Goal: Information Seeking & Learning: Find specific page/section

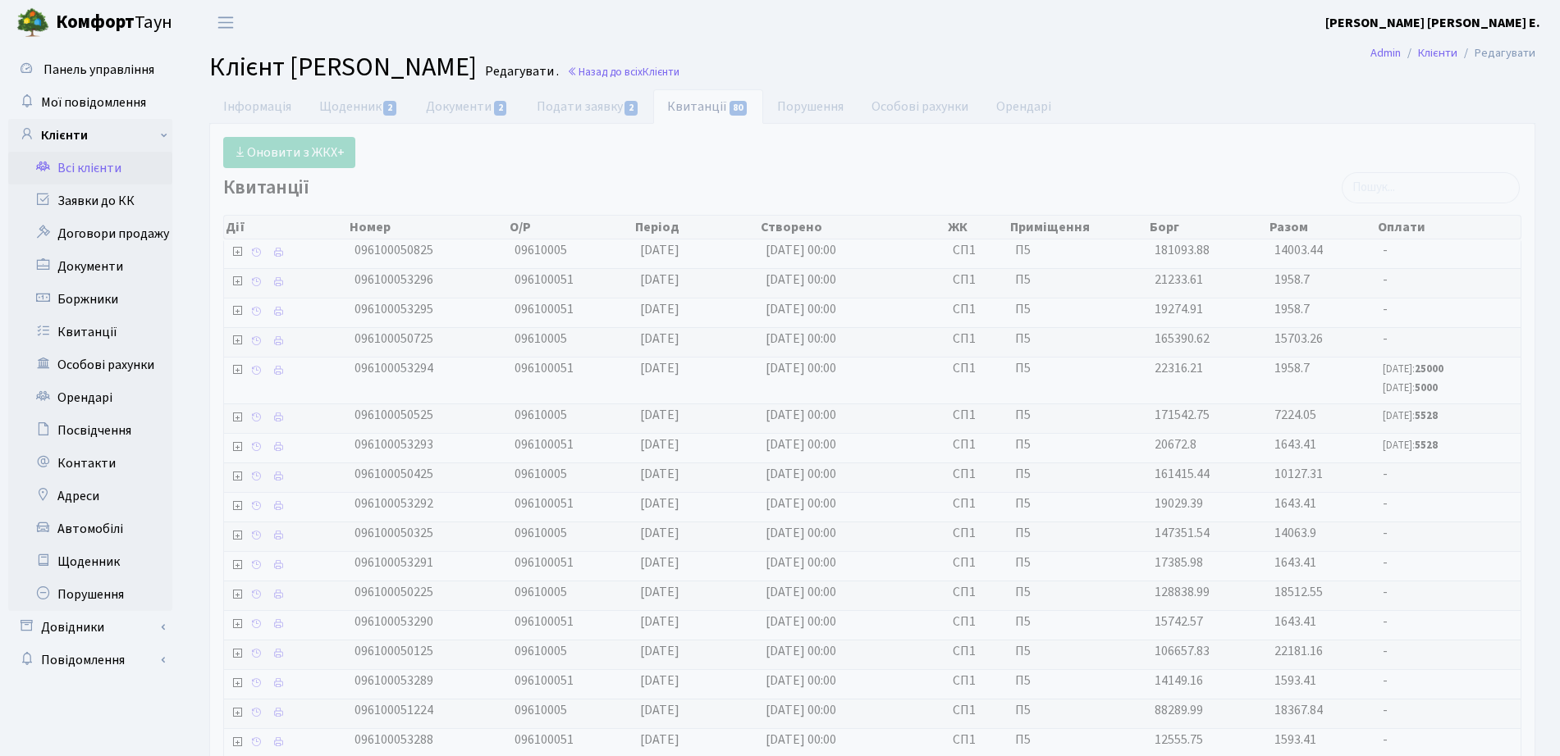
select select "25"
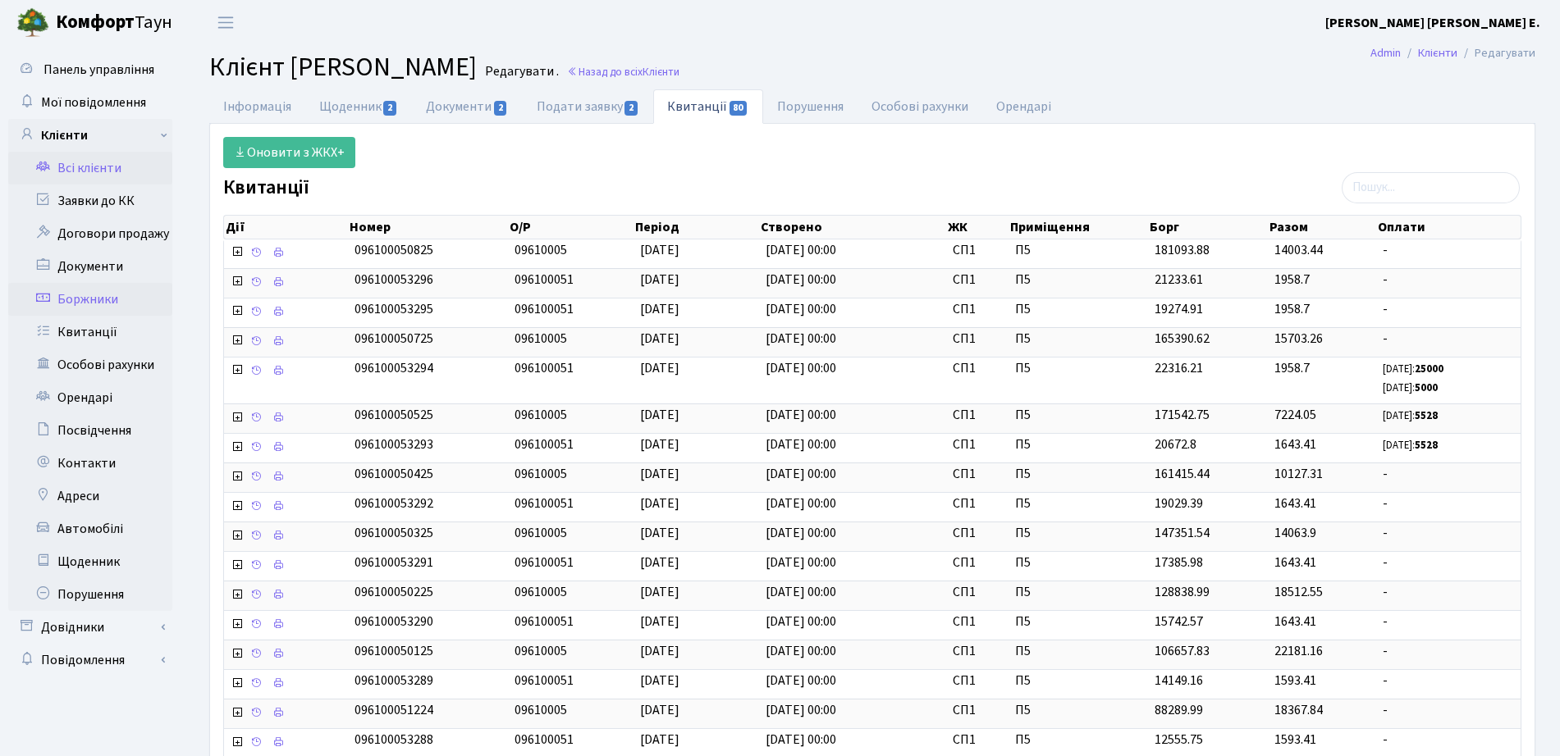
click at [145, 304] on link "Боржники" at bounding box center [90, 299] width 164 height 33
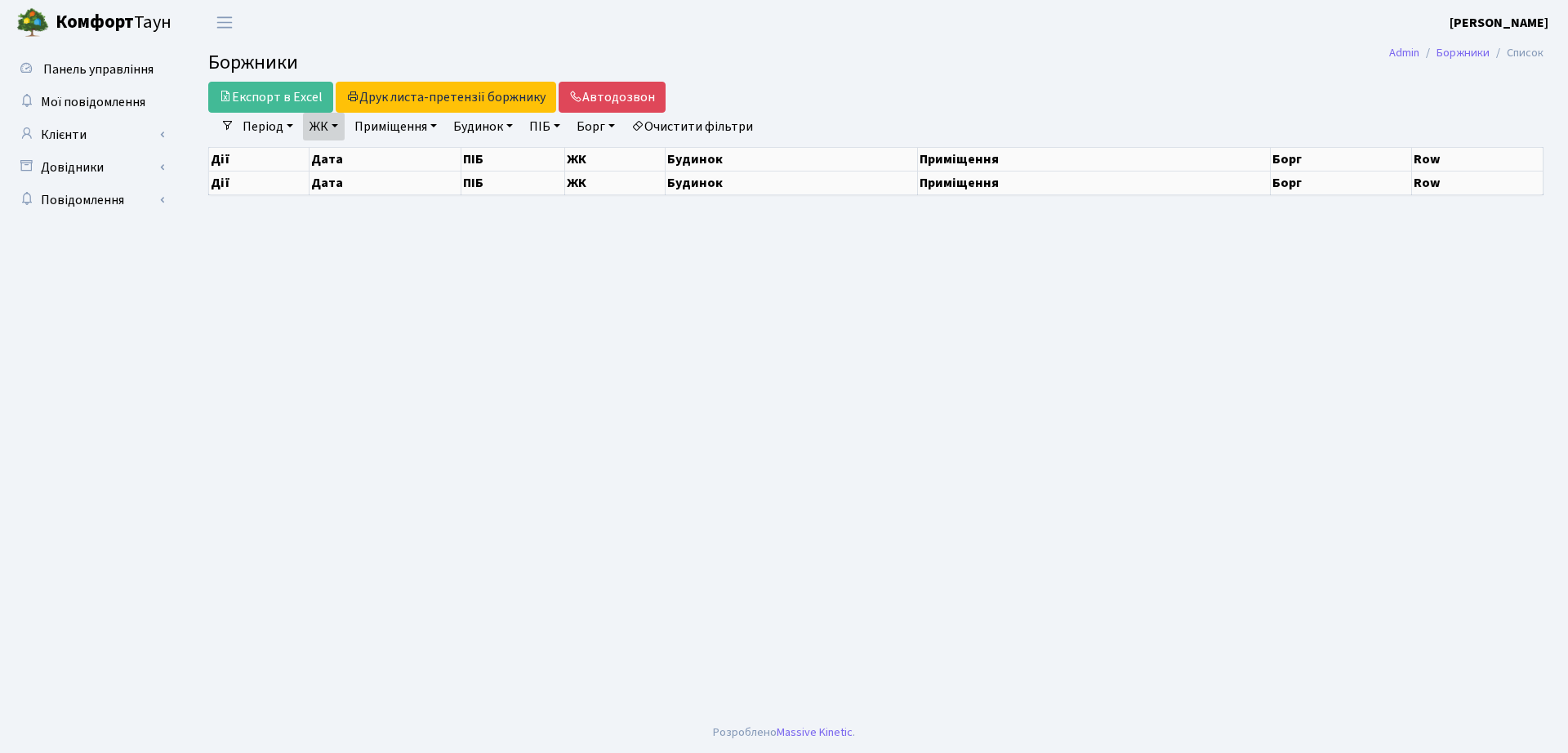
select select "25"
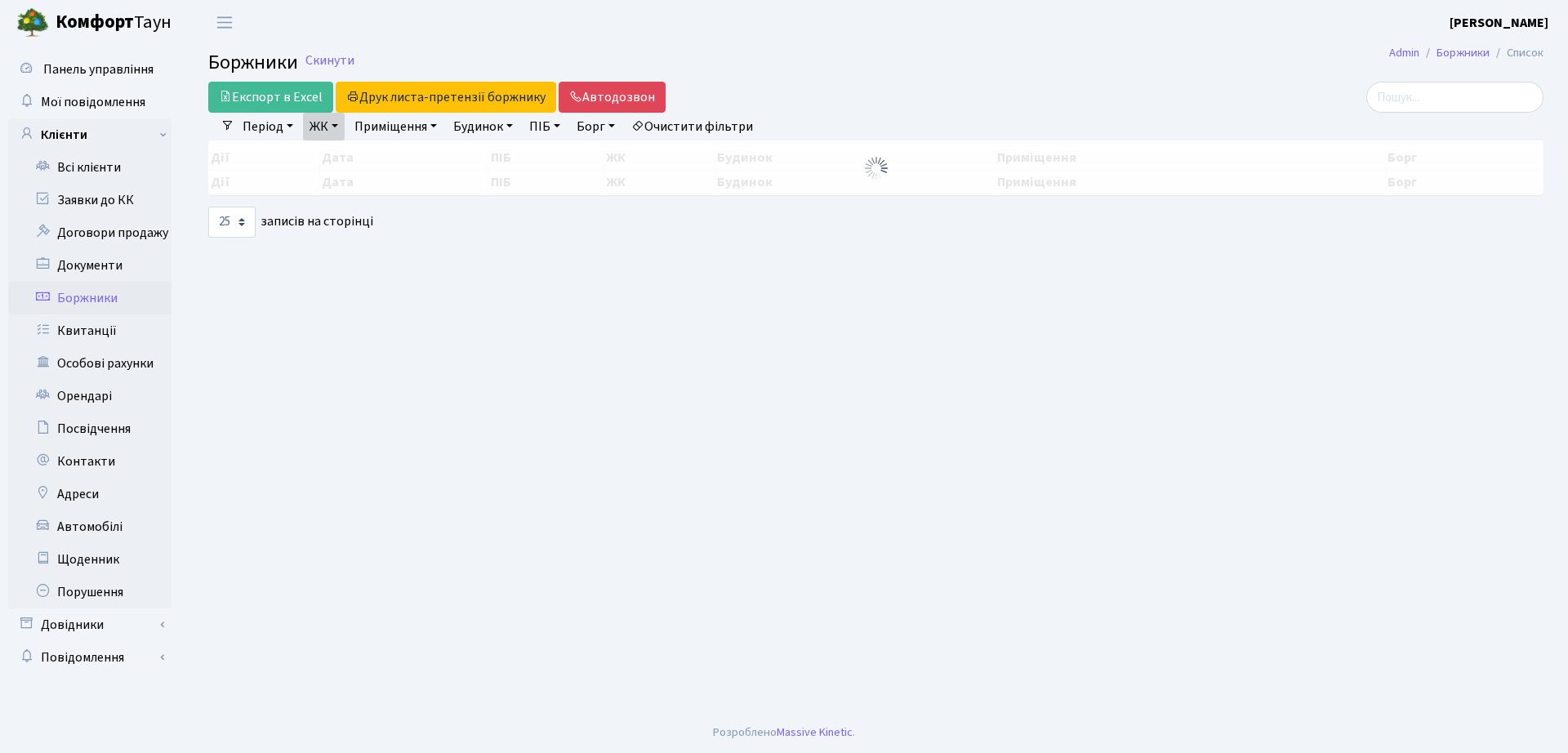
click at [330, 117] on link "ЖК" at bounding box center [324, 126] width 42 height 28
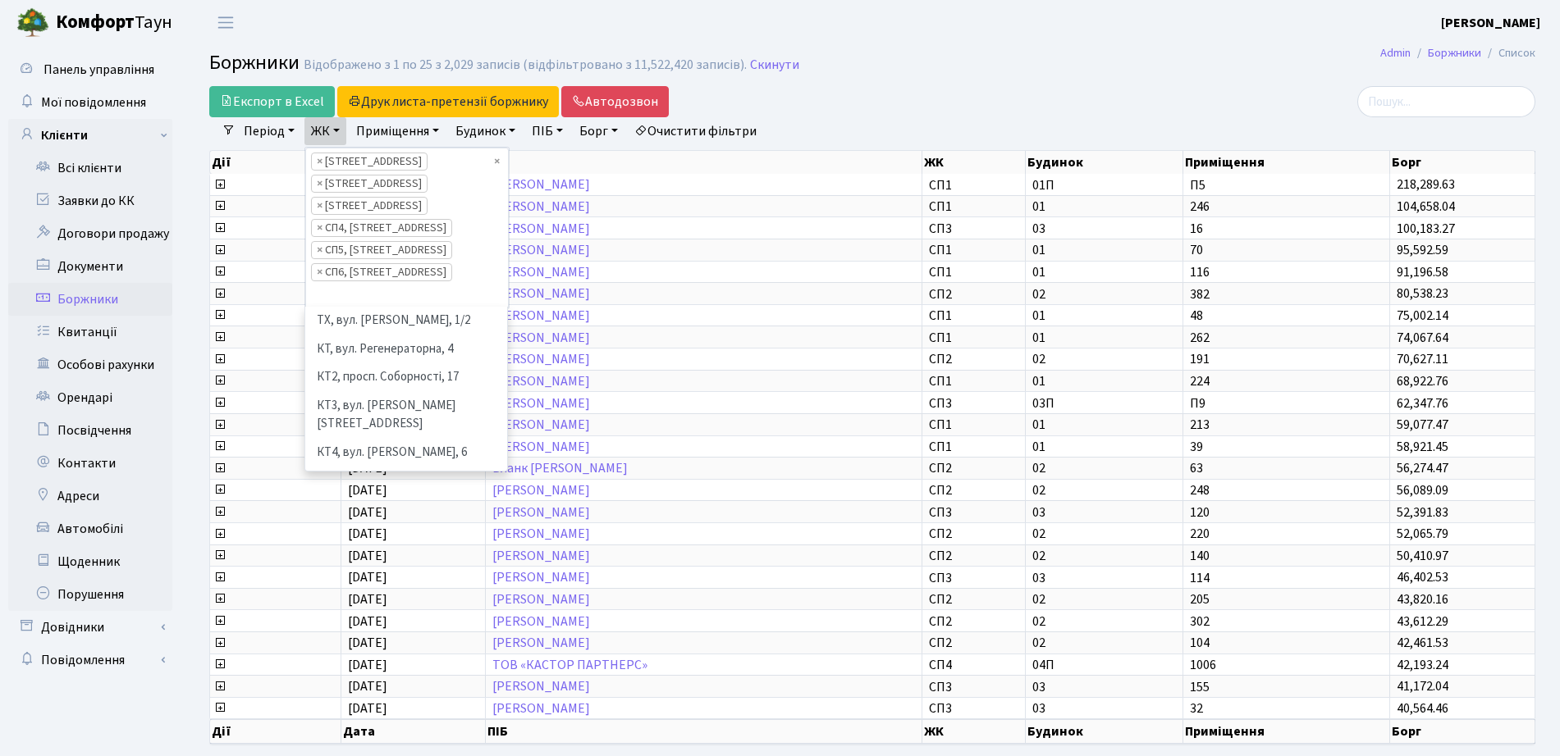
scroll to position [199, 0]
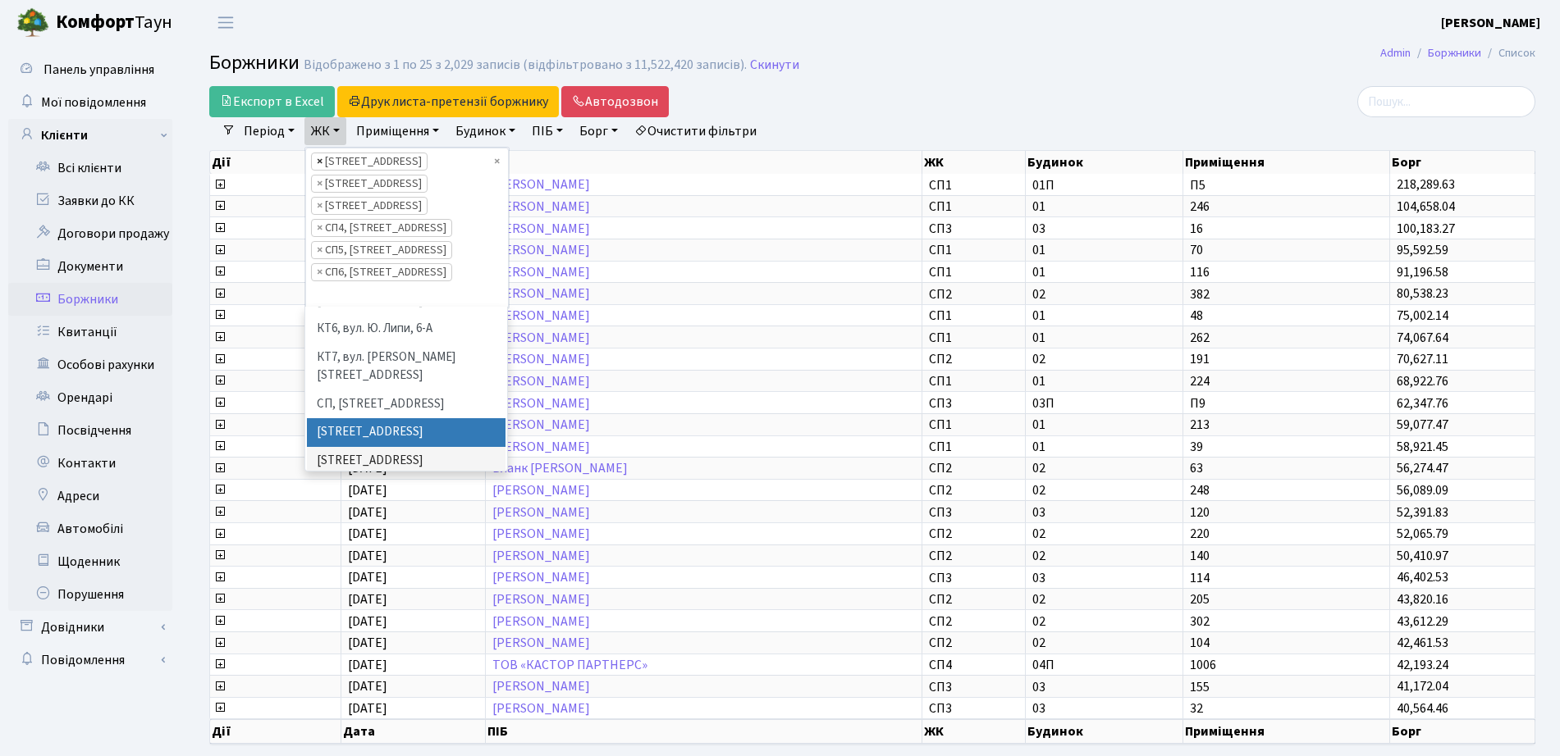
click at [322, 160] on span "×" at bounding box center [320, 161] width 6 height 16
select select "308"
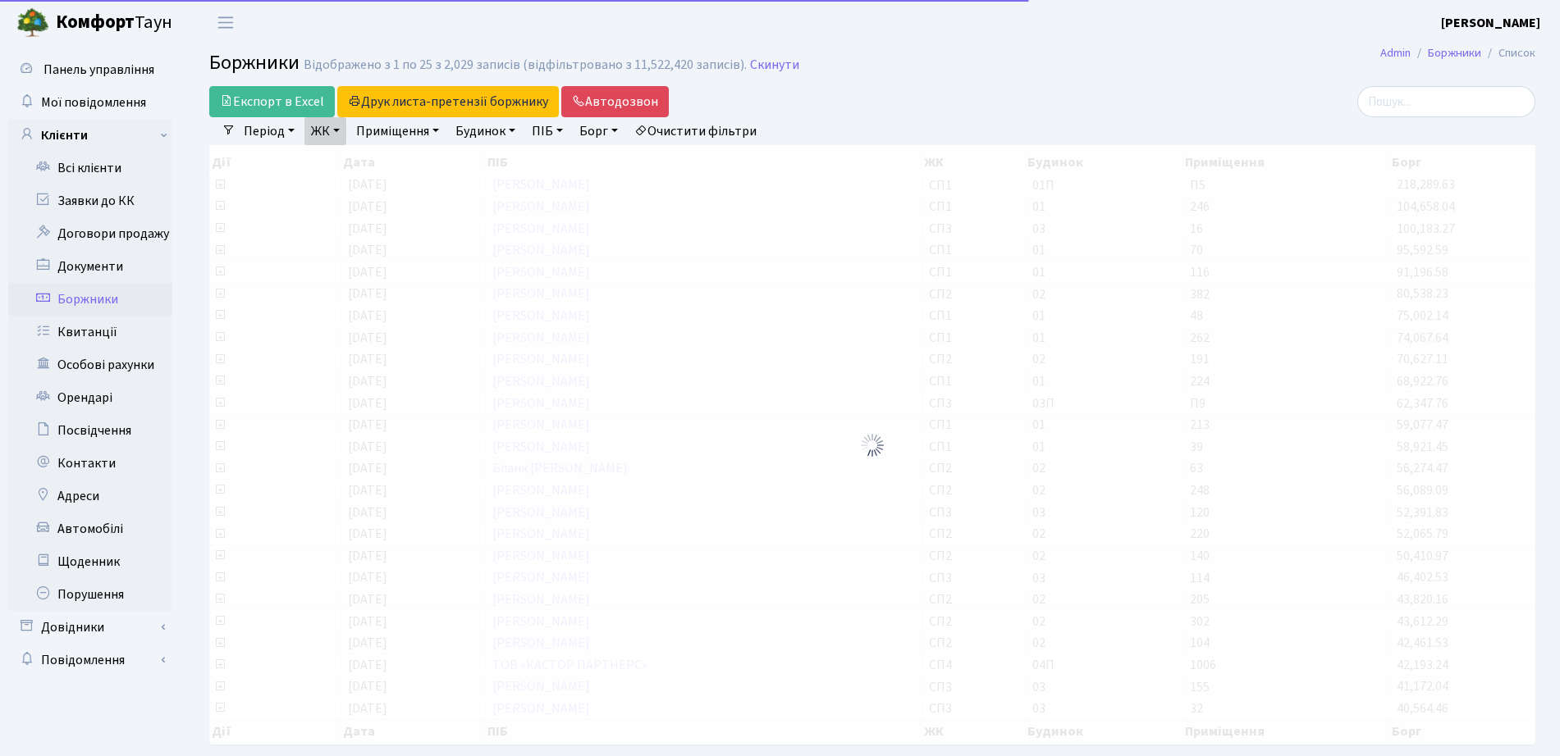
click at [322, 160] on div at bounding box center [872, 445] width 1326 height 600
click at [336, 135] on link "ЖК" at bounding box center [325, 131] width 42 height 28
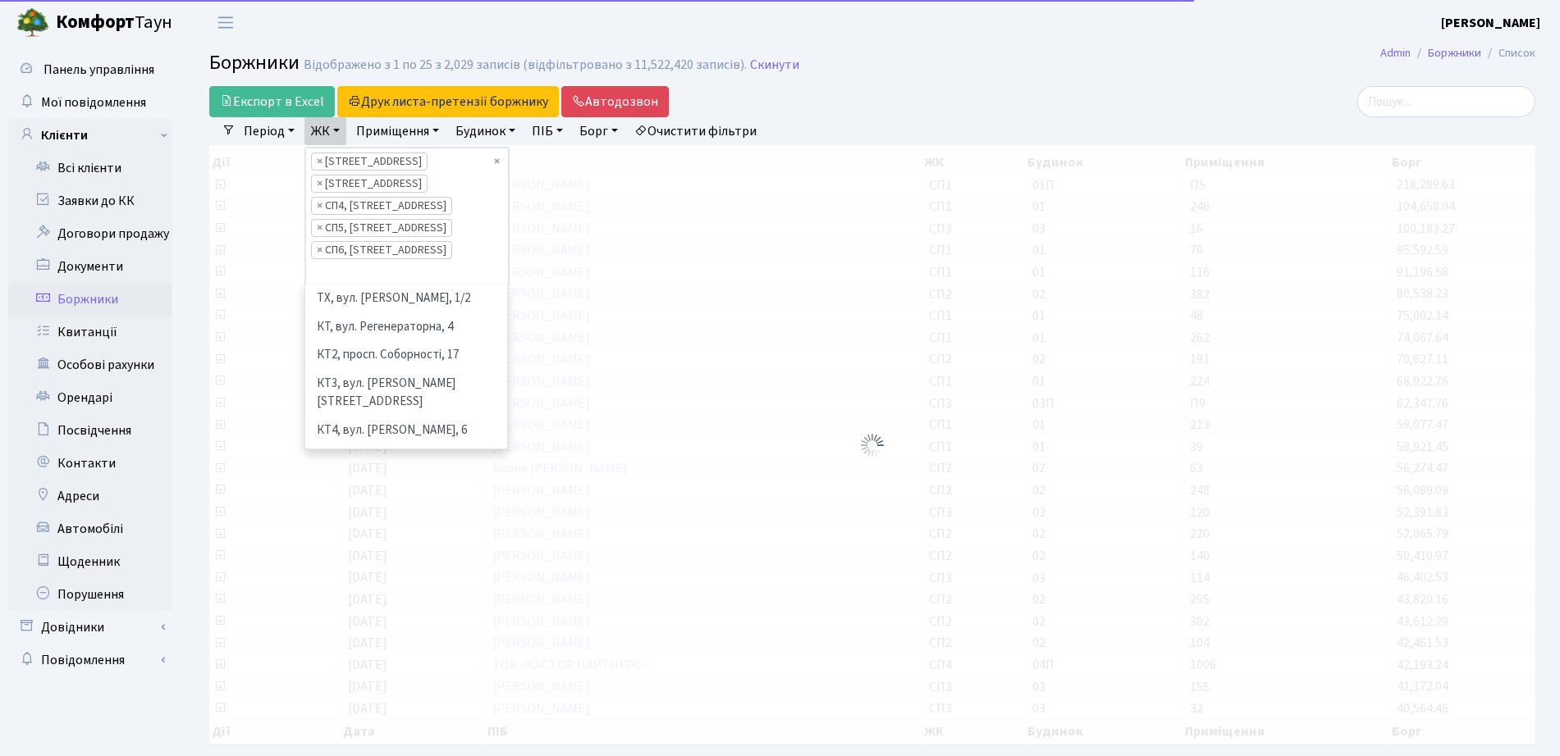
scroll to position [226, 0]
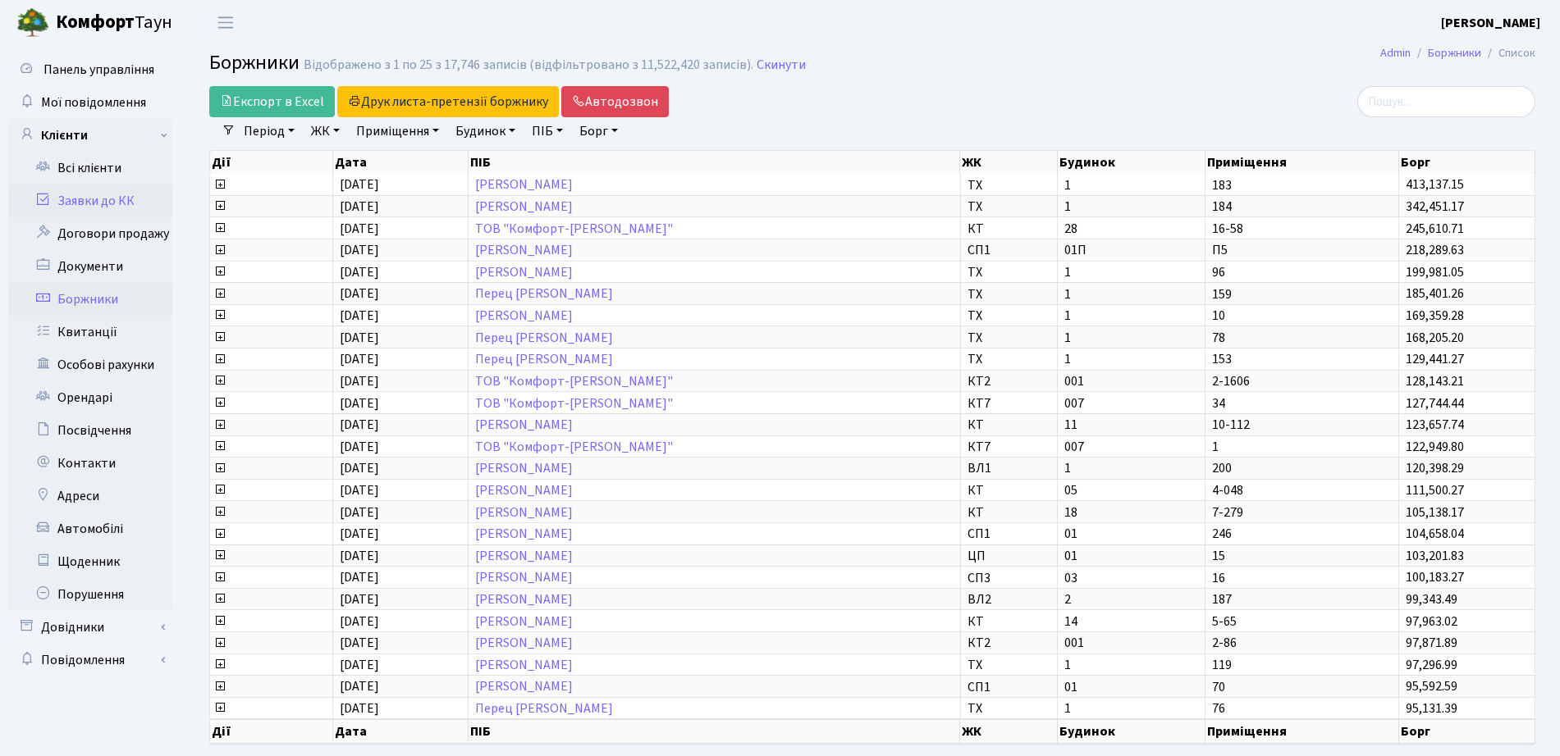
click at [79, 196] on link "Заявки до КК" at bounding box center [90, 201] width 164 height 33
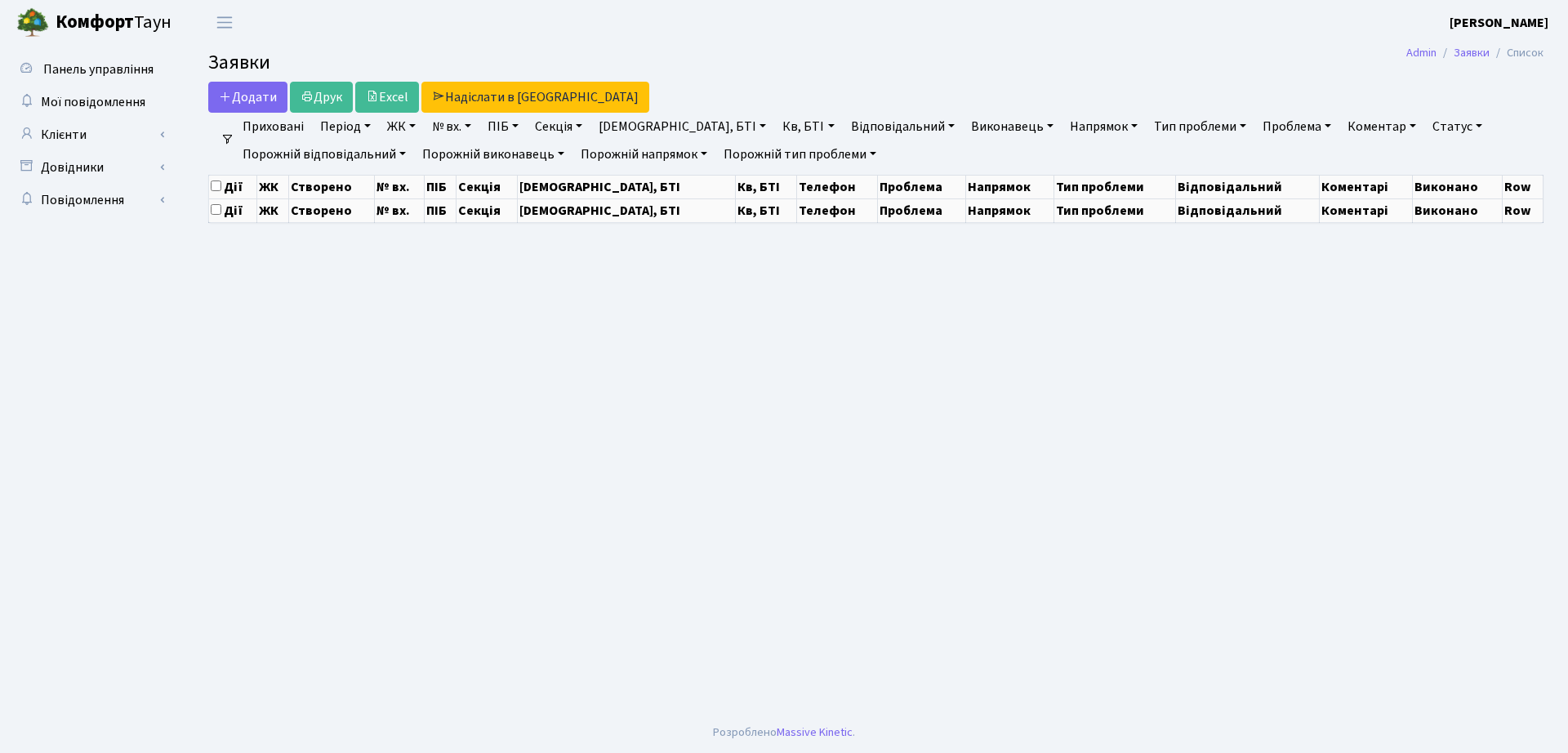
select select "25"
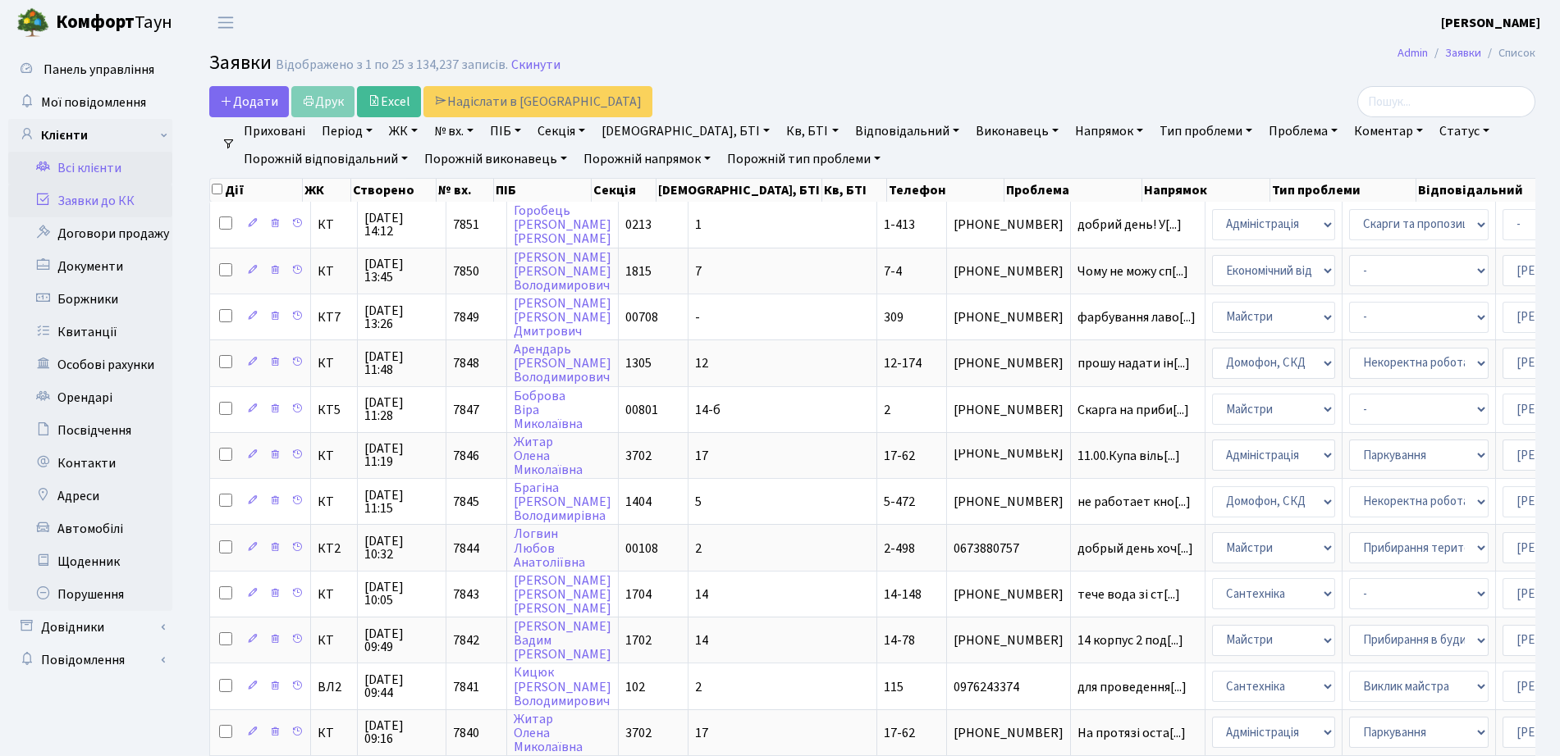
click at [120, 171] on link "Всі клієнти" at bounding box center [90, 168] width 164 height 33
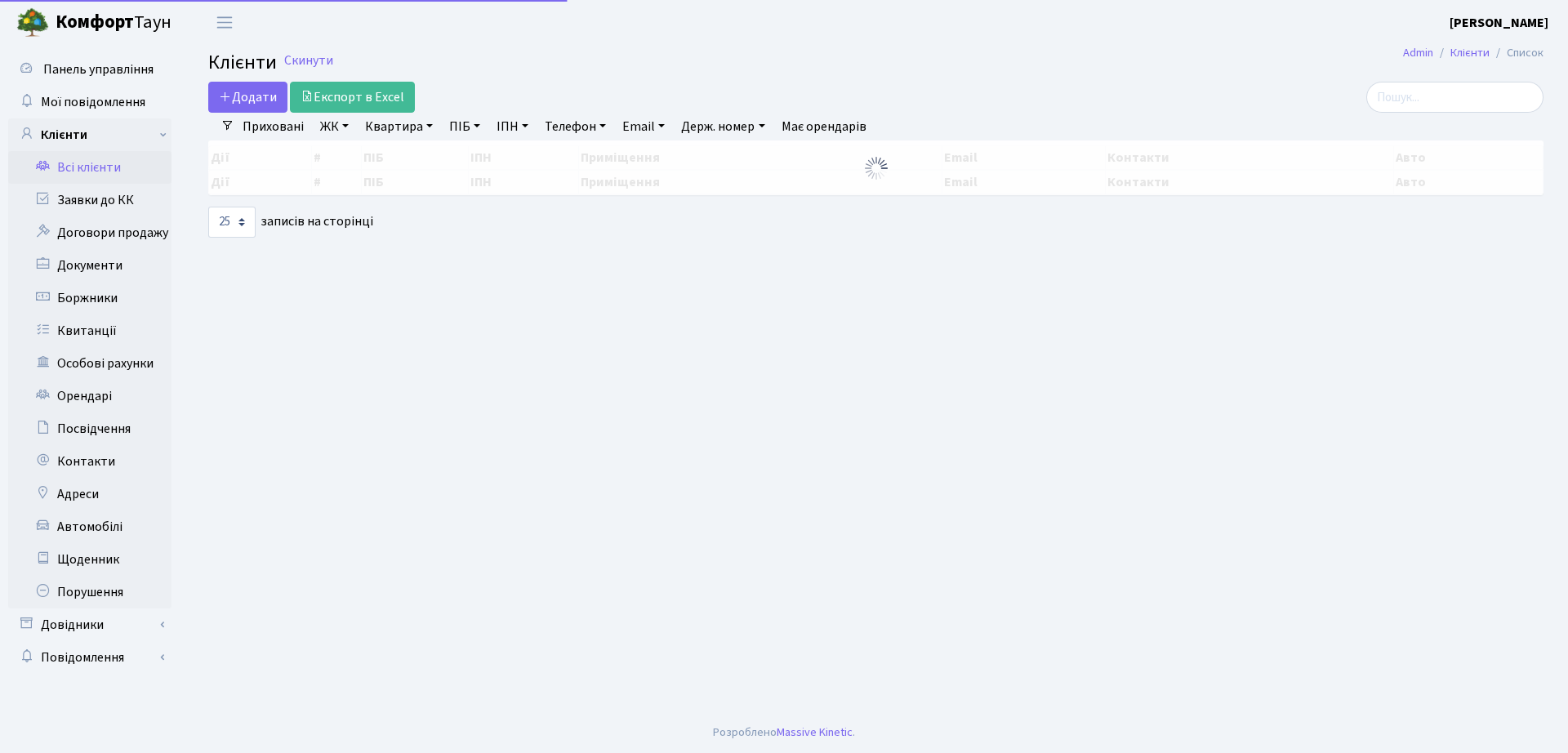
select select "25"
click at [1424, 109] on input "search" at bounding box center [1455, 97] width 177 height 31
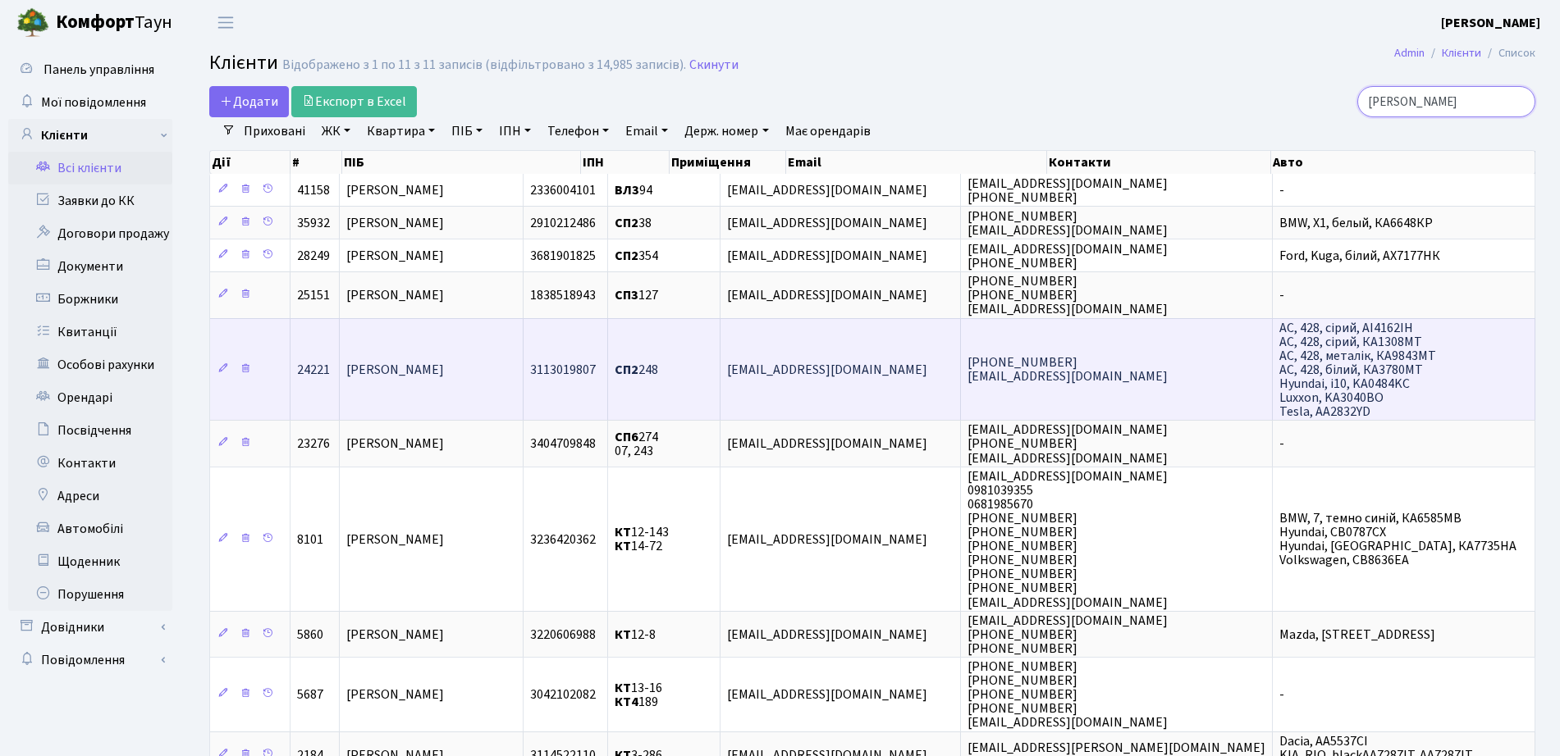
type input "гончаренко"
click at [814, 356] on td "Oksanagb@icloud.com" at bounding box center [840, 369] width 240 height 103
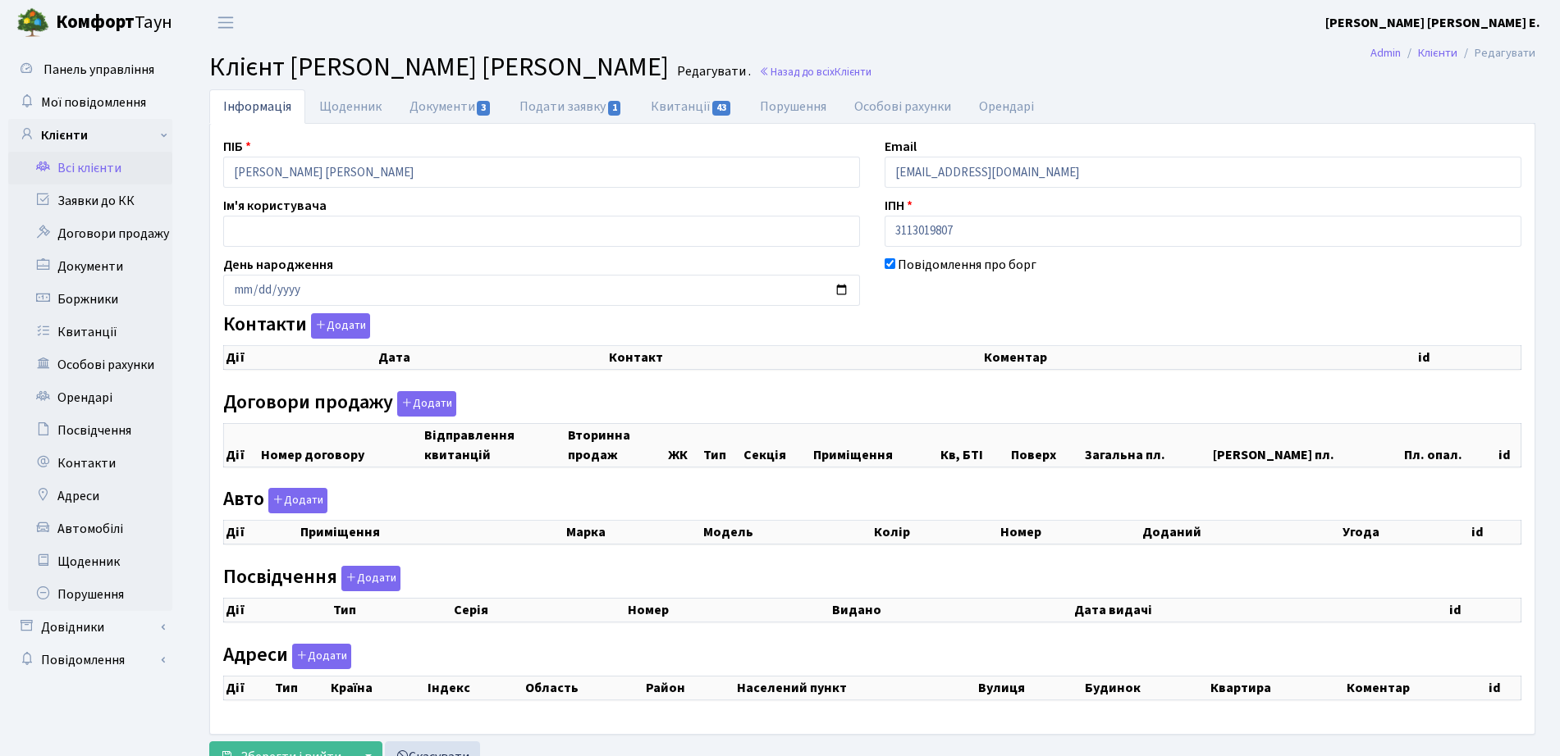
checkbox input "true"
select select "25"
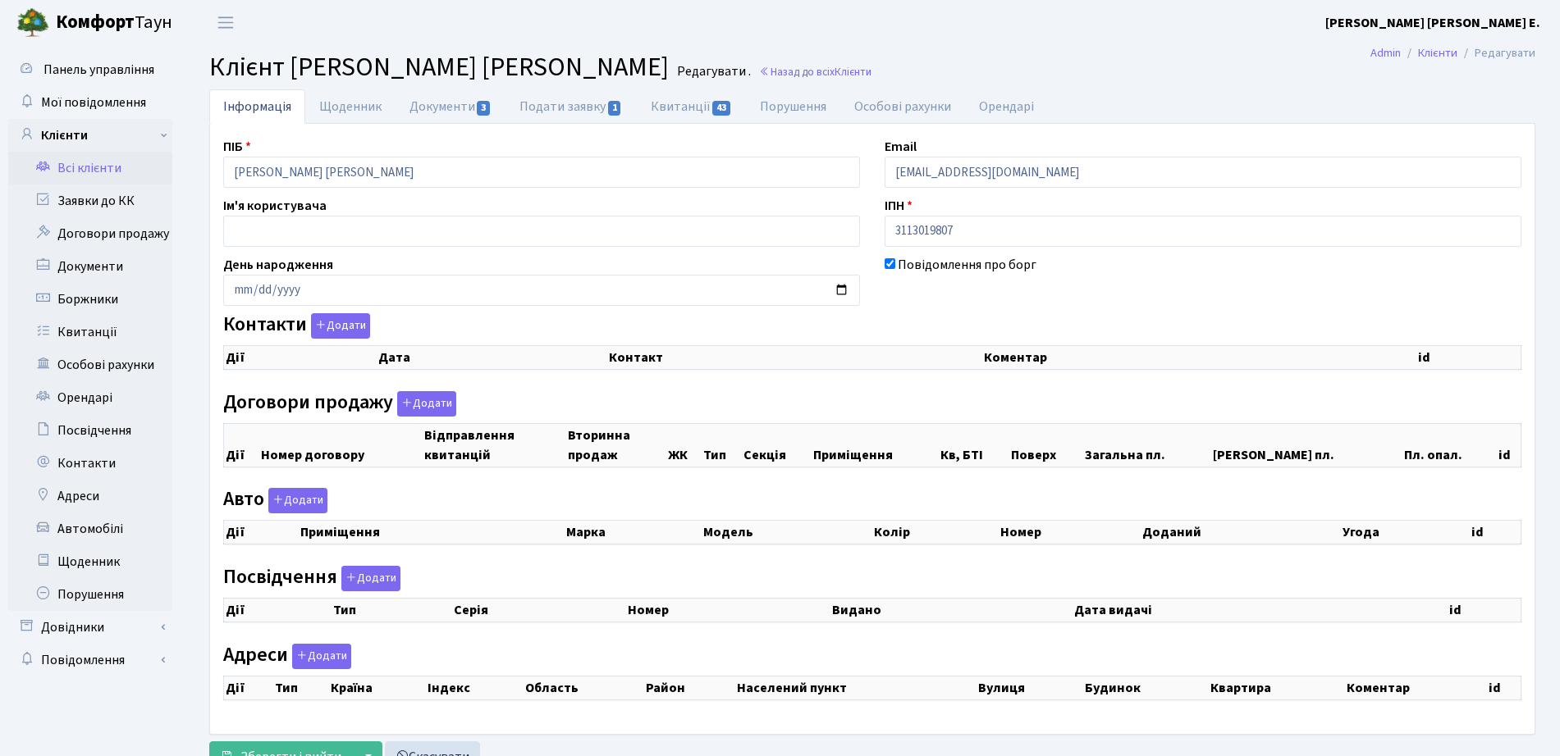
select select "25"
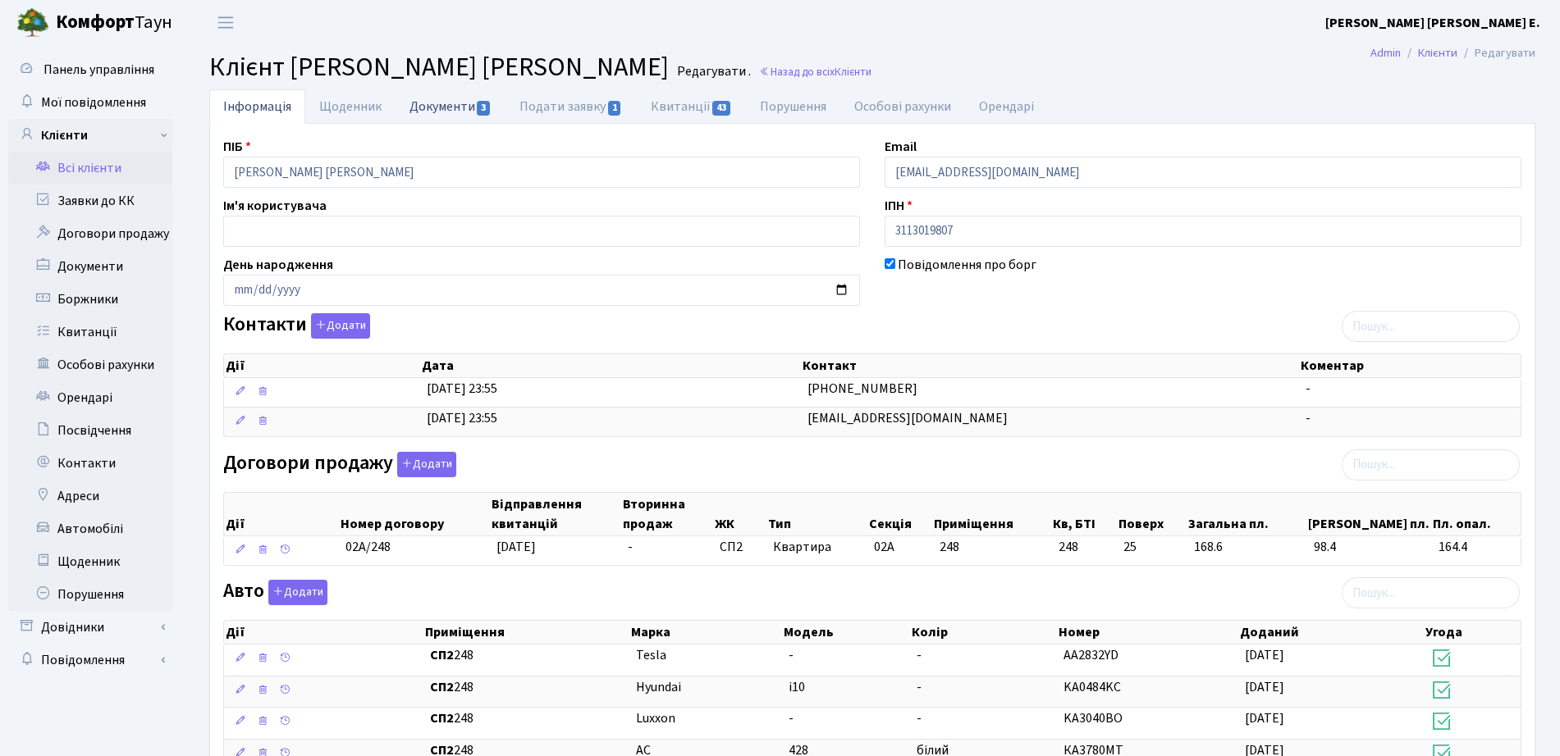
click at [441, 107] on link "Документи 3" at bounding box center [450, 106] width 110 height 34
select select "25"
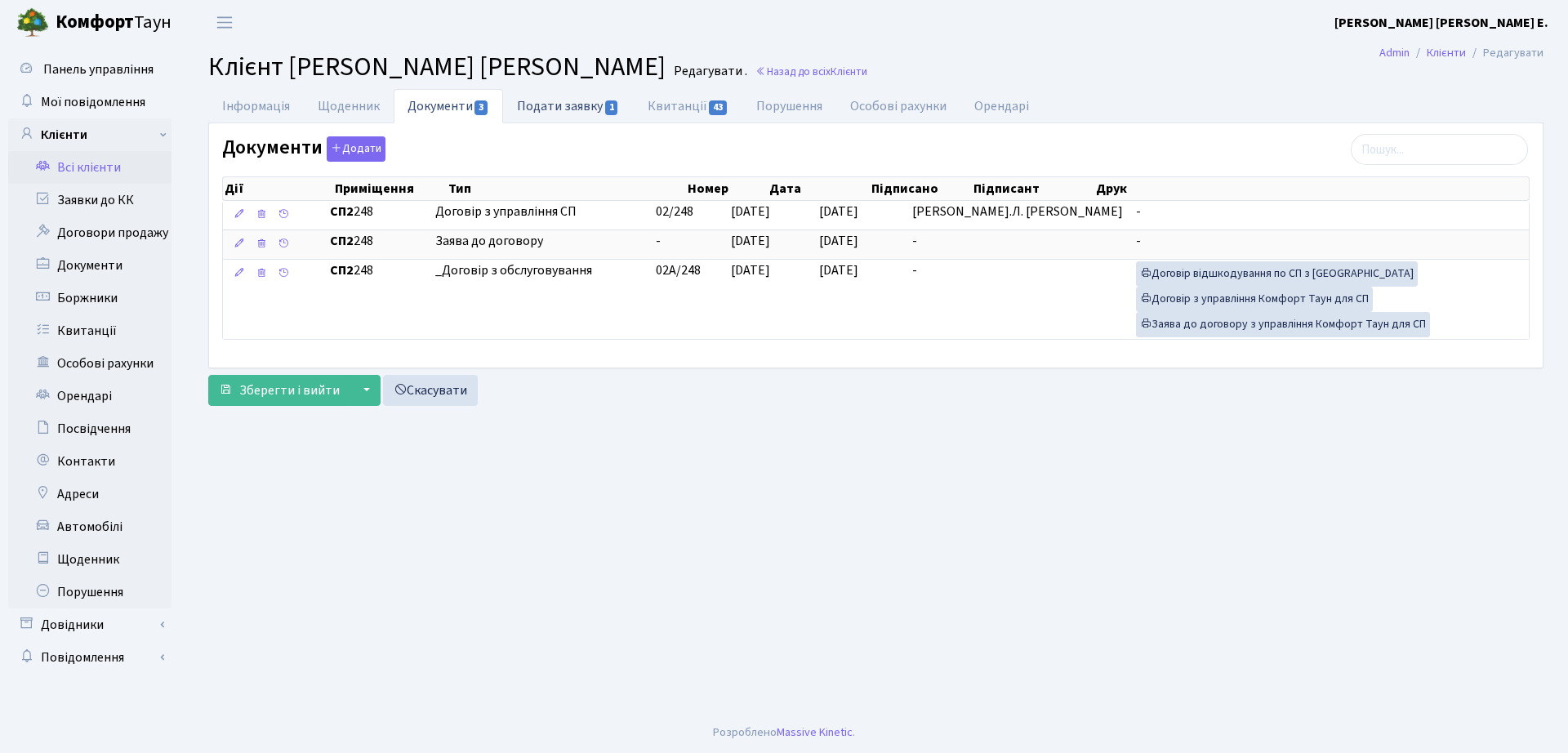
click at [606, 103] on span "1" at bounding box center [611, 108] width 13 height 15
select select "25"
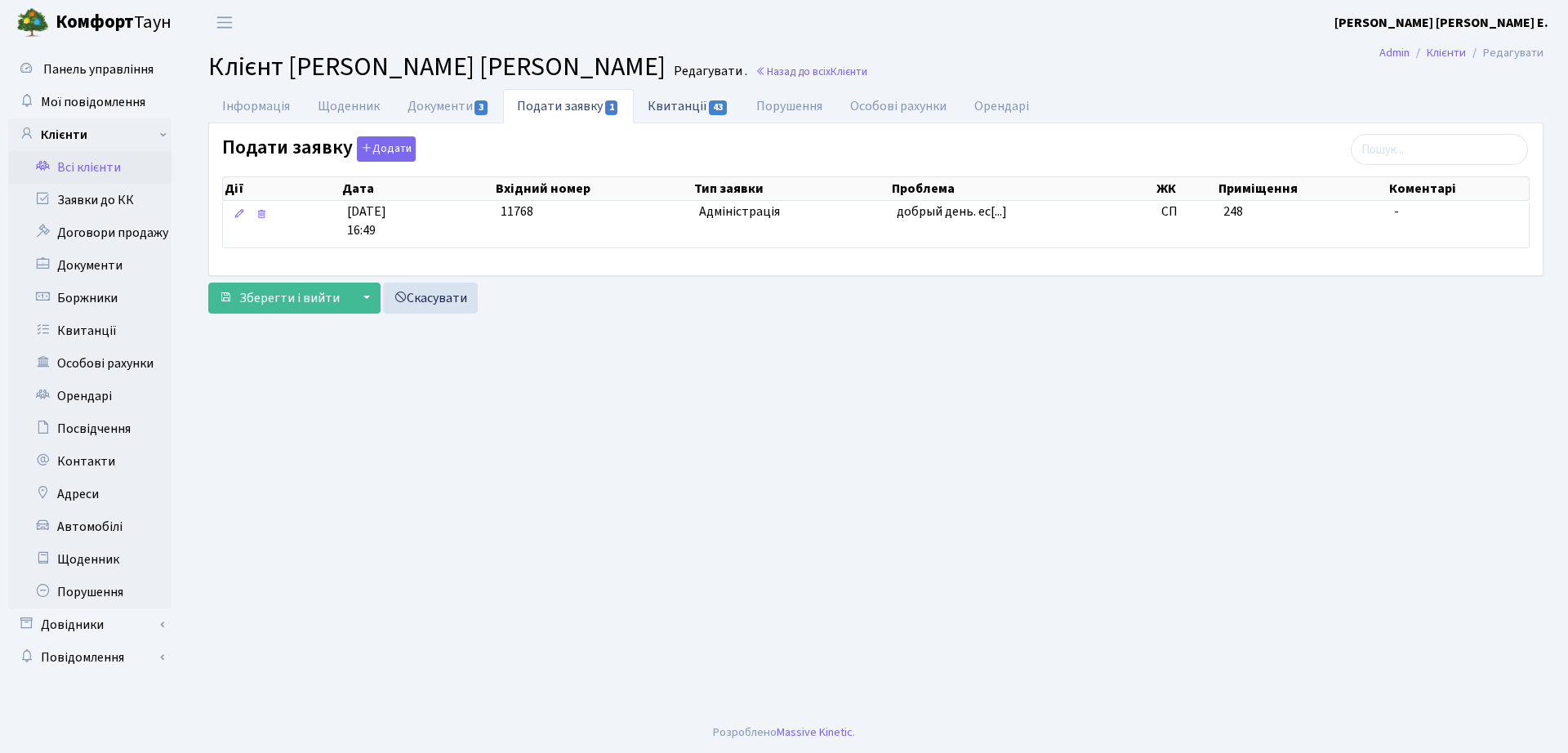
click at [711, 104] on span "43" at bounding box center [718, 108] width 18 height 15
select select "25"
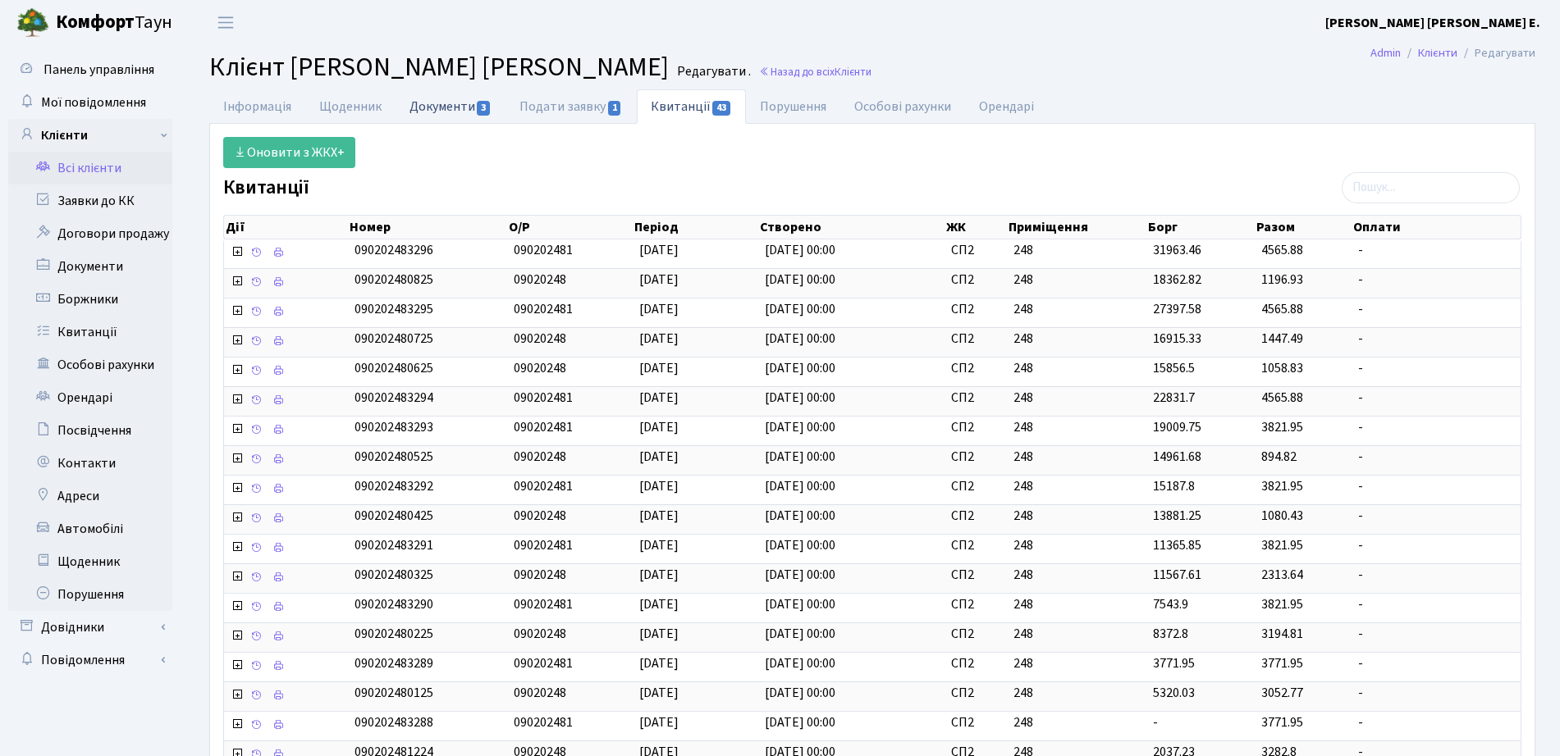
click at [422, 113] on link "Документи 3" at bounding box center [450, 106] width 110 height 34
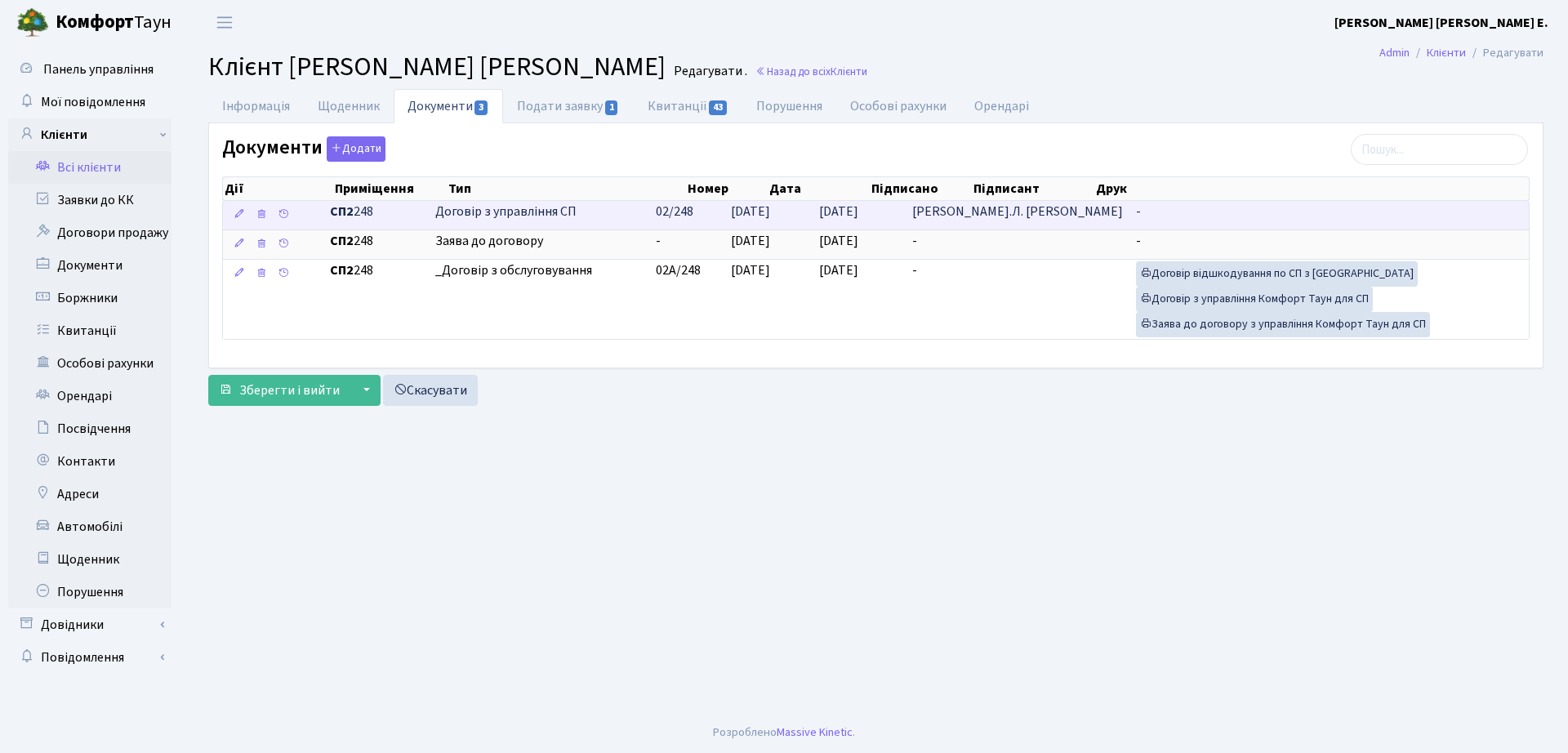
click at [693, 206] on span "02/248" at bounding box center [675, 211] width 38 height 18
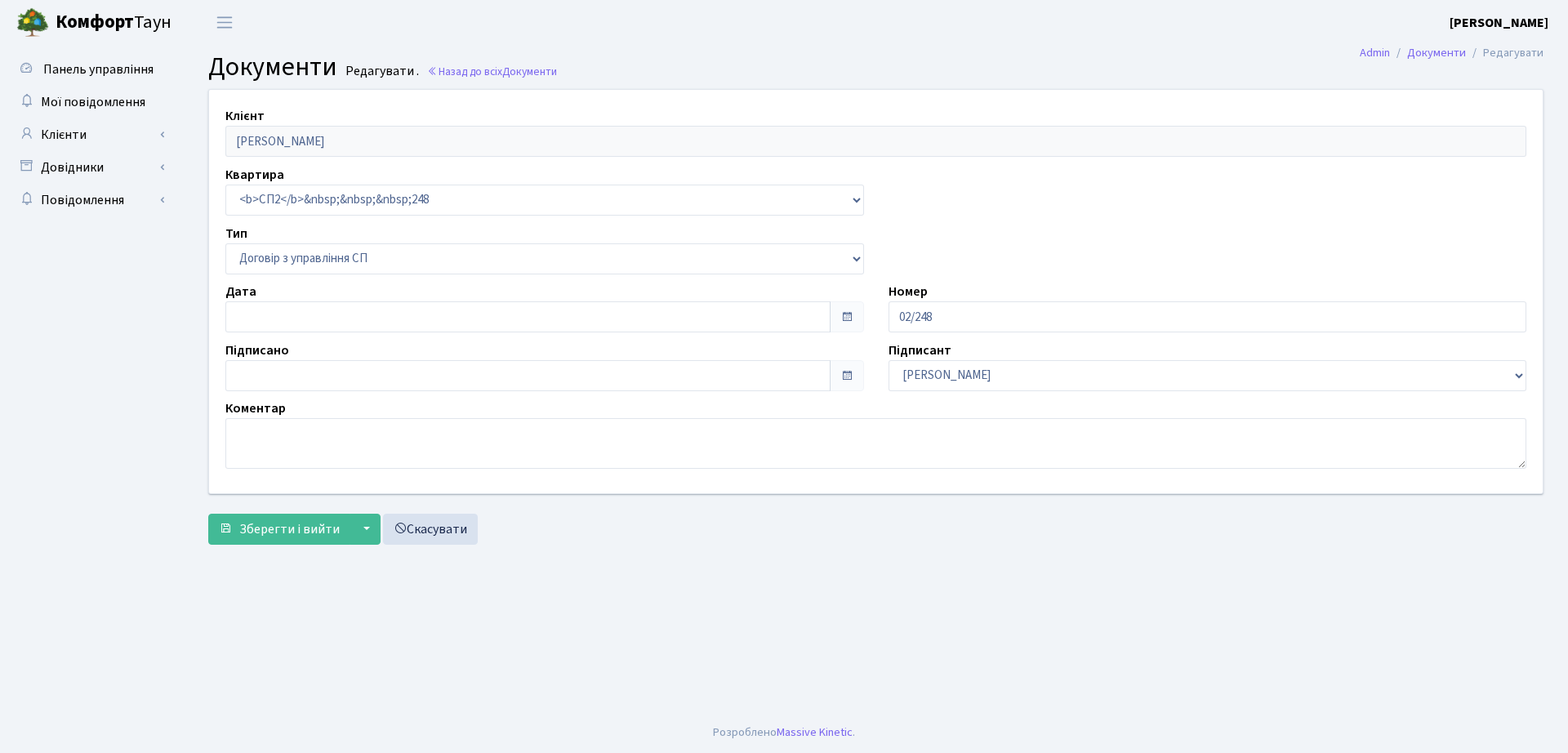
select select "316"
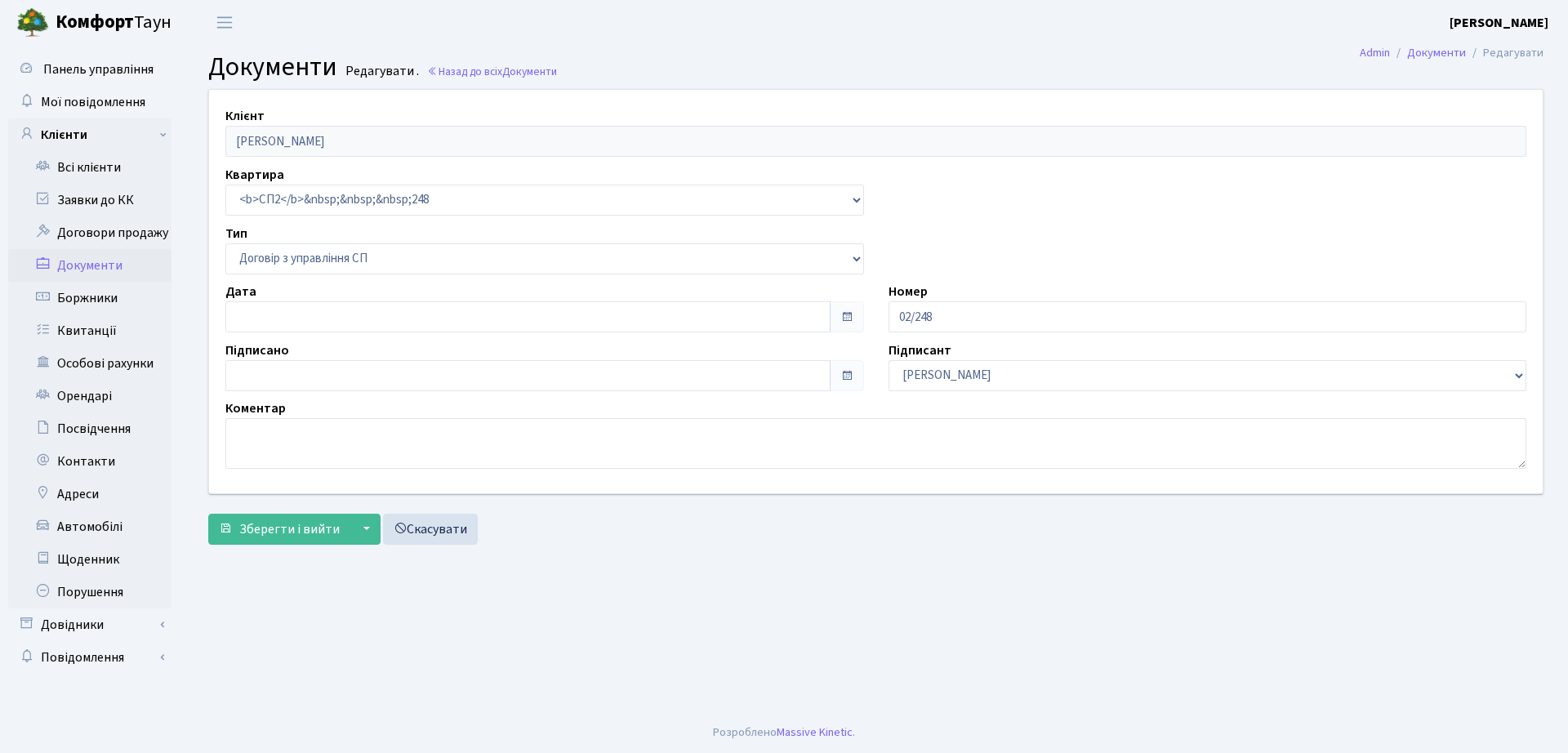
type input "19.01.2024"
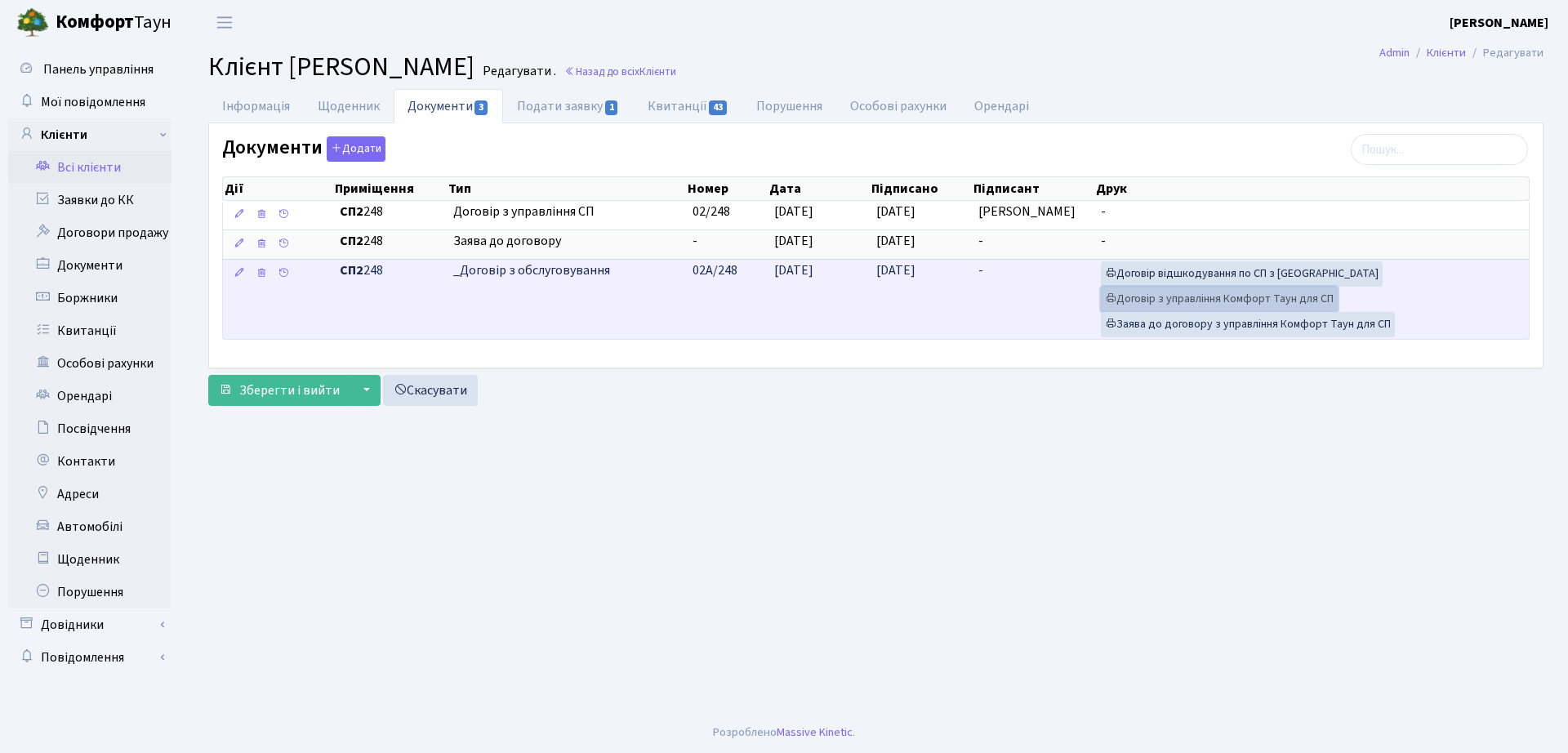
click at [1244, 298] on link "Договір з управління Комфорт Таун для СП" at bounding box center [1220, 299] width 237 height 25
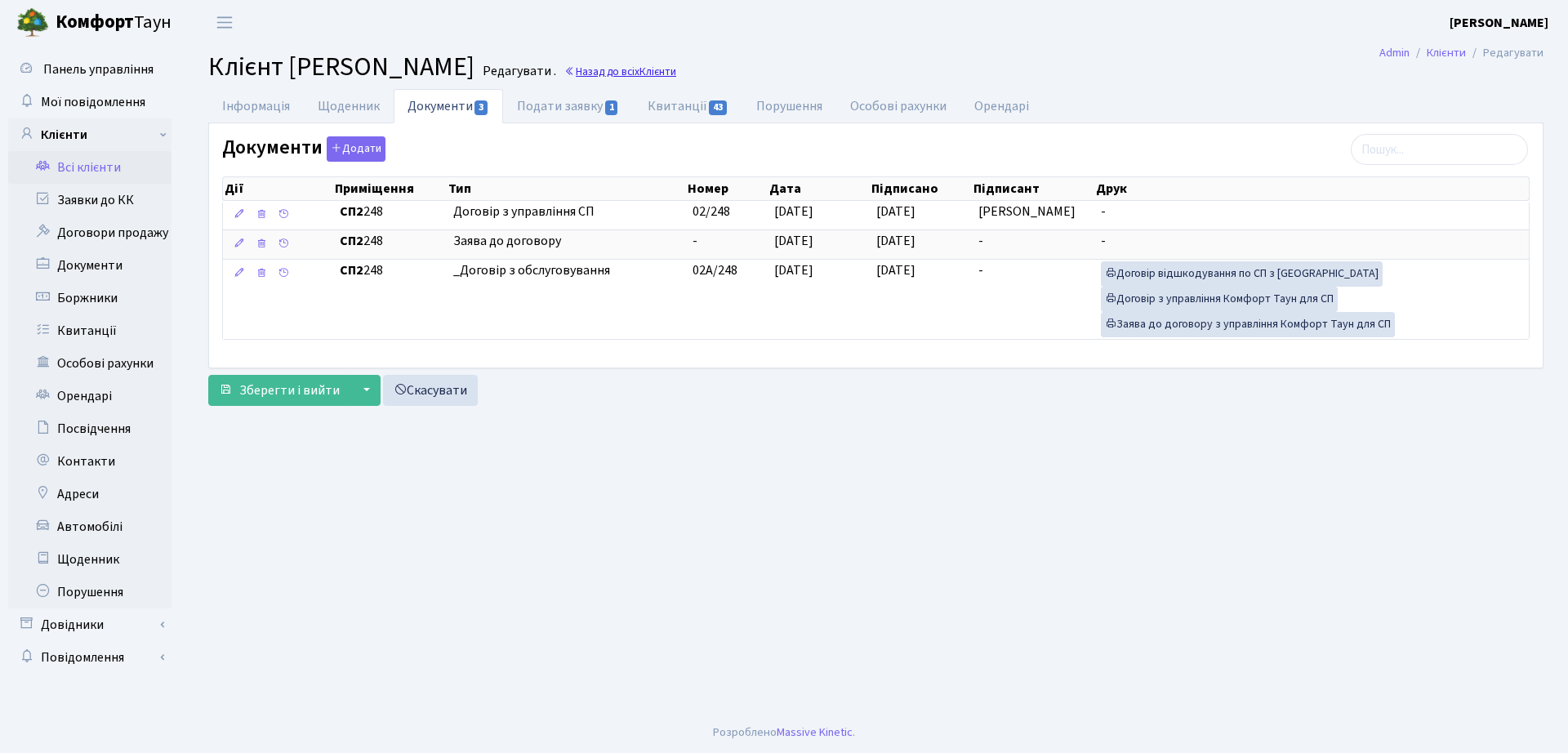
click at [676, 71] on span "Клієнти" at bounding box center [657, 72] width 37 height 16
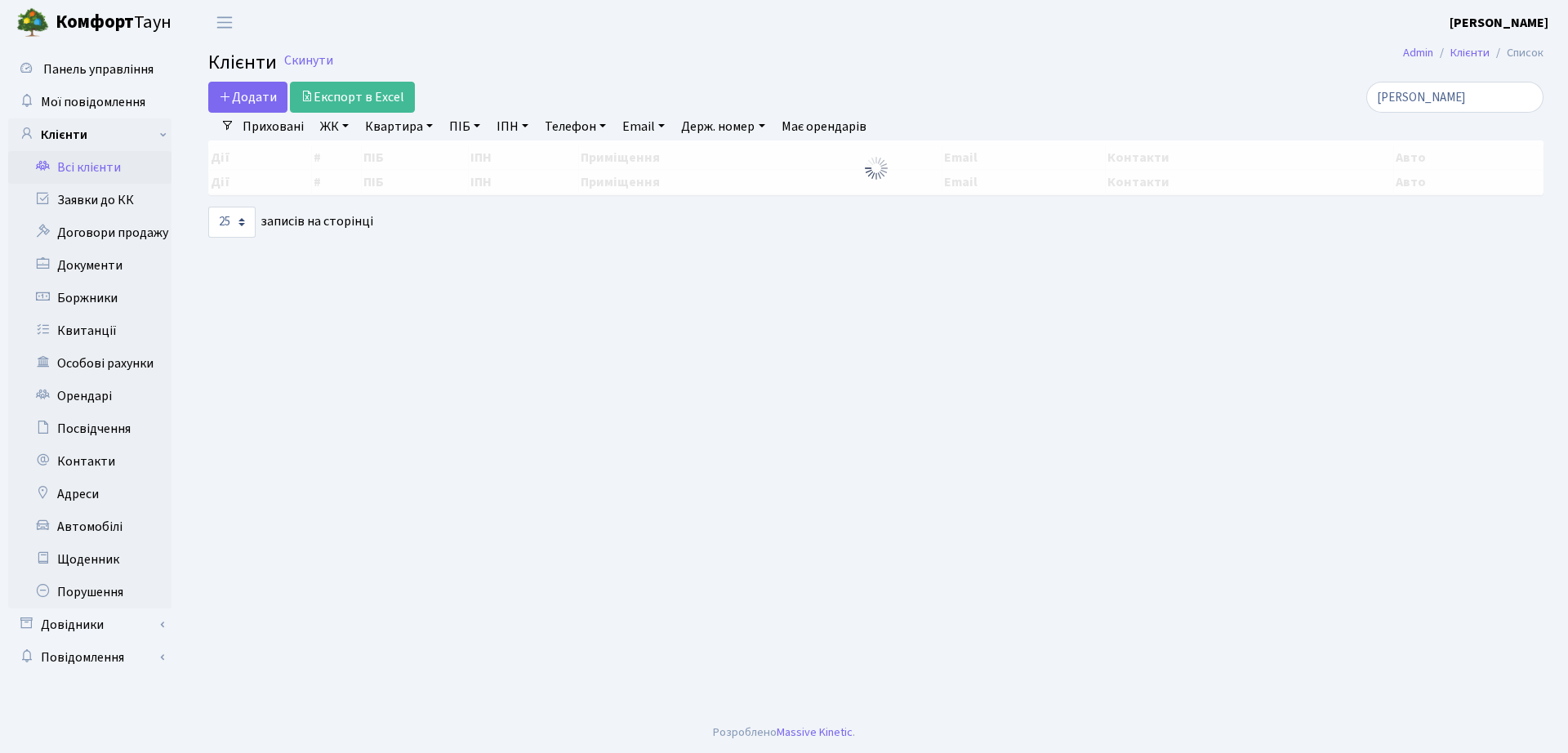
select select "25"
drag, startPoint x: 1470, startPoint y: 95, endPoint x: 1104, endPoint y: 94, distance: 366.0
click at [1115, 94] on div "[PERSON_NAME]" at bounding box center [1329, 97] width 429 height 31
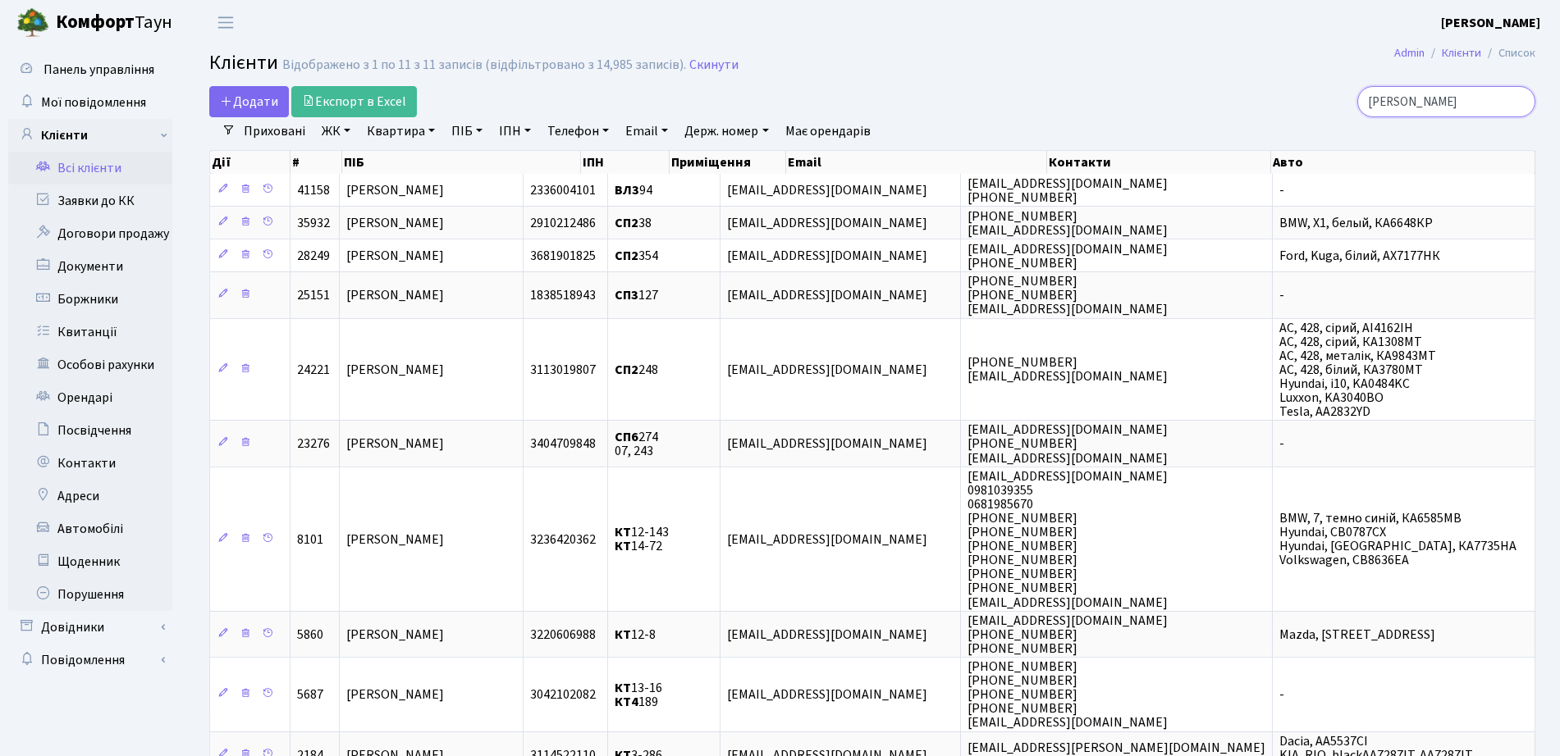
type input "[PERSON_NAME]"
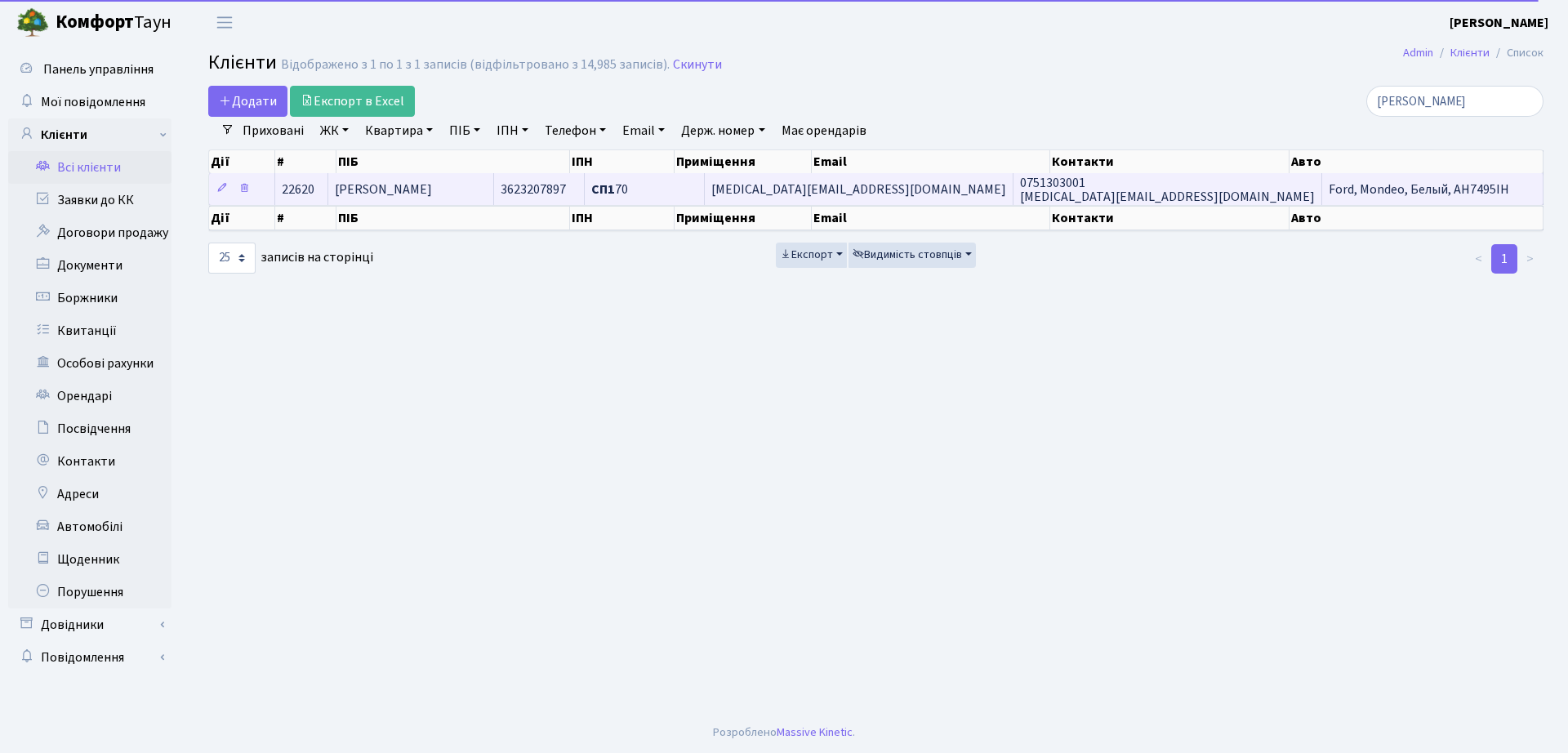
click at [584, 174] on td "3623207897" at bounding box center [539, 189] width 91 height 32
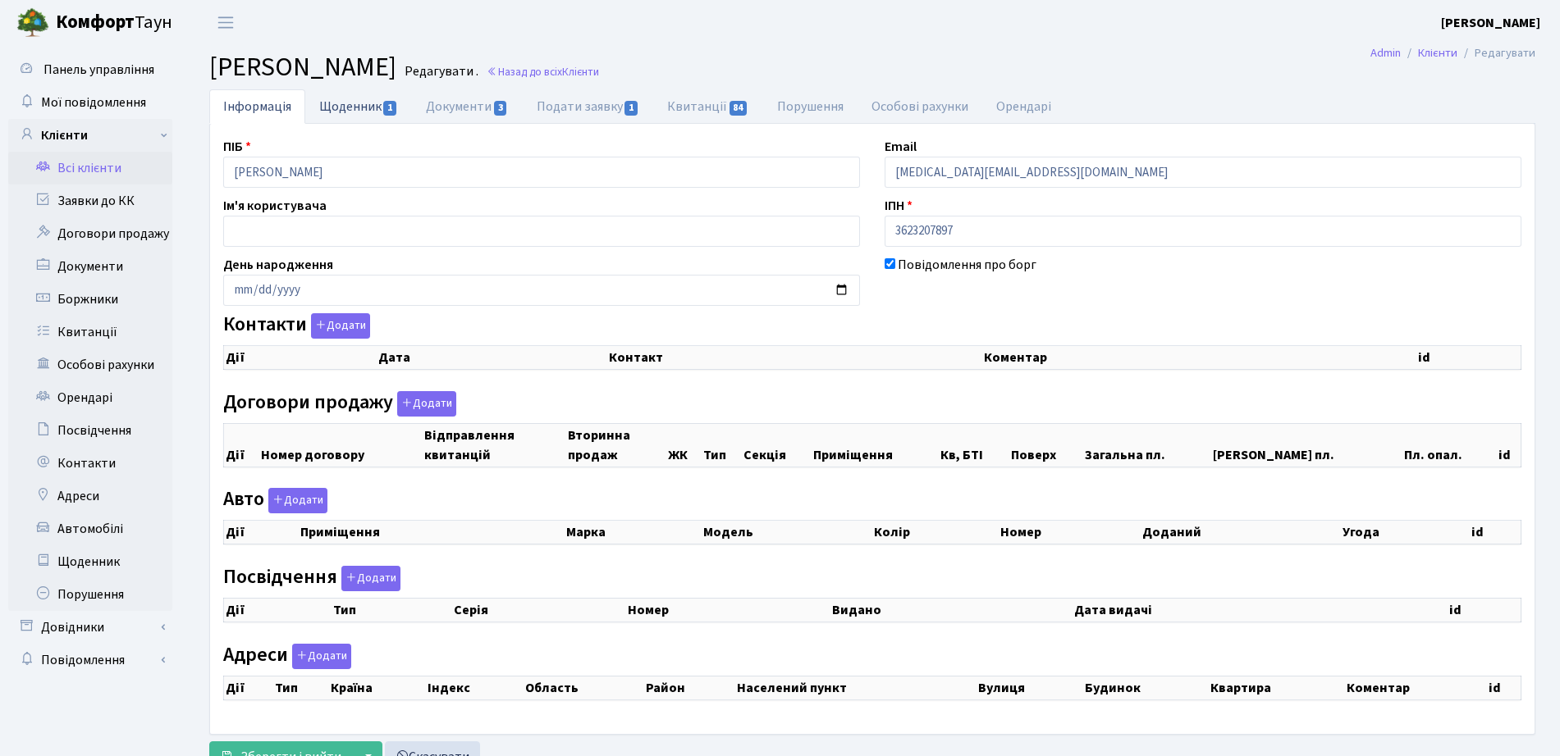
checkbox input "true"
select select "25"
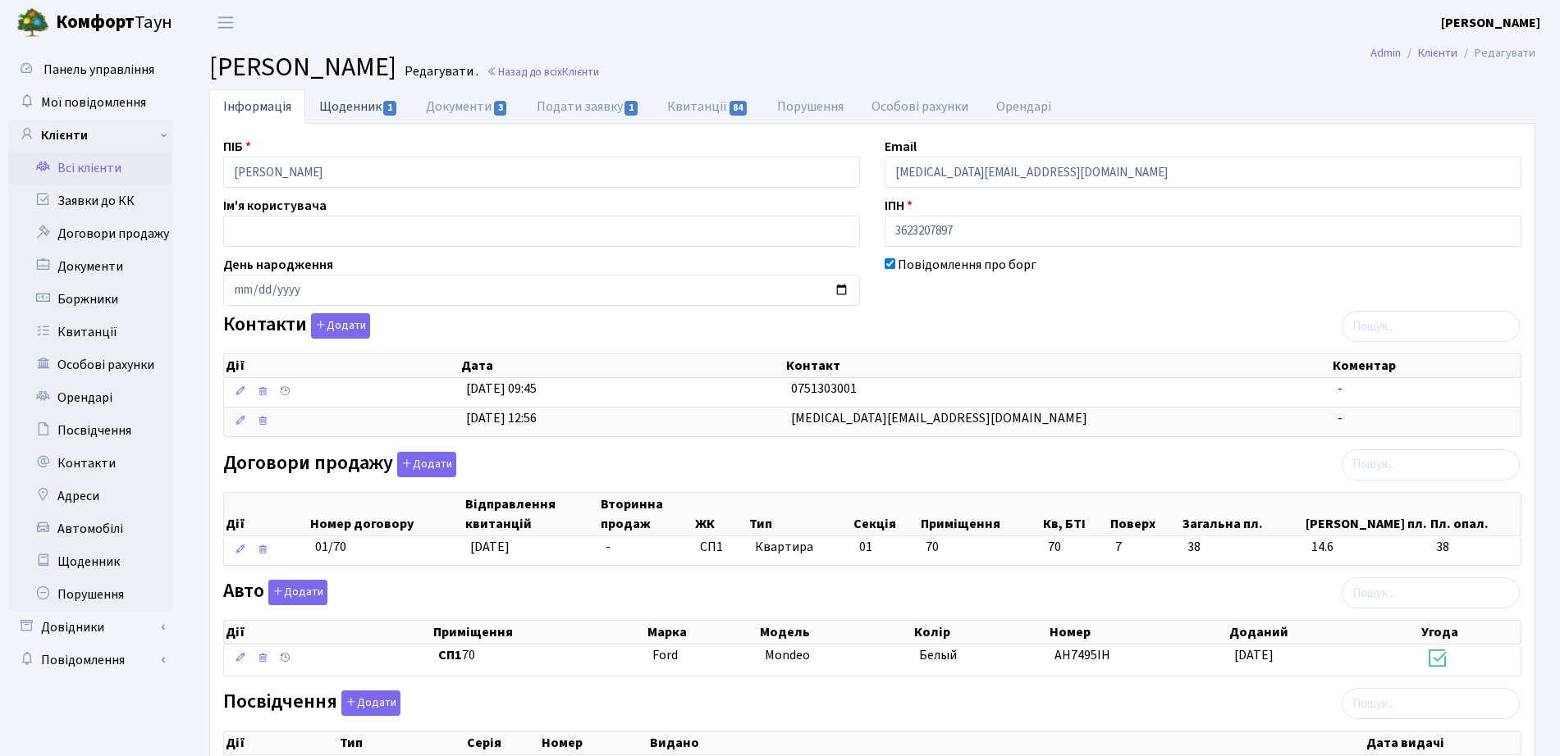
click at [342, 114] on link "Щоденник 1" at bounding box center [358, 106] width 107 height 34
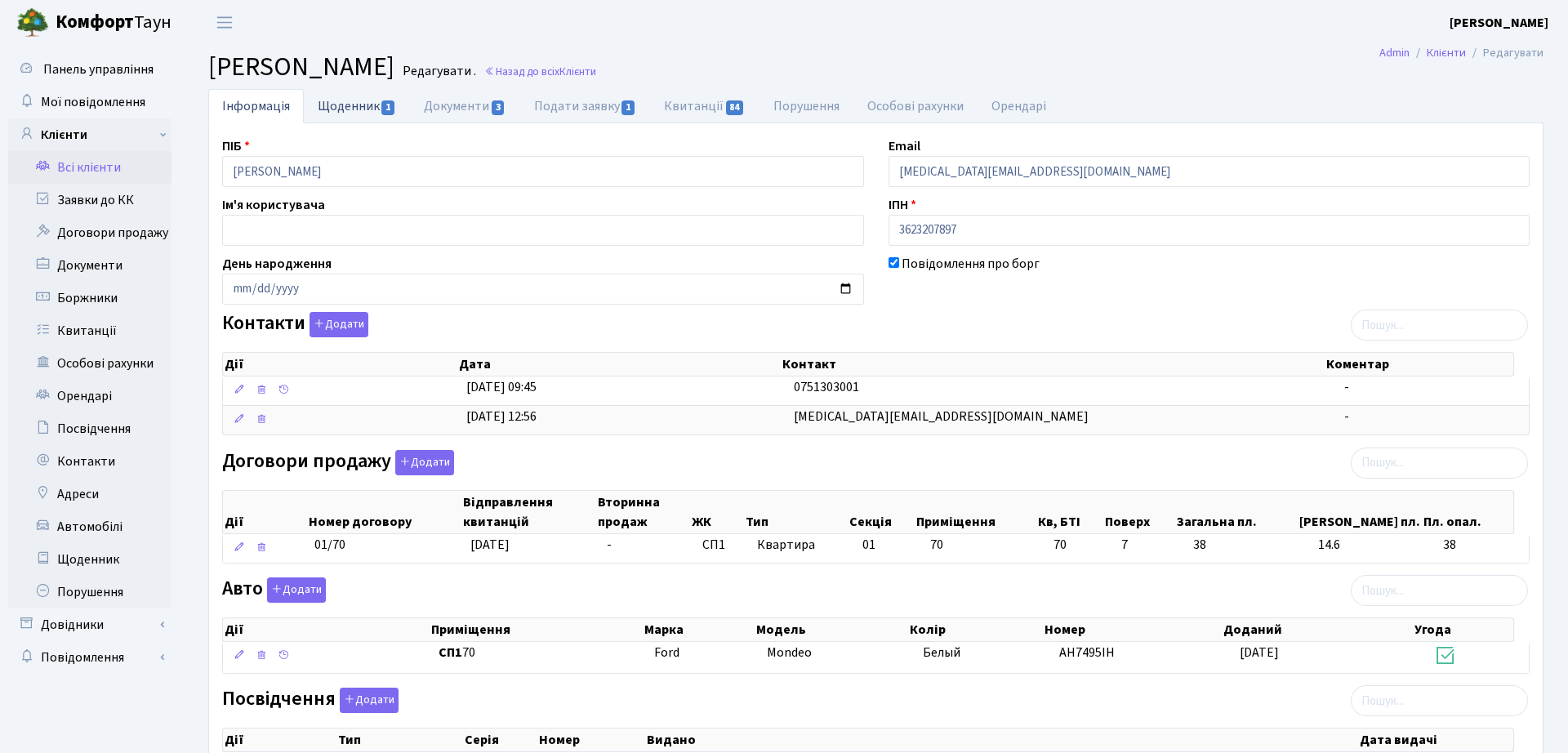
select select "25"
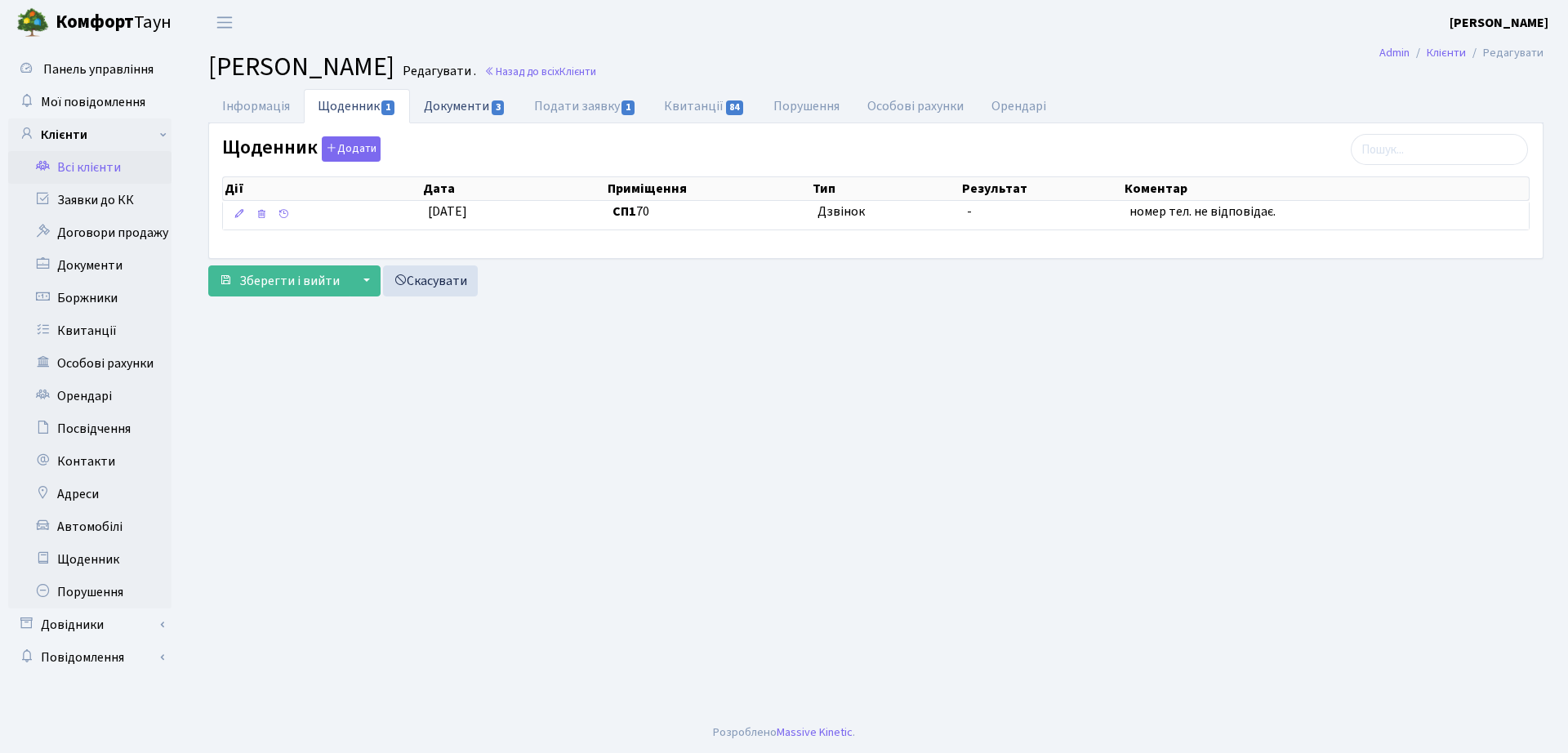
click at [480, 105] on link "Документи 3" at bounding box center [465, 106] width 110 height 34
select select "25"
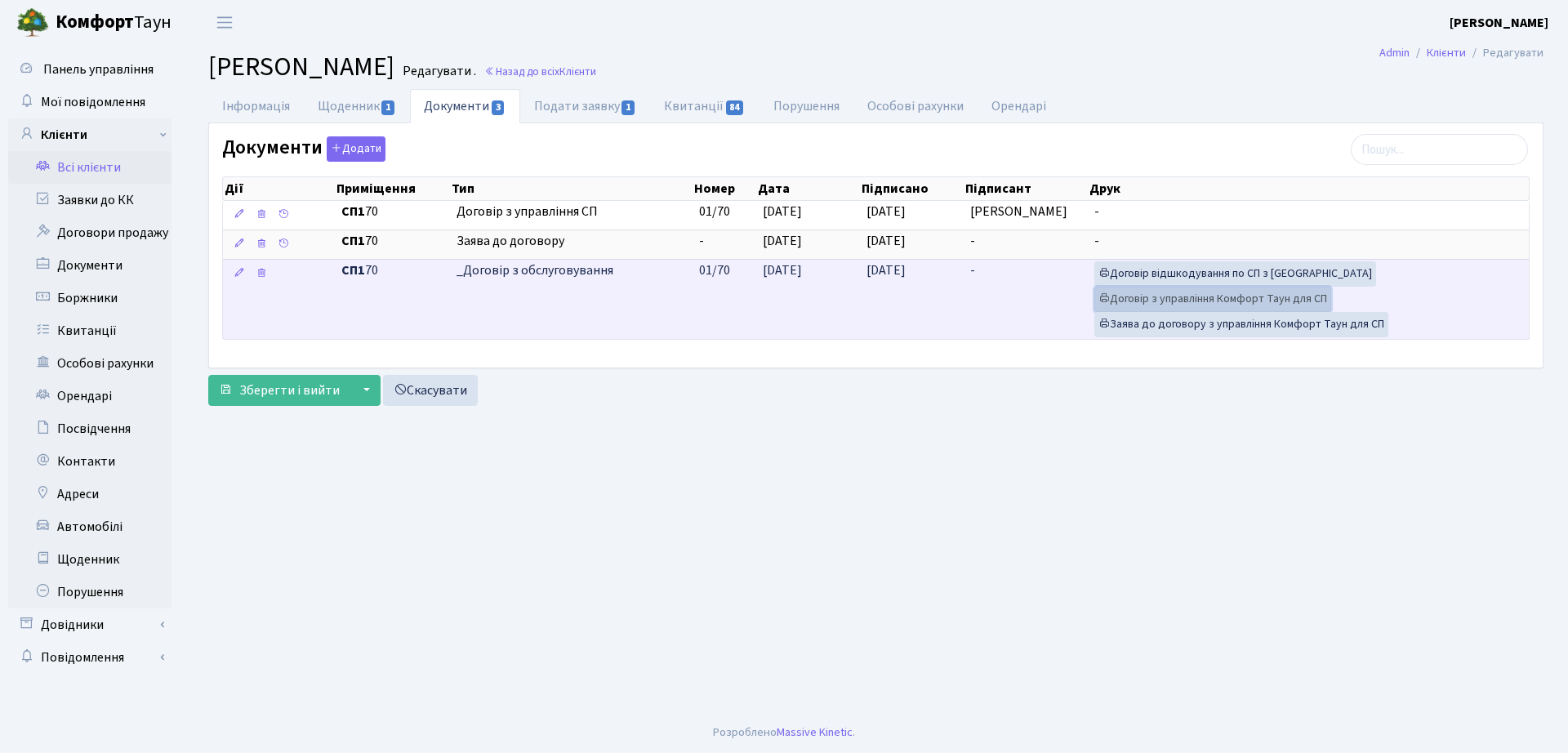
click at [1192, 303] on link "Договір з управління Комфорт Таун для СП" at bounding box center [1213, 299] width 237 height 25
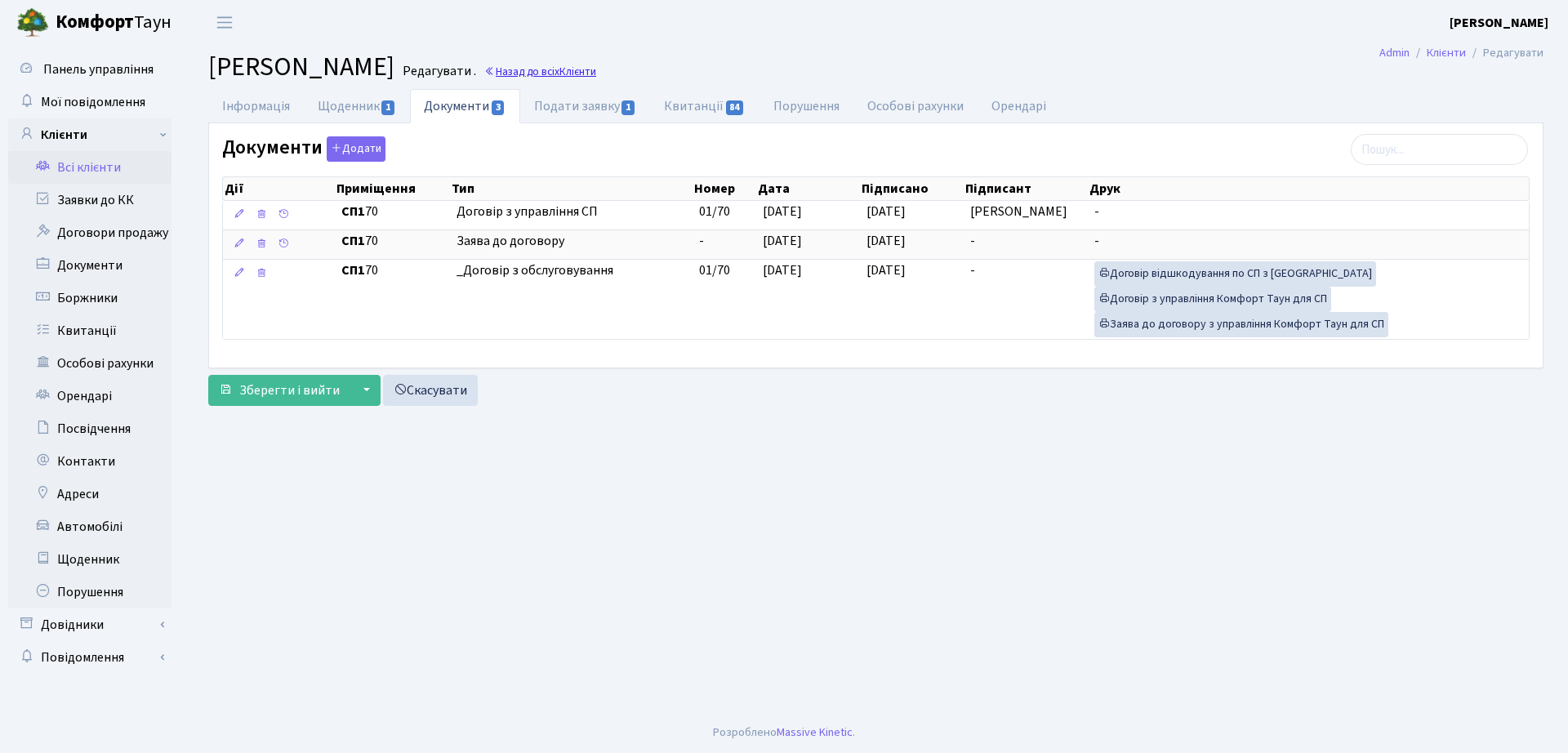
click at [596, 71] on link "Назад до всіх Клієнти" at bounding box center [540, 72] width 112 height 16
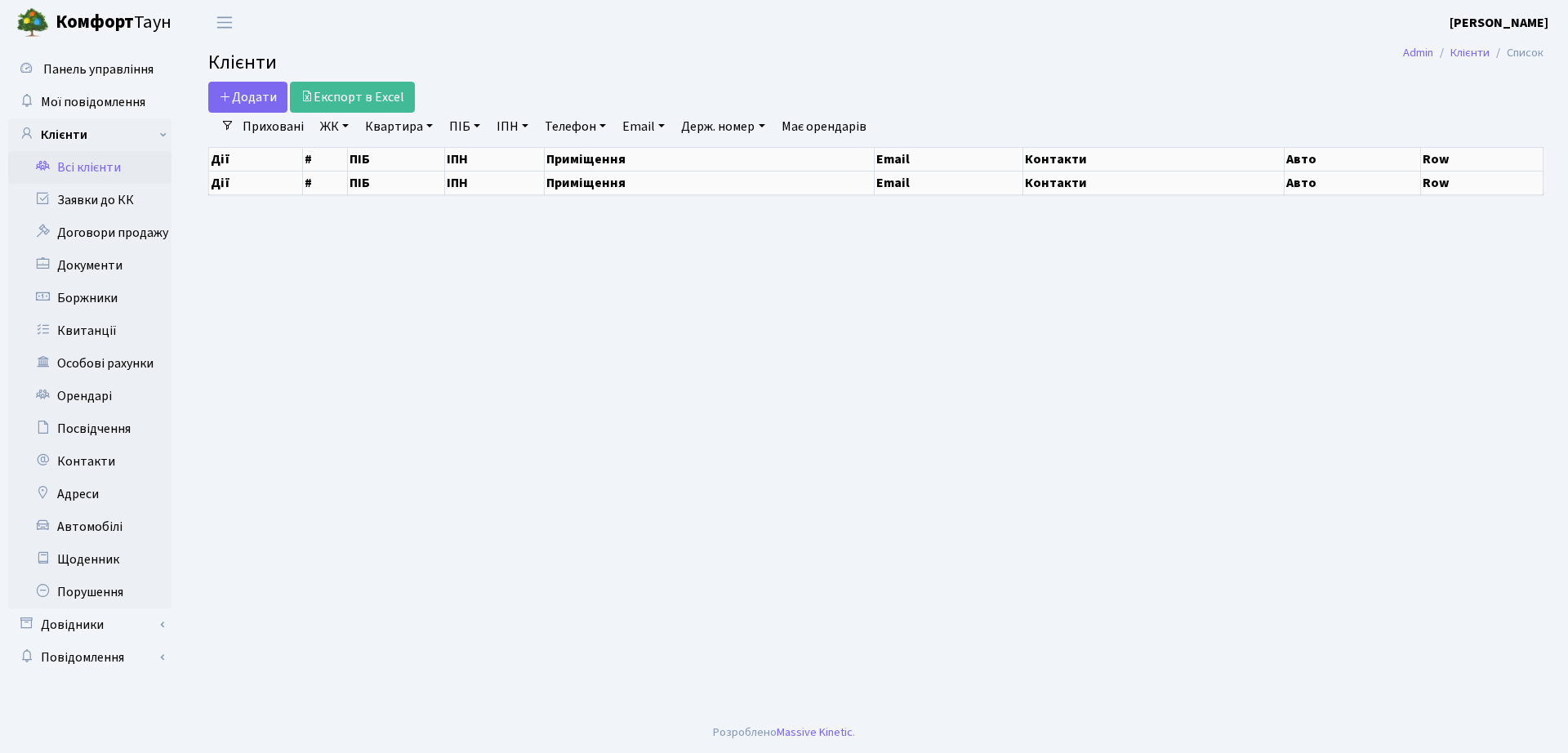
select select "25"
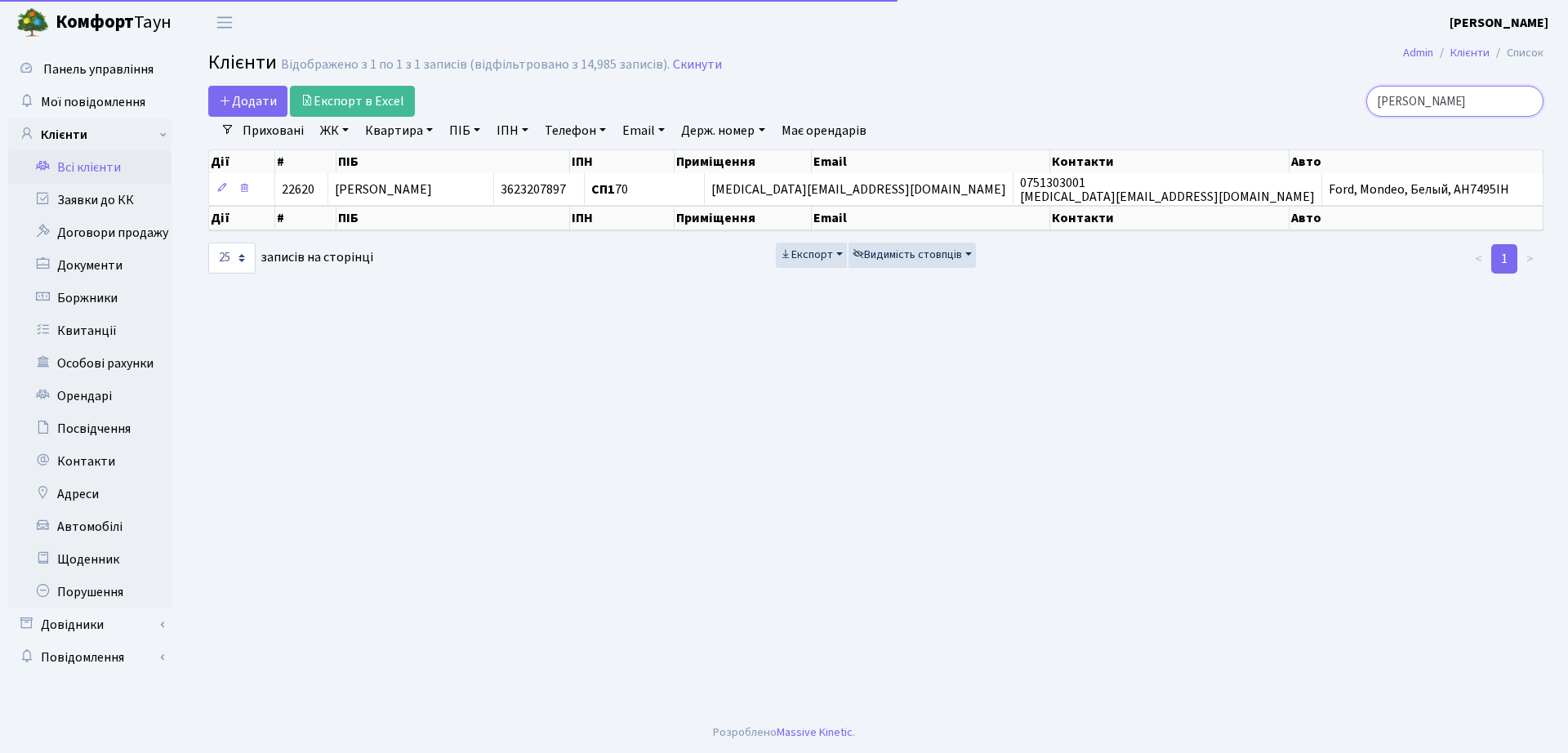
drag, startPoint x: 1466, startPoint y: 91, endPoint x: 1066, endPoint y: 75, distance: 400.3
click at [1066, 75] on main "Admin Клієнти Список Клієнти Відображено з 1 по 1 з 1 записів (відфільтровано з…" at bounding box center [876, 378] width 1385 height 667
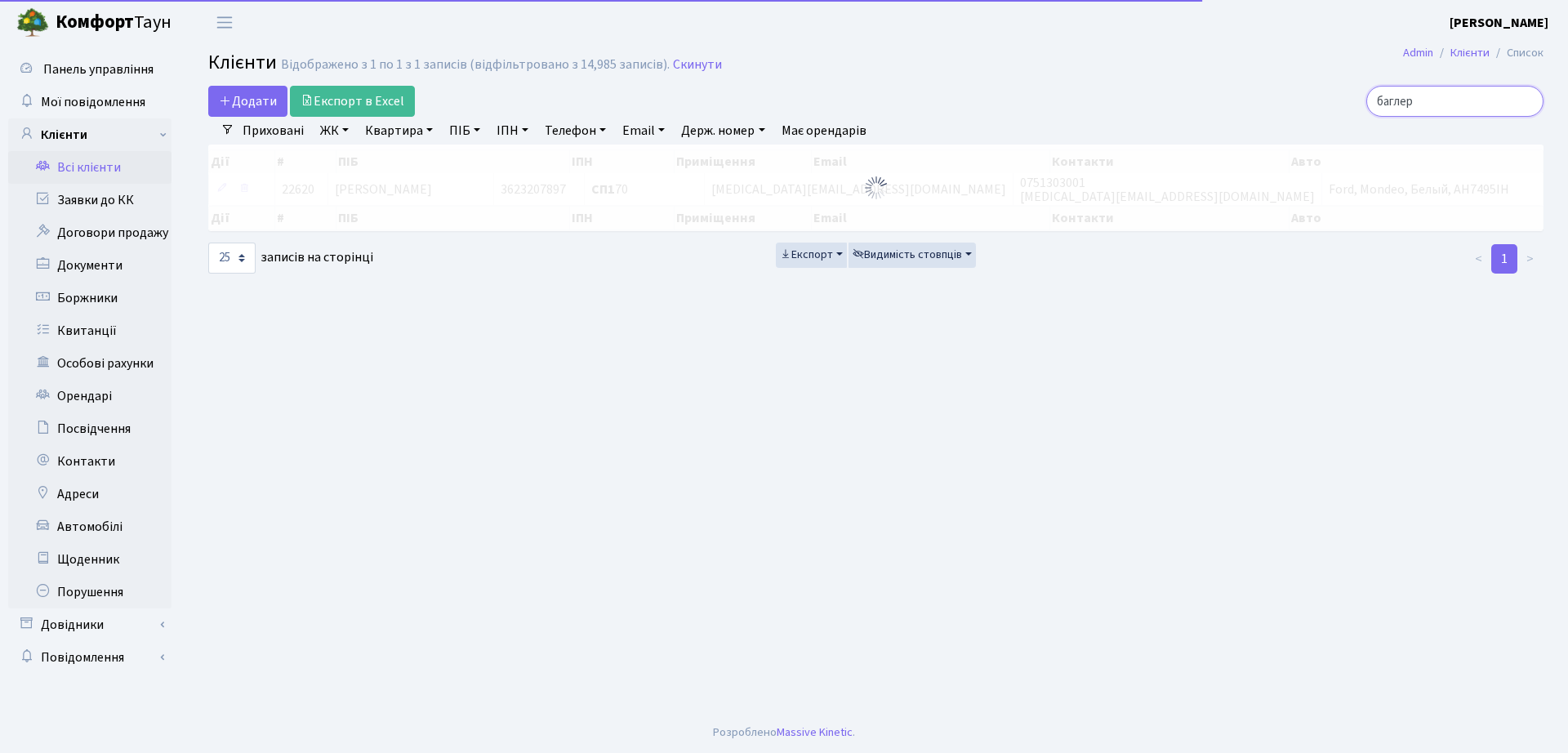
type input "баглер"
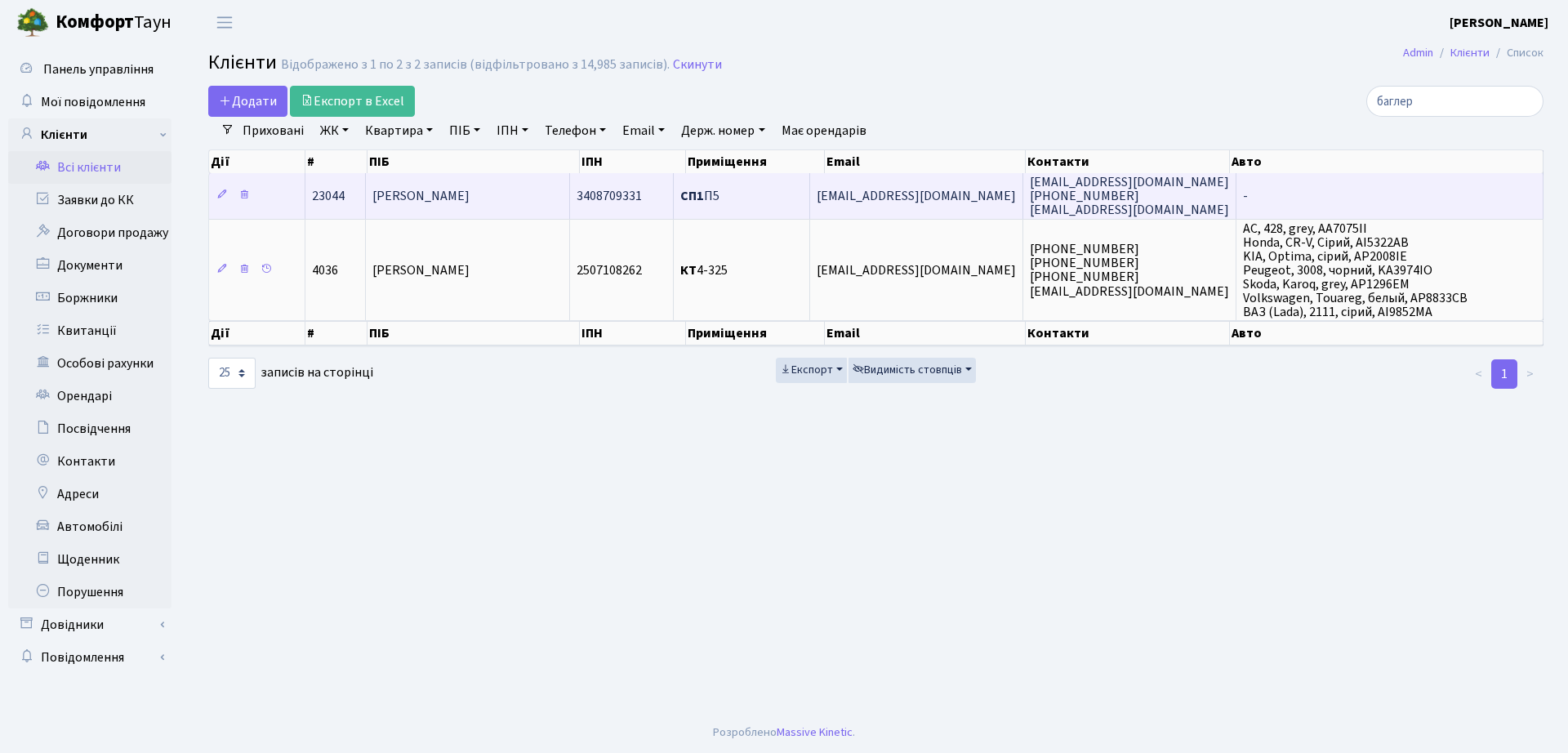
click at [498, 186] on td "[PERSON_NAME]" at bounding box center [468, 195] width 204 height 45
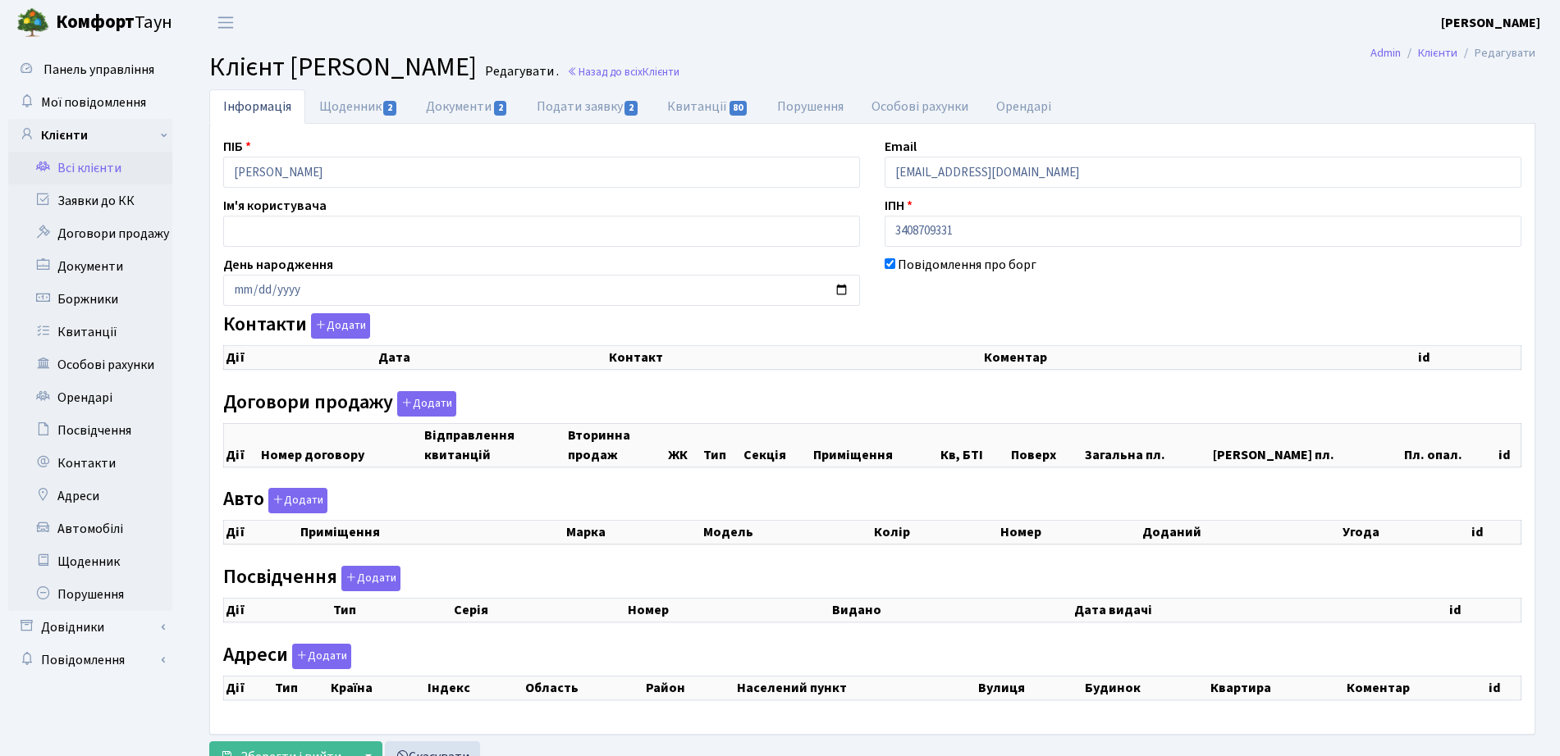
select select "25"
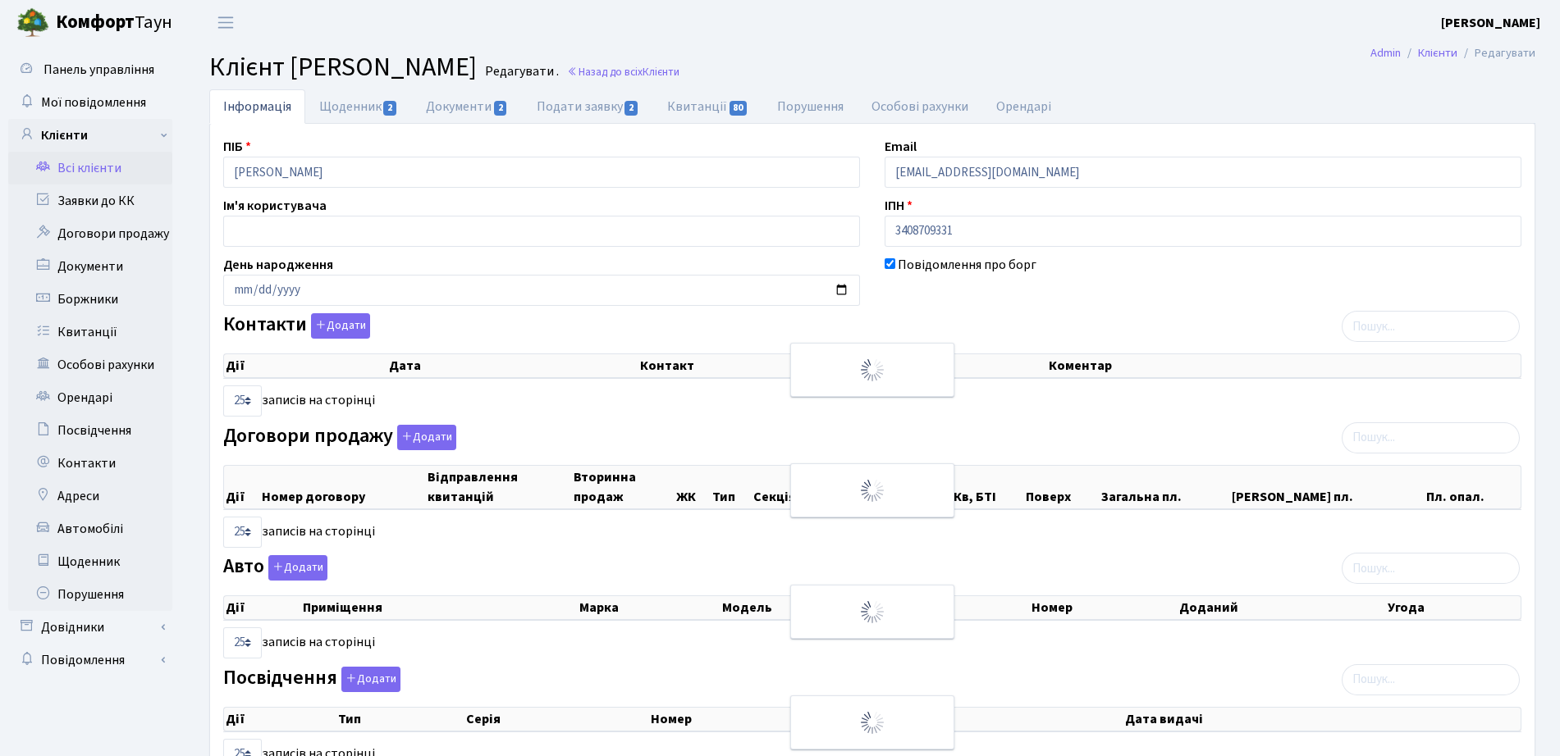
checkbox input "true"
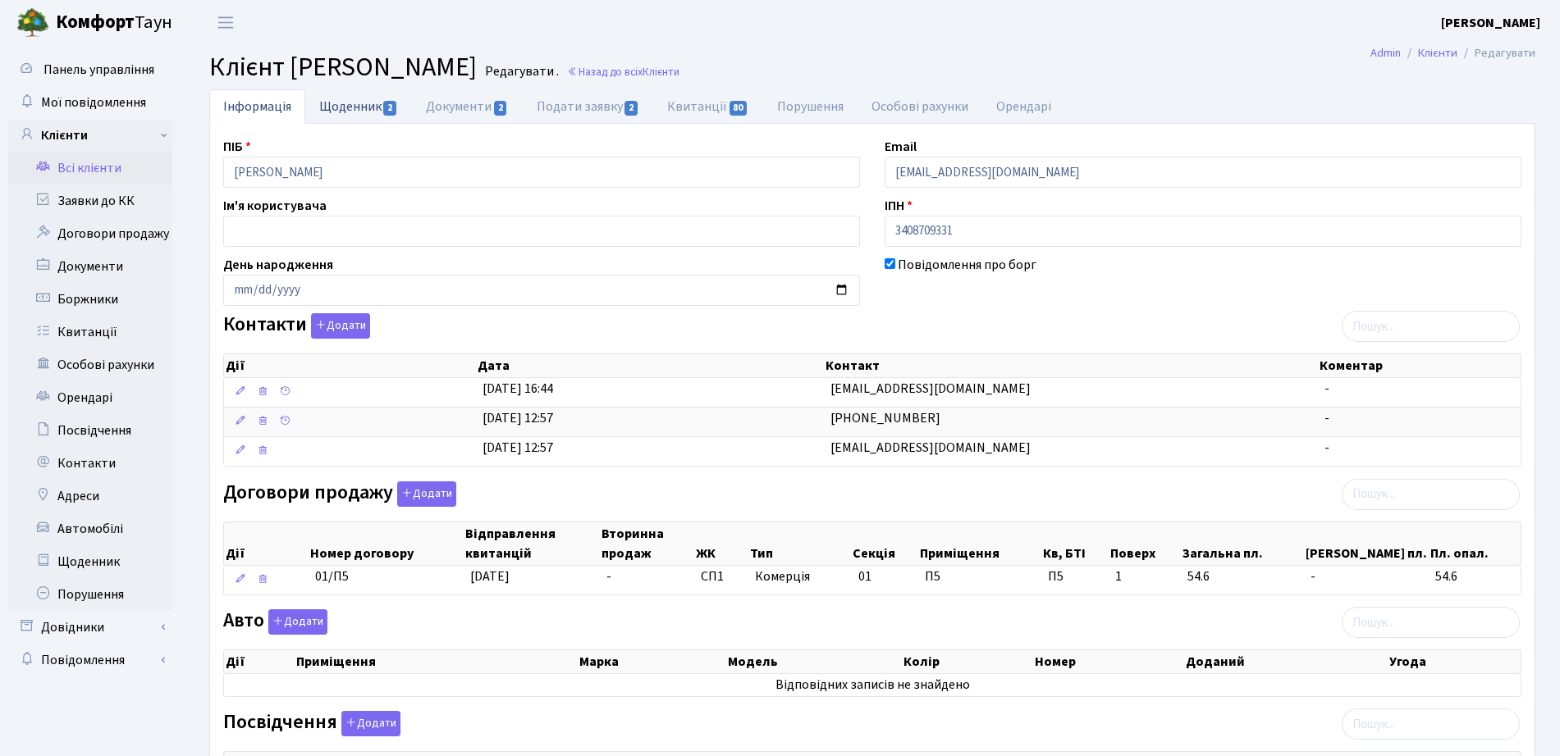
click at [362, 103] on link "Щоденник 2" at bounding box center [358, 106] width 107 height 34
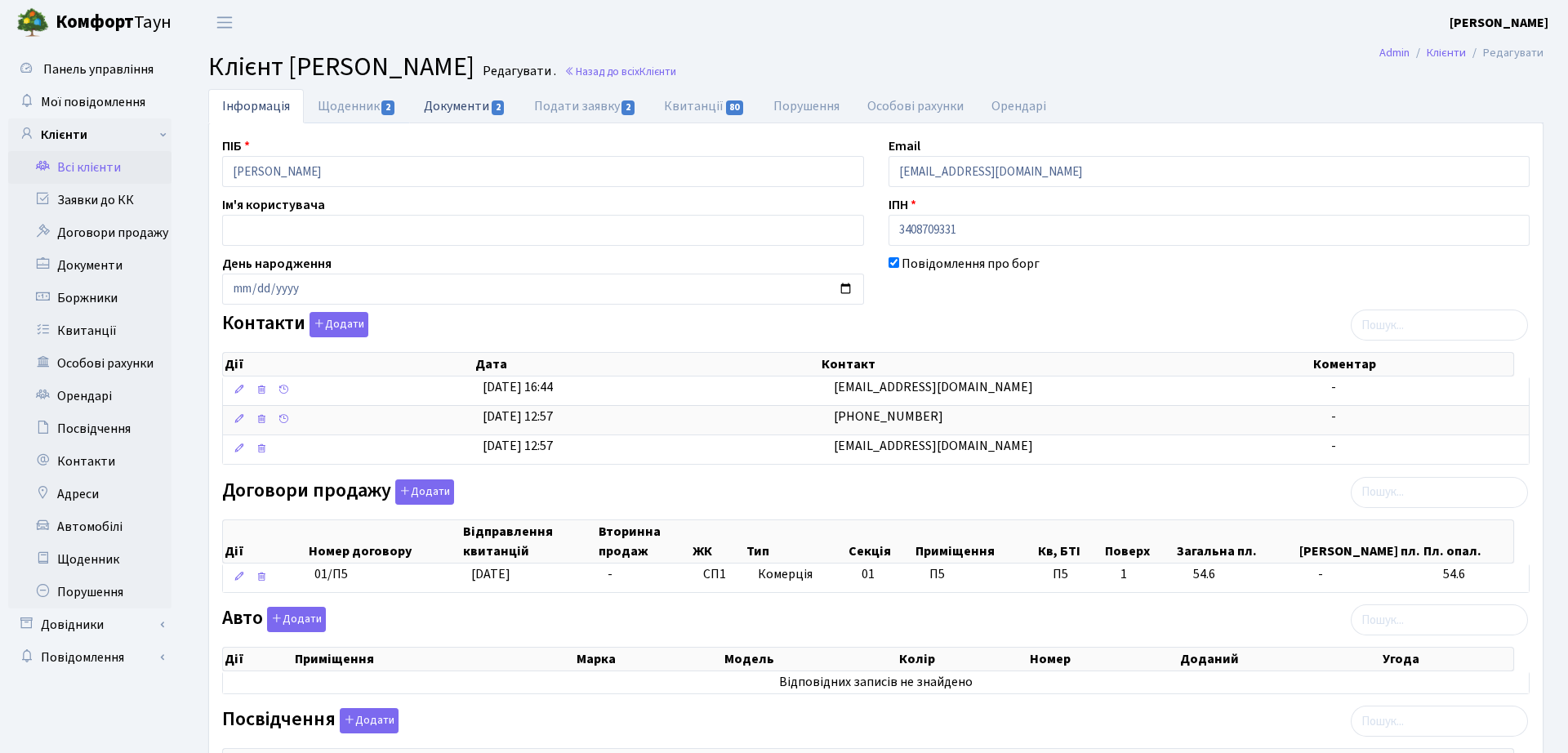
select select "25"
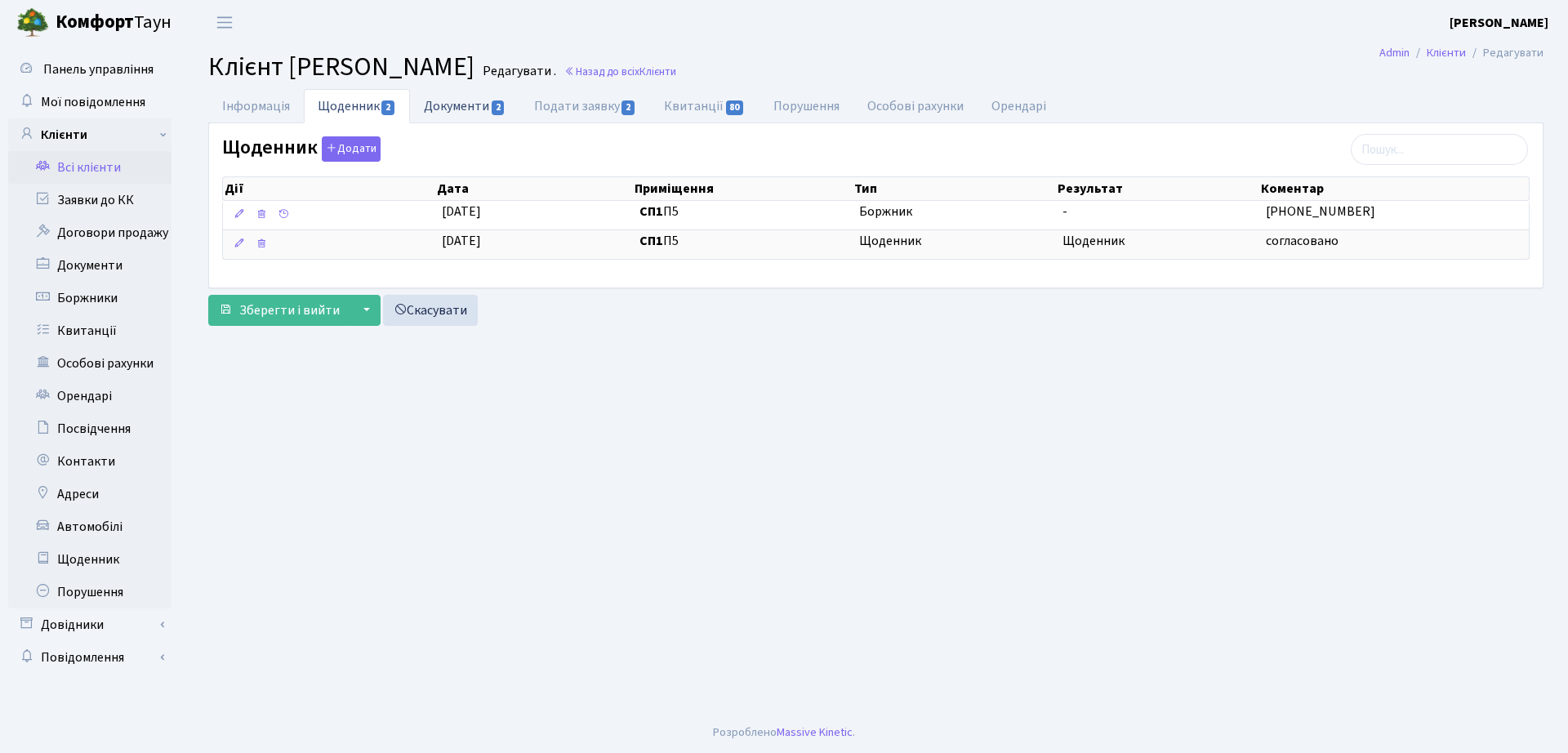
click at [480, 109] on link "Документи 2" at bounding box center [465, 106] width 110 height 34
select select "25"
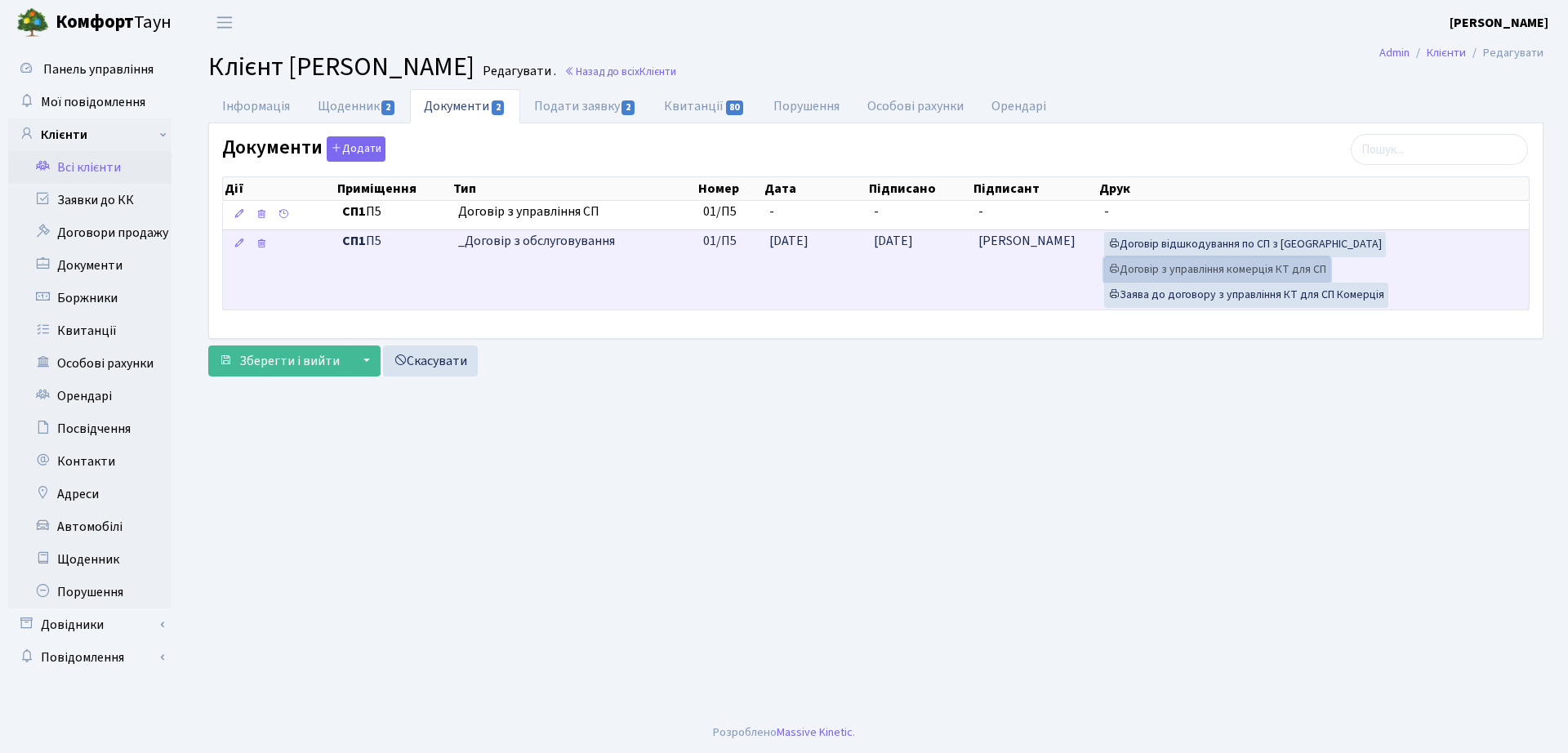
click at [1205, 273] on link "Договір з управління комерція КТ для СП" at bounding box center [1217, 269] width 226 height 25
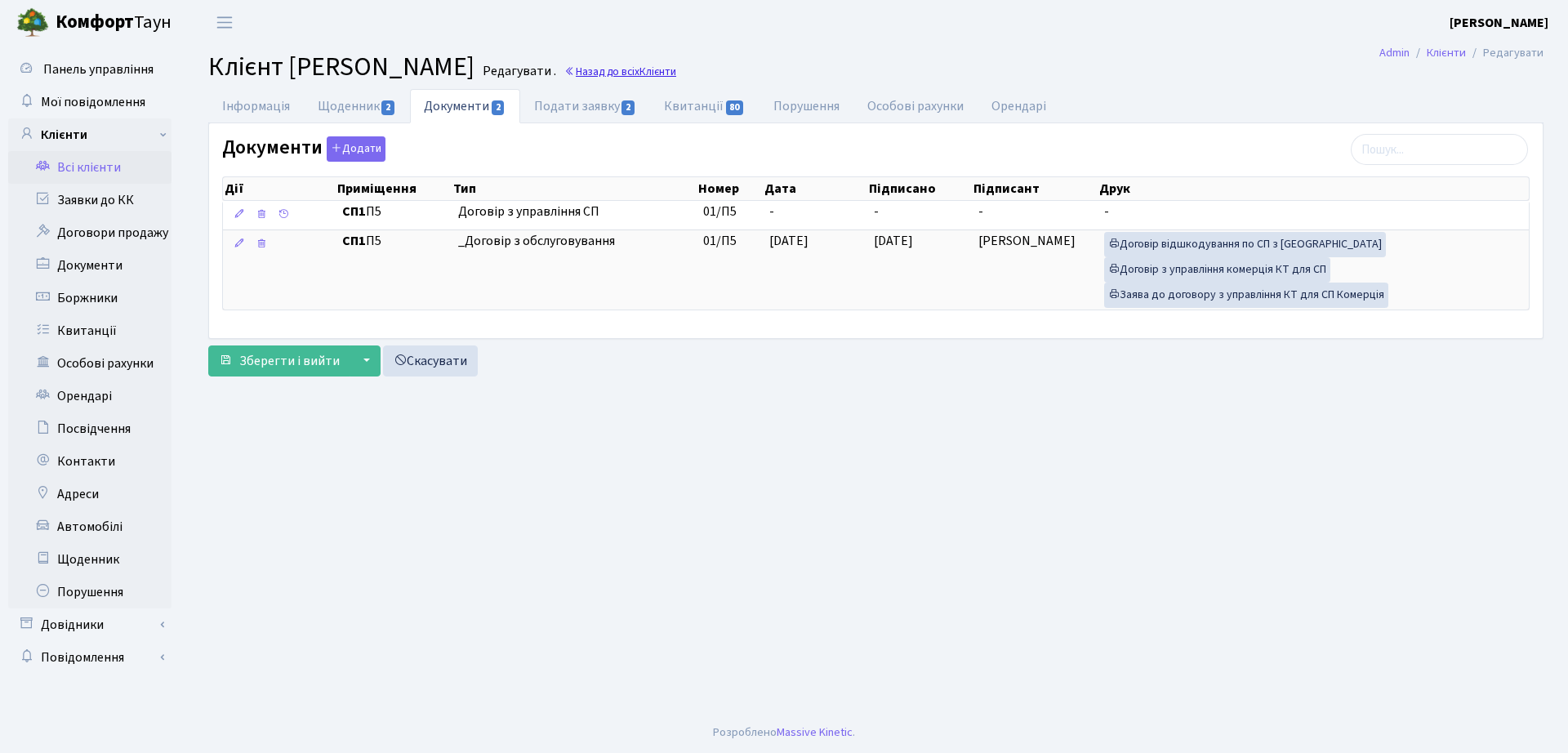
click at [676, 70] on span "Клієнти" at bounding box center [657, 72] width 37 height 16
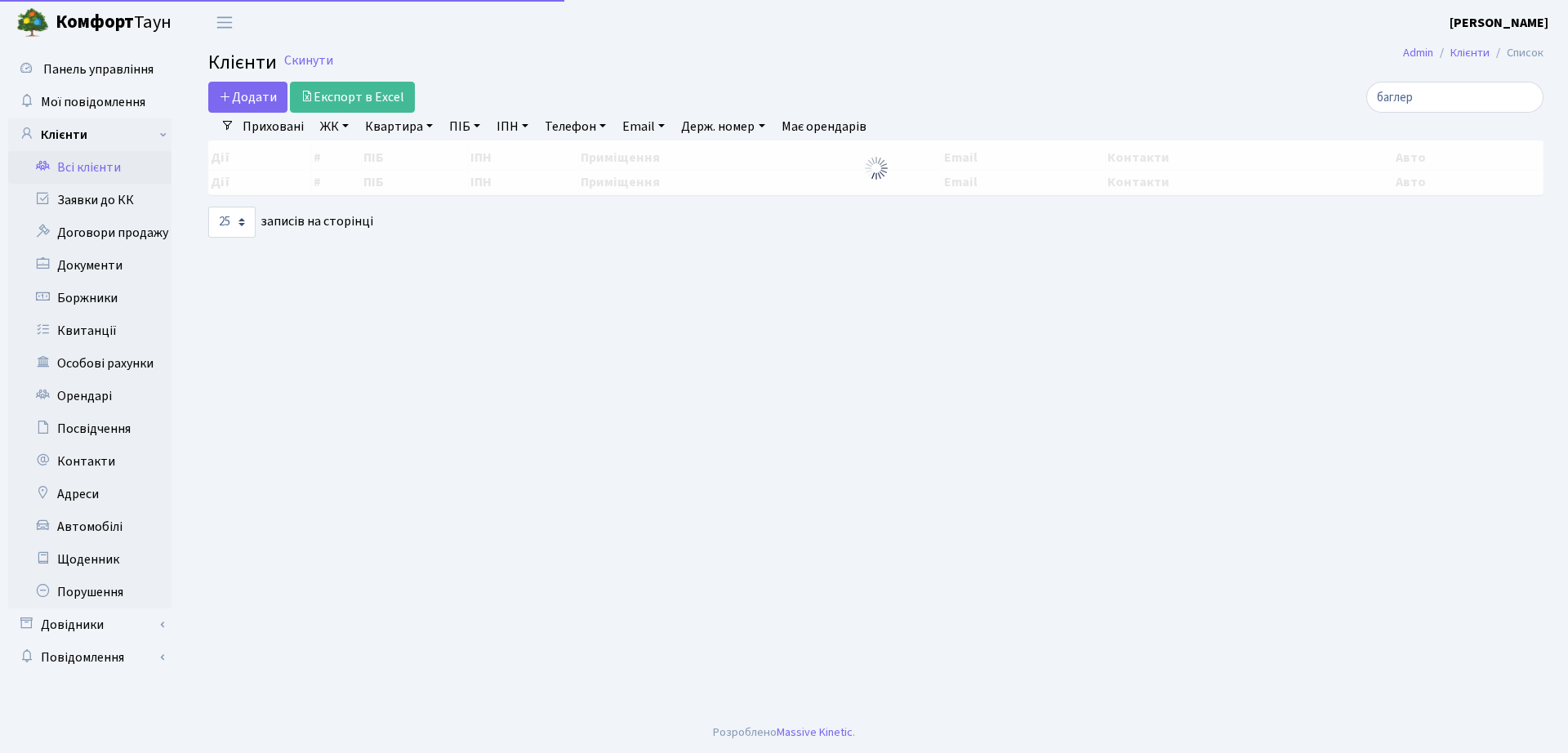
select select "25"
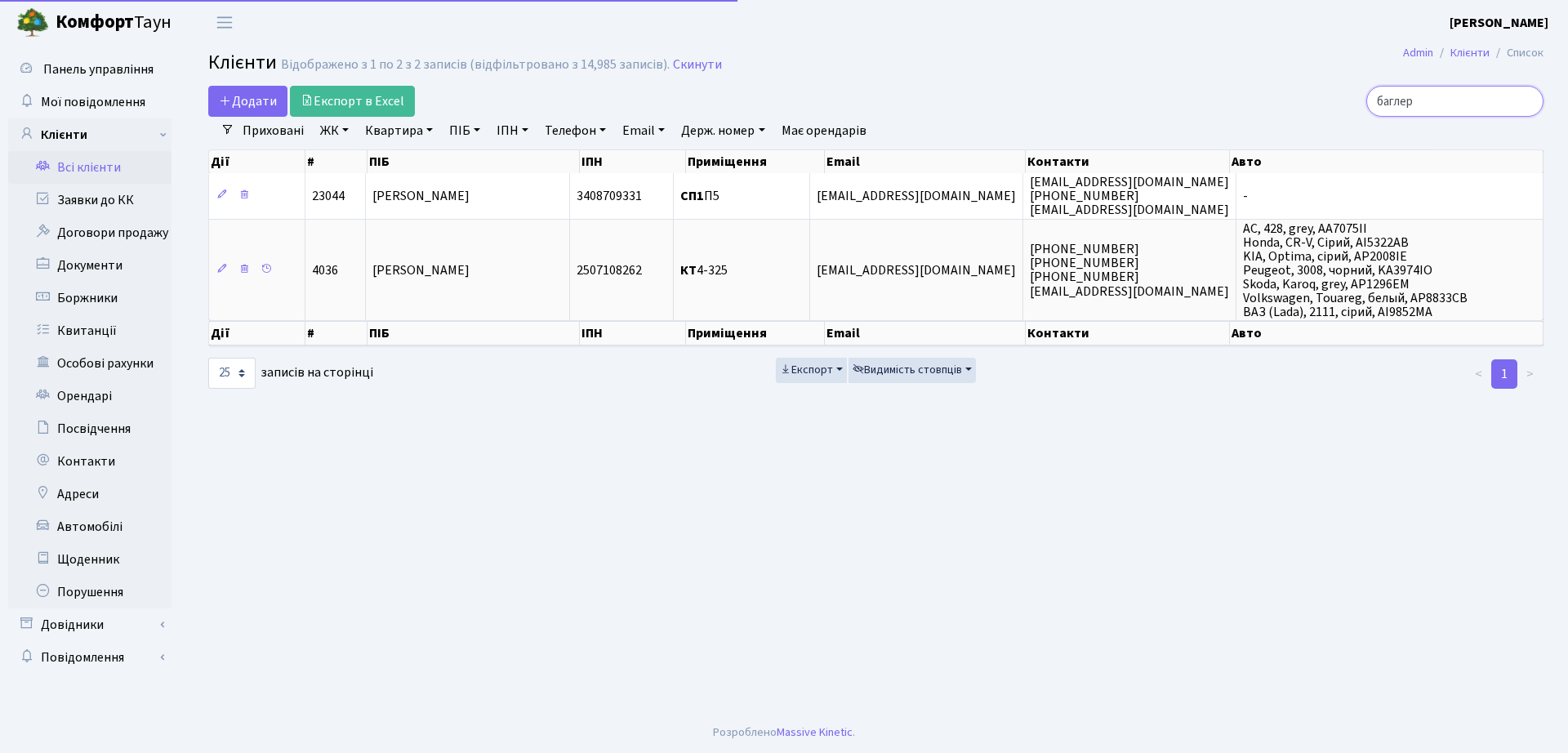
drag, startPoint x: 1260, startPoint y: 114, endPoint x: 1249, endPoint y: 113, distance: 11.0
click at [1254, 114] on div "баглер" at bounding box center [1329, 101] width 429 height 31
type input "єрьомін"
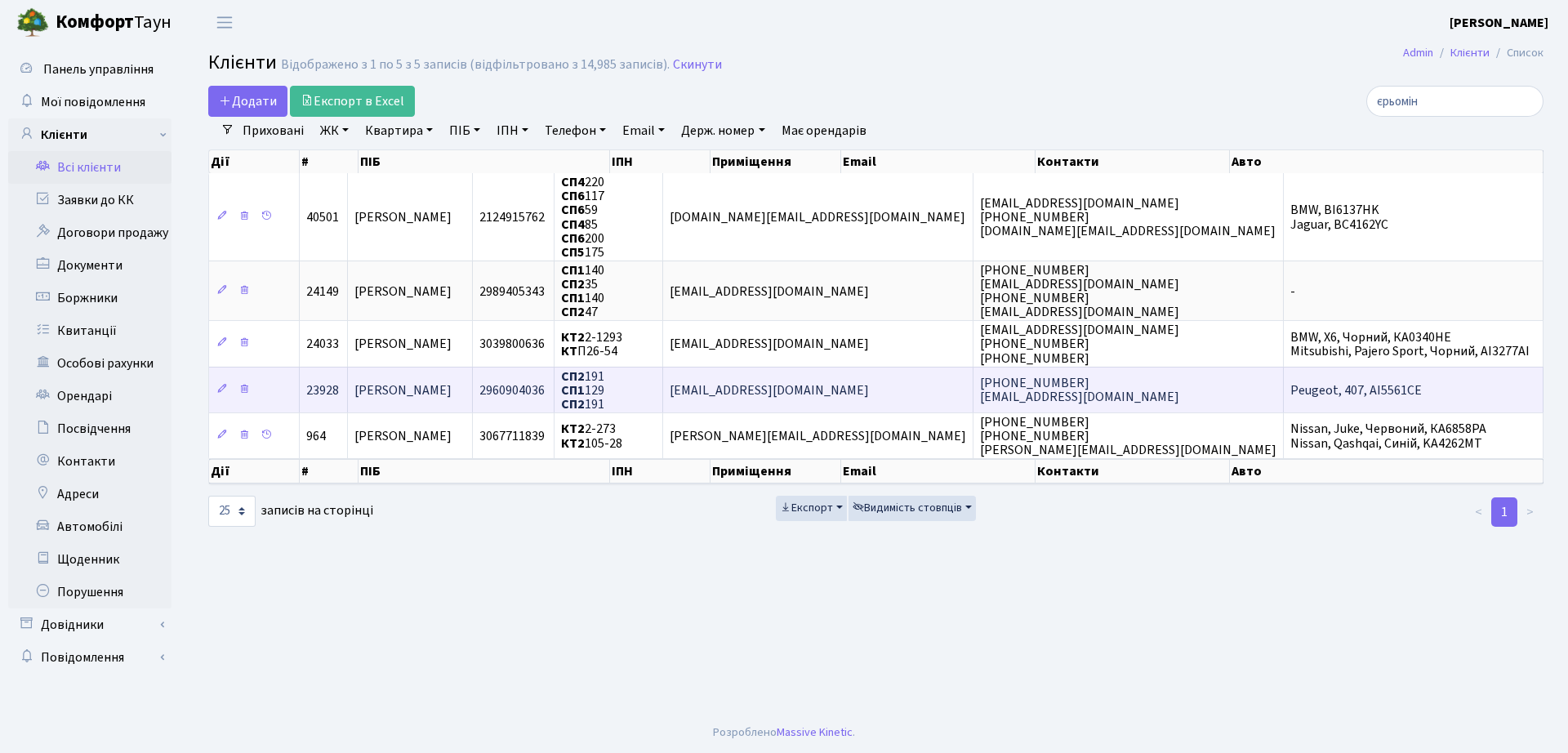
click at [663, 396] on td "СП2 191 СП1 129 СП2 191" at bounding box center [608, 389] width 109 height 46
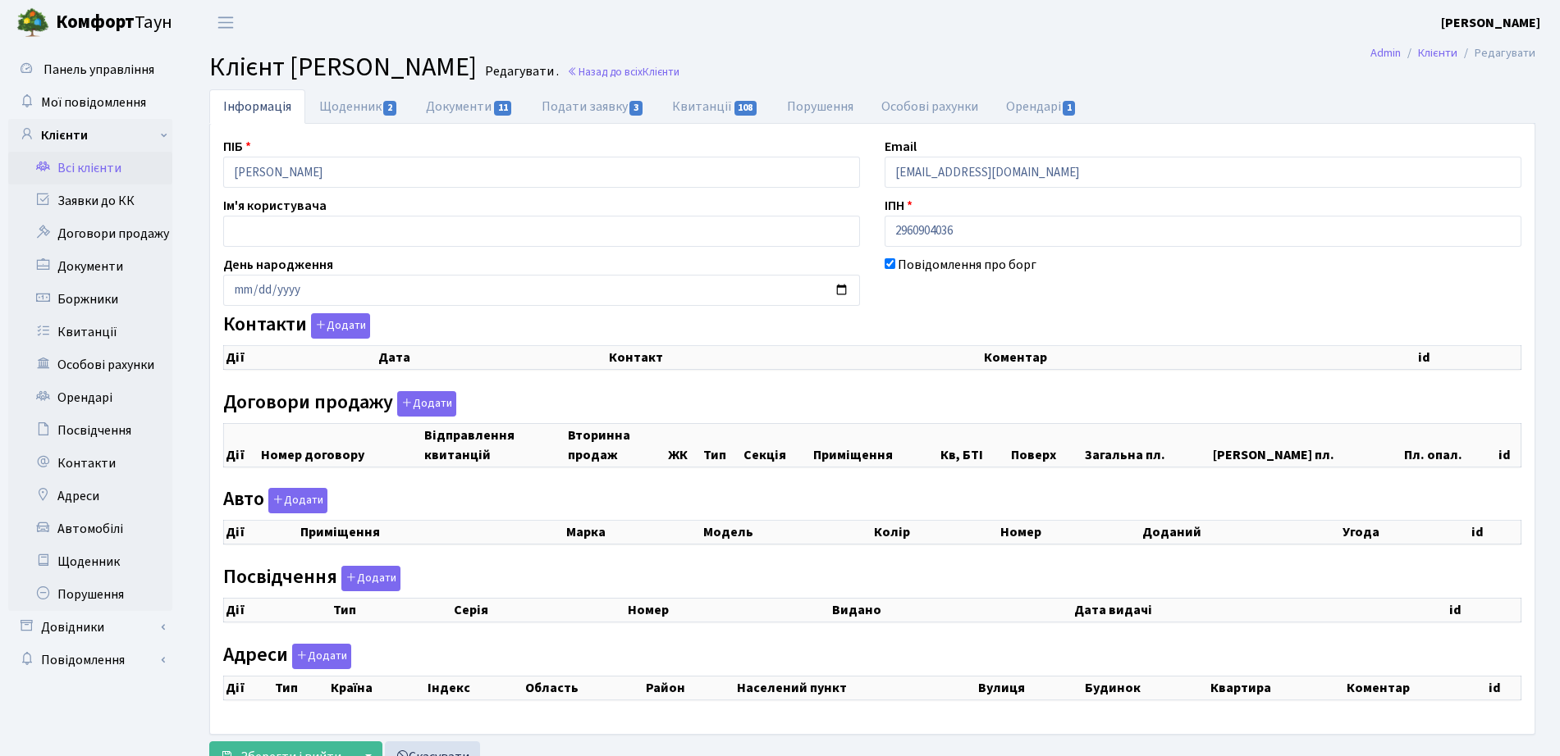
checkbox input "true"
select select "25"
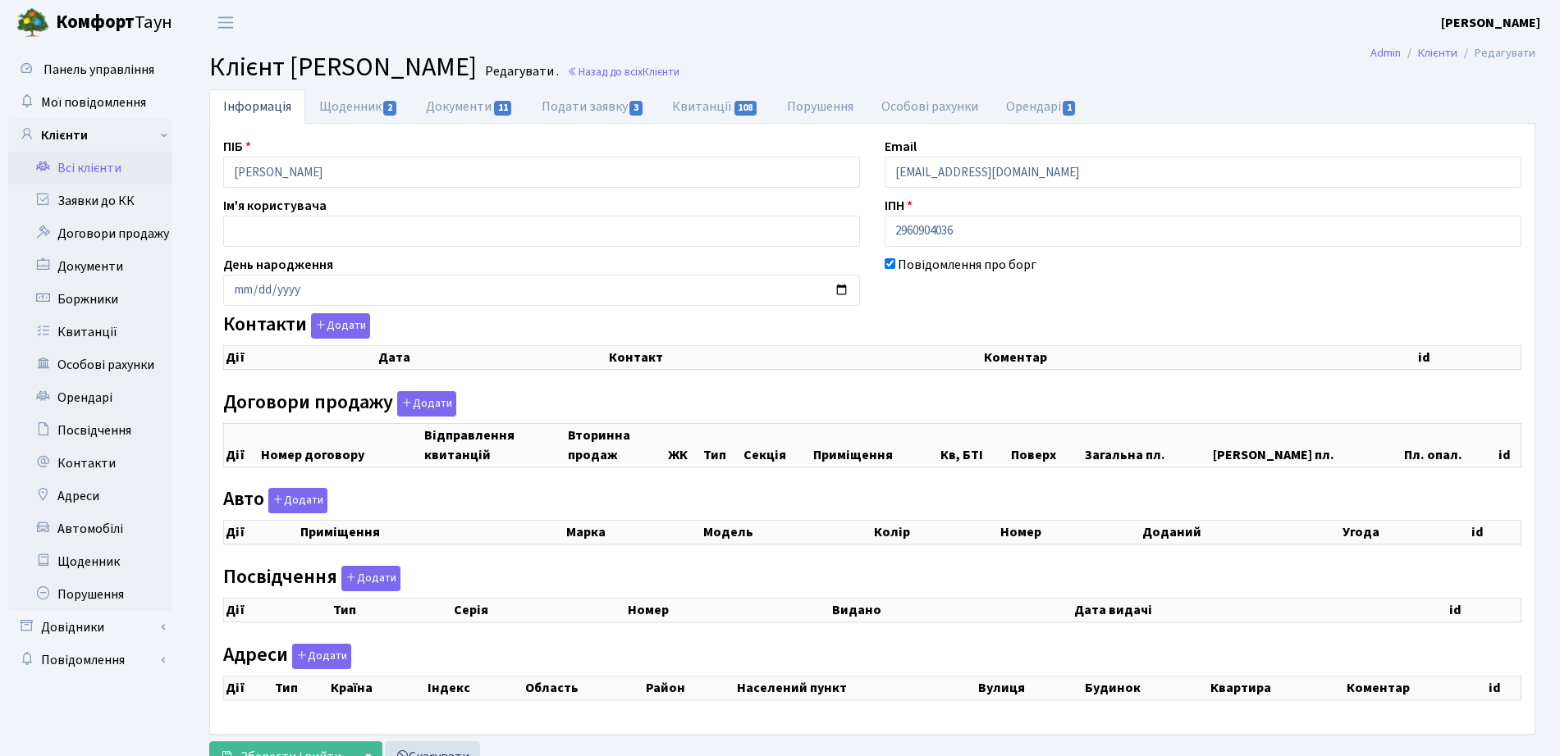
select select "25"
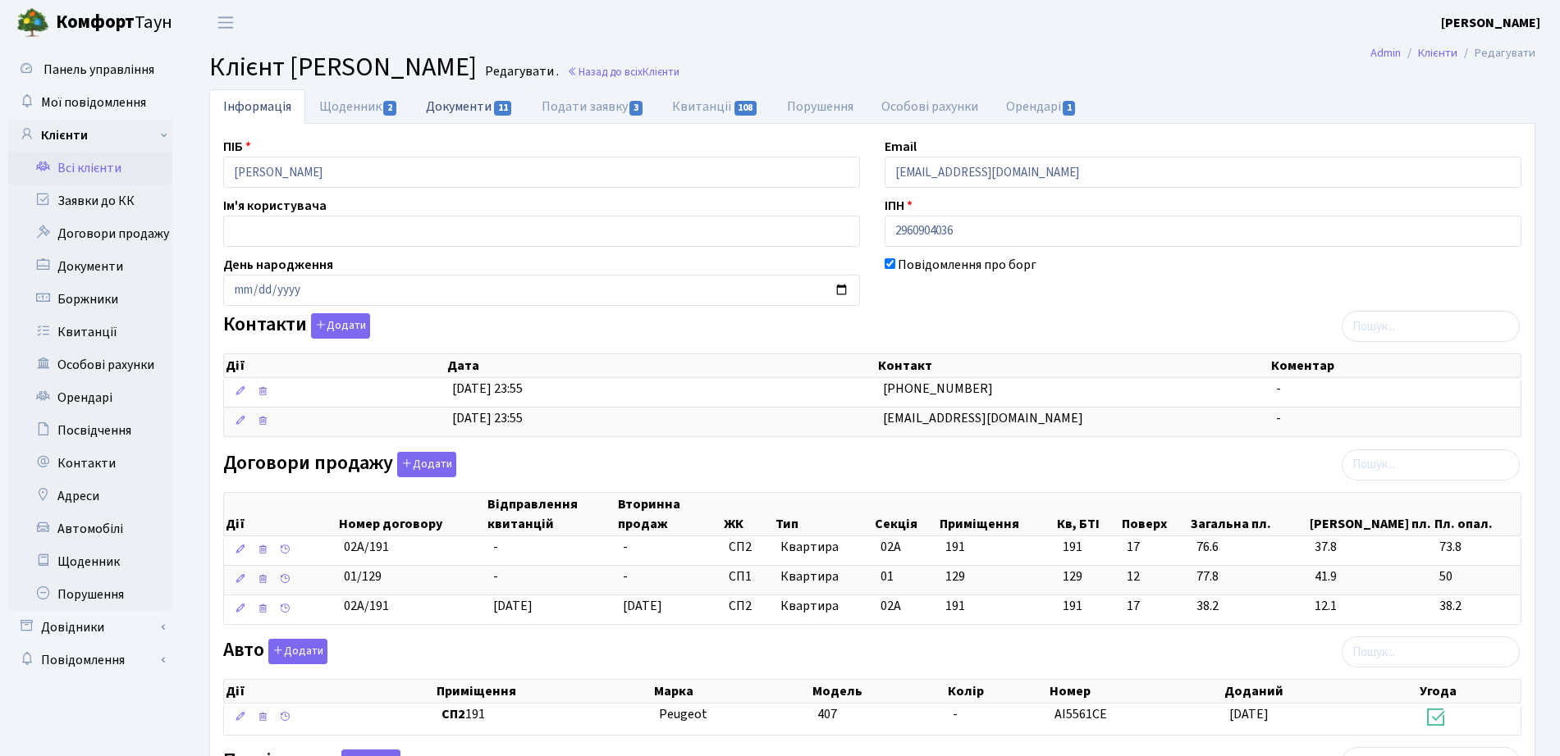
click at [475, 114] on link "Документи 11" at bounding box center [469, 106] width 115 height 34
select select "25"
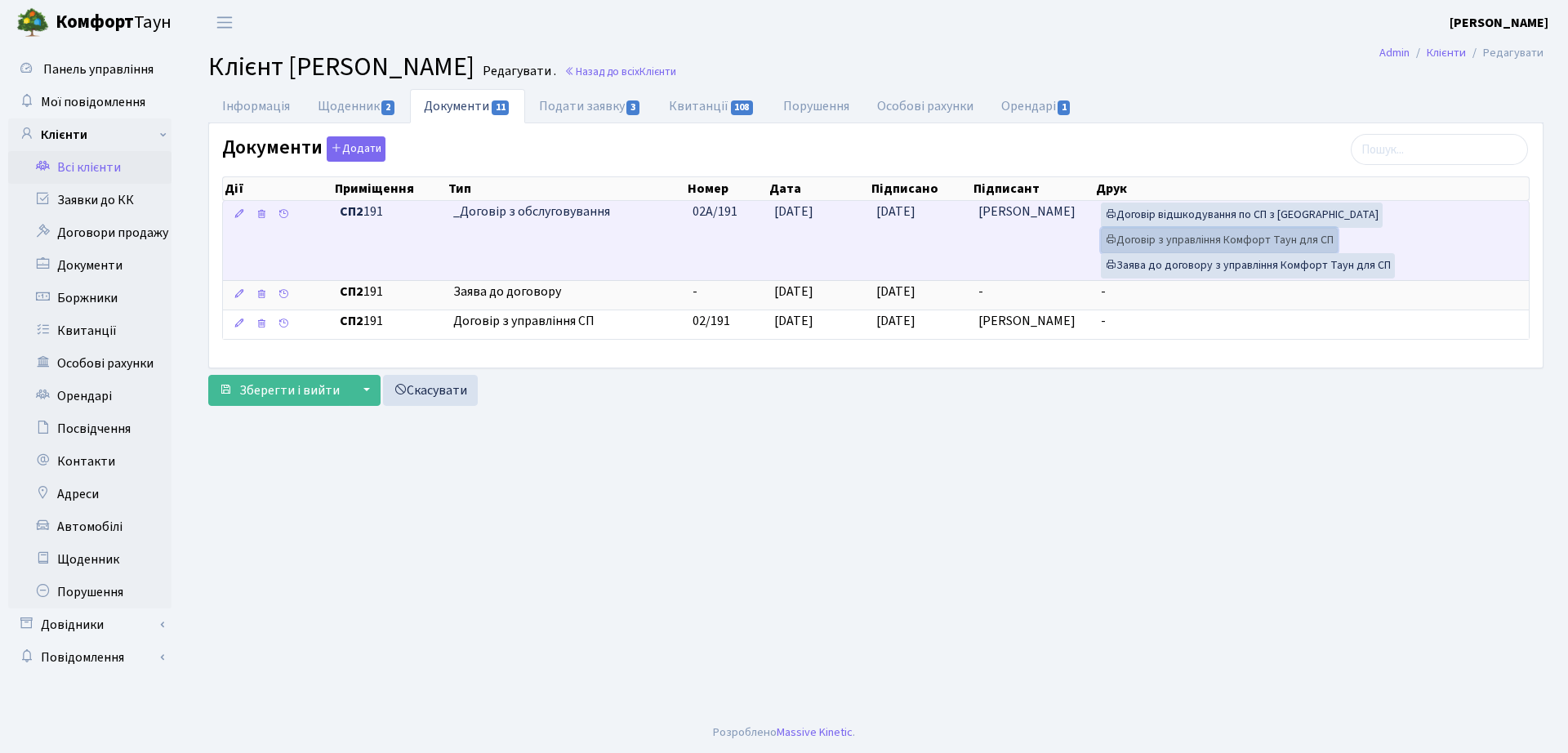
click at [1166, 245] on link "Договір з управління Комфорт Таун для СП" at bounding box center [1220, 240] width 237 height 25
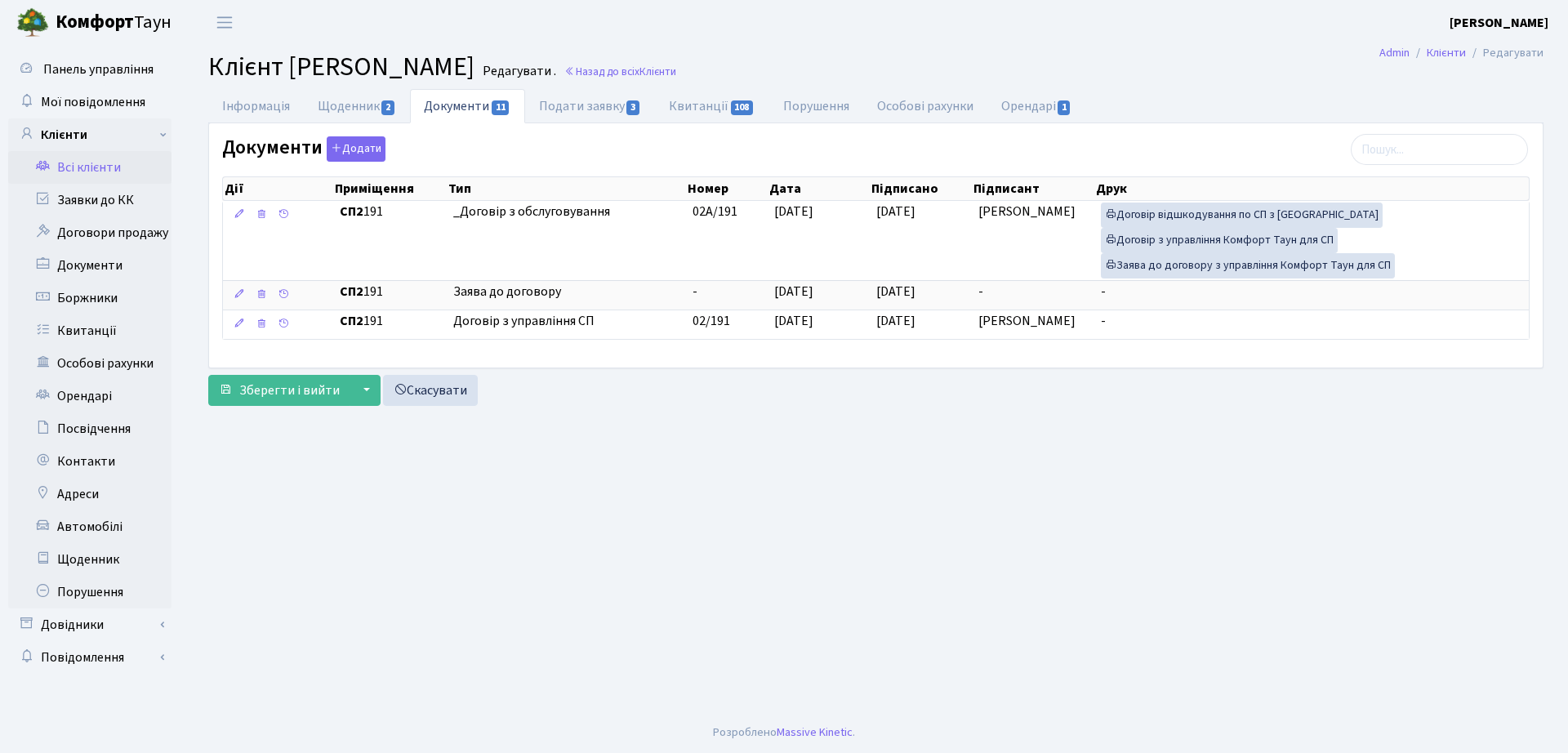
click at [747, 82] on h2 "Клієнт [PERSON_NAME] . Назад до всіх Клієнти" at bounding box center [875, 67] width 1335 height 31
click at [676, 73] on span "Клієнти" at bounding box center [657, 72] width 37 height 16
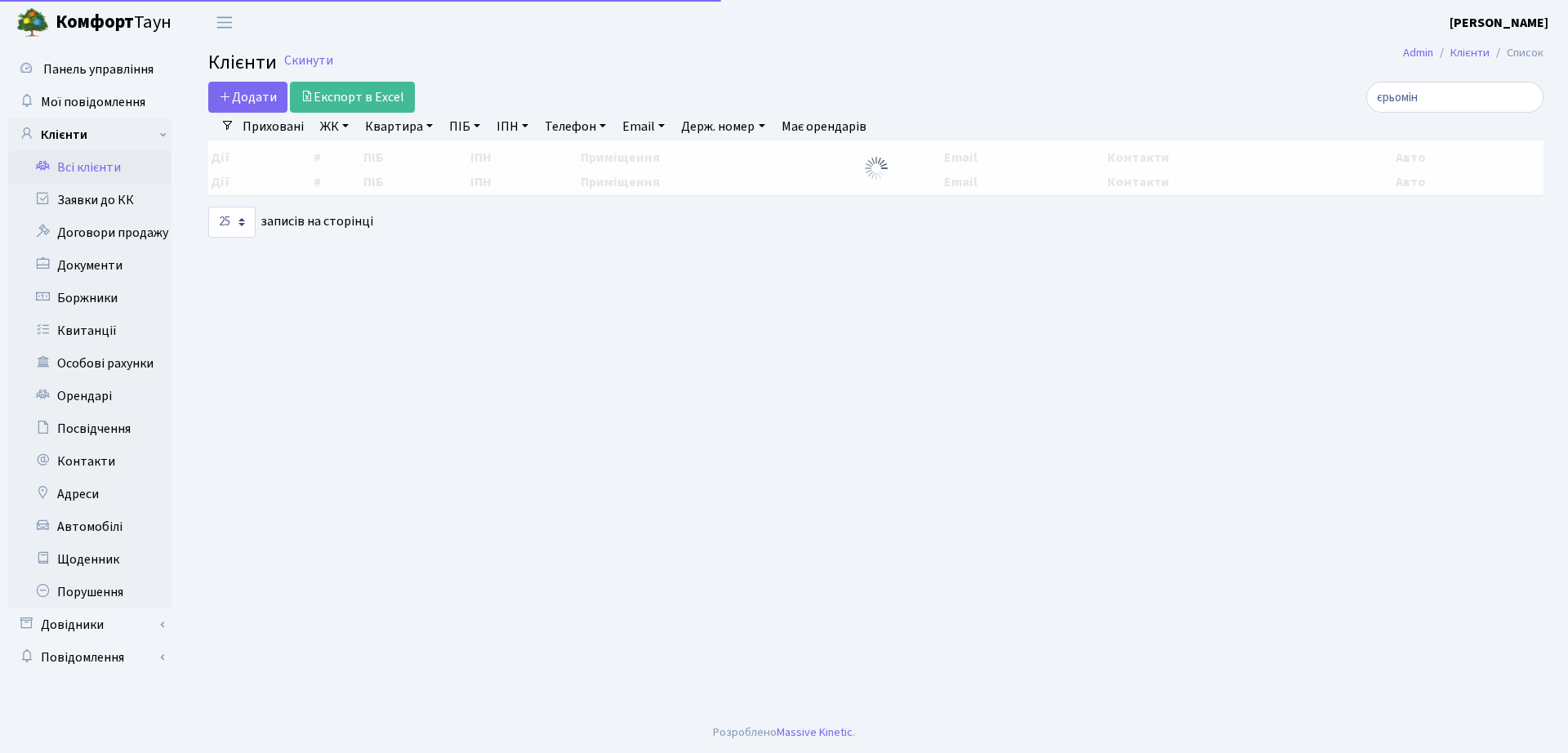
select select "25"
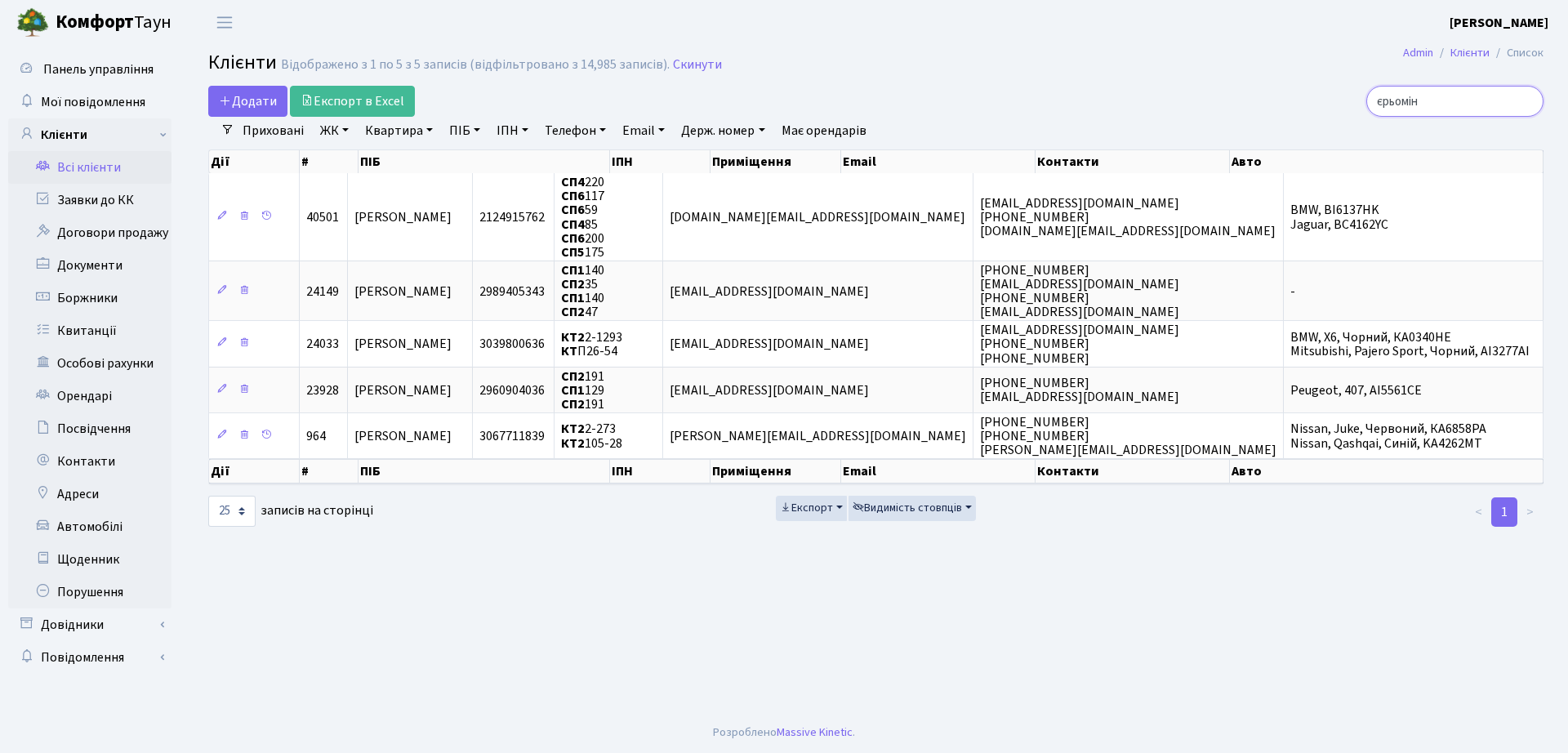
drag, startPoint x: 1457, startPoint y: 90, endPoint x: 1215, endPoint y: 107, distance: 242.6
click at [1215, 107] on div "єрьомін" at bounding box center [1329, 101] width 429 height 31
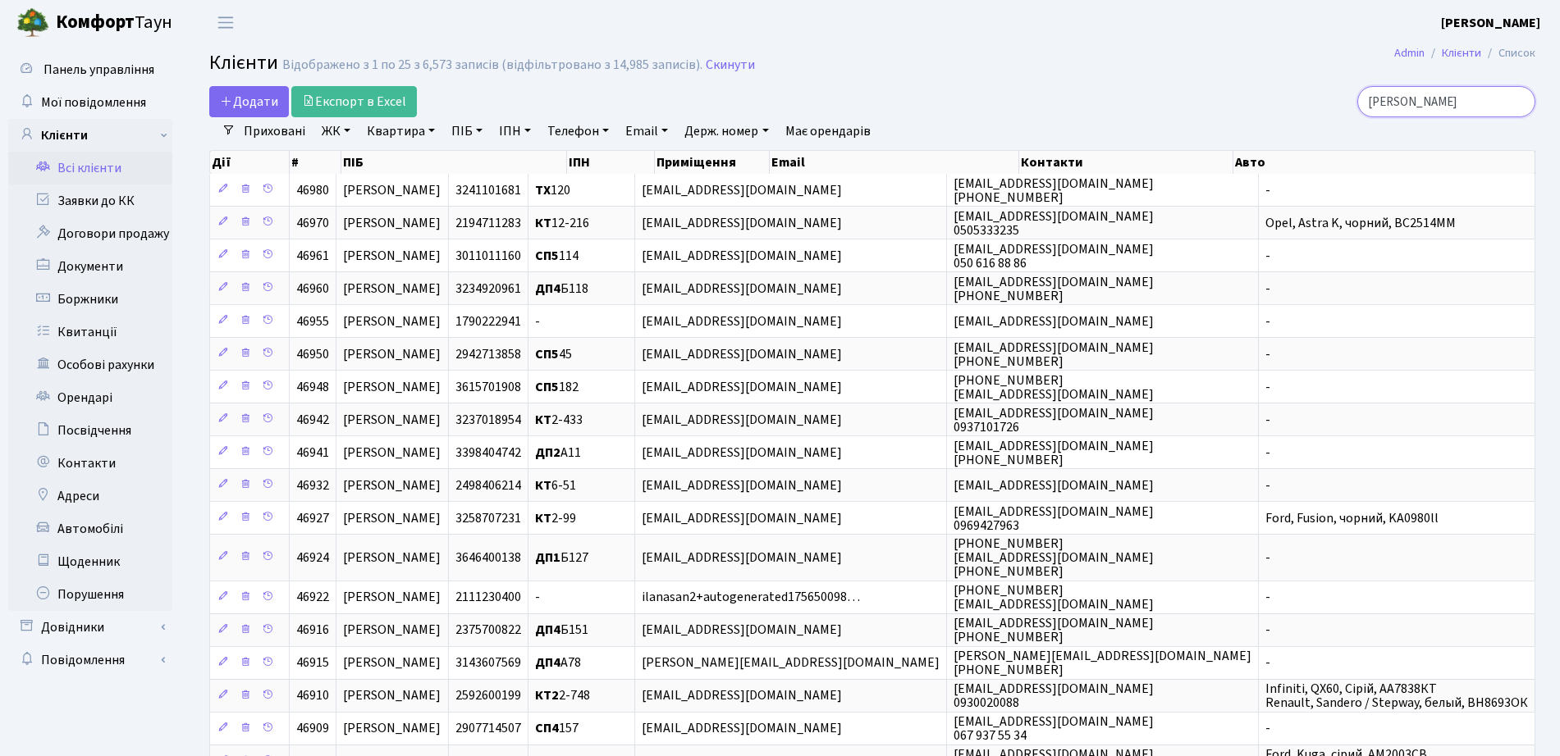
type input "антоненко"
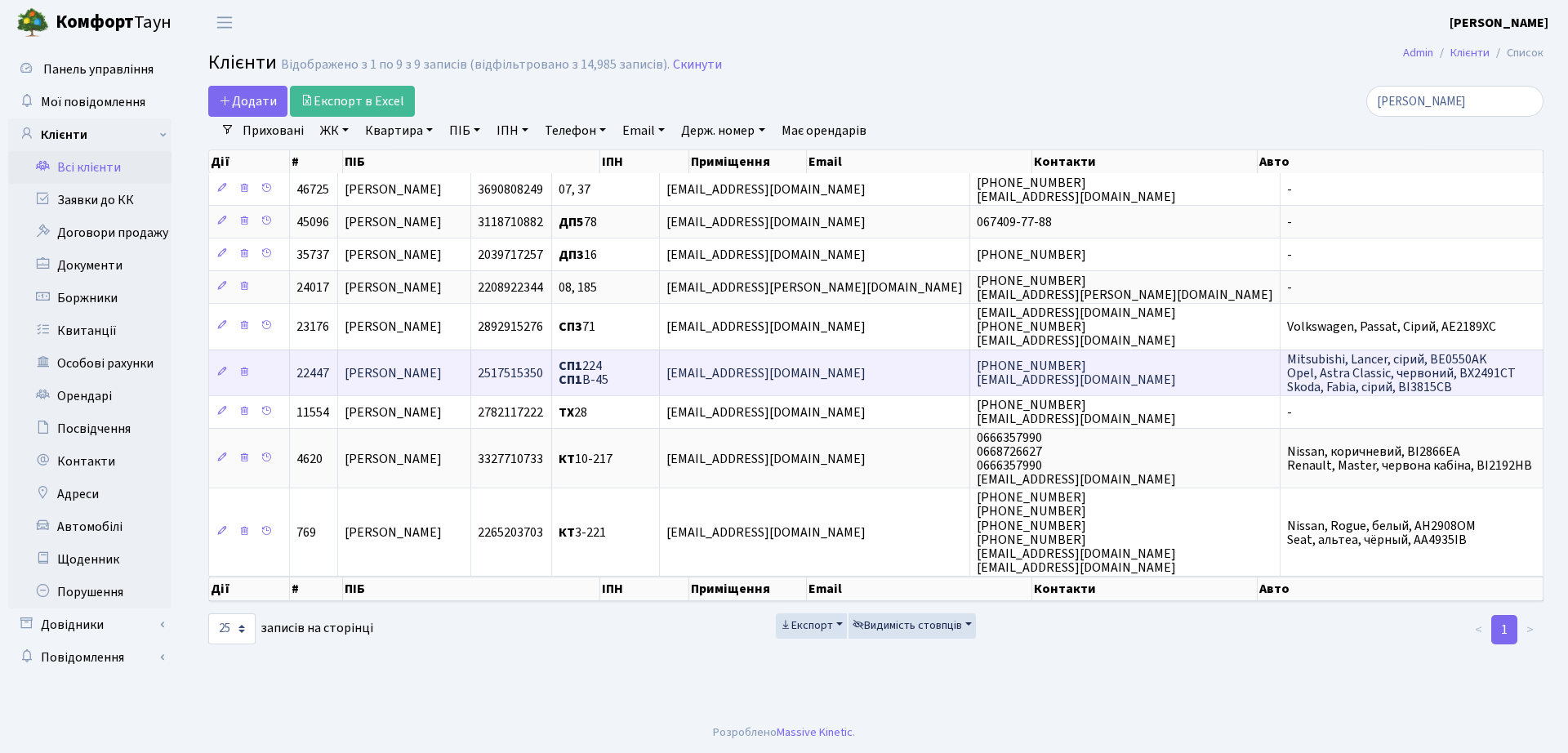
click at [553, 369] on td "2517515350" at bounding box center [511, 373] width 81 height 46
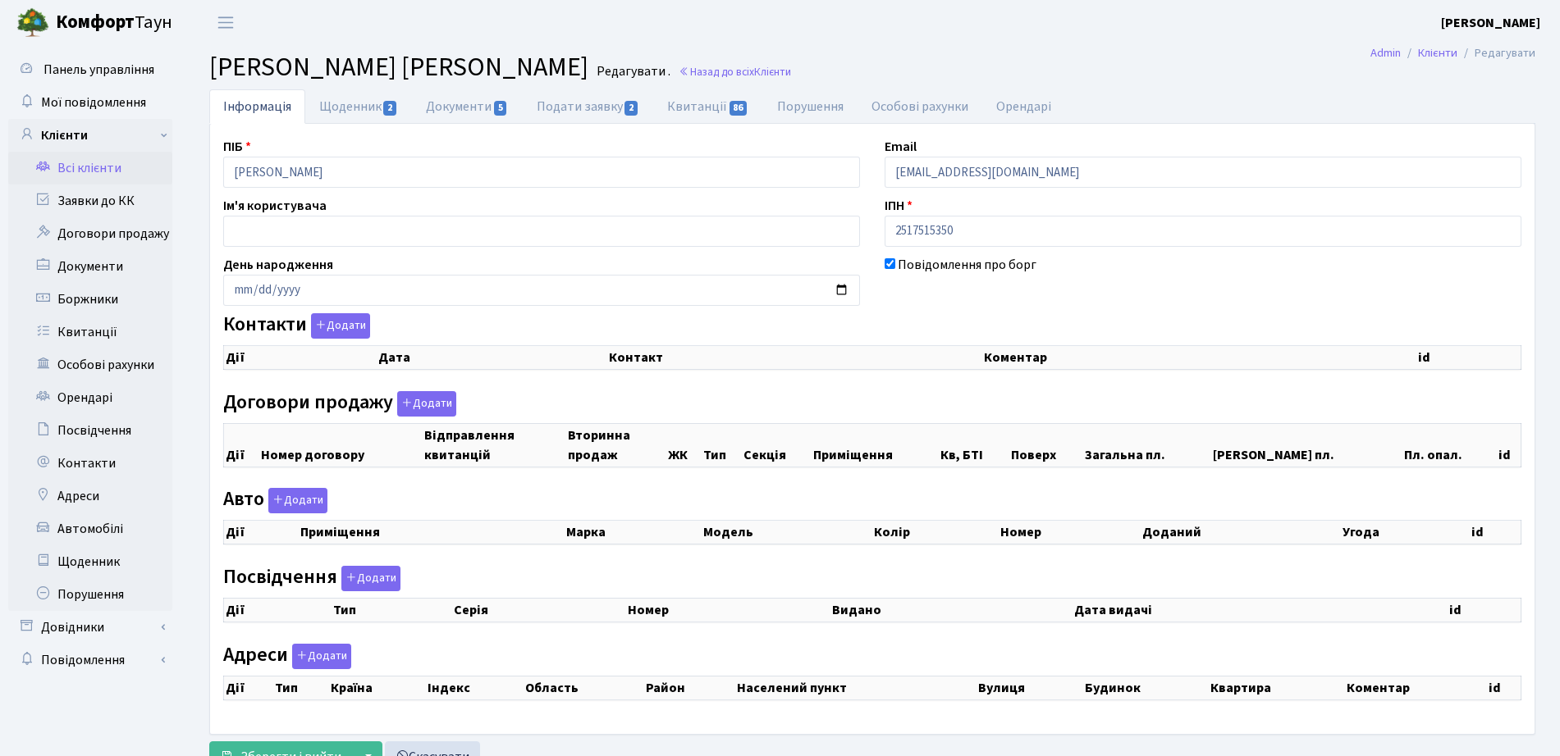
checkbox input "true"
select select "25"
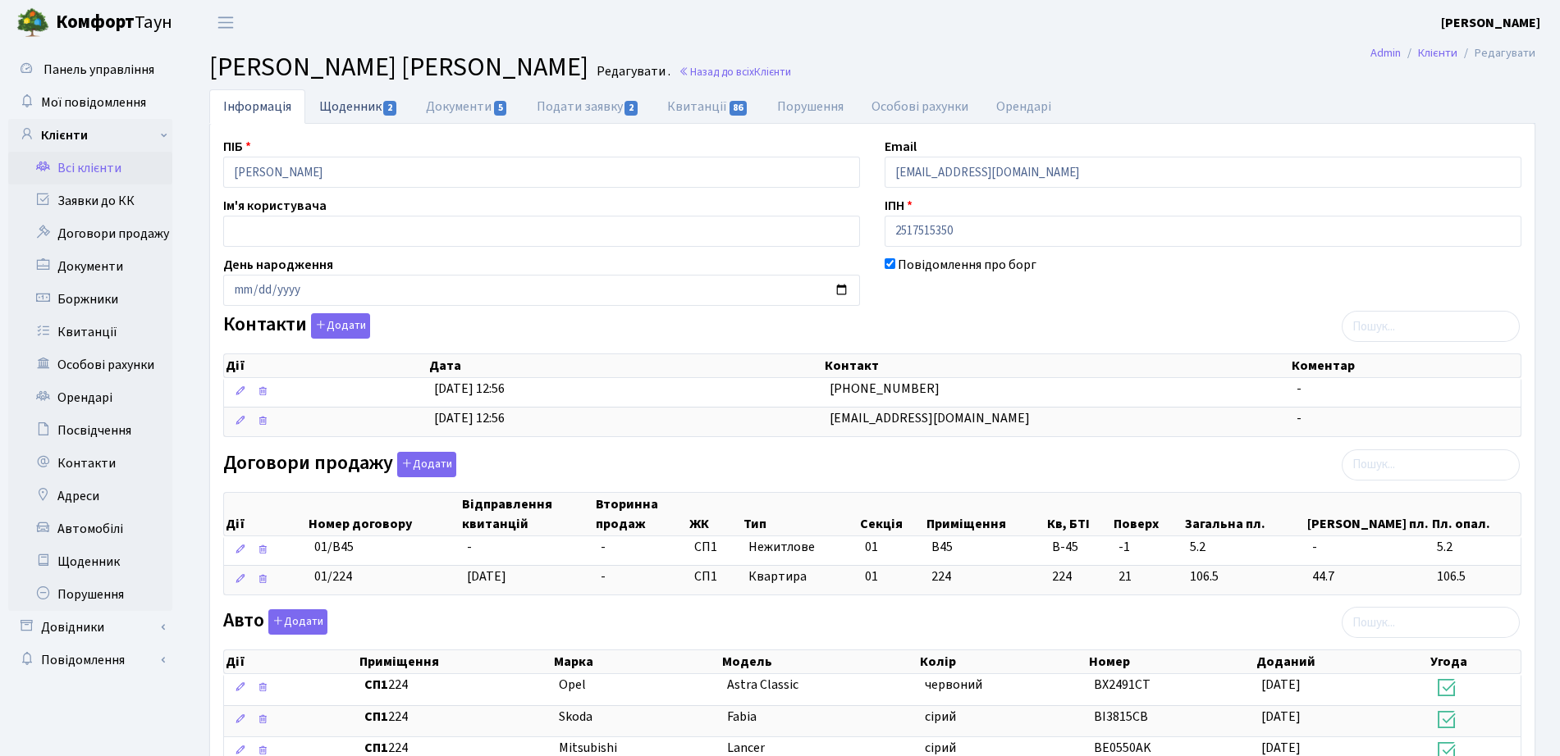
click at [368, 118] on link "Щоденник 2" at bounding box center [358, 106] width 107 height 34
select select "25"
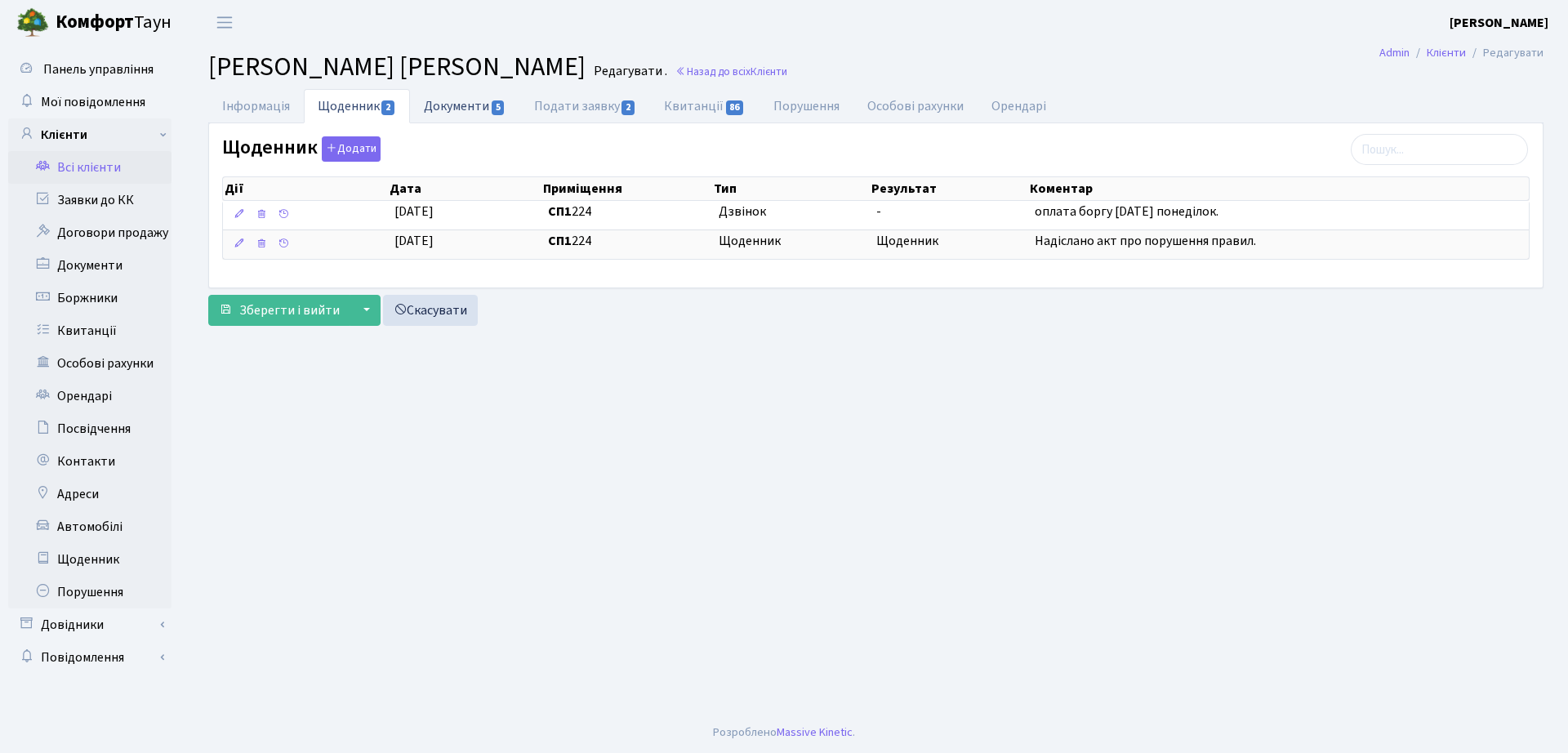
click at [452, 120] on link "Документи 5" at bounding box center [465, 106] width 110 height 34
select select "25"
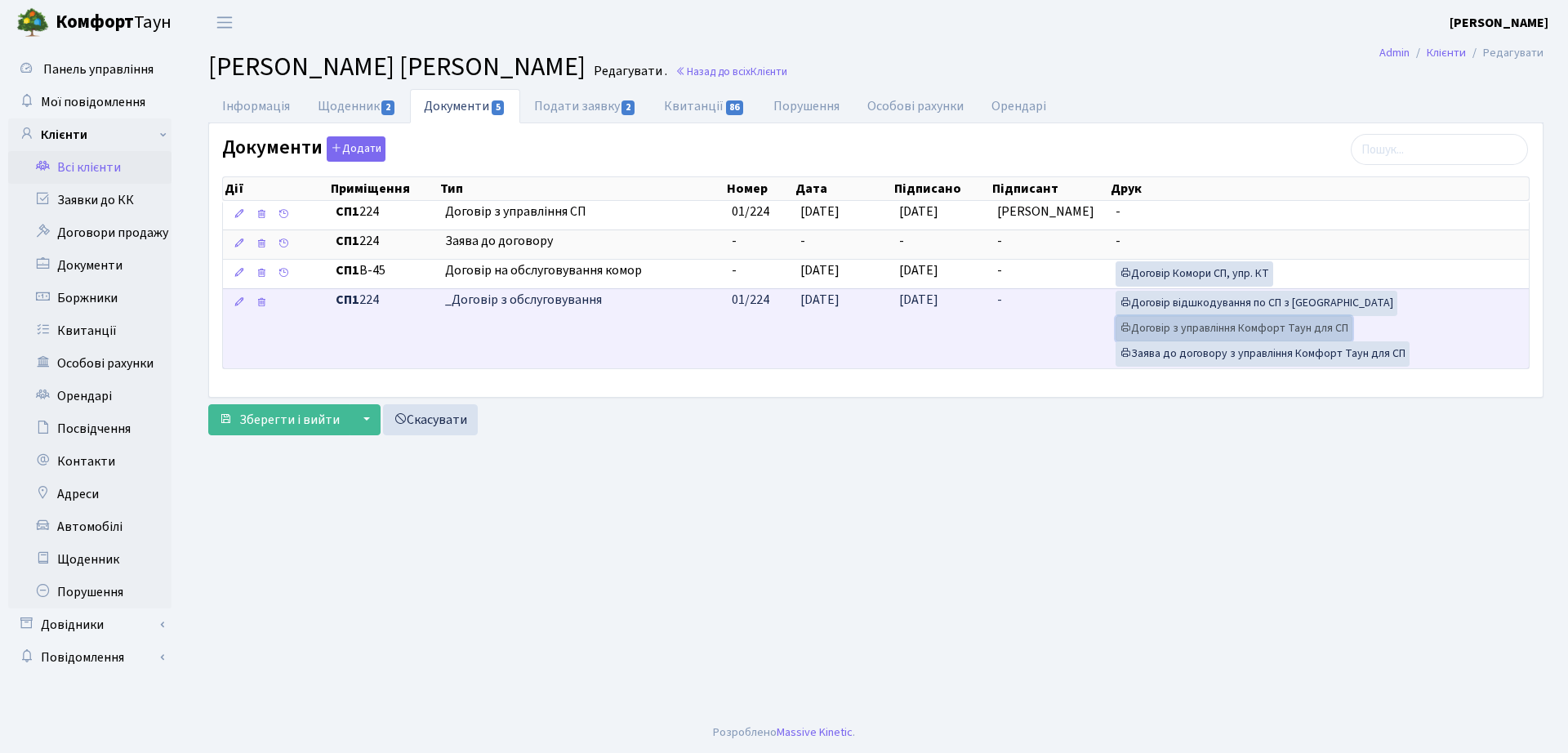
click at [1232, 329] on link "Договір з управління Комфорт Таун для СП" at bounding box center [1234, 328] width 237 height 25
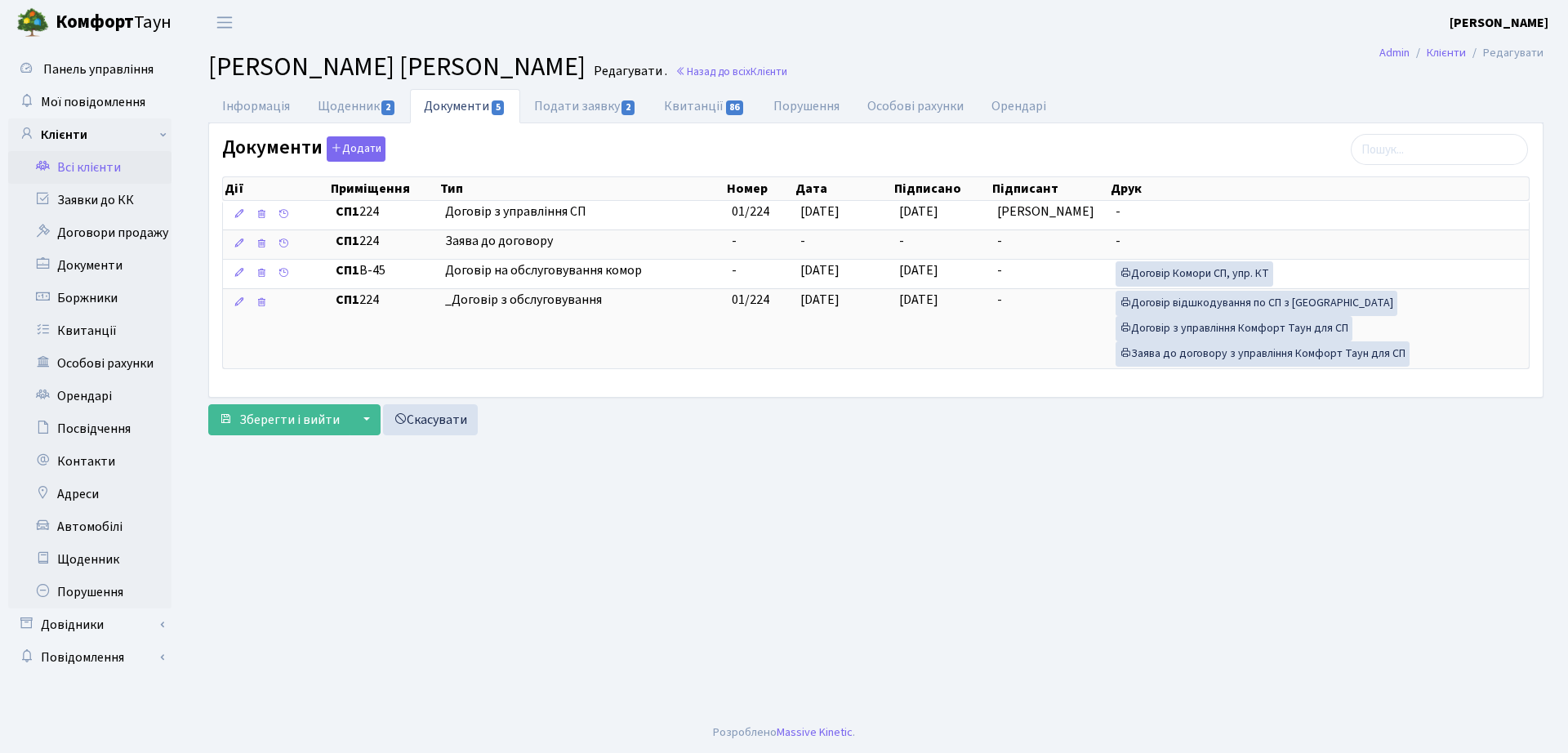
click at [820, 62] on h2 "Клієнт Антоненко Олександр Борисович Редагувати . Назад до всіх Клієнти" at bounding box center [875, 67] width 1335 height 31
click at [787, 65] on link "Назад до всіх Клієнти" at bounding box center [731, 72] width 112 height 16
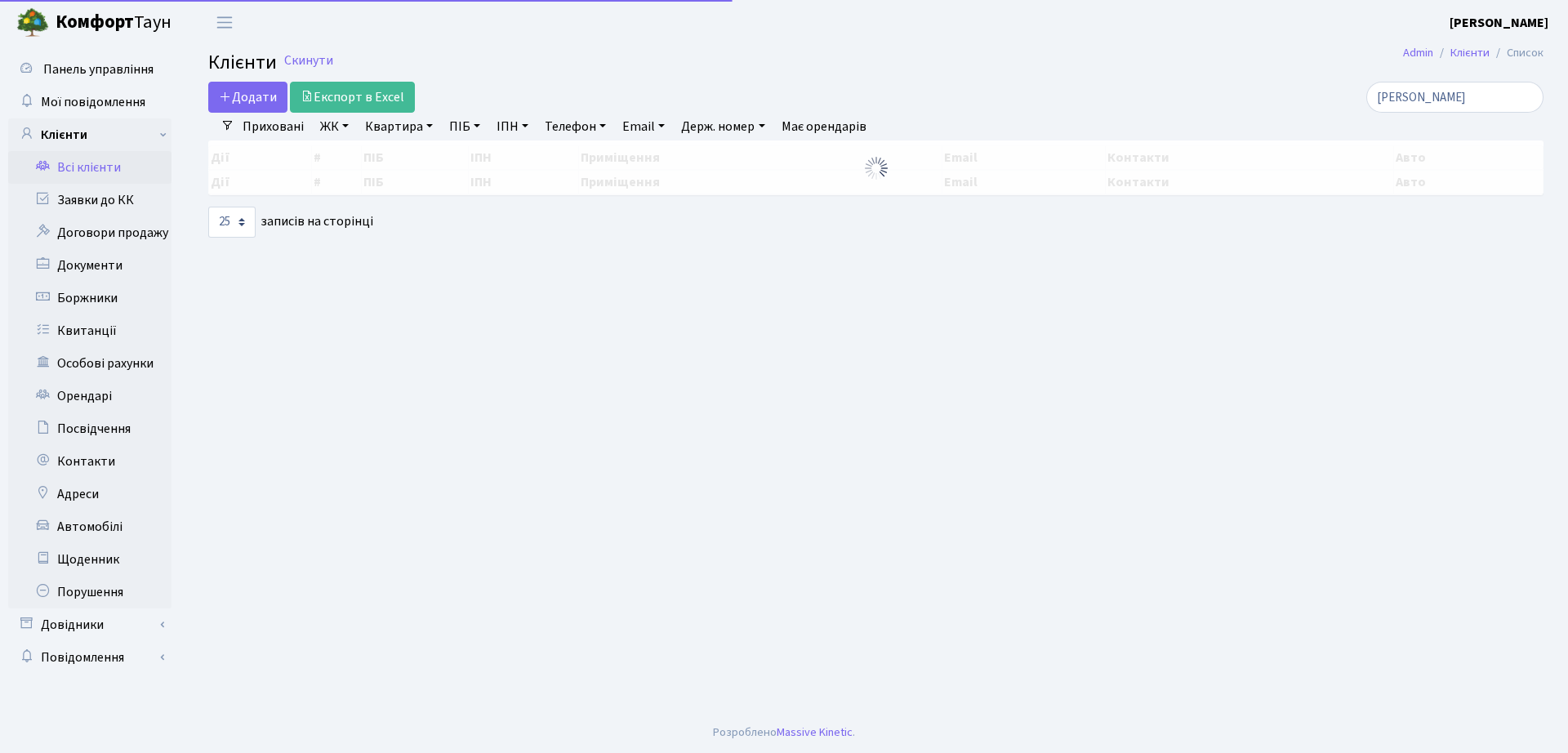
select select "25"
drag, startPoint x: 1456, startPoint y: 99, endPoint x: 1169, endPoint y: 110, distance: 287.2
click at [1169, 110] on div "[PERSON_NAME]" at bounding box center [1329, 97] width 429 height 31
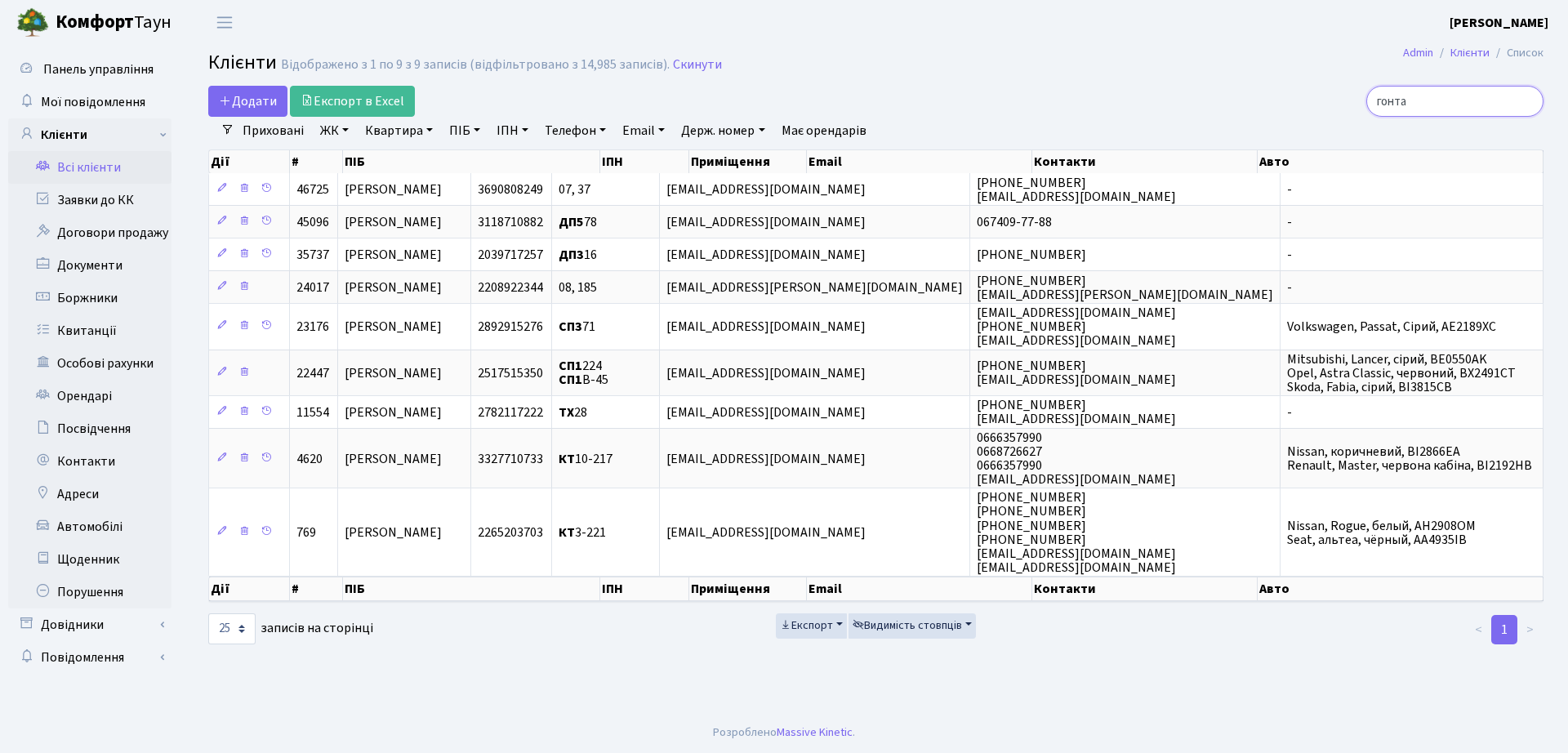
type input "гонта"
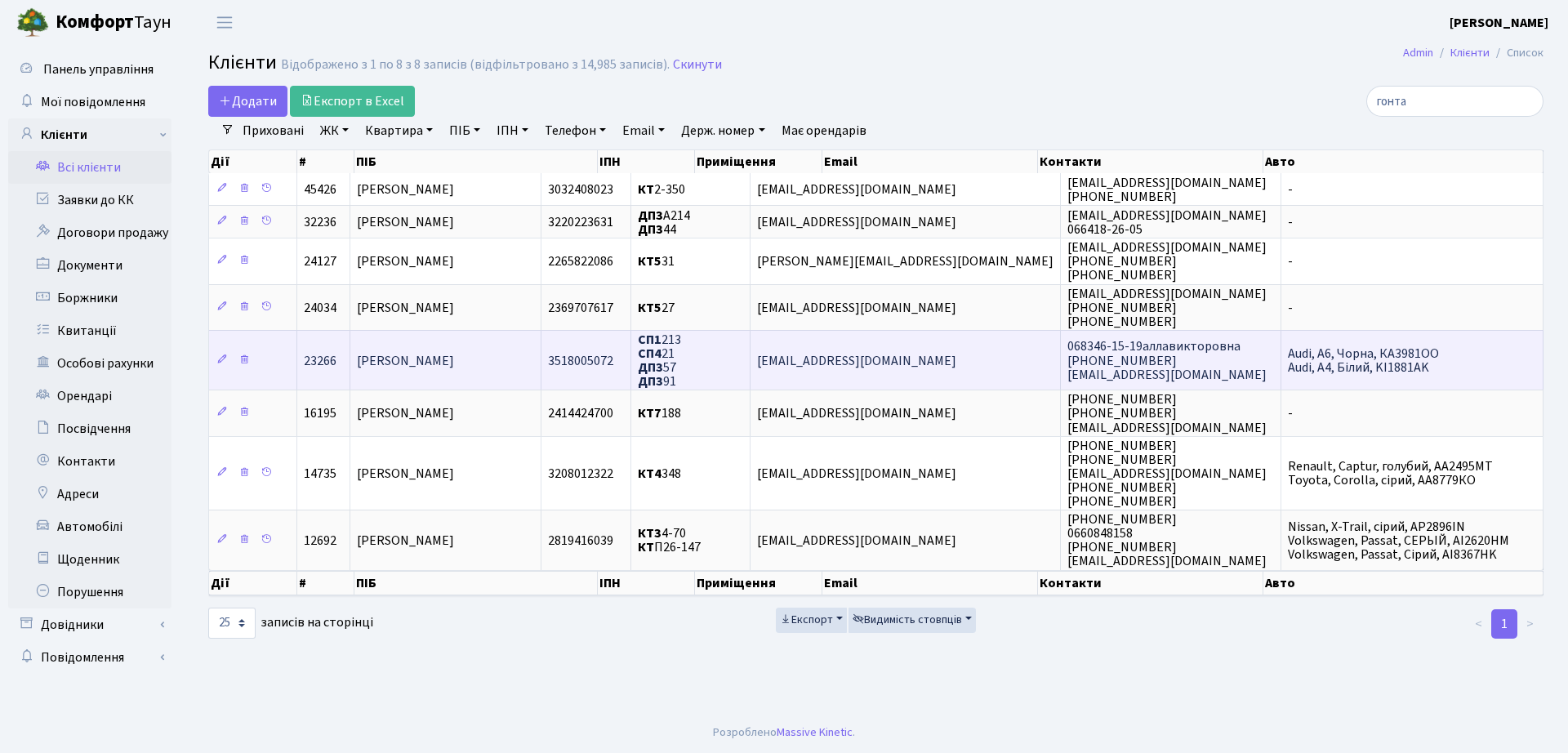
click at [613, 362] on span "3518005072" at bounding box center [580, 362] width 66 height 18
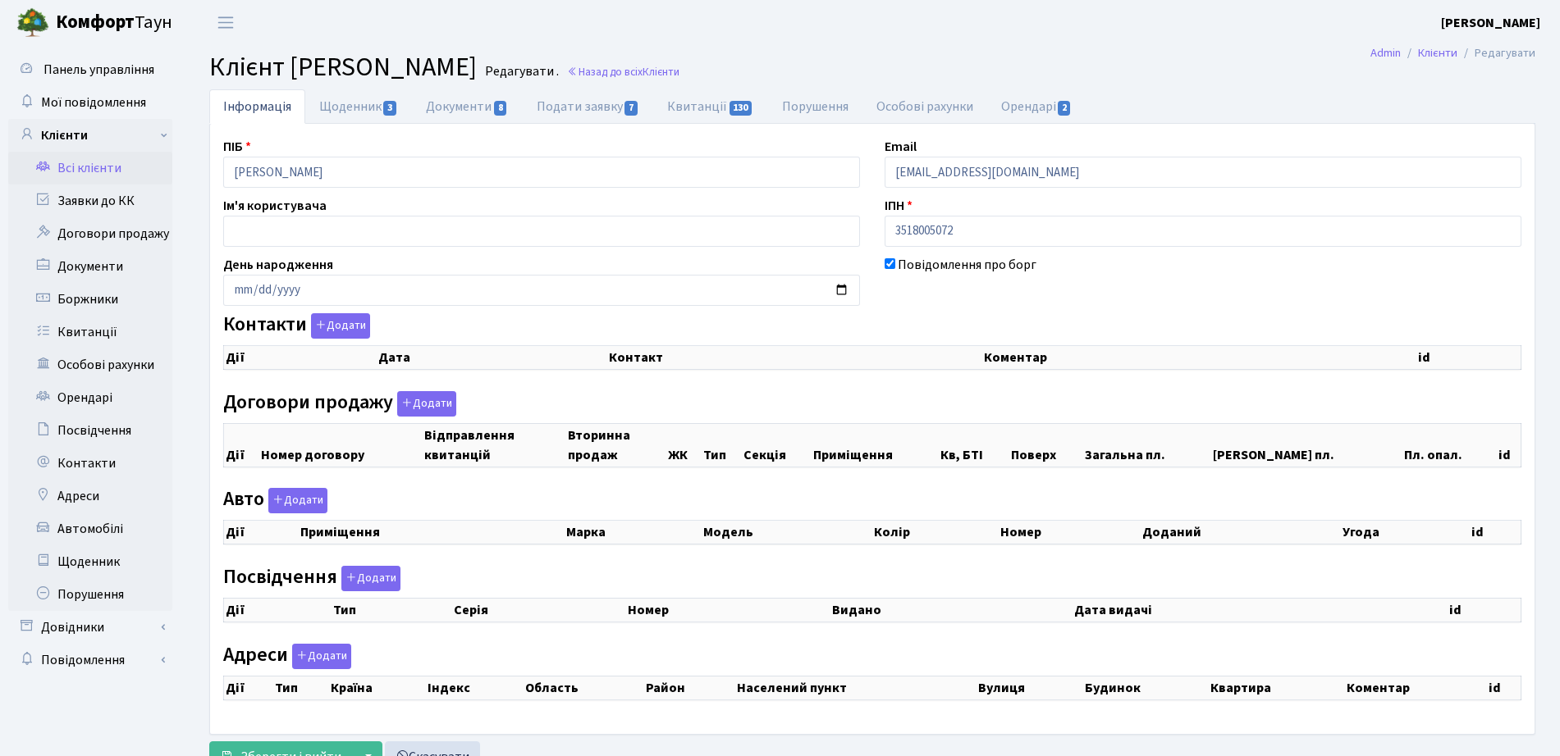
checkbox input "true"
select select "25"
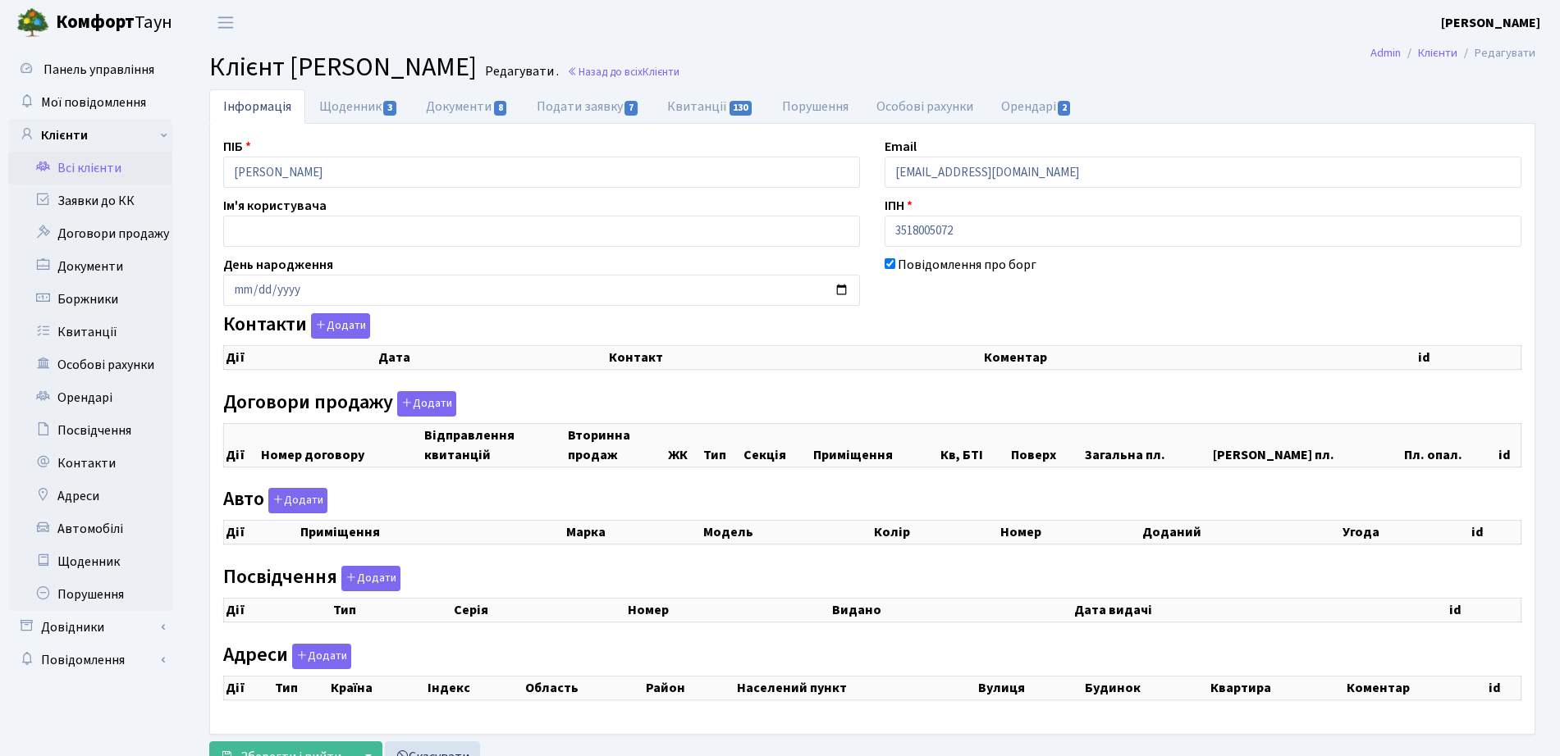
select select "25"
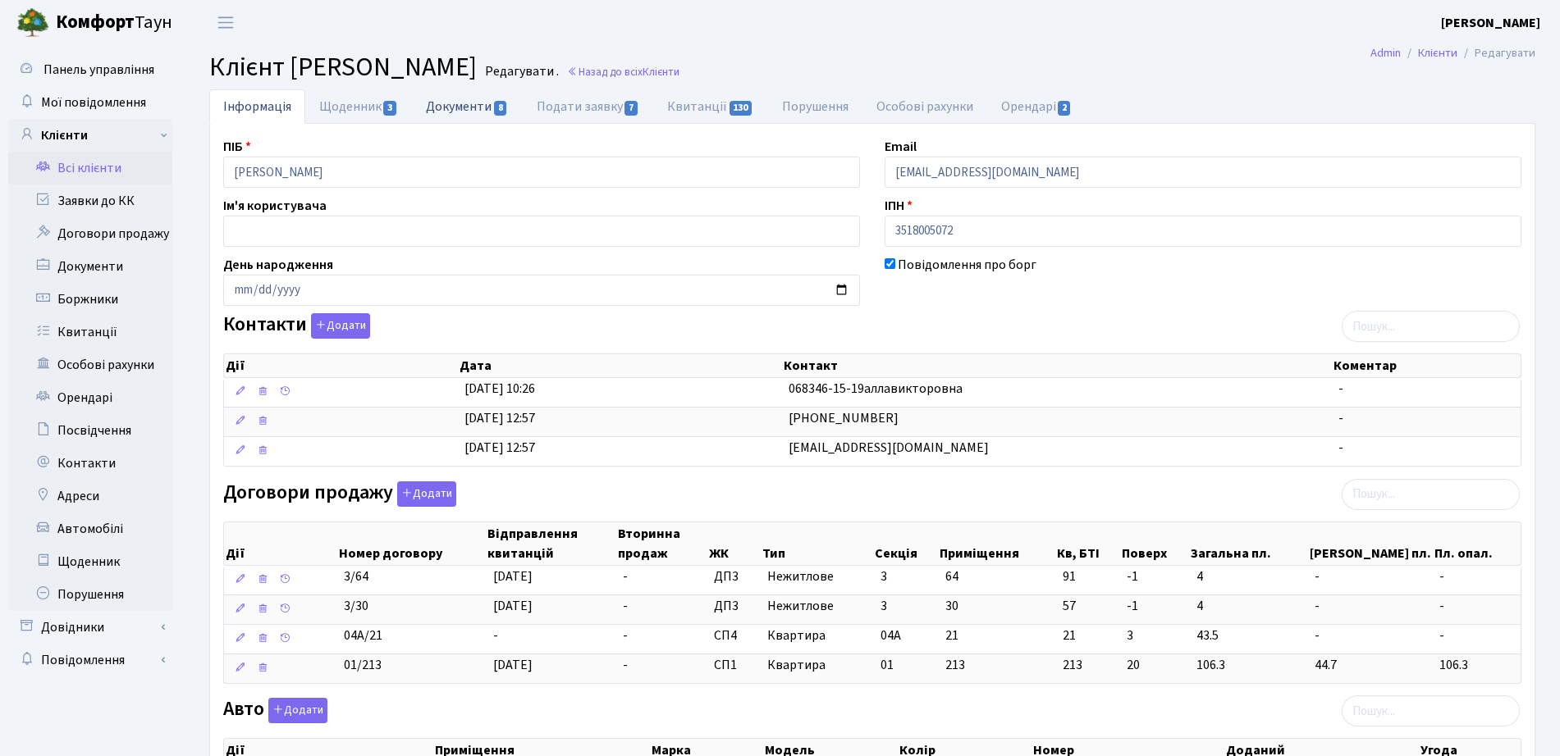
click at [487, 115] on link "Документи 8" at bounding box center [467, 106] width 110 height 34
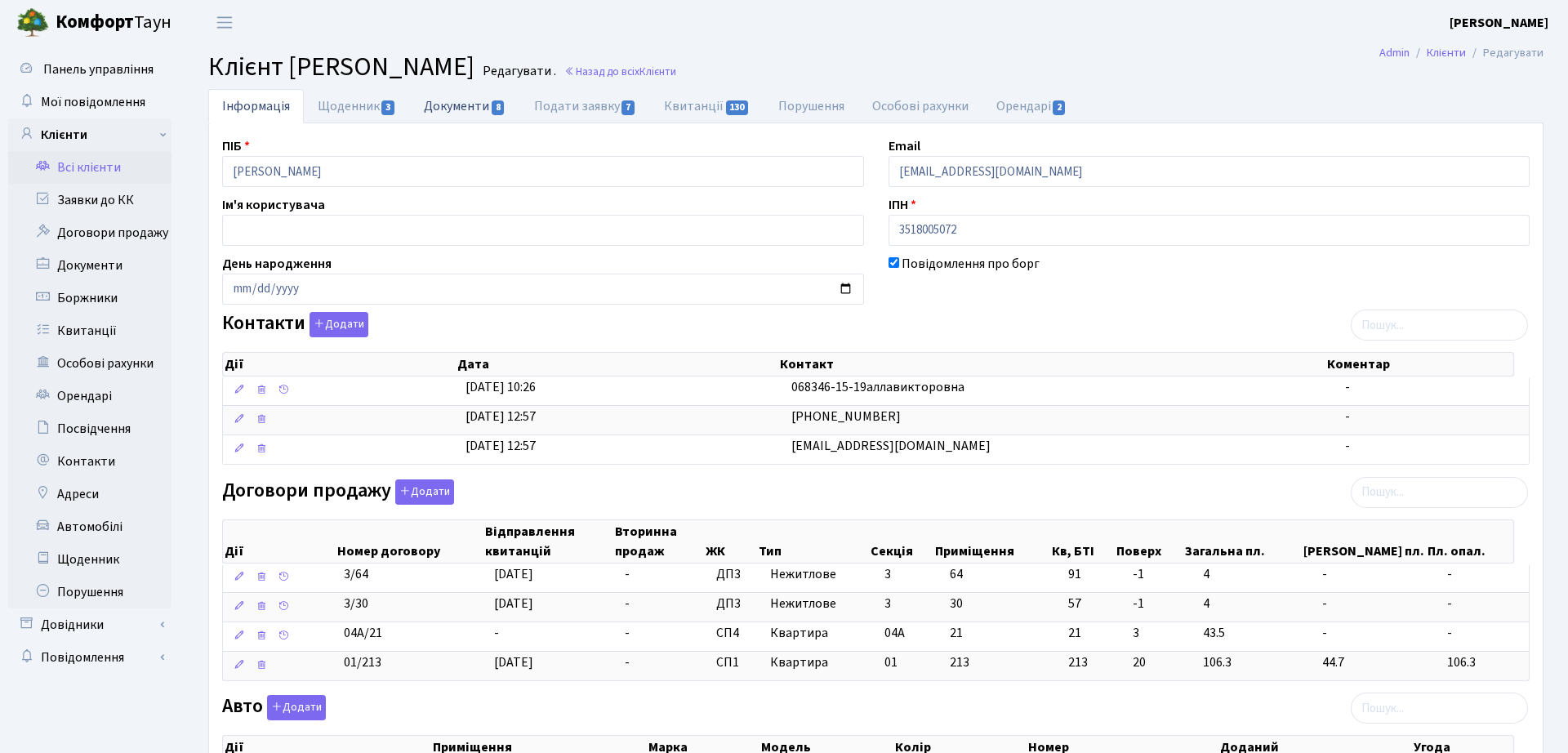
select select "25"
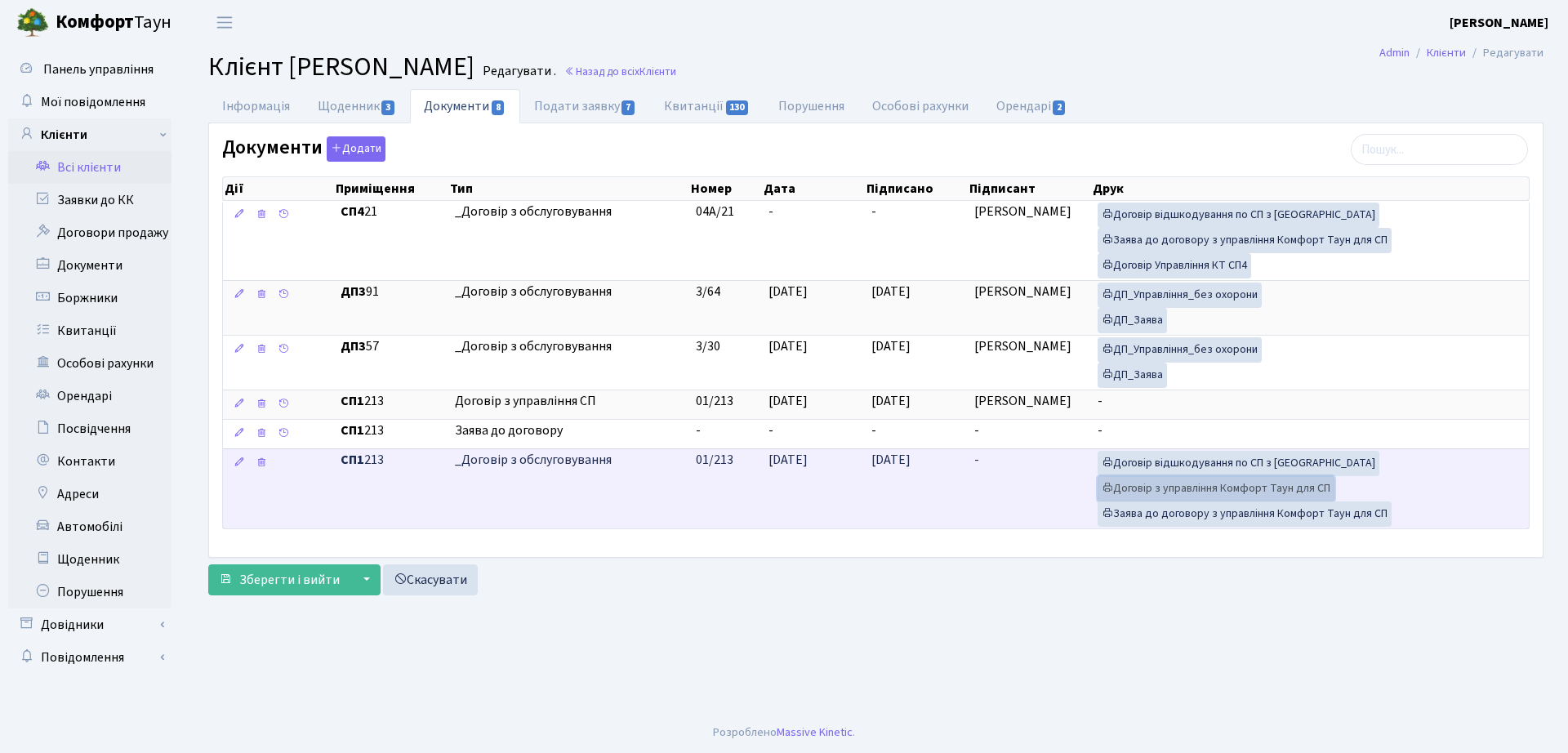
click at [1222, 489] on link "Договір з управління Комфорт Таун для СП" at bounding box center [1217, 488] width 237 height 25
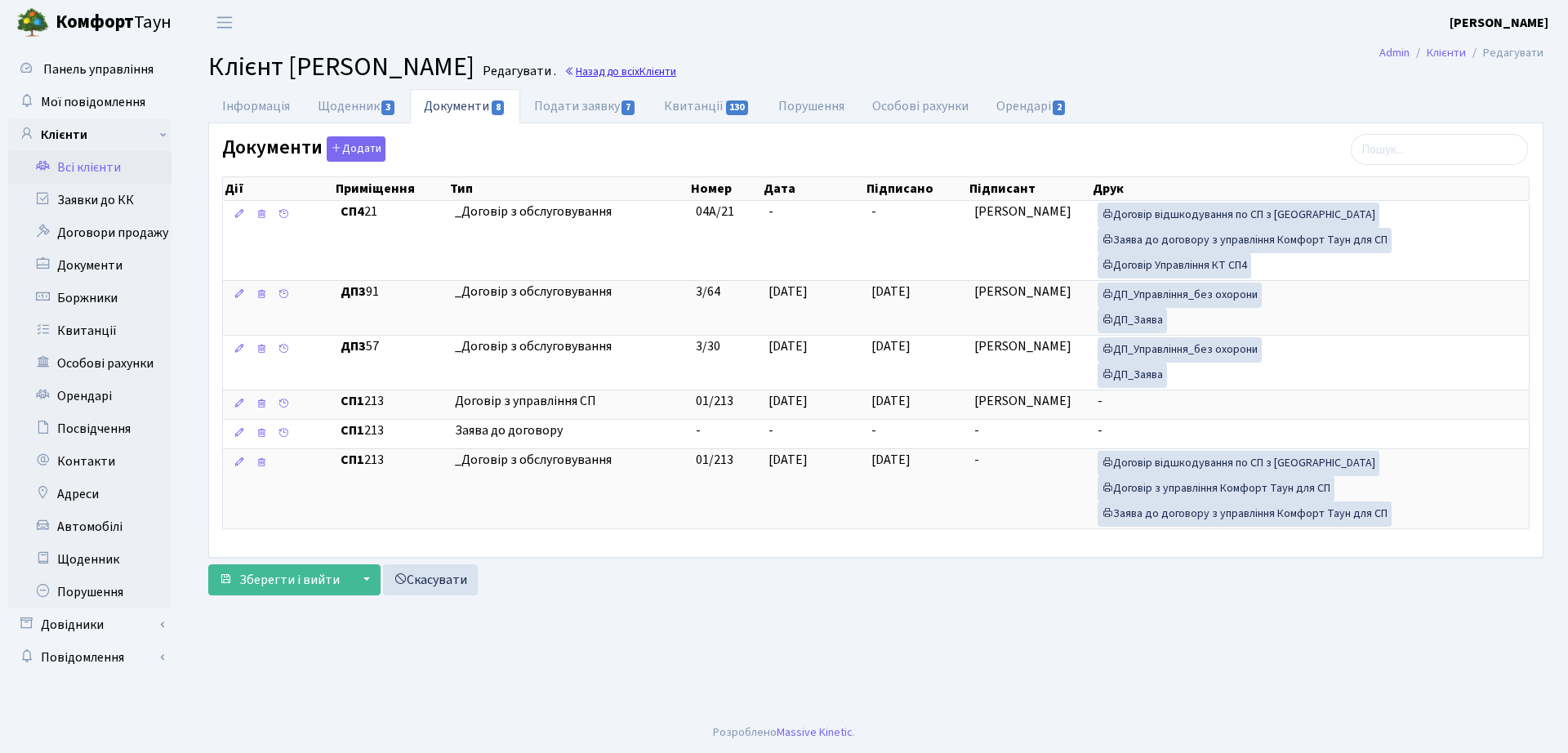
click at [676, 64] on link "Назад до всіх Клієнти" at bounding box center [620, 72] width 112 height 16
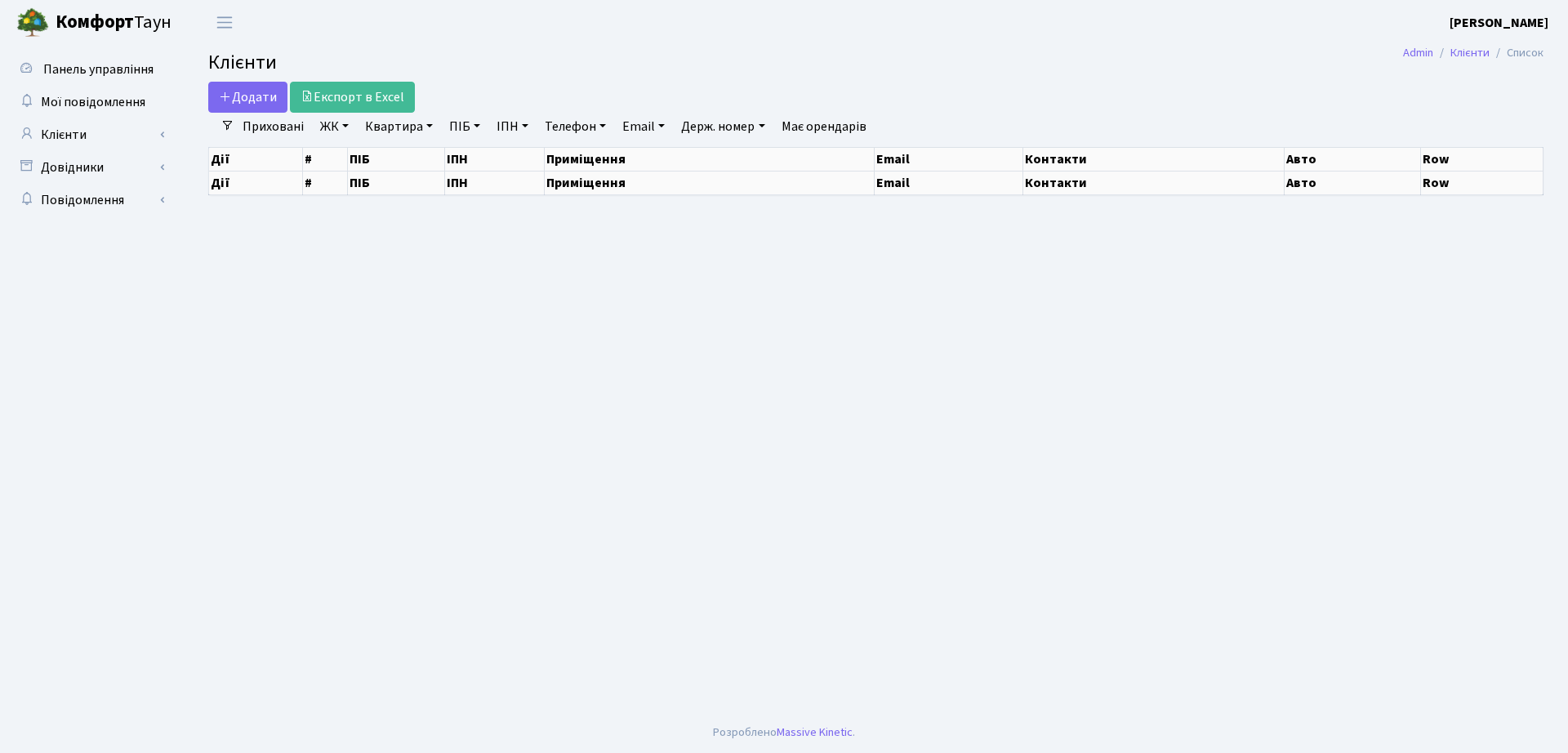
select select "25"
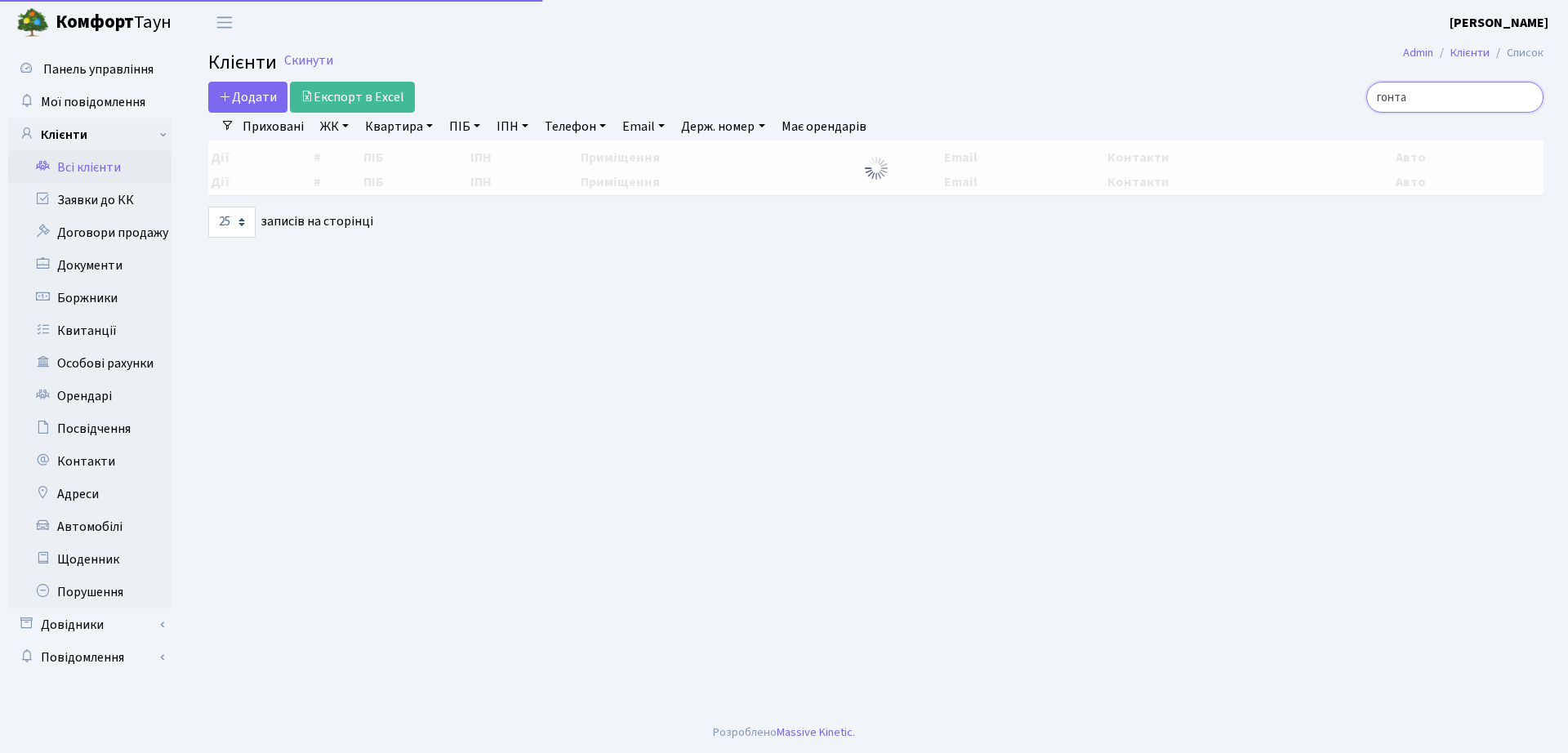
drag, startPoint x: 1441, startPoint y: 94, endPoint x: 1137, endPoint y: 86, distance: 304.1
click at [1144, 87] on div "гонта" at bounding box center [1329, 97] width 429 height 31
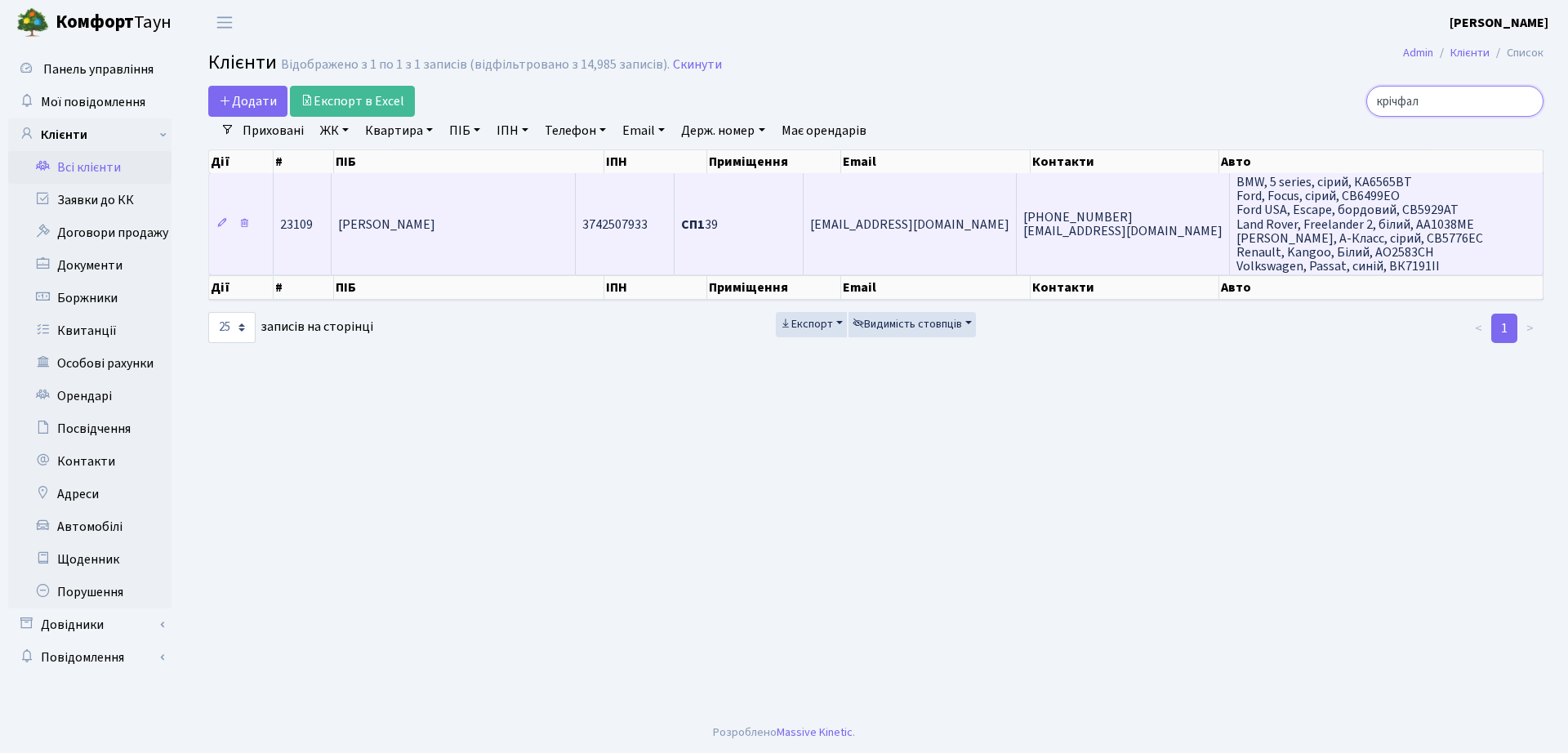
type input "крічфал"
click at [575, 208] on td "Крічфалушій Олександр Іванович" at bounding box center [453, 224] width 243 height 102
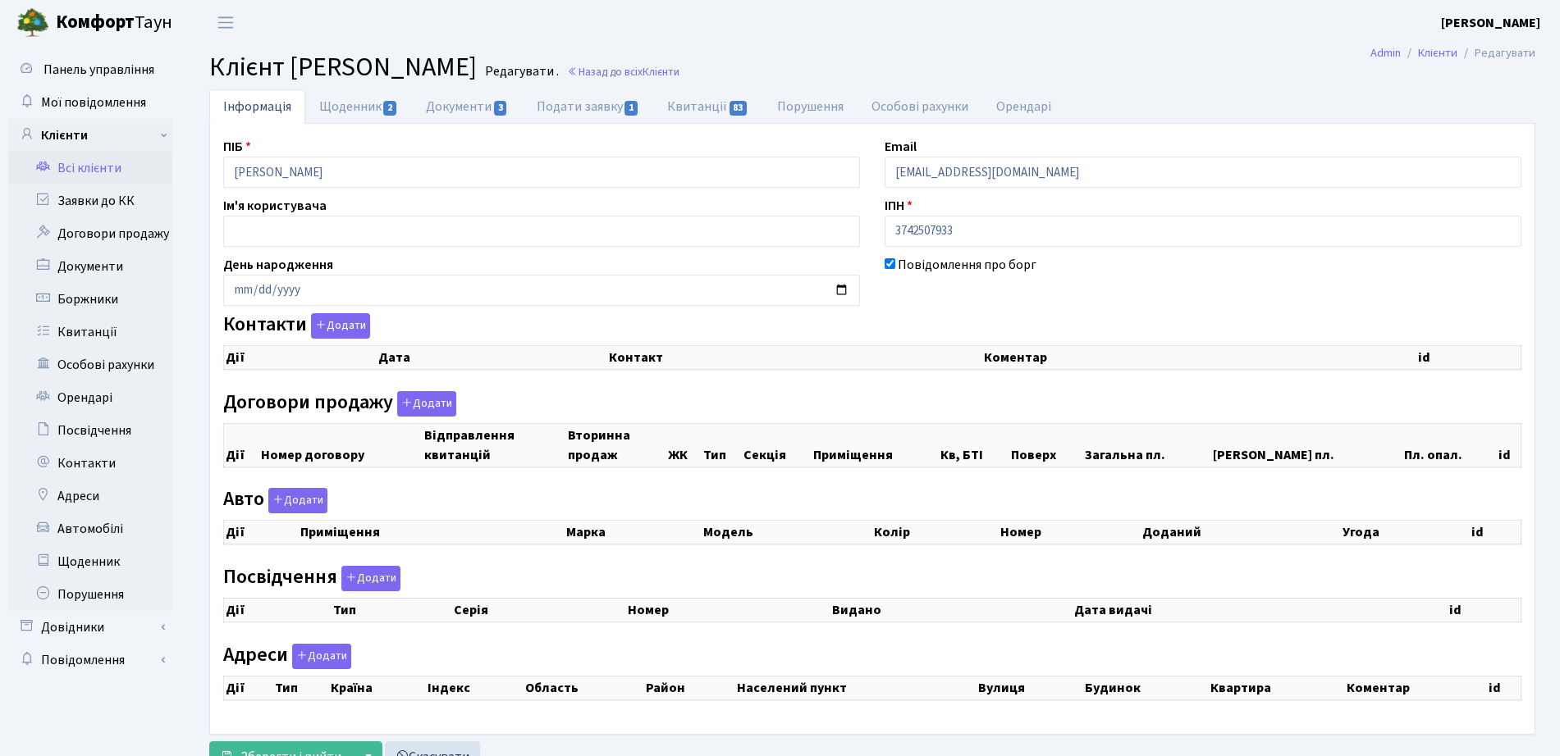
checkbox input "true"
select select "25"
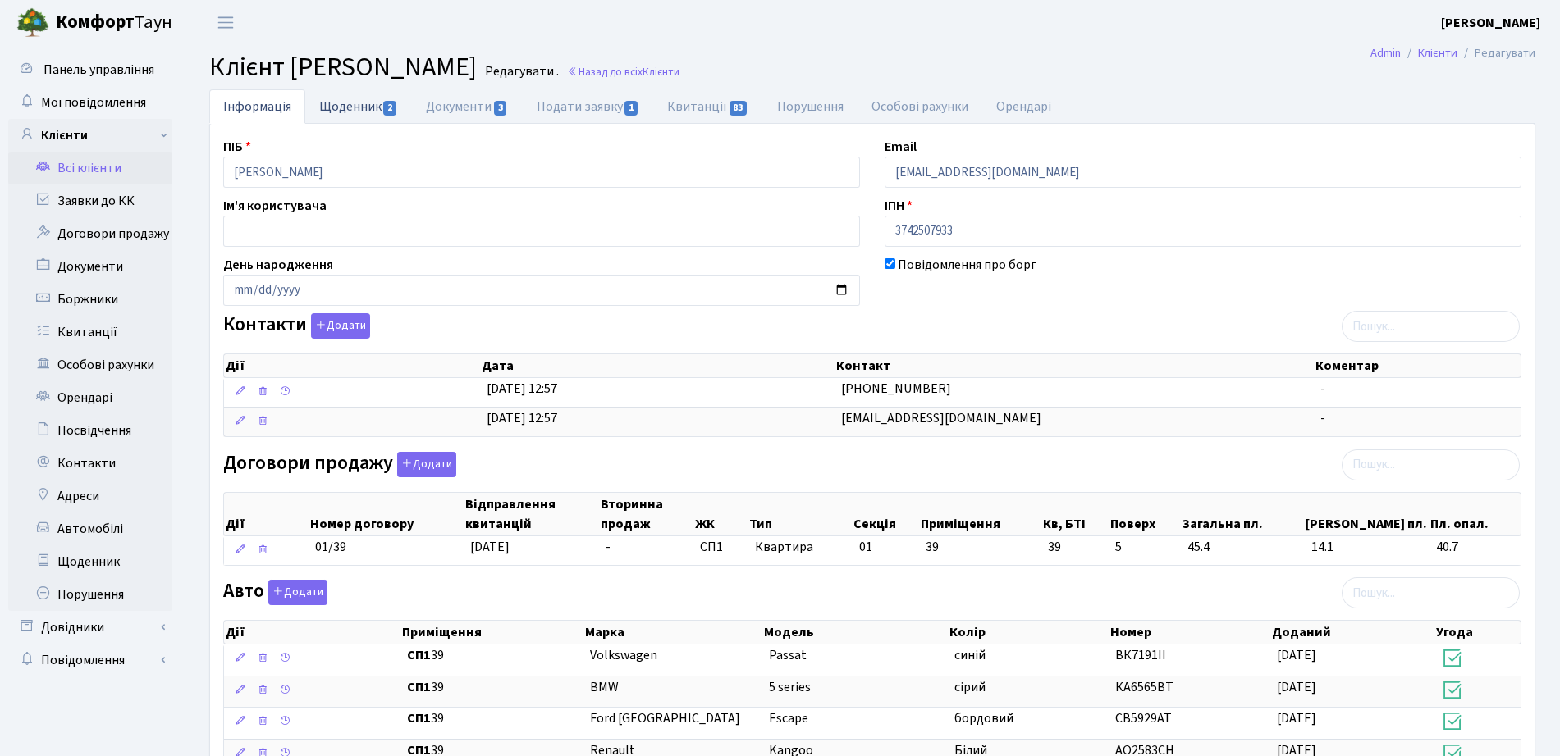
click at [372, 102] on link "Щоденник 2" at bounding box center [358, 106] width 107 height 34
select select "25"
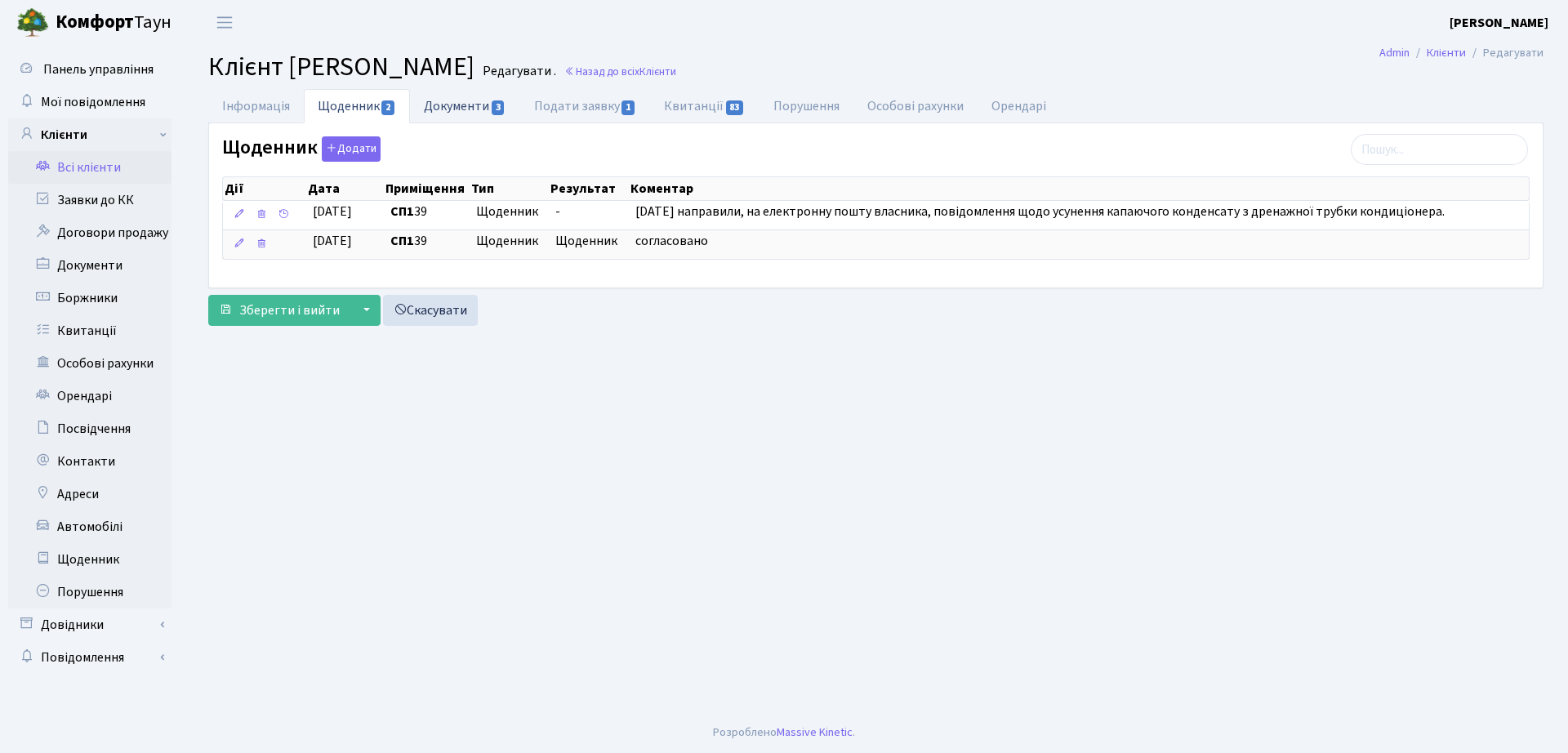
click at [457, 111] on link "Документи 3" at bounding box center [465, 106] width 110 height 34
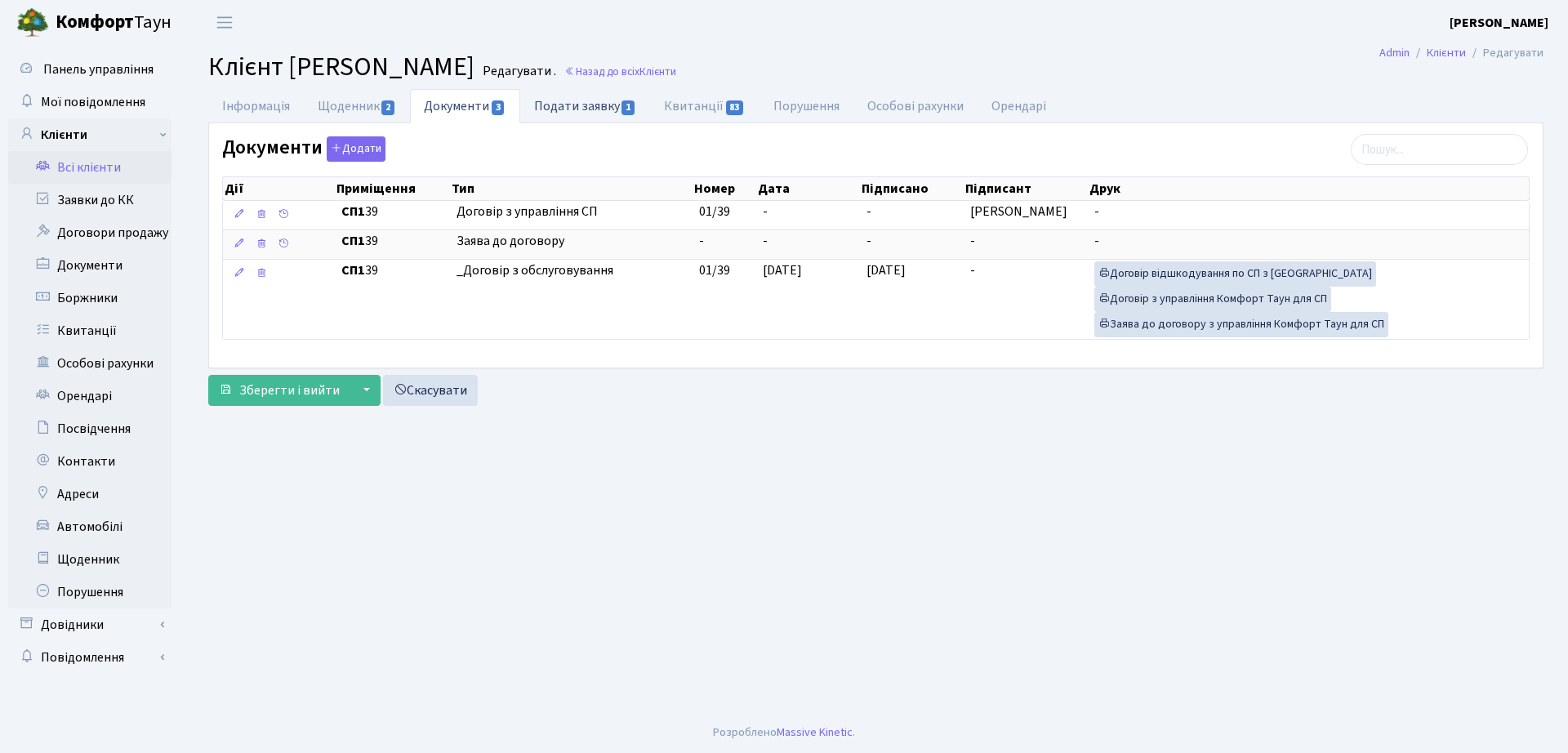
click at [589, 113] on link "Подати заявку 1" at bounding box center [585, 106] width 129 height 34
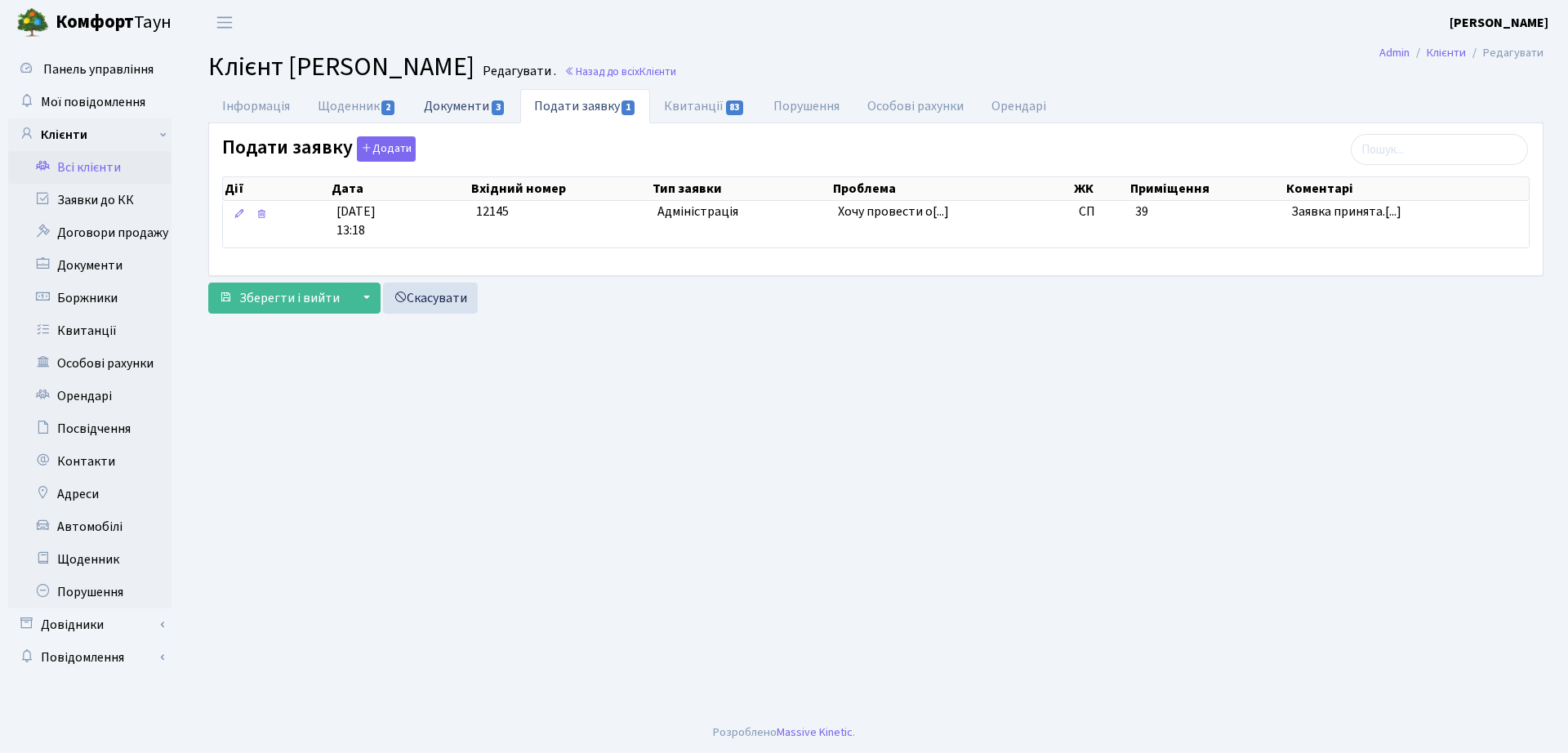
click at [498, 107] on span "3" at bounding box center [498, 108] width 13 height 15
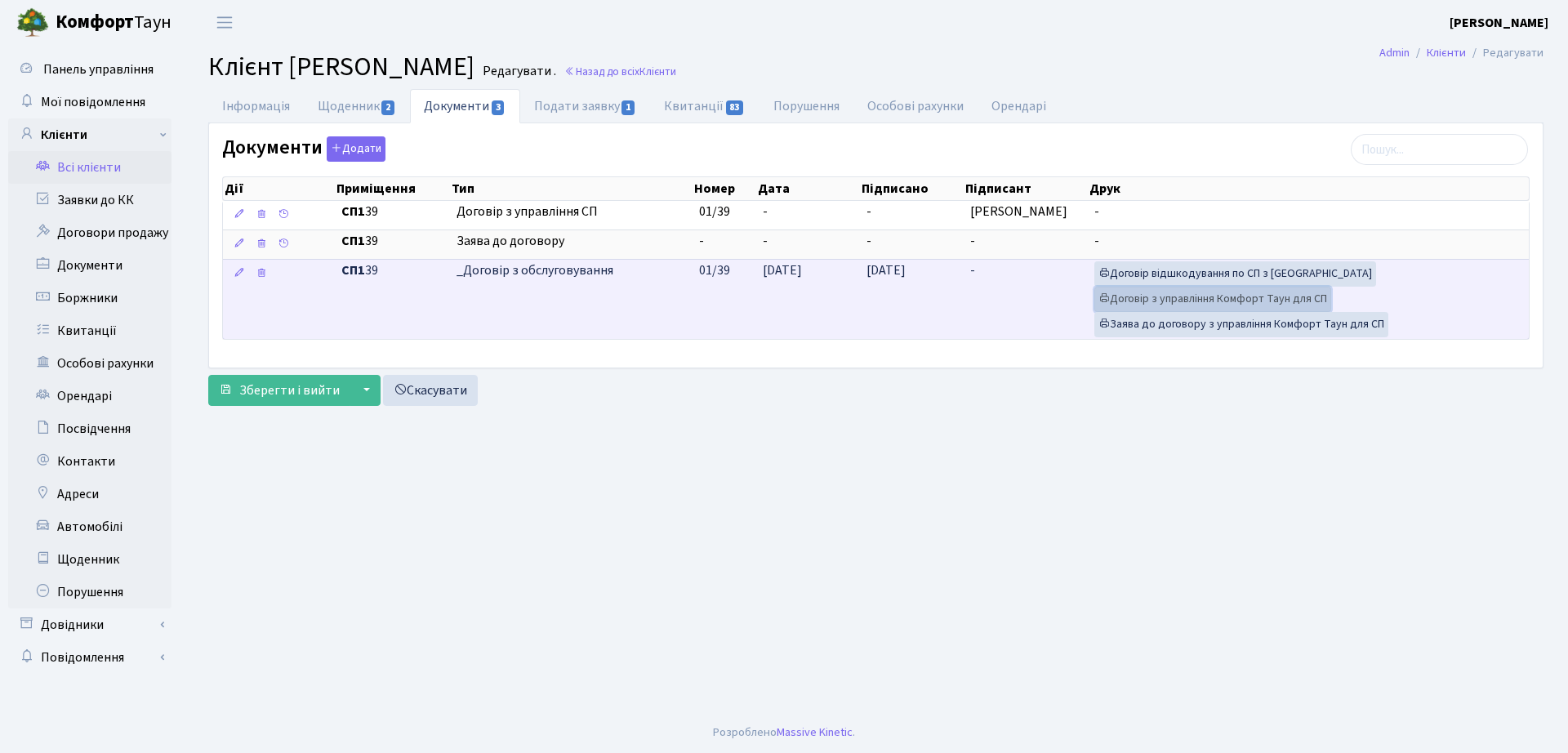
click at [1235, 306] on link "Договір з управління Комфорт Таун для СП" at bounding box center [1213, 299] width 237 height 25
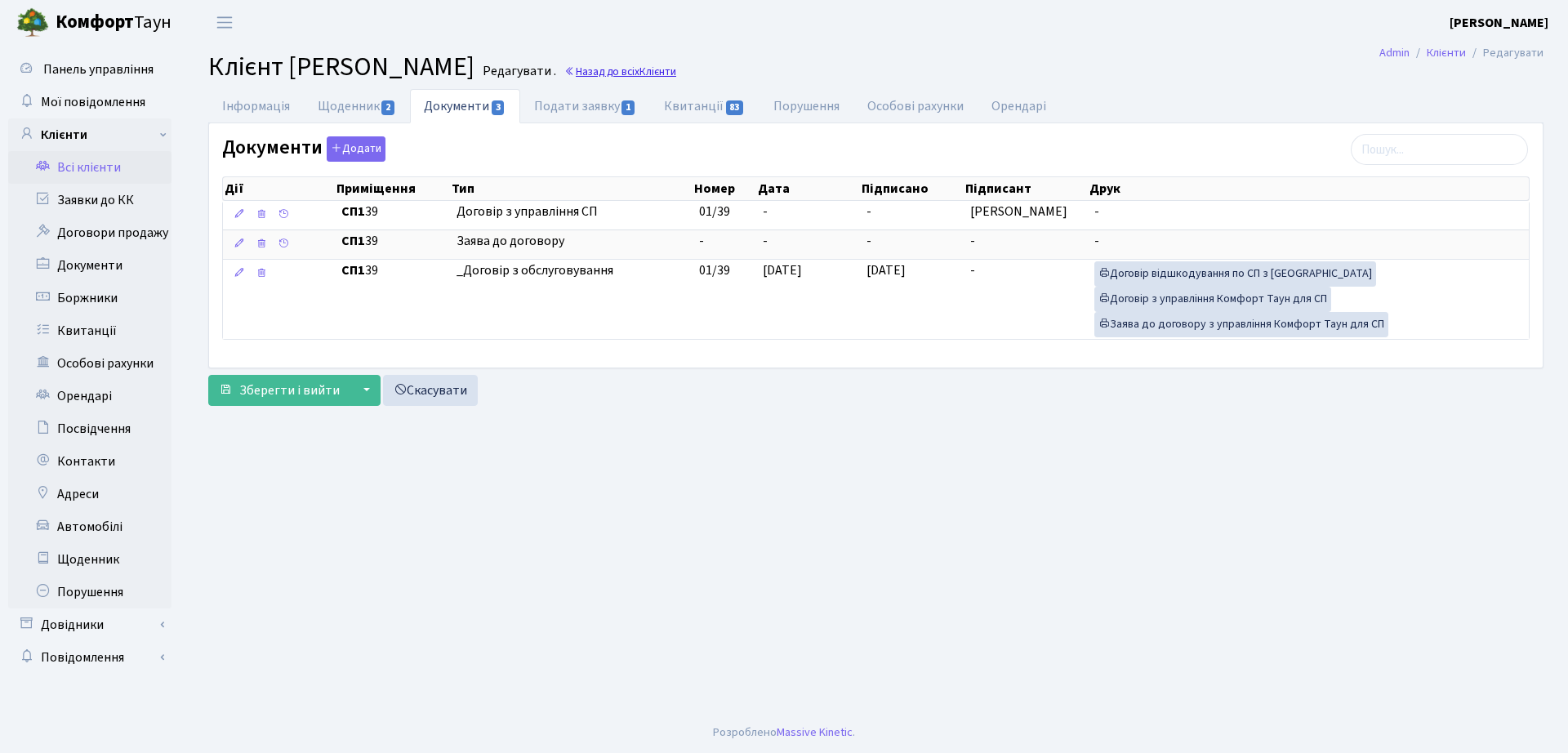
drag, startPoint x: 748, startPoint y: 72, endPoint x: 802, endPoint y: 74, distance: 54.0
click at [557, 72] on small "Редагувати ." at bounding box center [518, 72] width 77 height 16
click at [676, 74] on link "Назад до всіх Клієнти" at bounding box center [620, 72] width 112 height 16
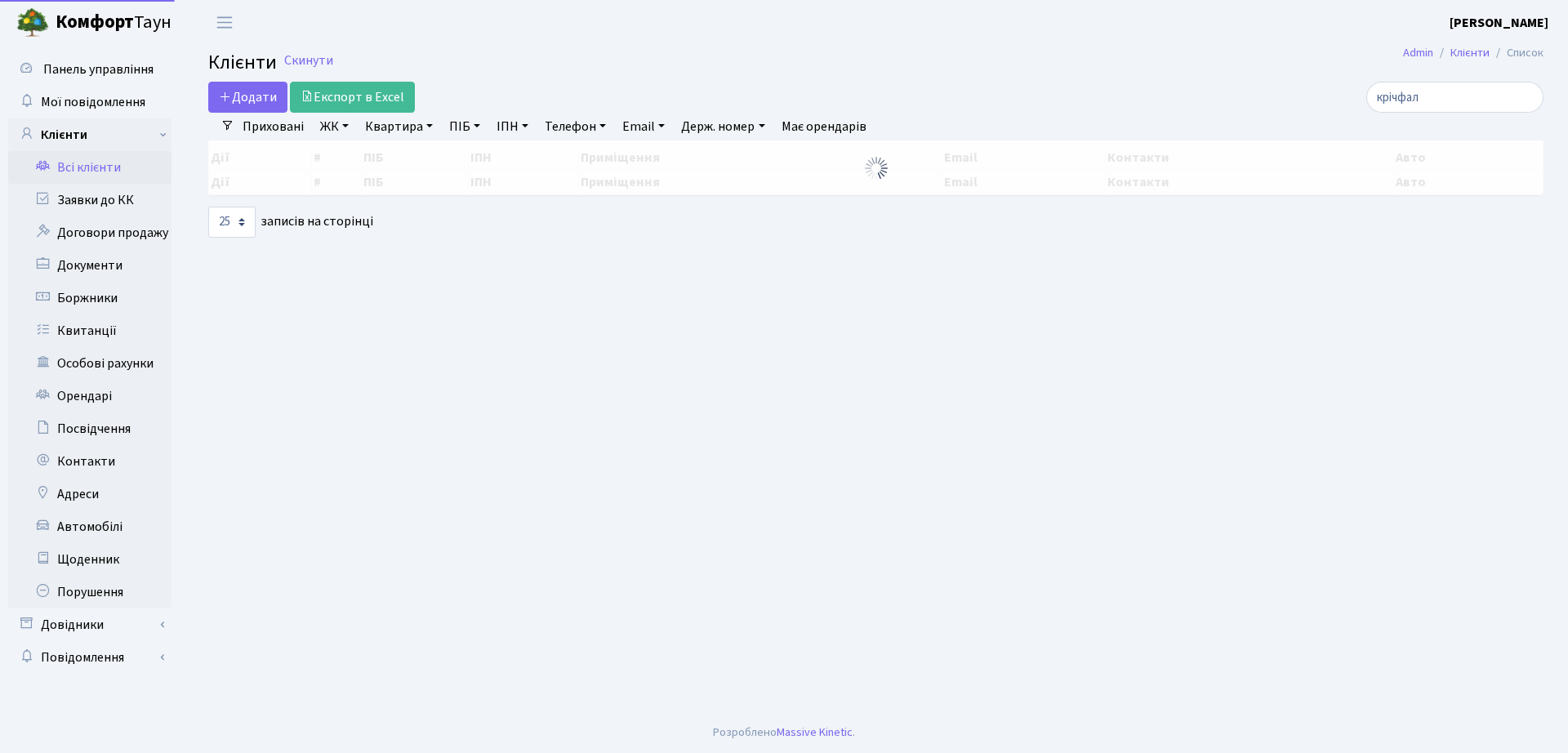
select select "25"
drag, startPoint x: 1491, startPoint y: 106, endPoint x: 1013, endPoint y: 101, distance: 478.0
click at [1022, 101] on div "Додати Експорт в Excel крічфал" at bounding box center [876, 97] width 1360 height 31
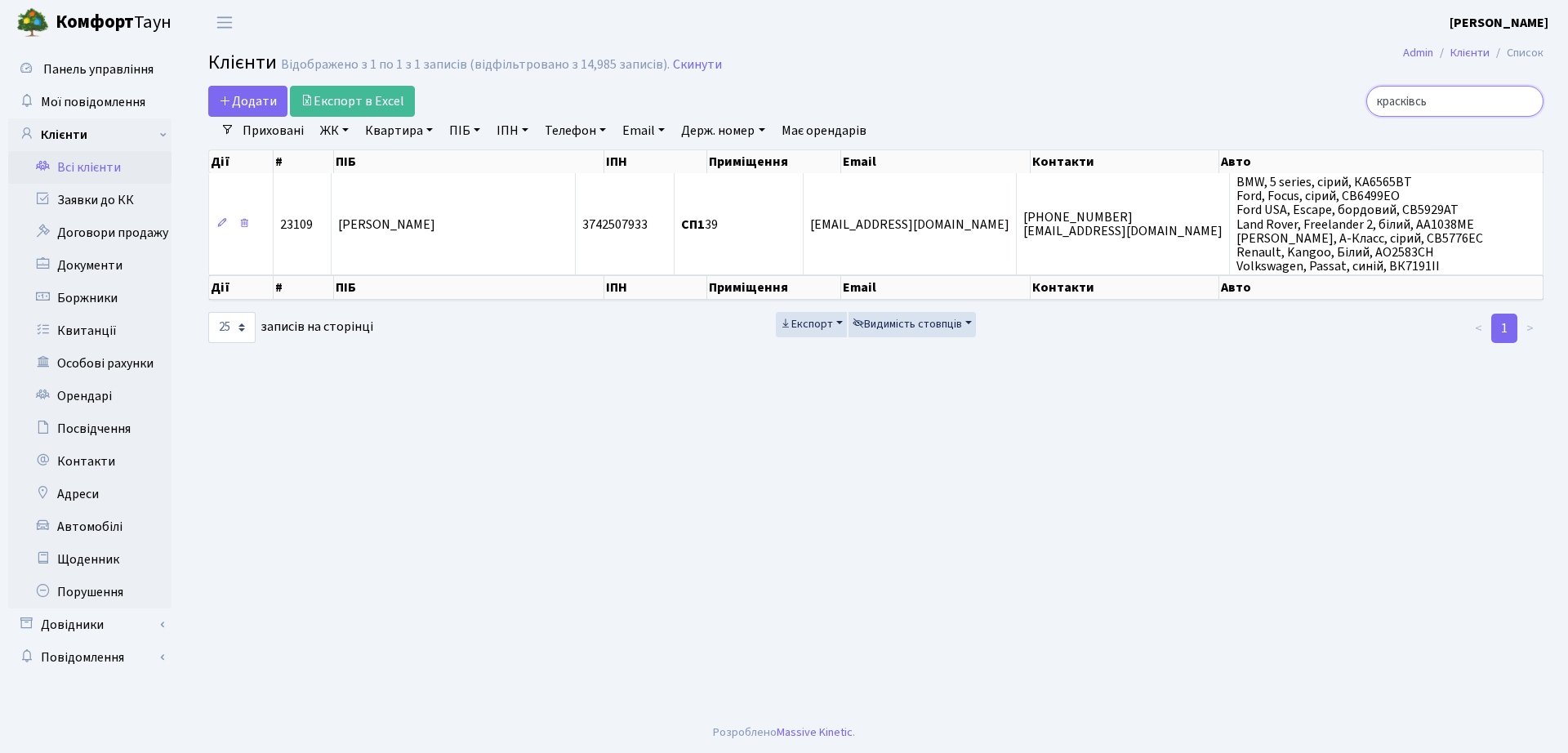
type input "красківсь"
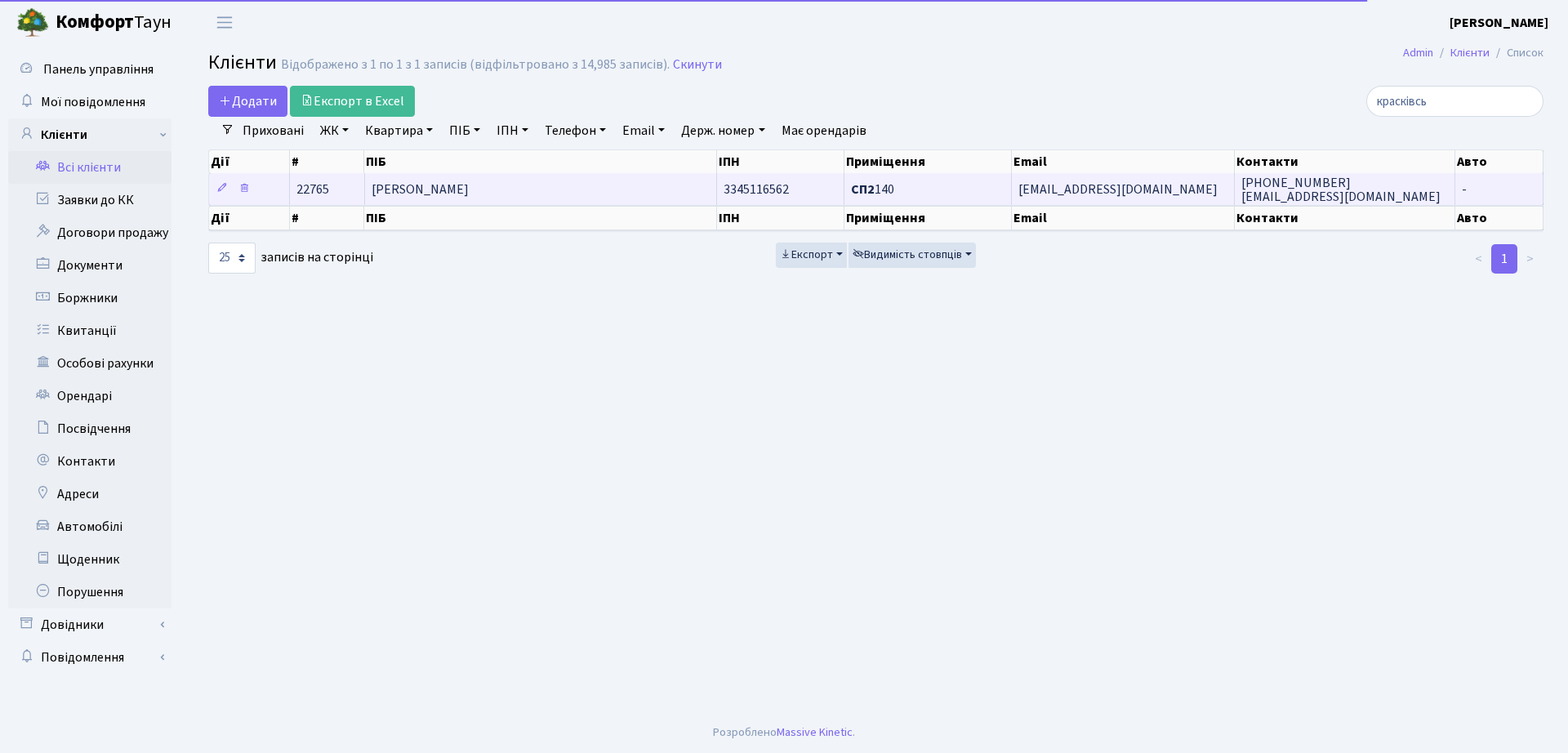
click at [469, 194] on span "[PERSON_NAME]" at bounding box center [420, 189] width 98 height 18
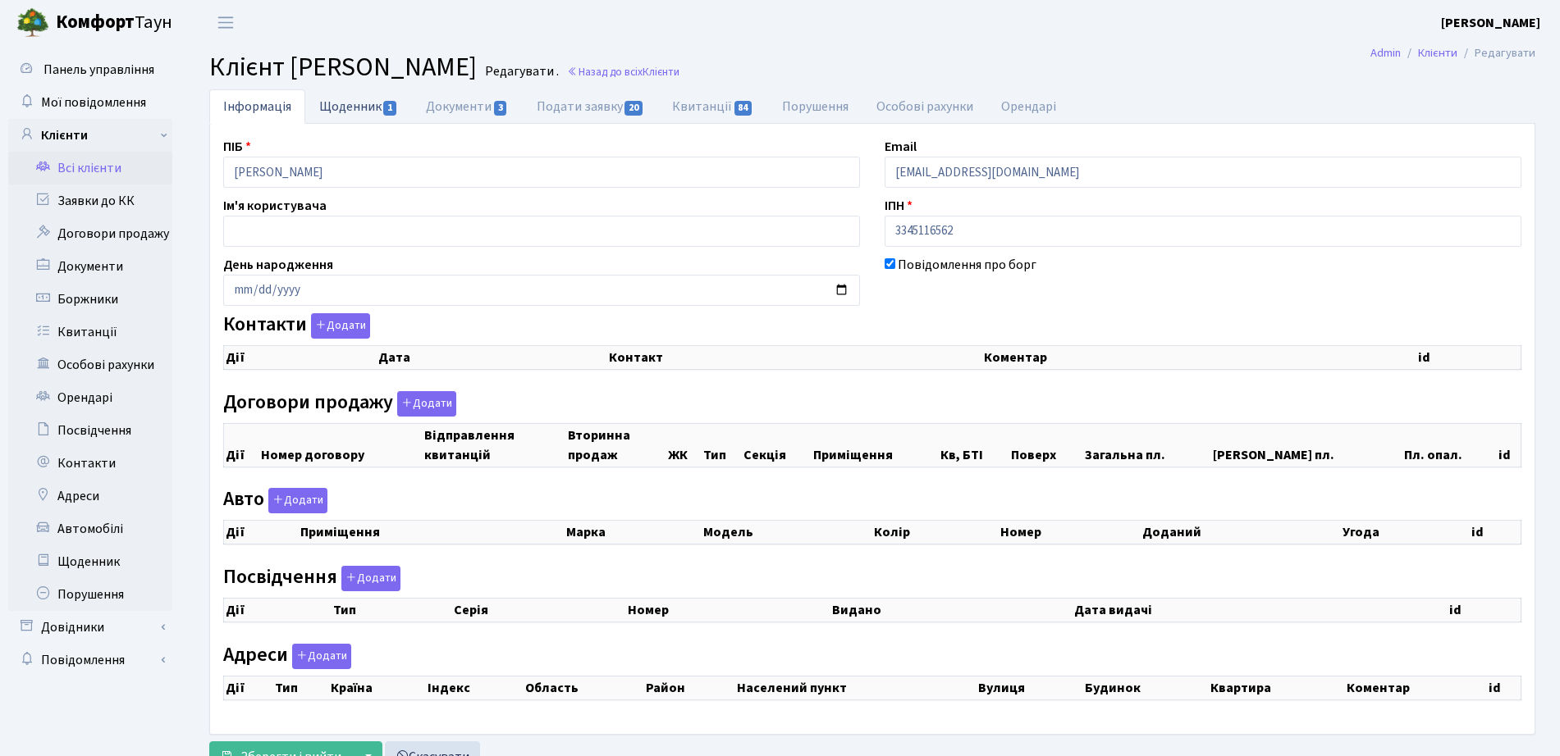
checkbox input "true"
select select "25"
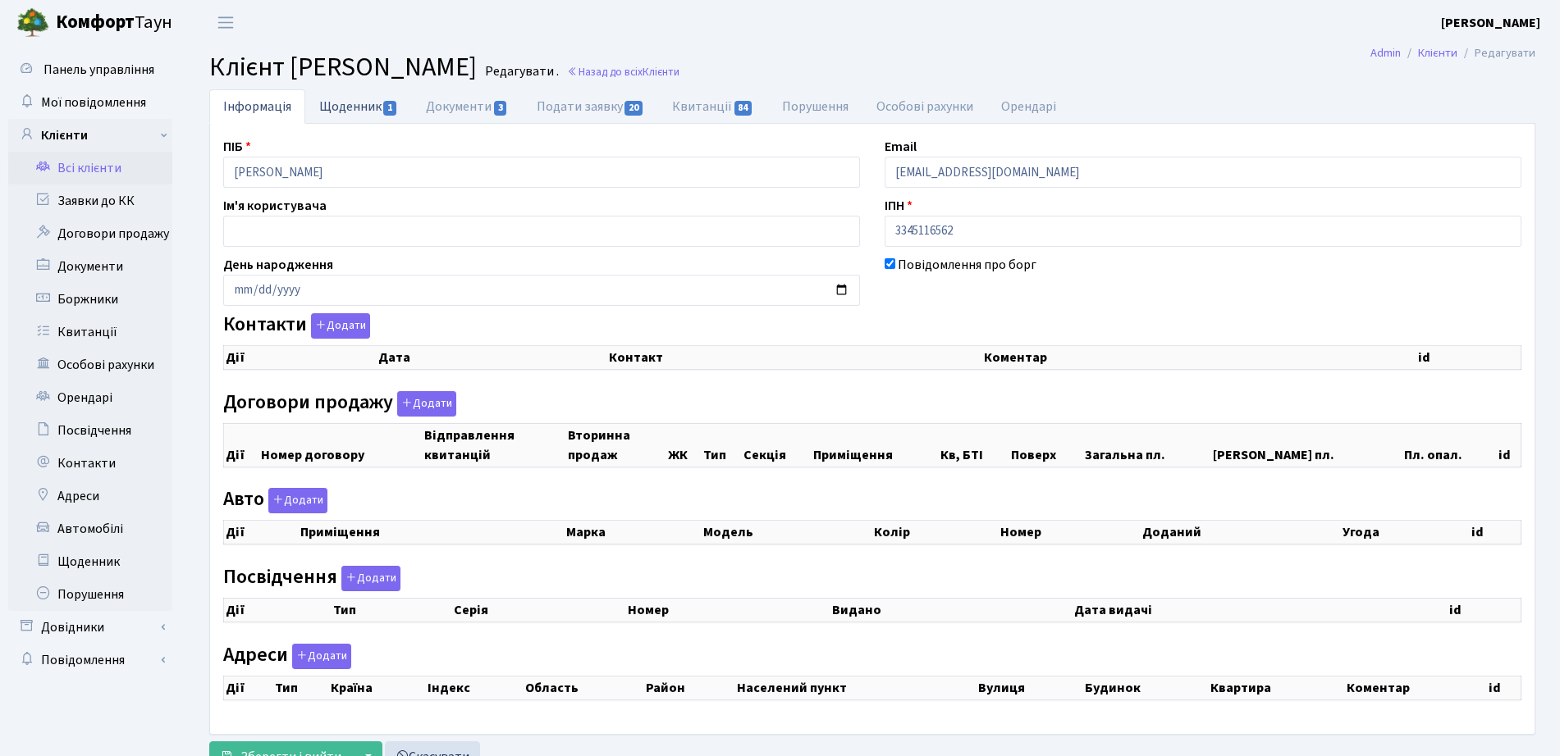
select select "25"
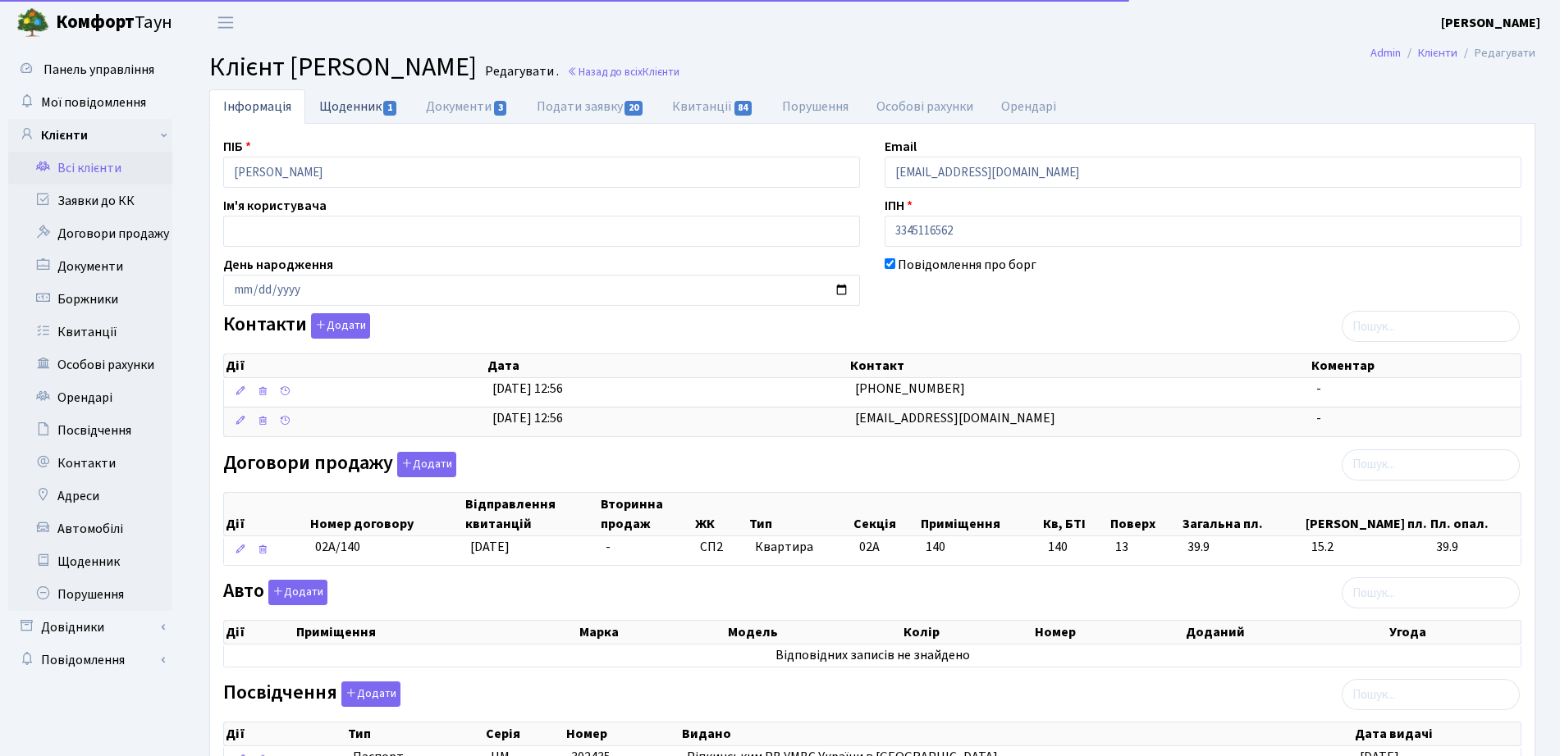
click at [355, 106] on link "Щоденник 1" at bounding box center [358, 106] width 107 height 34
select select "25"
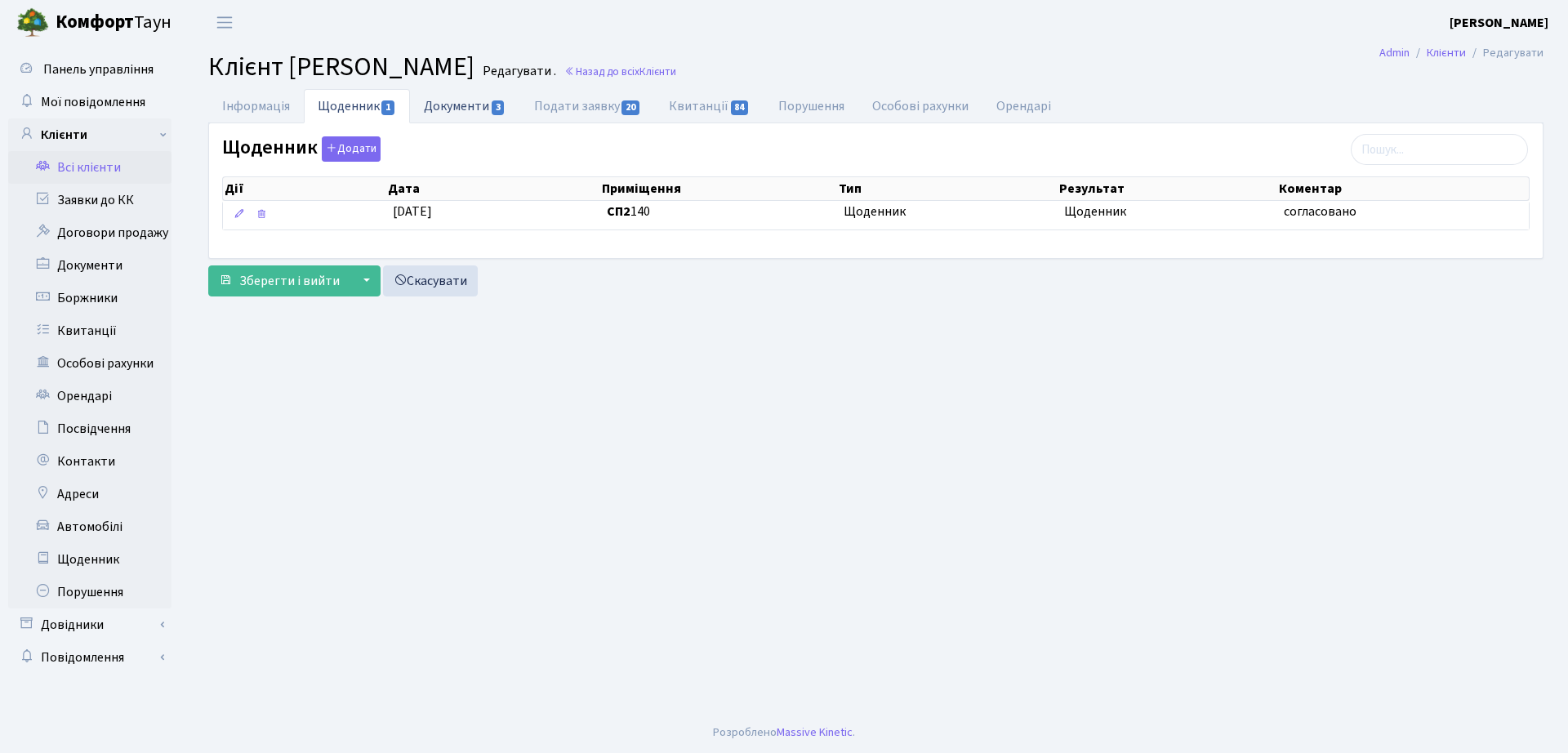
click at [498, 107] on span "3" at bounding box center [498, 108] width 13 height 15
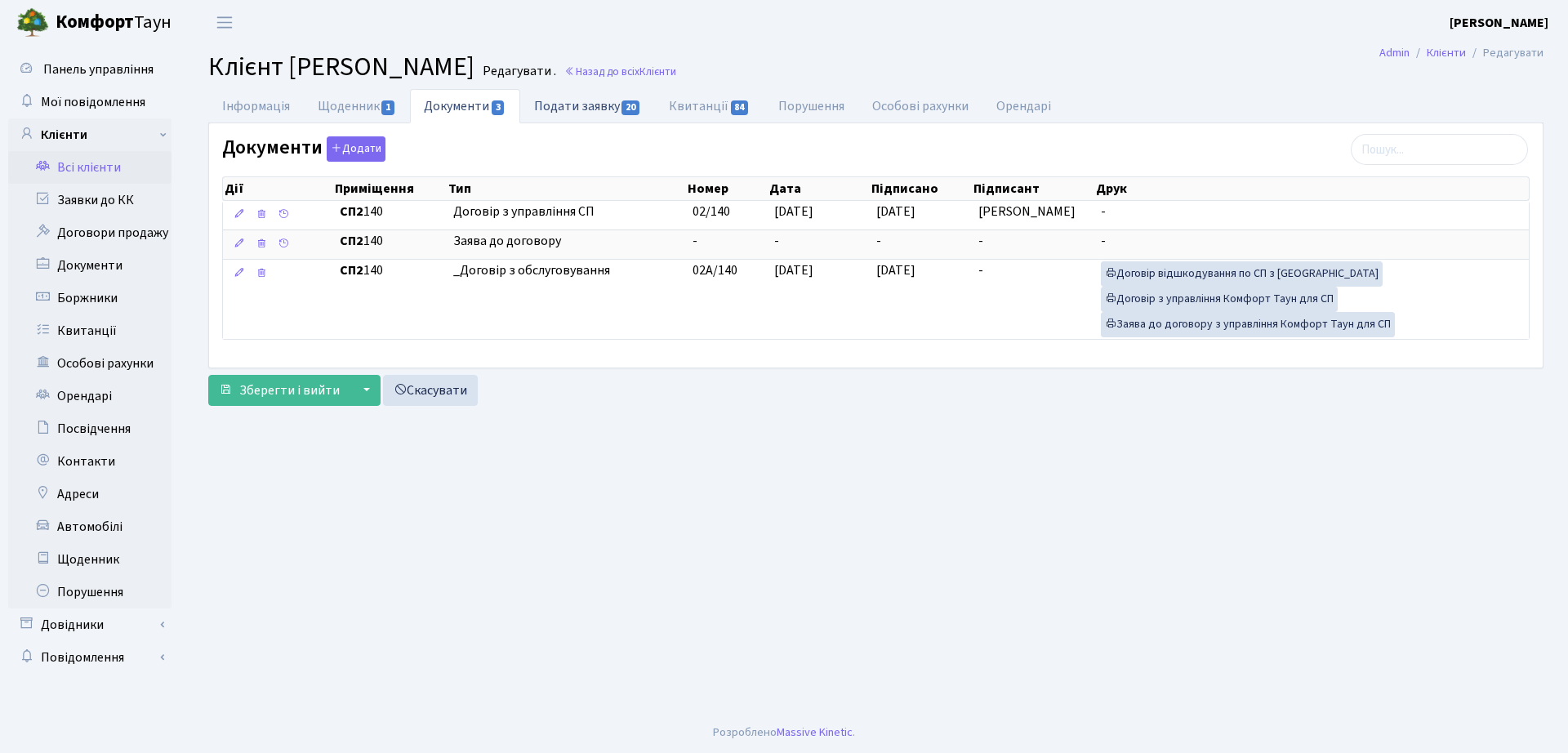
click at [611, 109] on link "Подати заявку 20" at bounding box center [587, 106] width 134 height 34
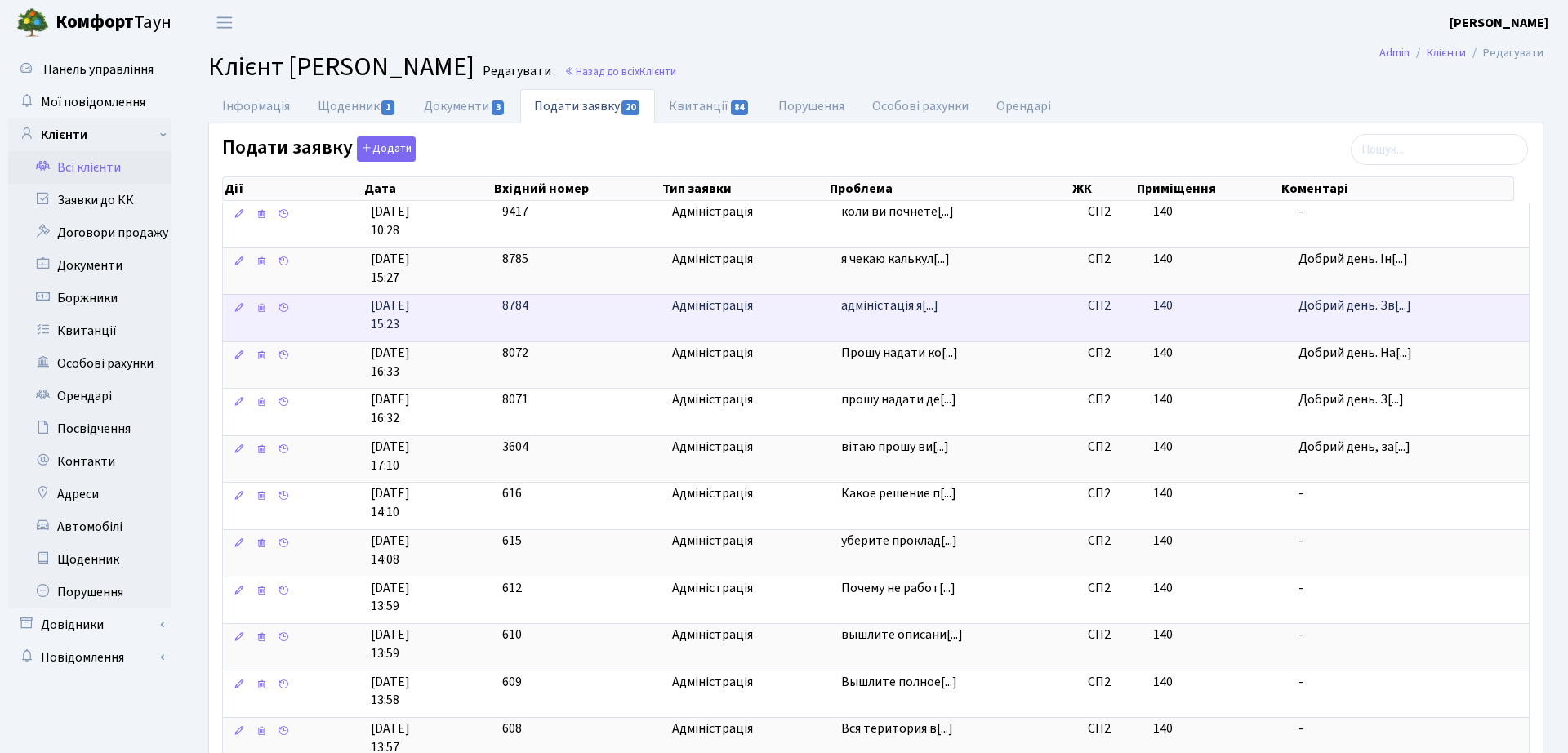
click at [929, 294] on div "адміністація я нагадую що на моїй електонній адресі досі намає розшифровки по в…" at bounding box center [973, 204] width 163 height 178
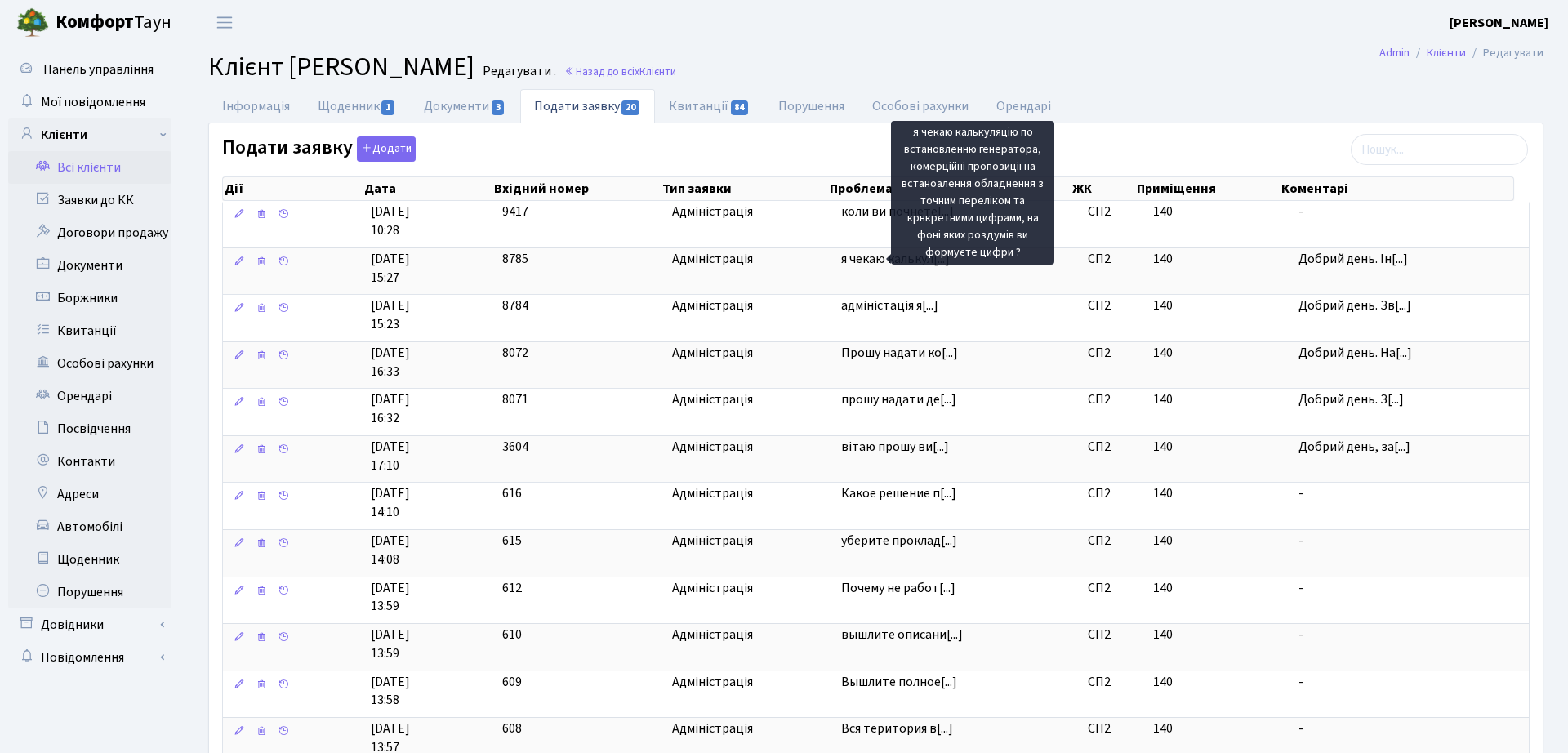
click at [930, 260] on body "[PERSON_NAME] [PERSON_NAME] Мій обліковий запис Вийти Панель управління Мої пов…" at bounding box center [784, 628] width 1568 height 1256
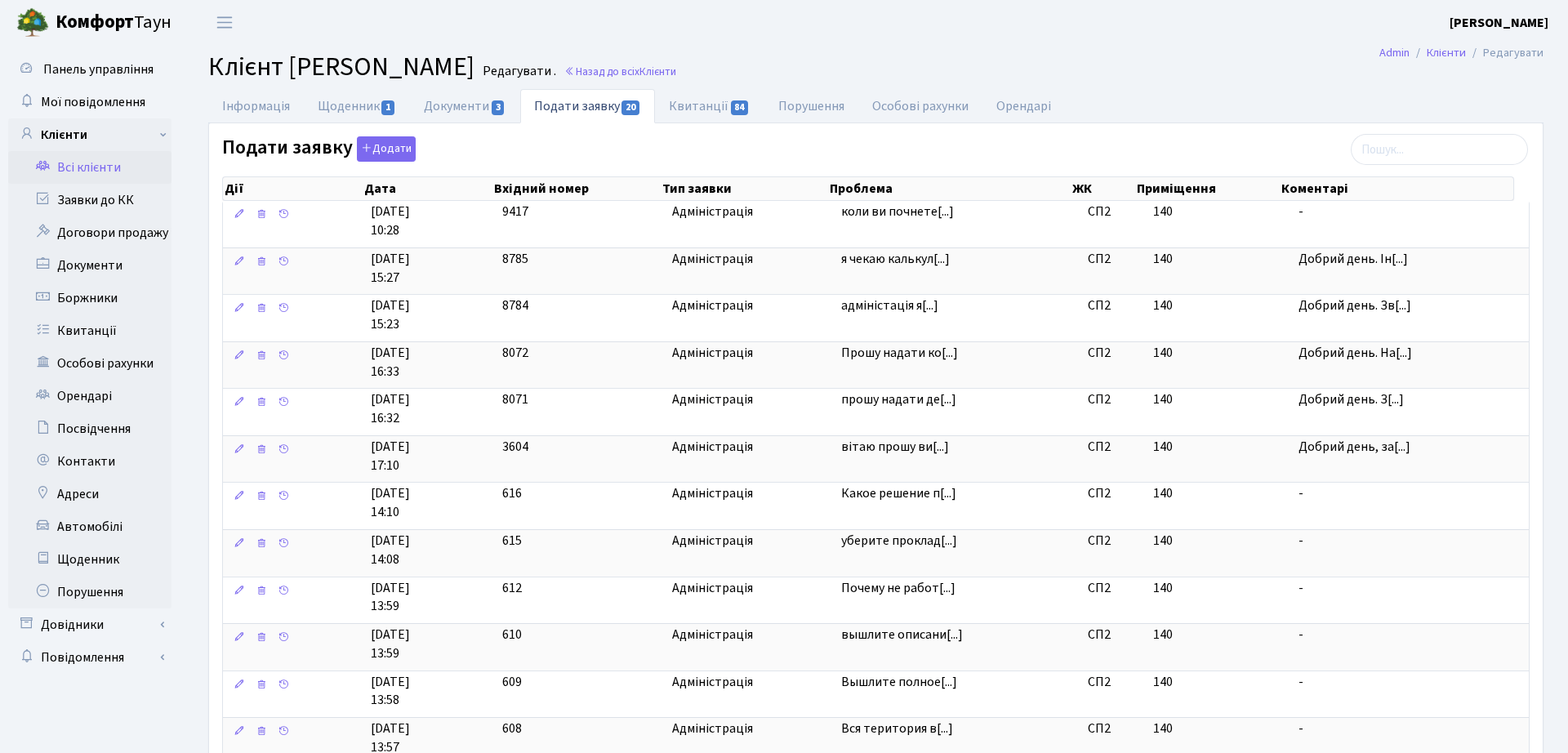
click at [891, 307] on div at bounding box center [888, 306] width 5 height 11
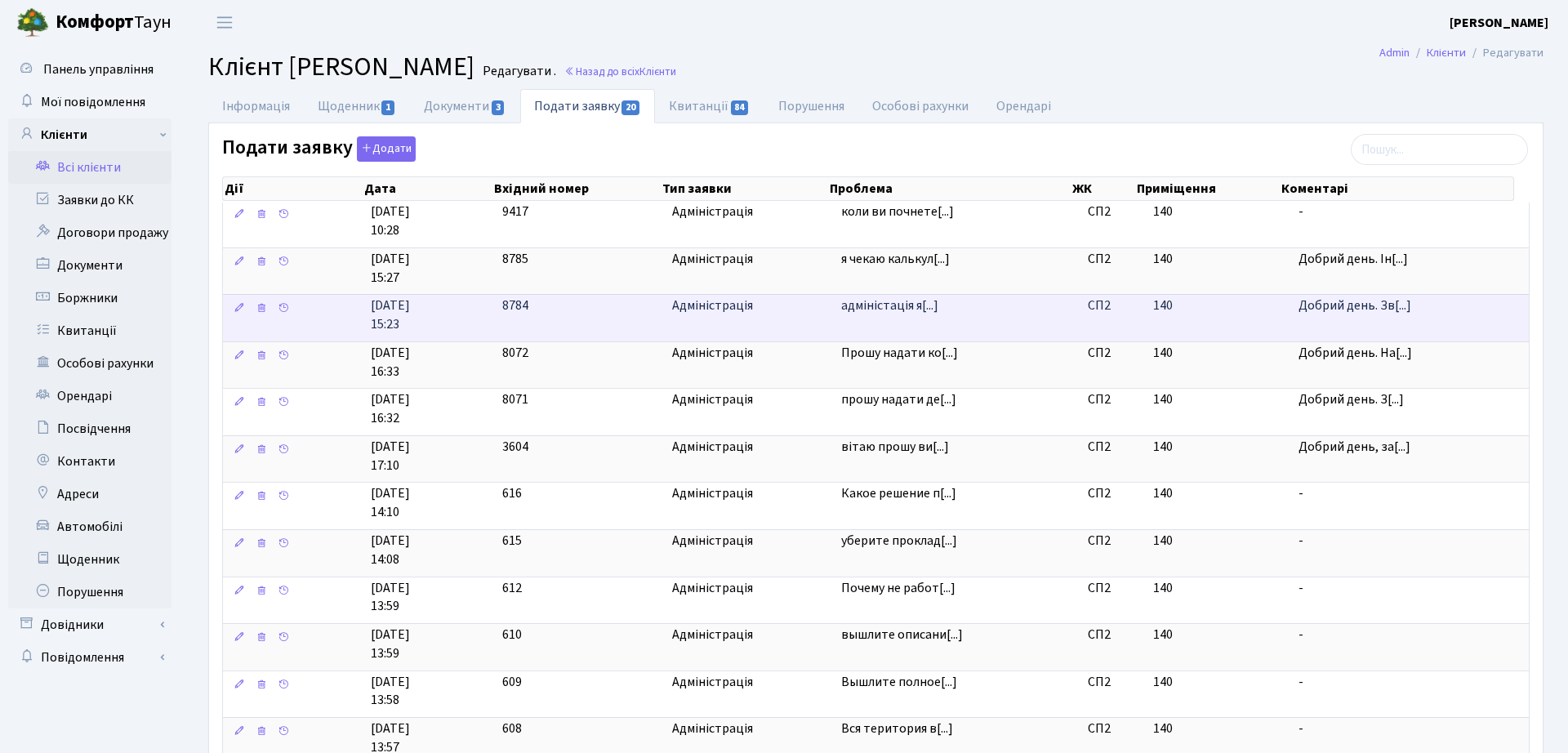
click at [1034, 329] on td "адміністація я[...]" at bounding box center [957, 318] width 246 height 48
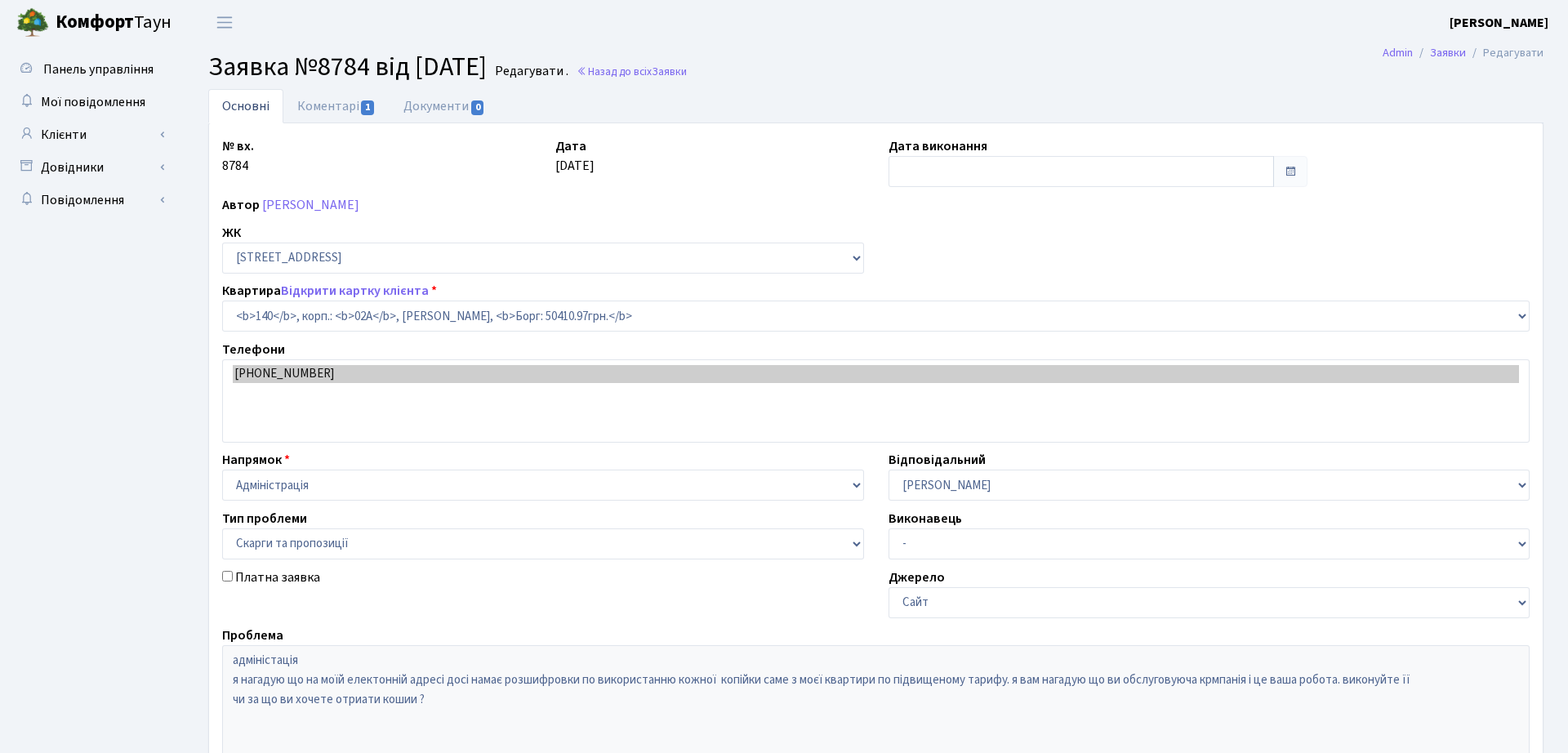
select select "20390"
select select "55"
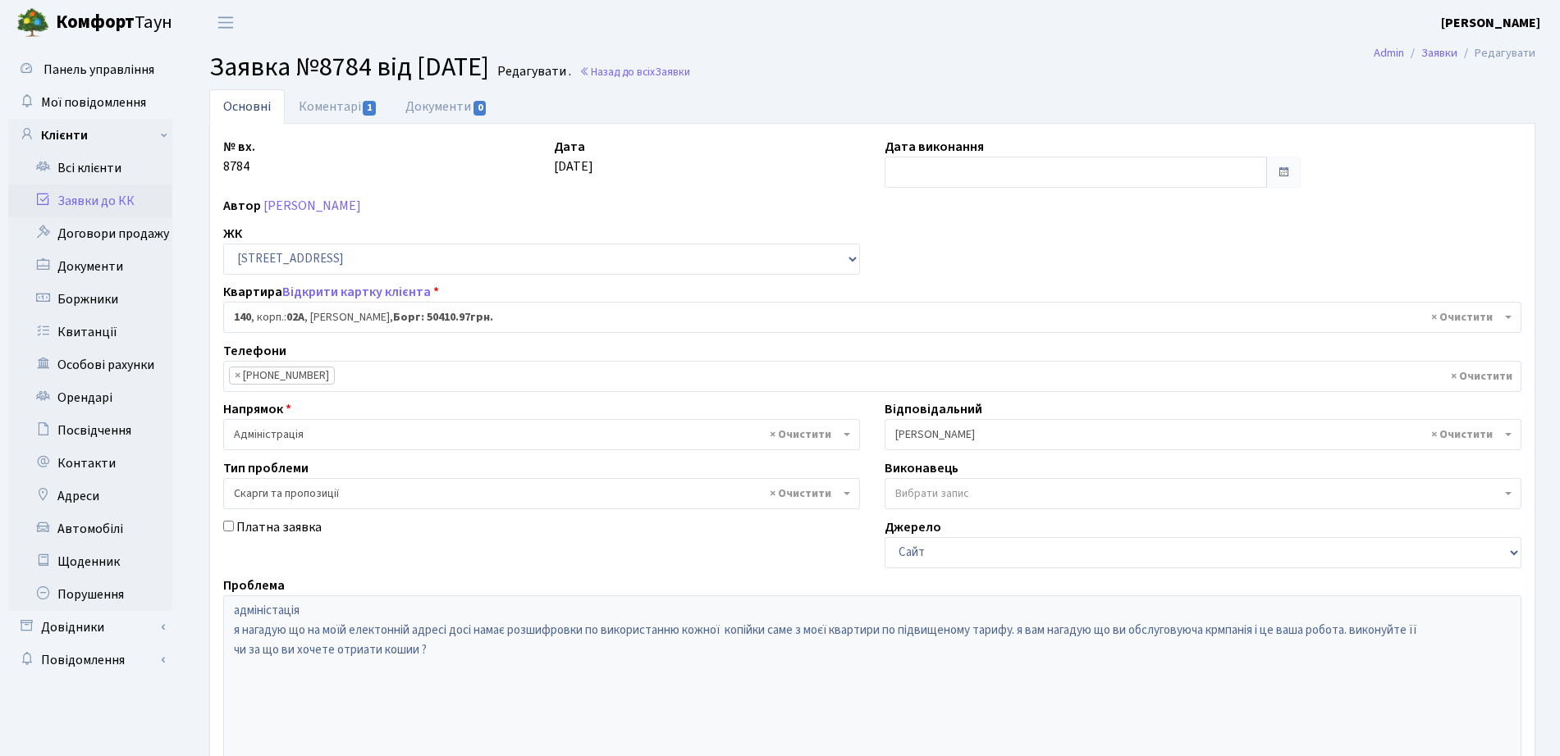
type input "[DATE]"
click at [363, 113] on span "1" at bounding box center [369, 108] width 13 height 15
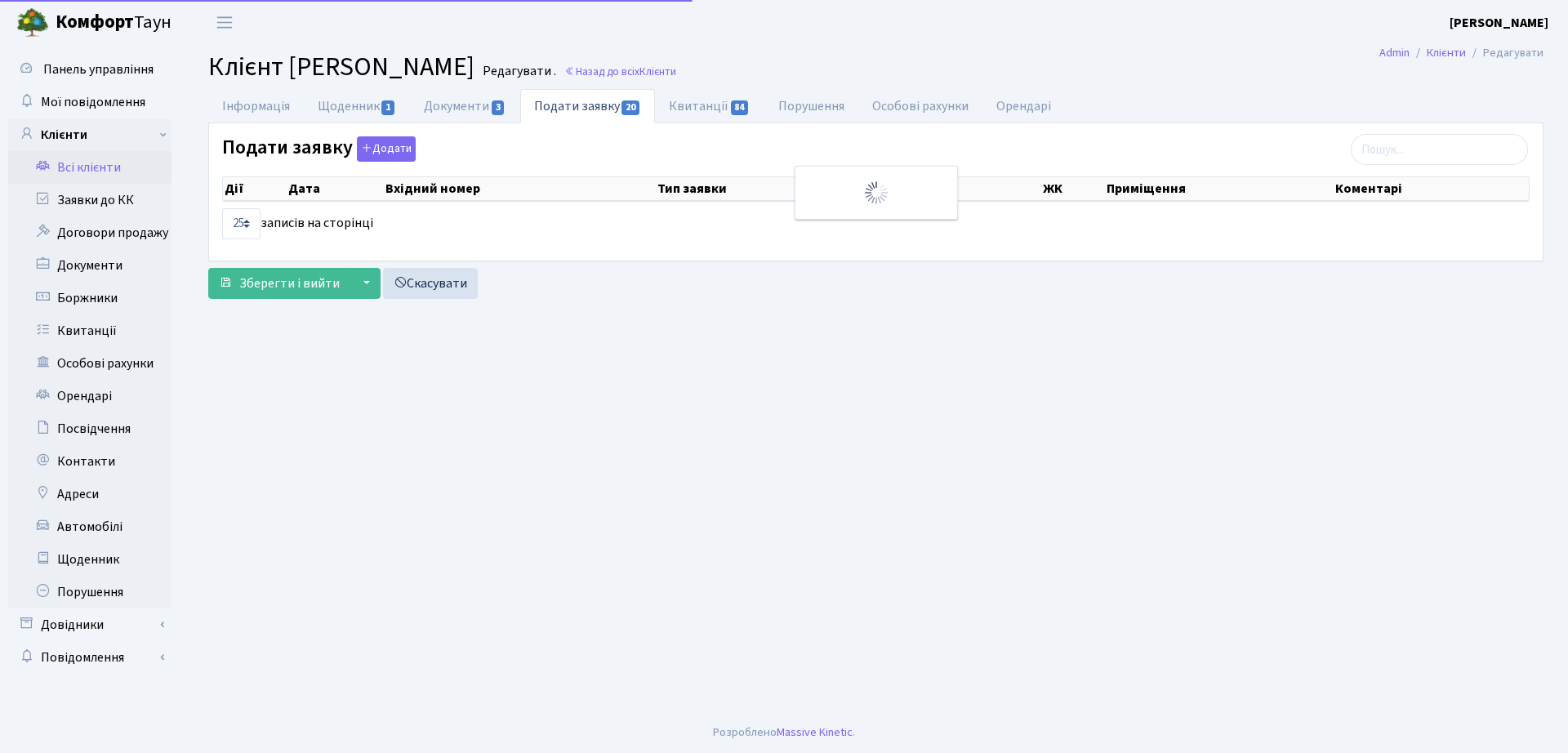
select select "25"
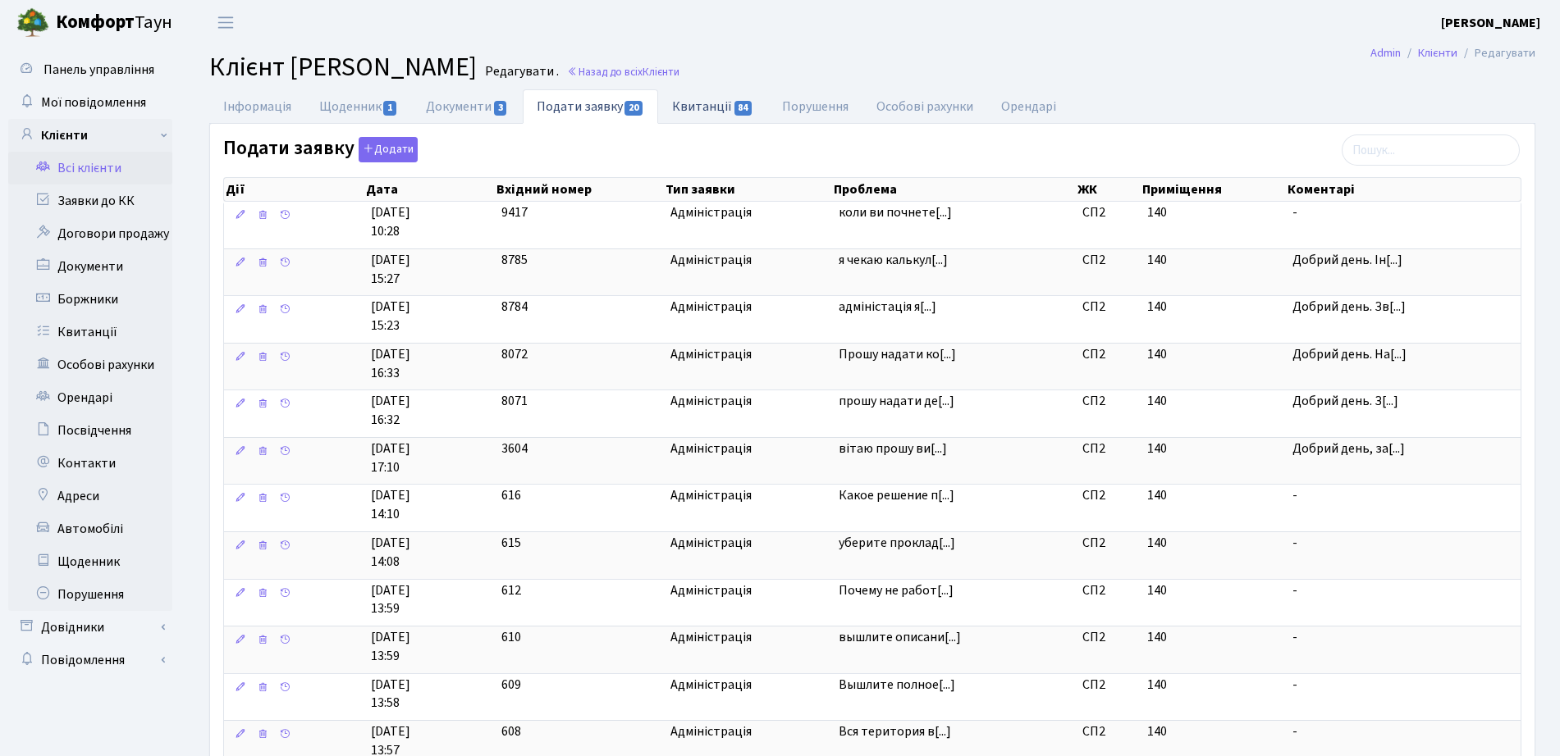
click at [742, 113] on span "84" at bounding box center [743, 108] width 18 height 15
select select "25"
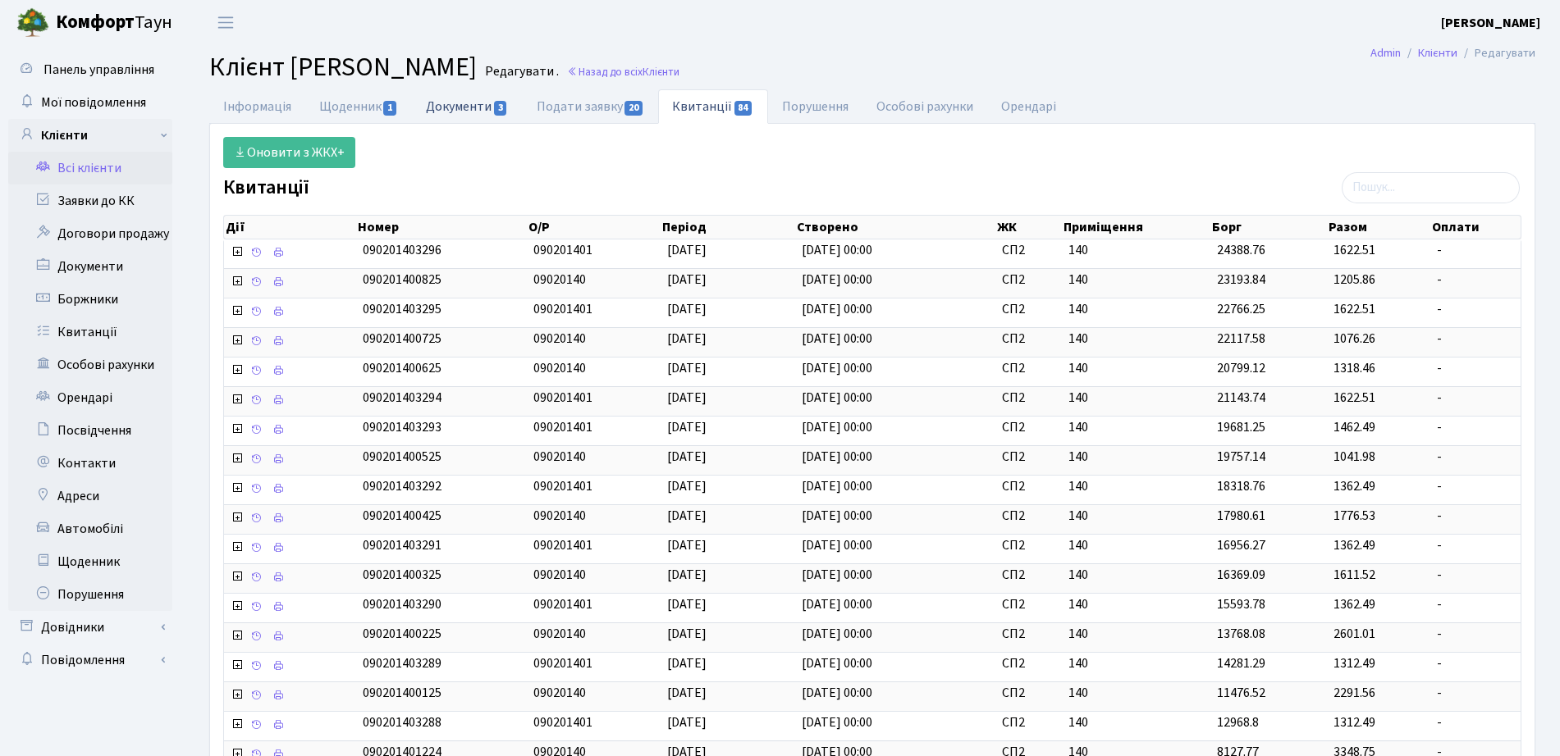
click at [480, 111] on link "Документи 3" at bounding box center [467, 106] width 110 height 34
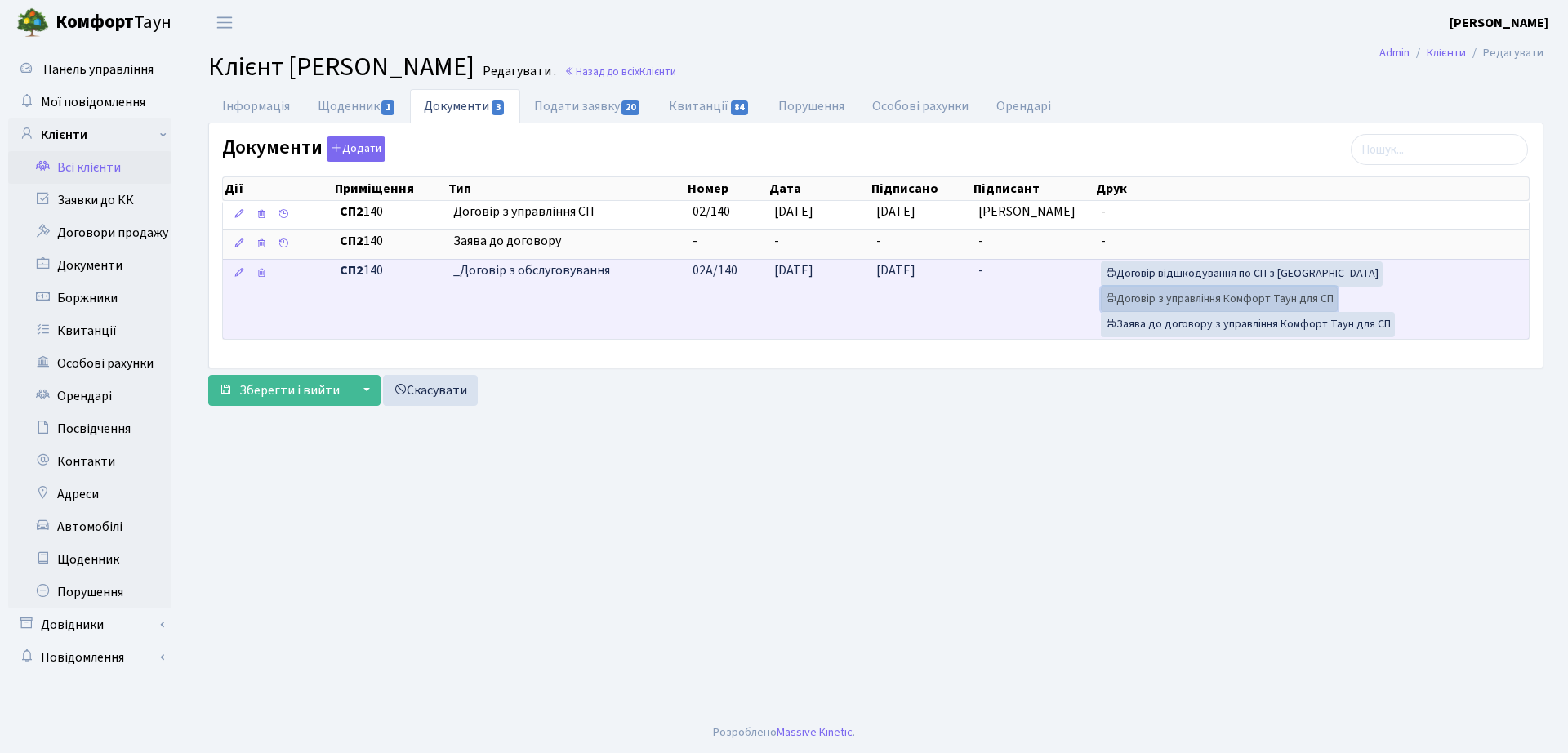
click at [1242, 299] on link "Договір з управління Комфорт Таун для СП" at bounding box center [1220, 299] width 237 height 25
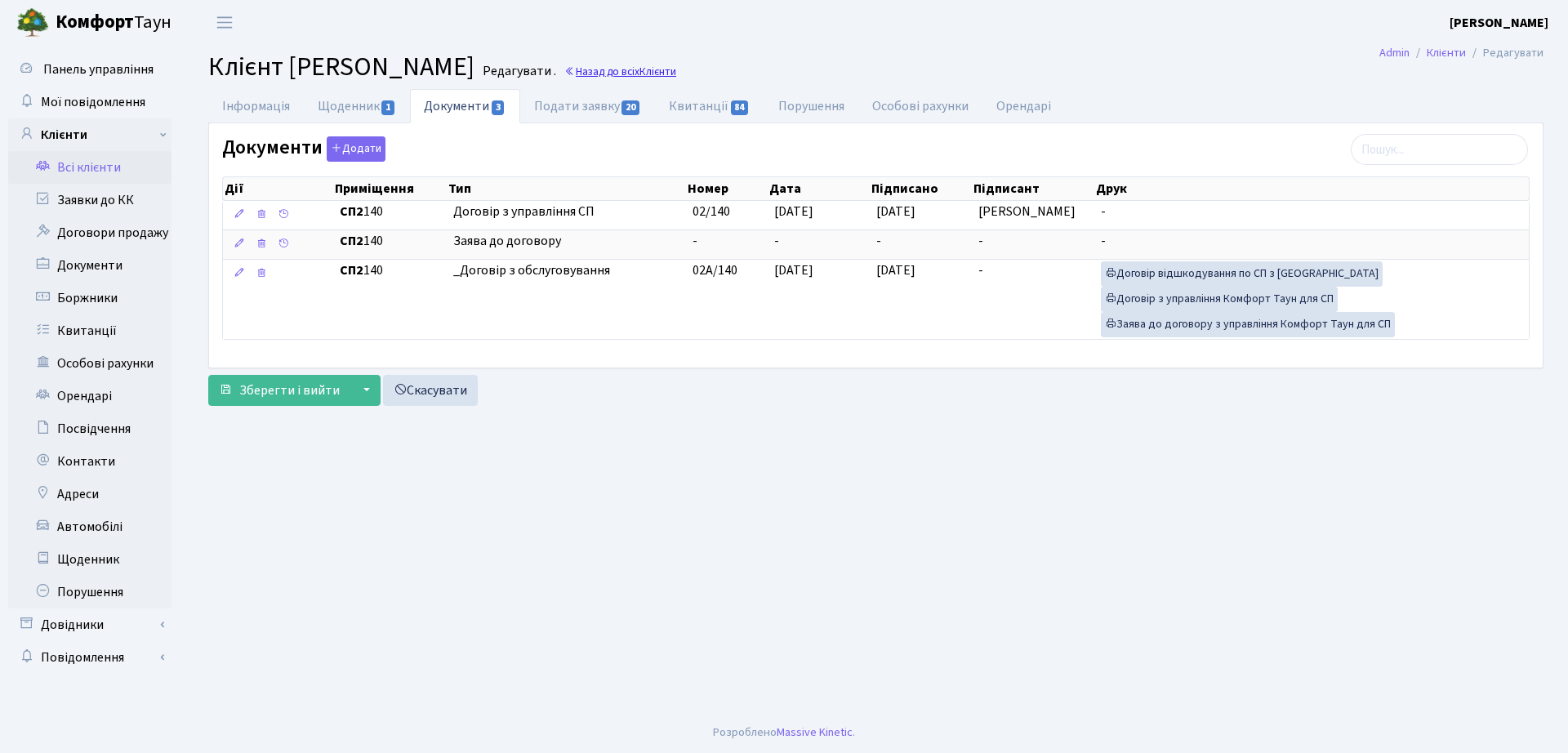
click at [676, 71] on link "Назад до всіх Клієнти" at bounding box center [620, 72] width 112 height 16
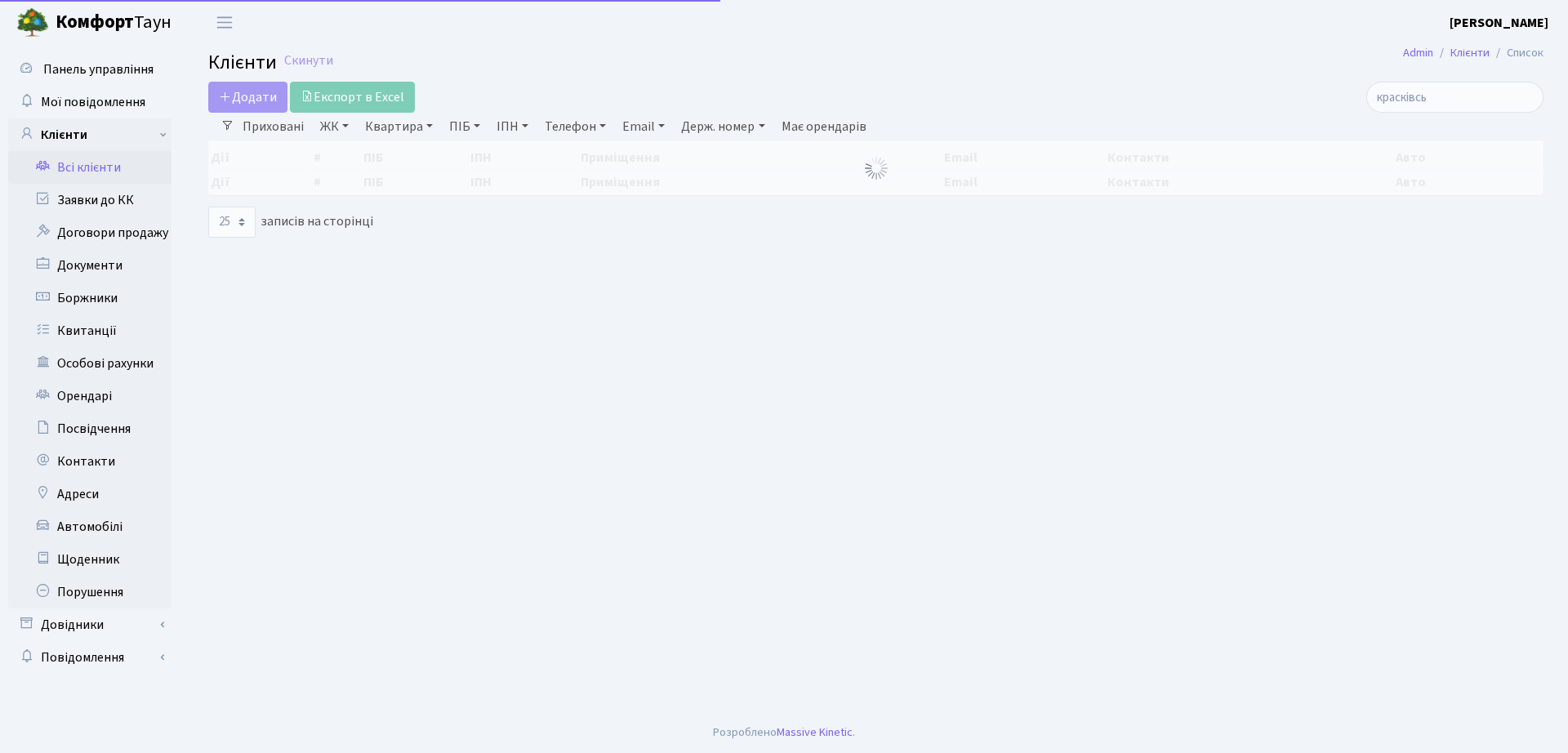
select select "25"
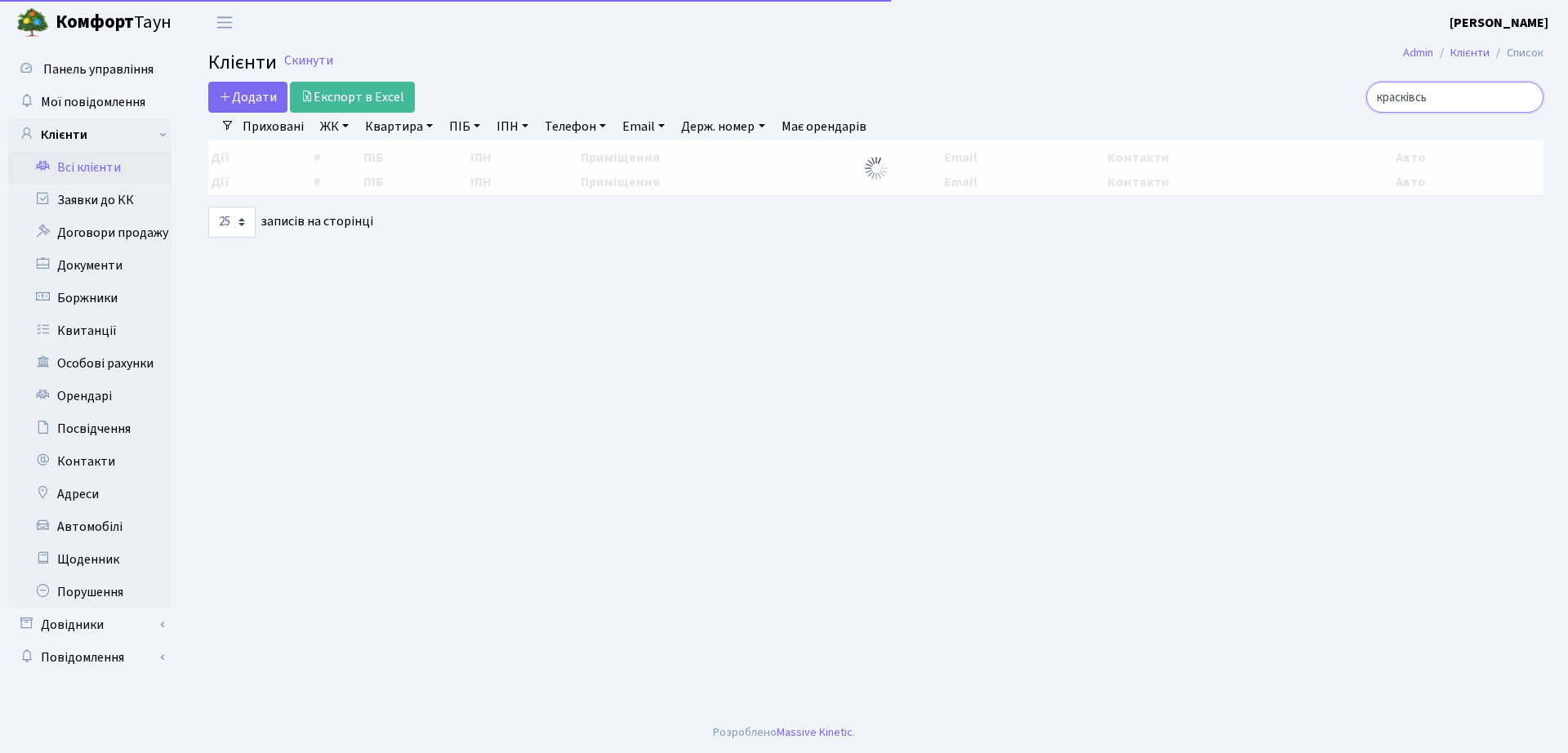
drag, startPoint x: 1464, startPoint y: 105, endPoint x: 1115, endPoint y: 103, distance: 349.0
click at [1116, 103] on div "красківсь" at bounding box center [1329, 97] width 429 height 31
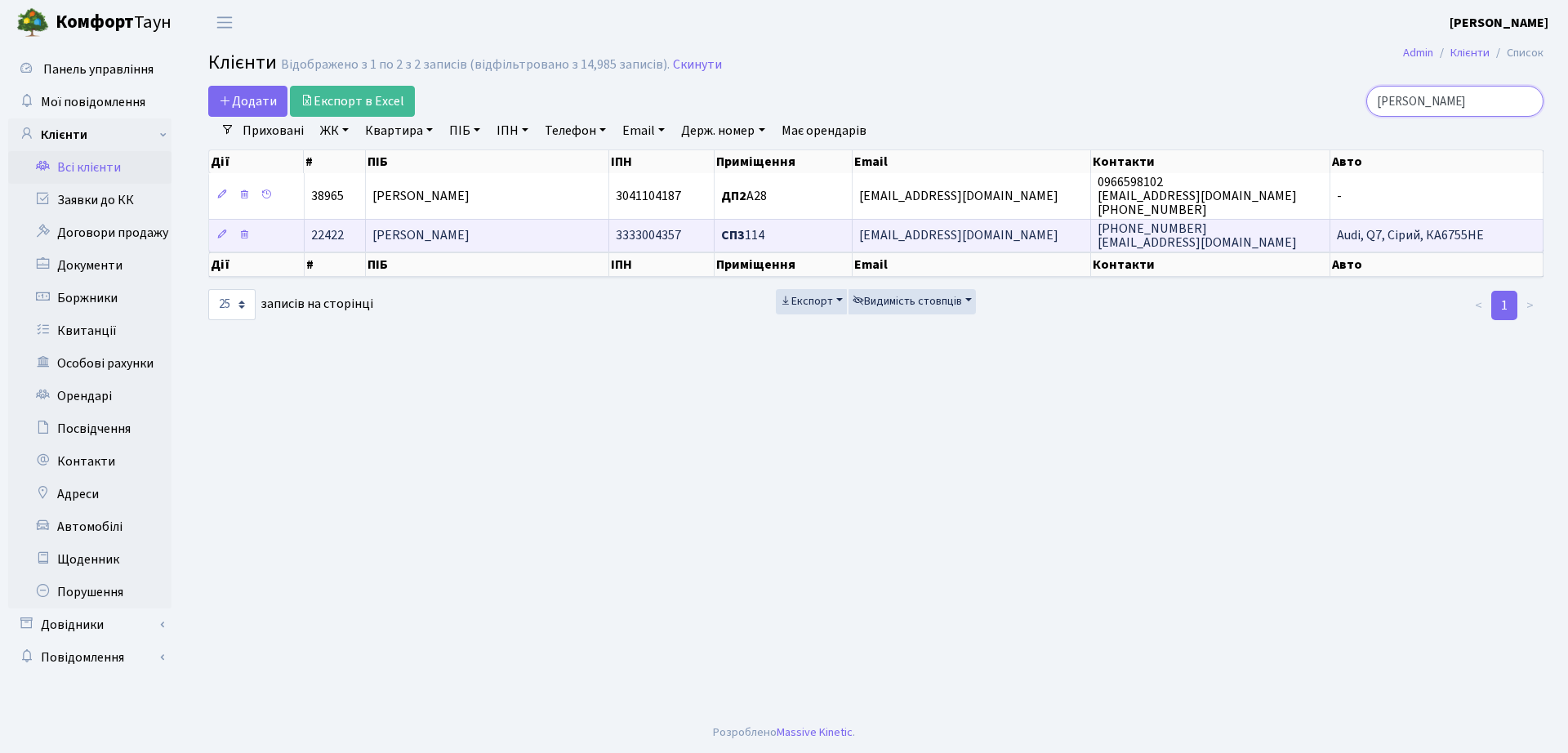
type input "[PERSON_NAME]"
click at [470, 233] on span "[PERSON_NAME]" at bounding box center [421, 236] width 98 height 18
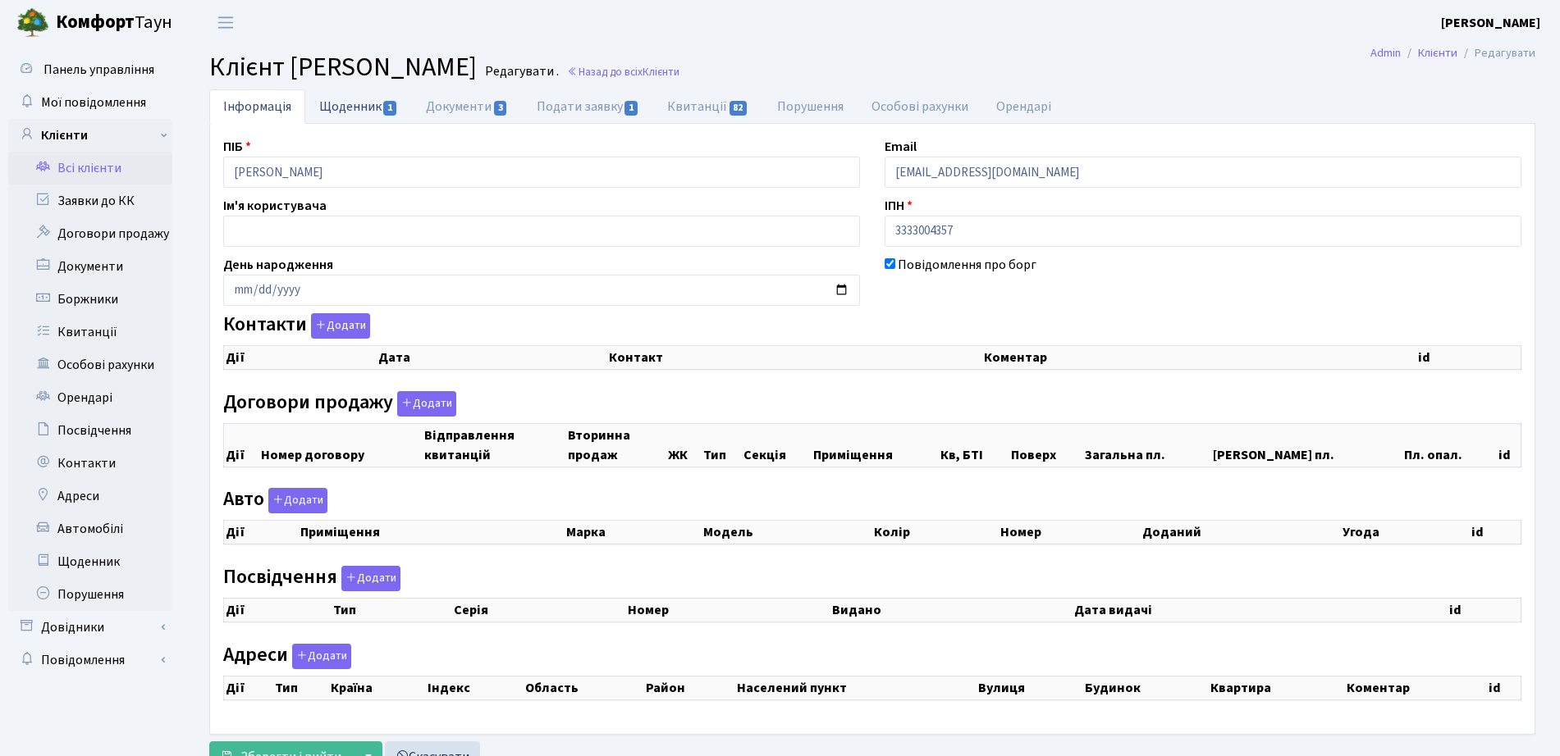
checkbox input "true"
click at [389, 114] on span "1" at bounding box center [389, 108] width 13 height 15
select select "25"
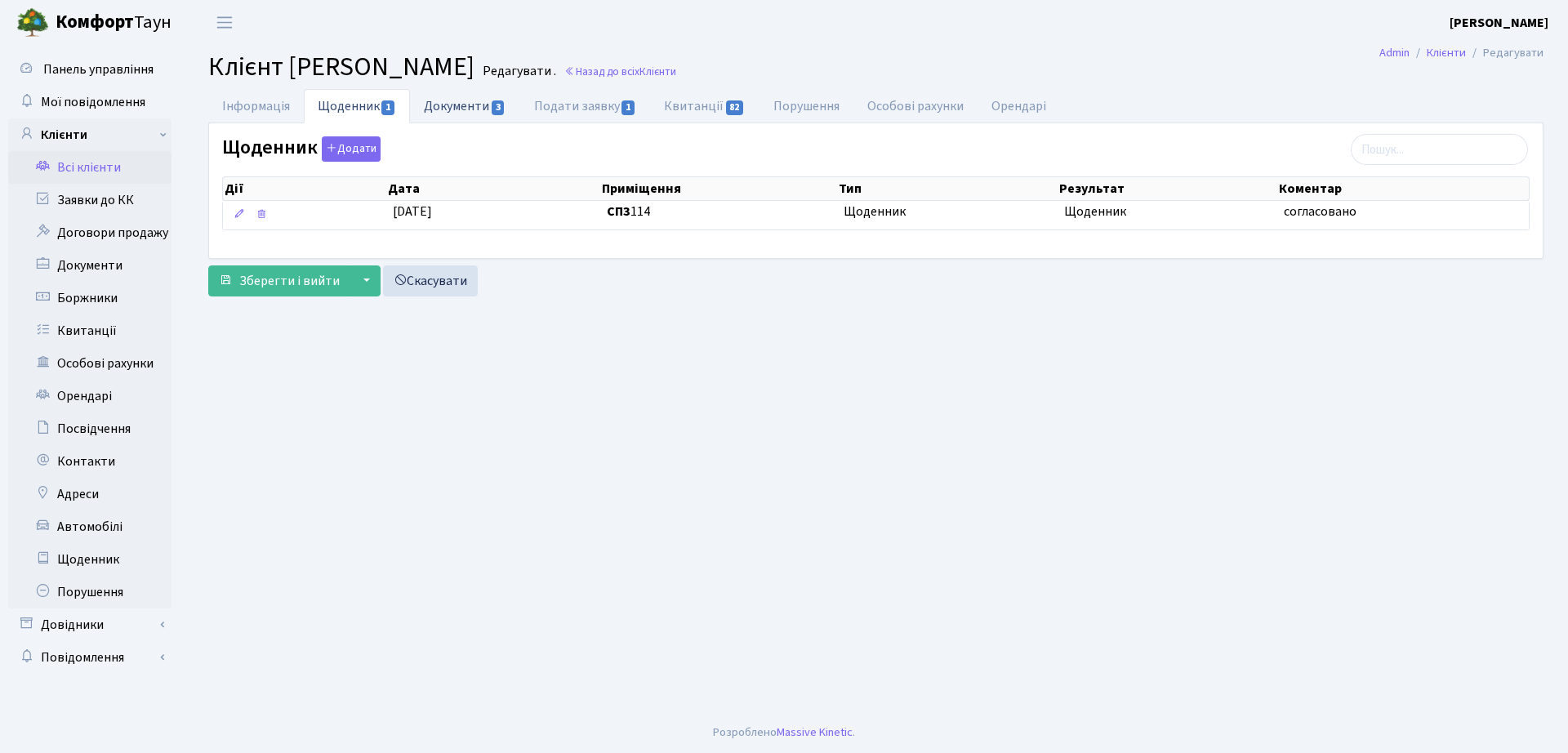
click at [497, 103] on span "3" at bounding box center [498, 108] width 13 height 15
select select "25"
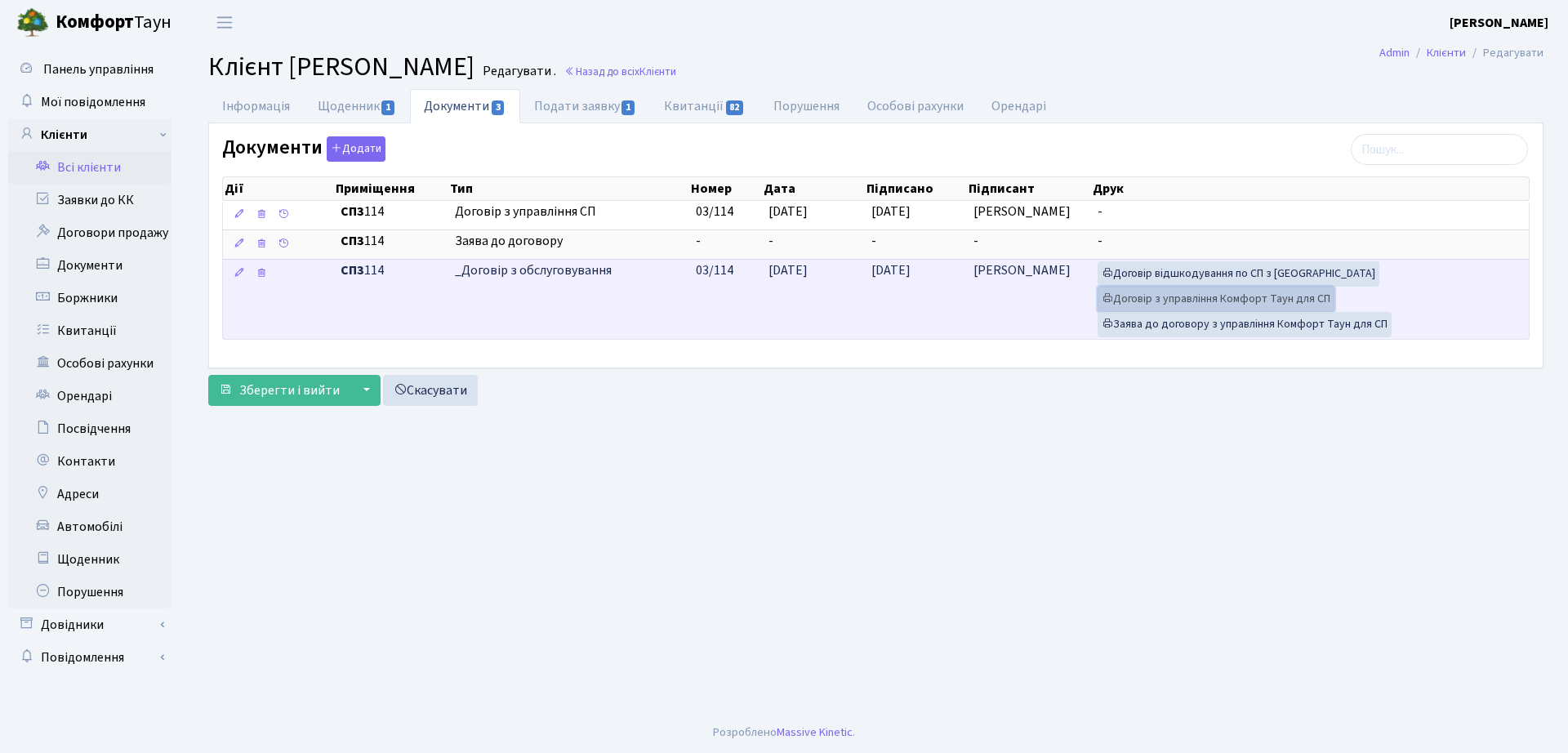
click at [1126, 299] on link "Договір з управління Комфорт Таун для СП" at bounding box center [1217, 299] width 237 height 25
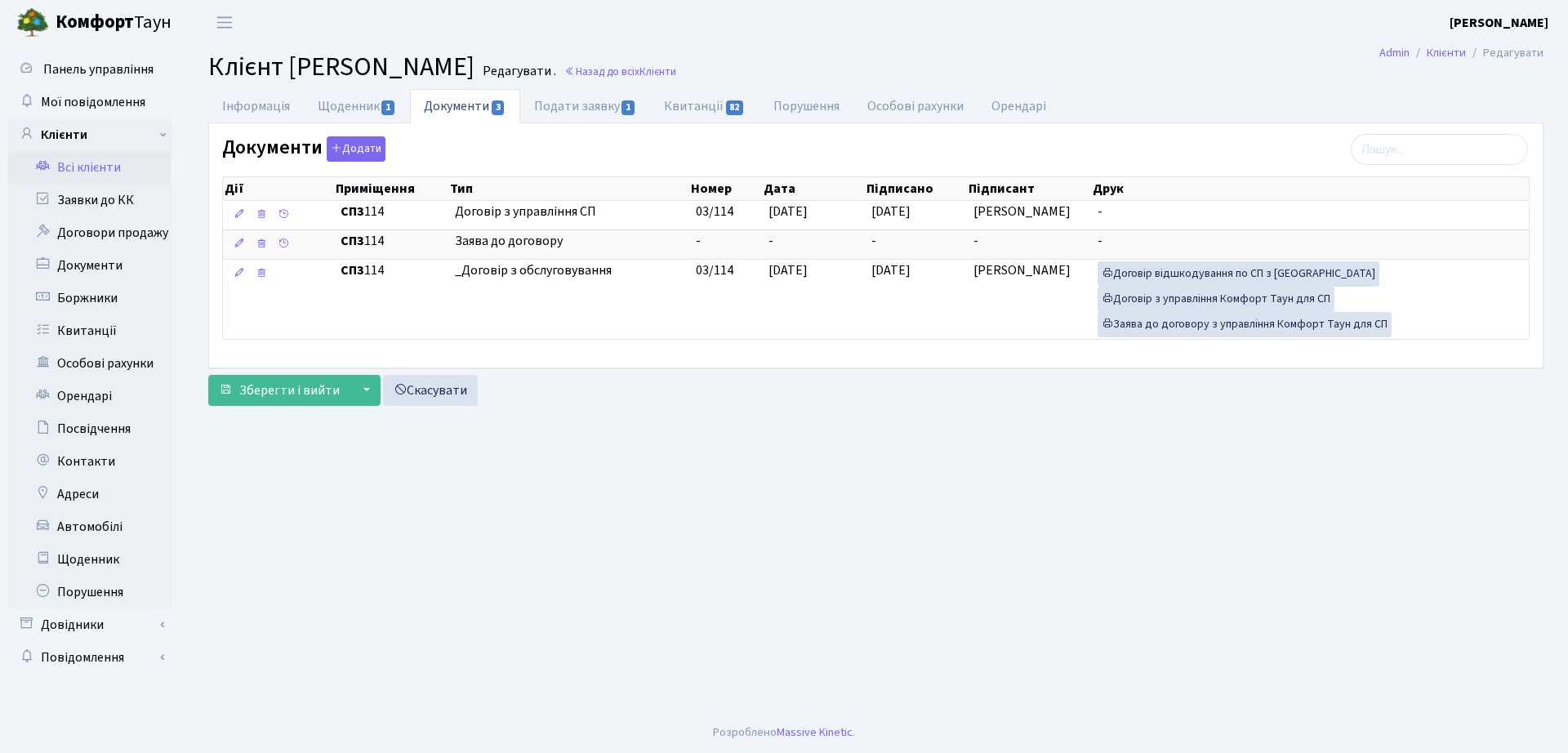
click at [780, 84] on main "Admin Клієнти Редагувати Клієнт [PERSON_NAME] . Назад до всіх Клієнти Інформаці…" at bounding box center [876, 378] width 1385 height 667
click at [676, 79] on link "Назад до всіх Клієнти" at bounding box center [620, 72] width 112 height 16
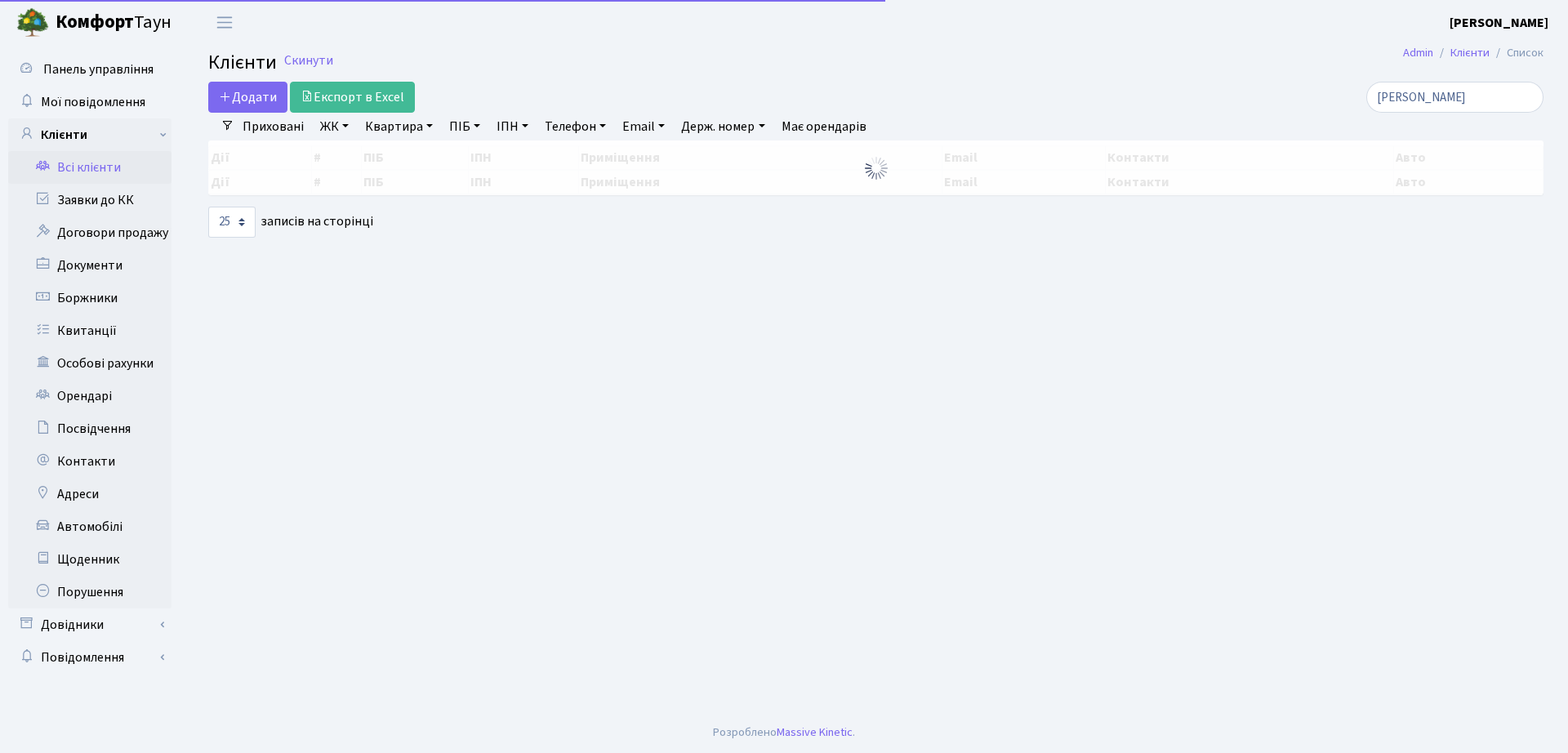
select select "25"
drag, startPoint x: 1450, startPoint y: 100, endPoint x: 1075, endPoint y: 98, distance: 375.0
click at [1089, 107] on div "Додати Експорт в Excel [PERSON_NAME]" at bounding box center [876, 97] width 1360 height 31
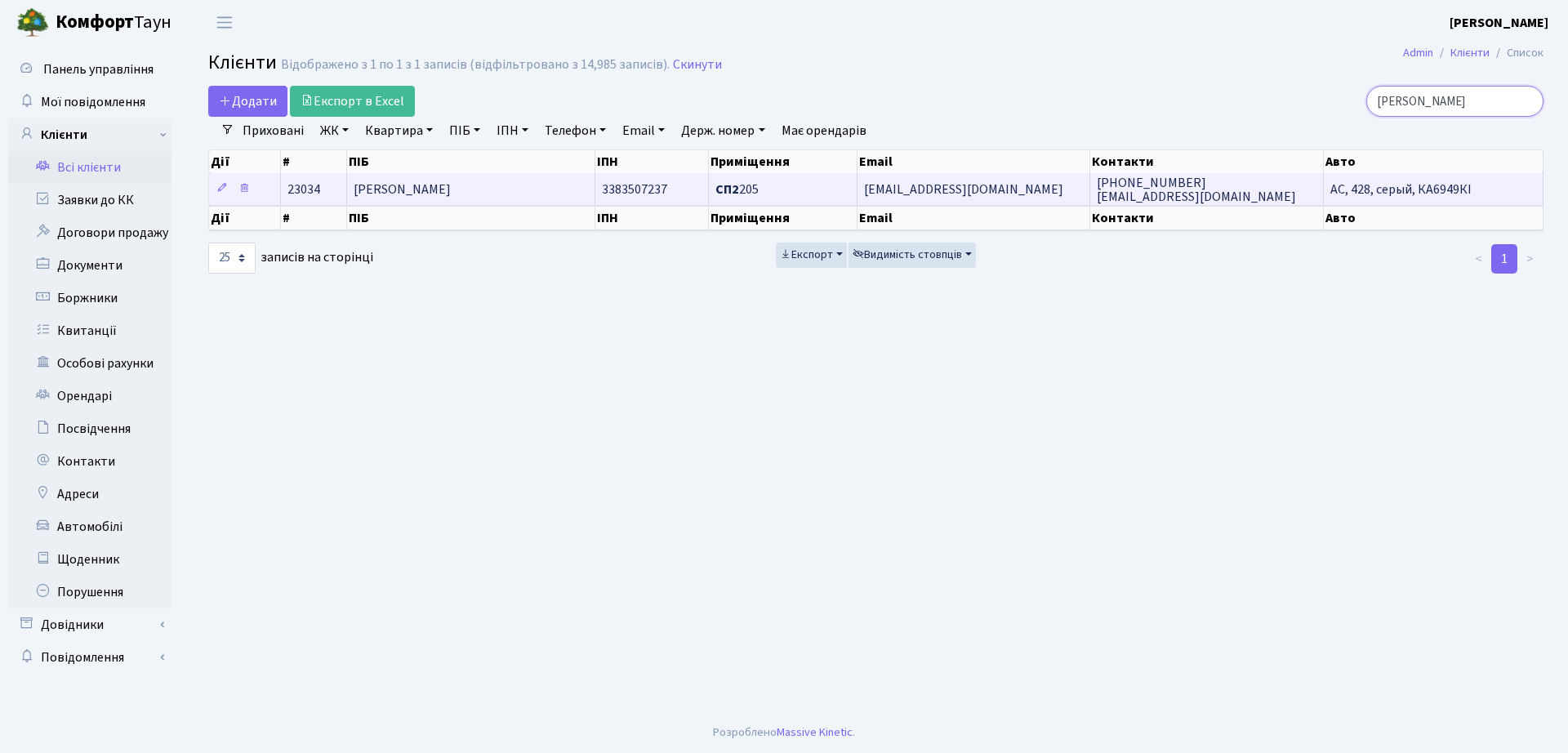
type input "[PERSON_NAME]"
click at [476, 200] on td "[PERSON_NAME]" at bounding box center [471, 189] width 248 height 32
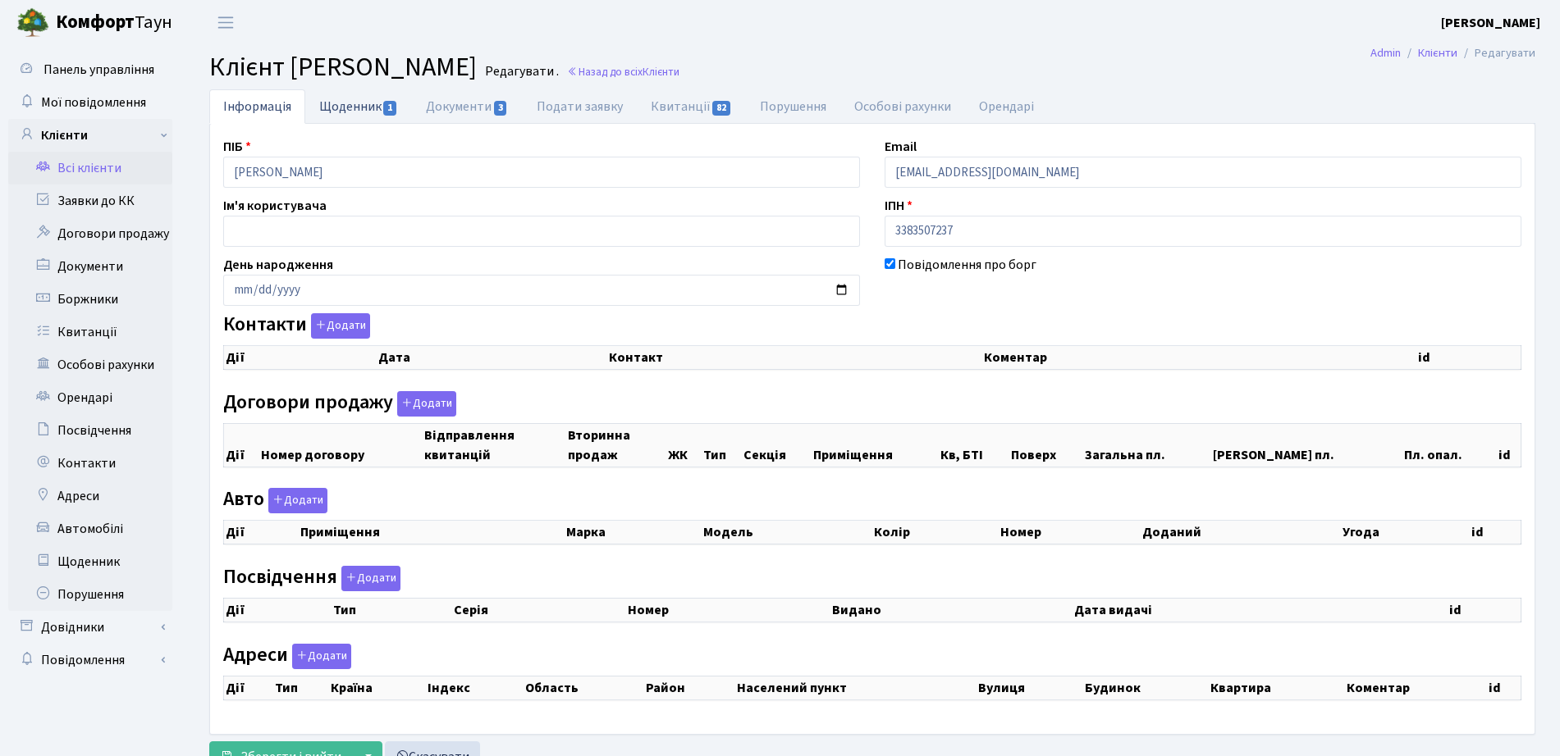
click at [377, 101] on link "Щоденник 1" at bounding box center [358, 106] width 107 height 34
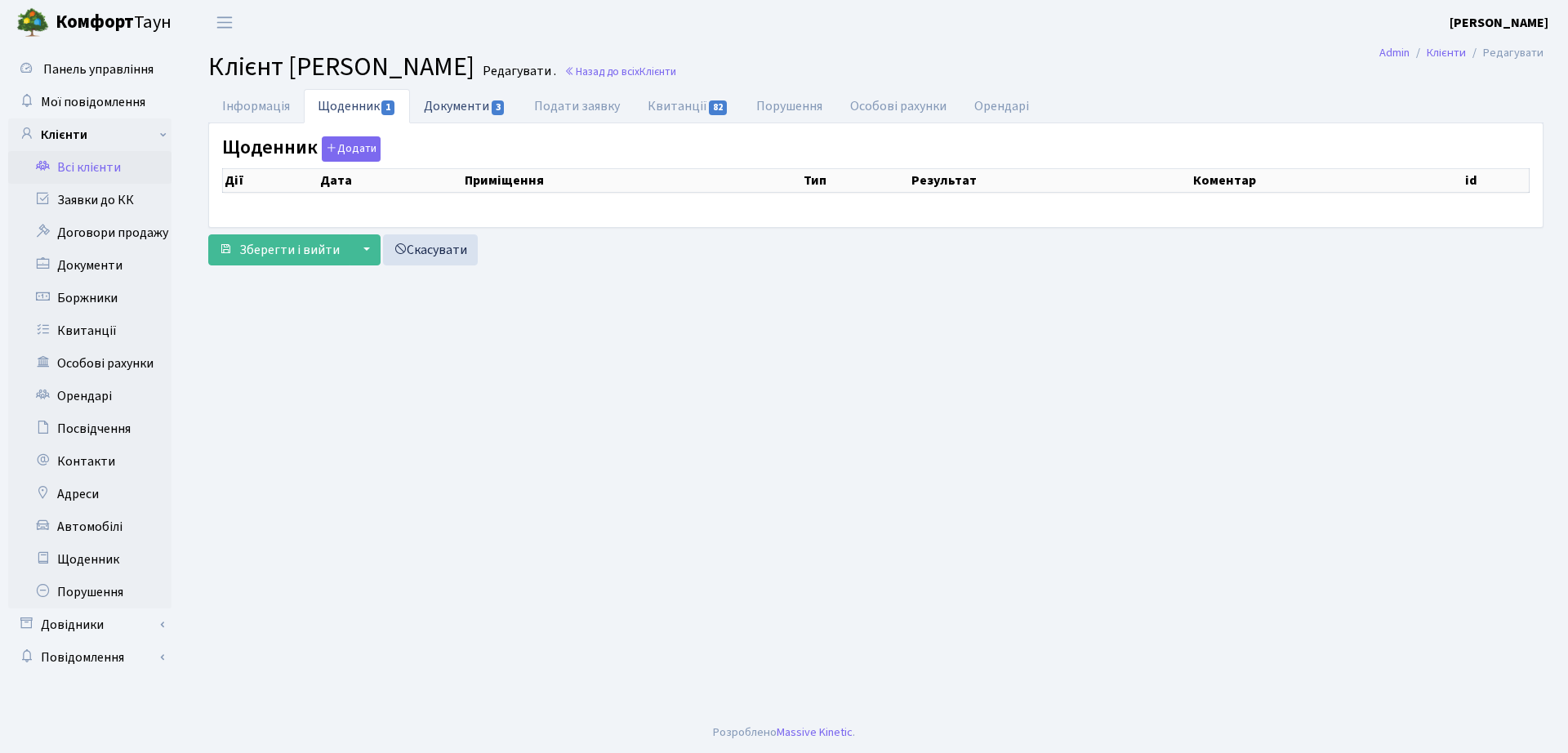
select select "25"
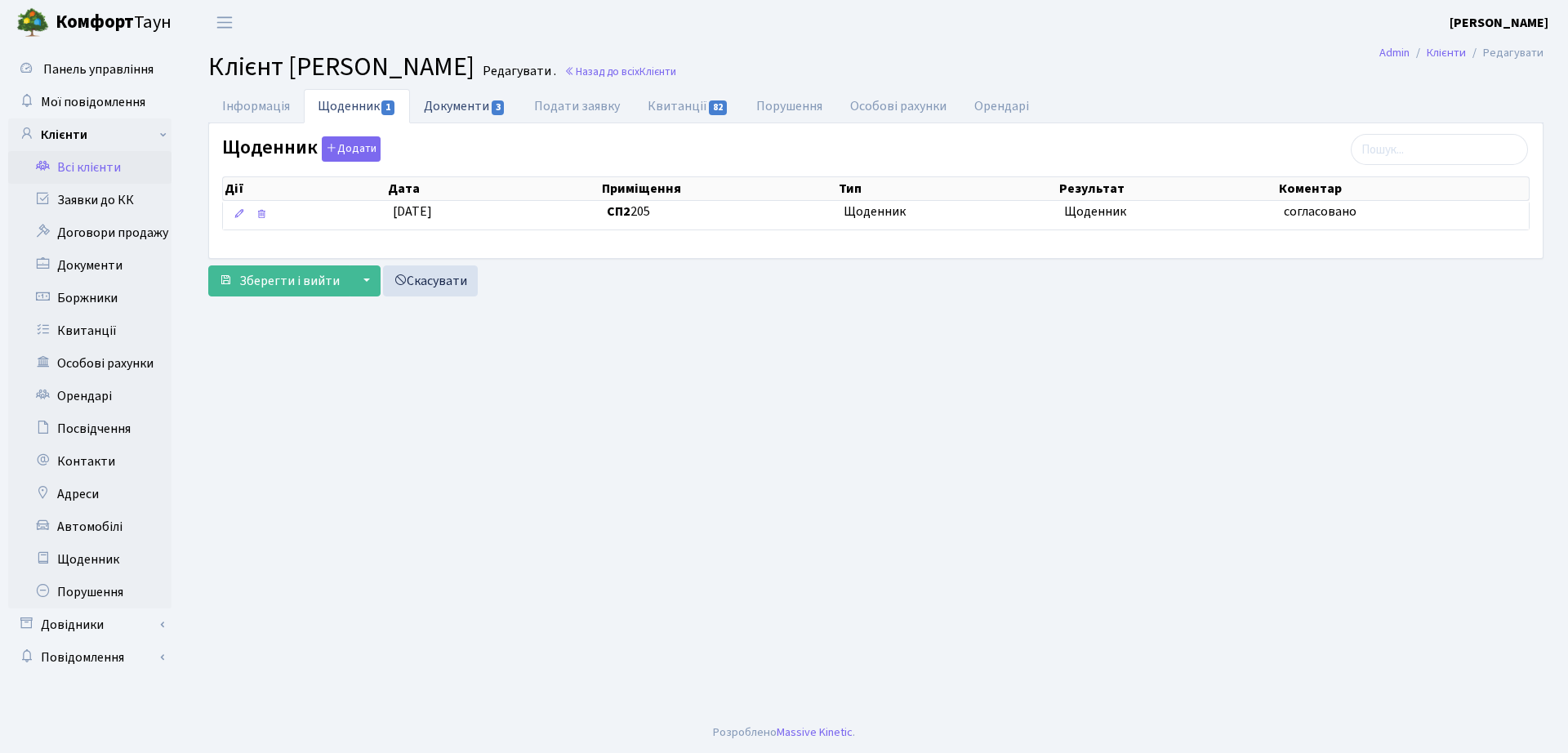
click at [466, 97] on link "Документи 3" at bounding box center [465, 106] width 110 height 34
select select "25"
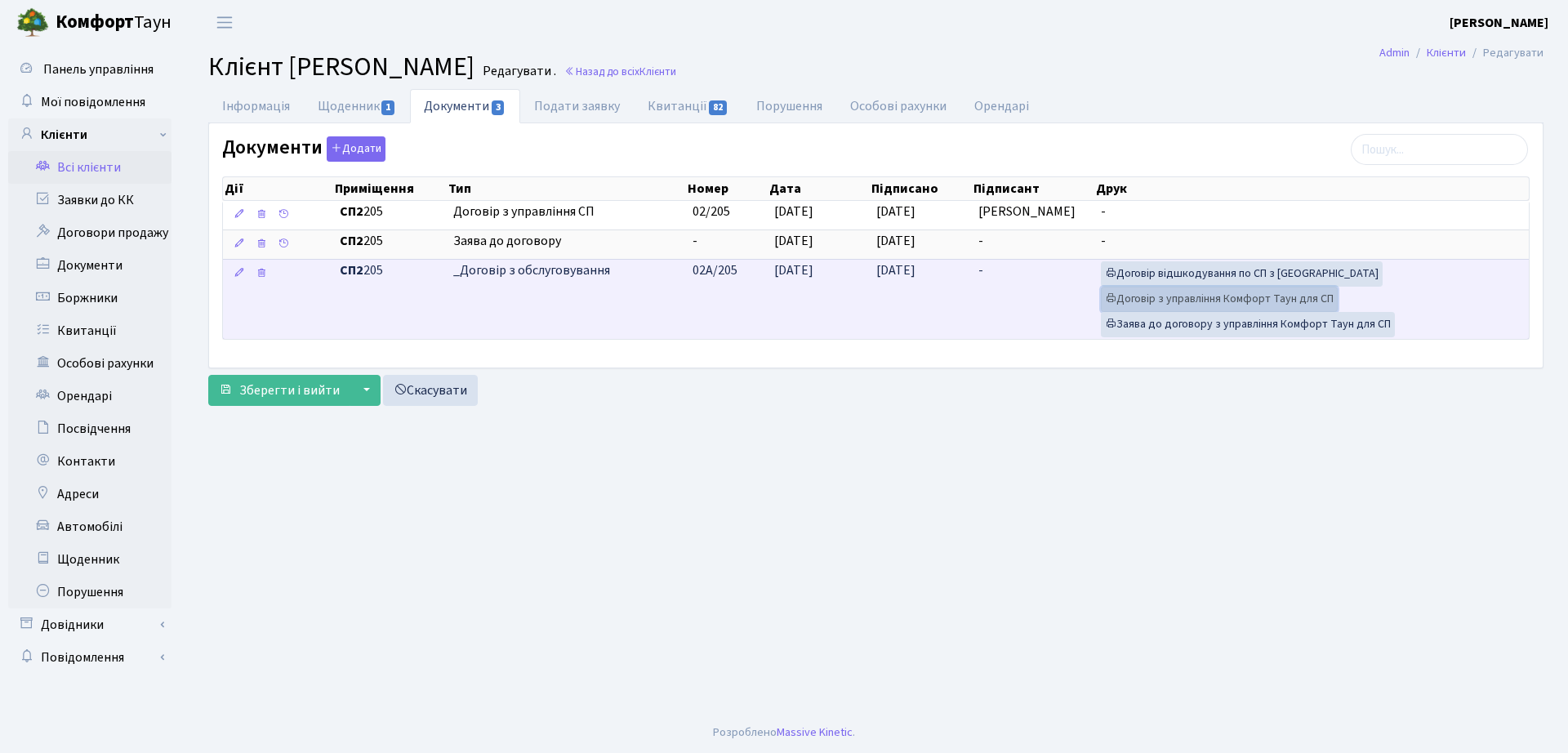
click at [1212, 299] on link "Договір з управління Комфорт Таун для СП" at bounding box center [1220, 299] width 237 height 25
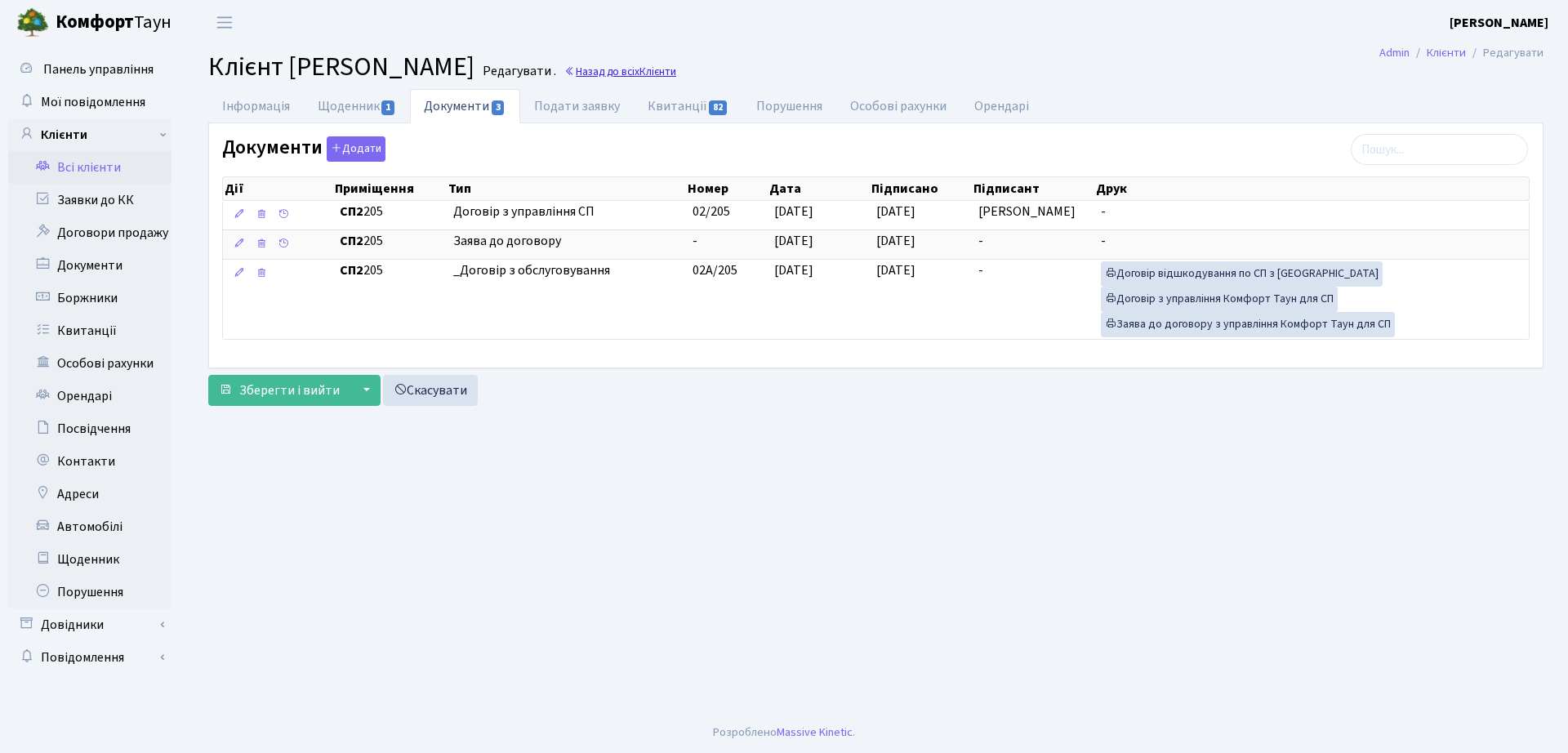
click at [676, 73] on link "Назад до всіх Клієнти" at bounding box center [620, 72] width 112 height 16
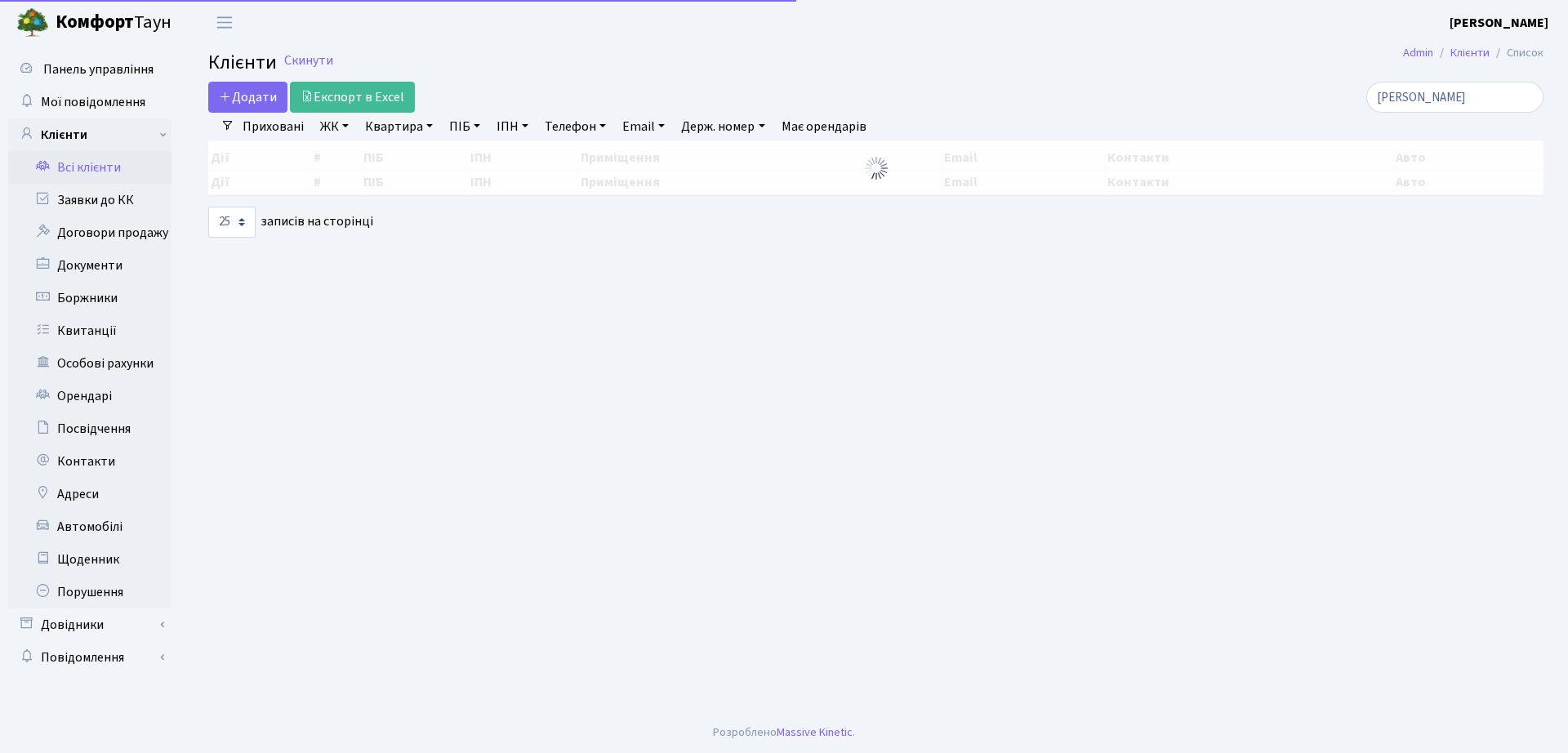
select select "25"
drag, startPoint x: 1510, startPoint y: 101, endPoint x: 925, endPoint y: 97, distance: 585.0
click at [929, 103] on div "Додати Експорт в Excel [PERSON_NAME]" at bounding box center [876, 97] width 1360 height 31
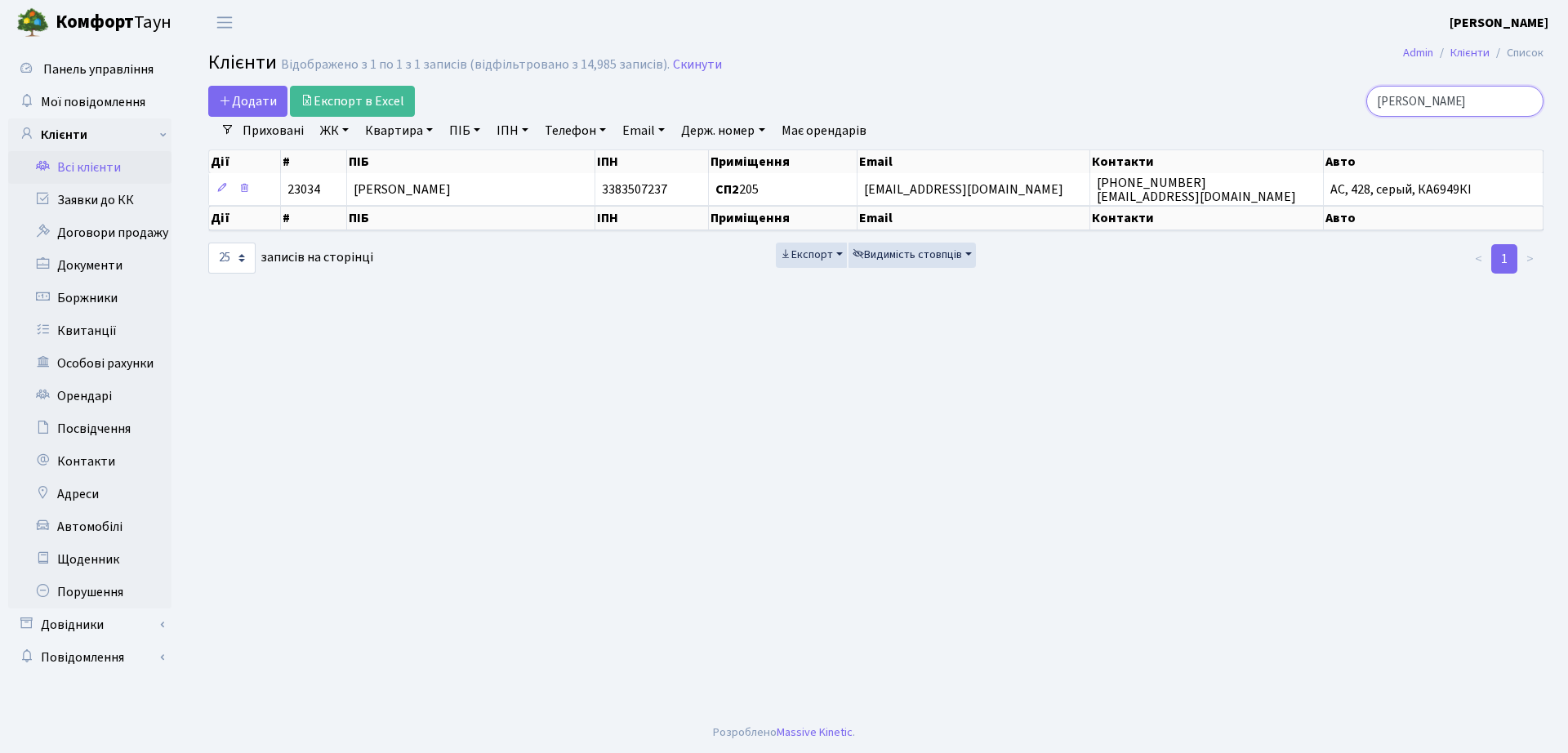
type input "[PERSON_NAME]"
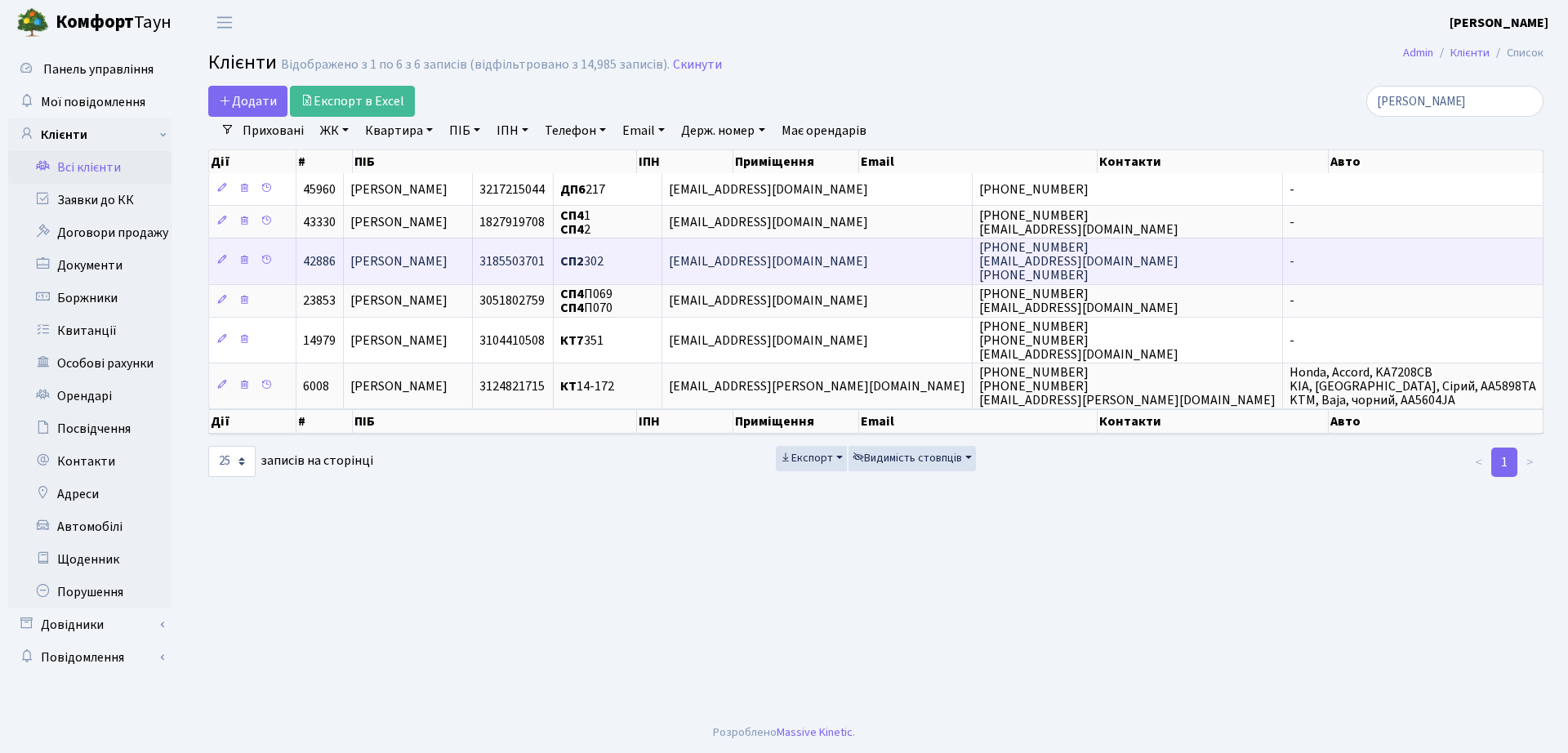
click at [473, 254] on td "[PERSON_NAME]" at bounding box center [408, 261] width 129 height 46
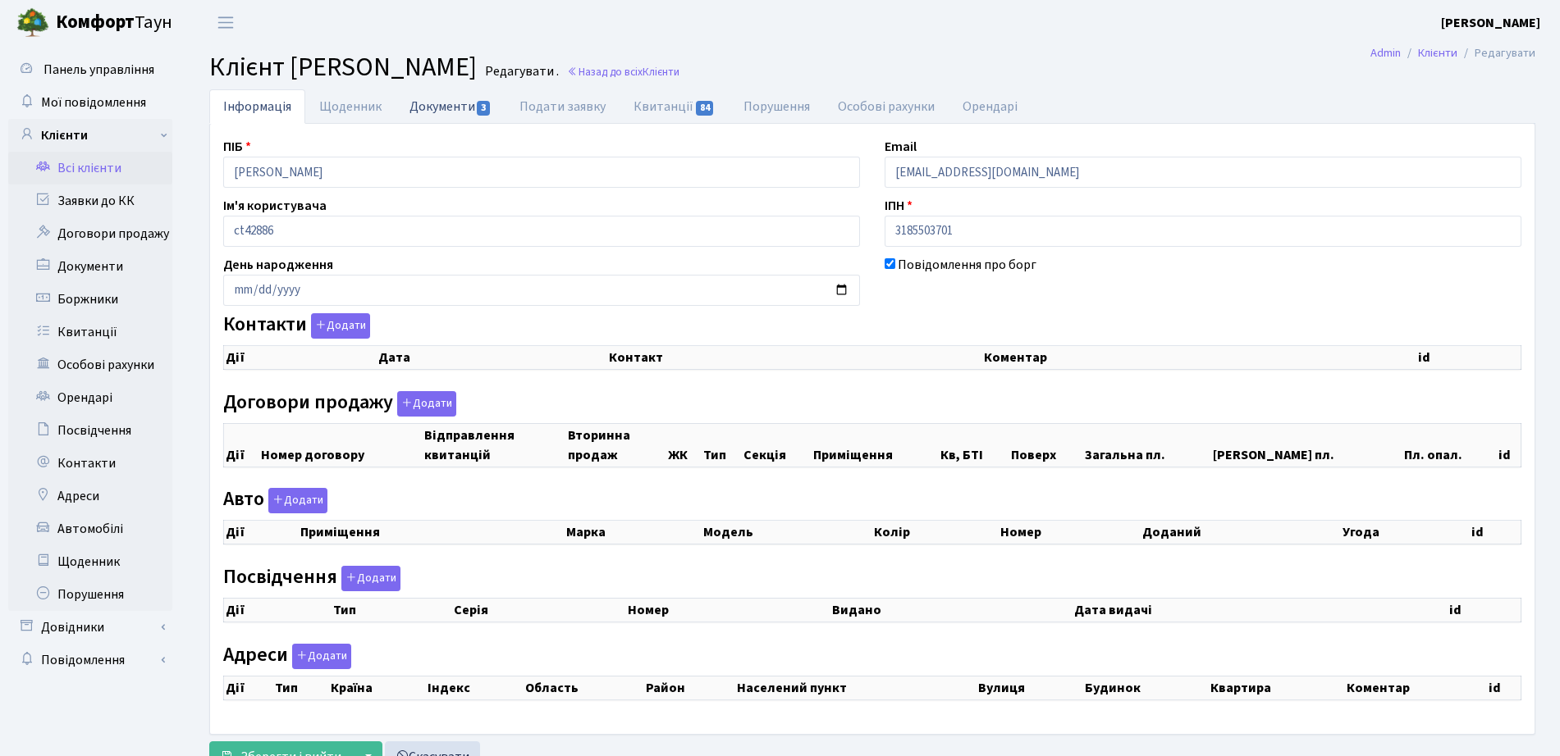
checkbox input "true"
select select "25"
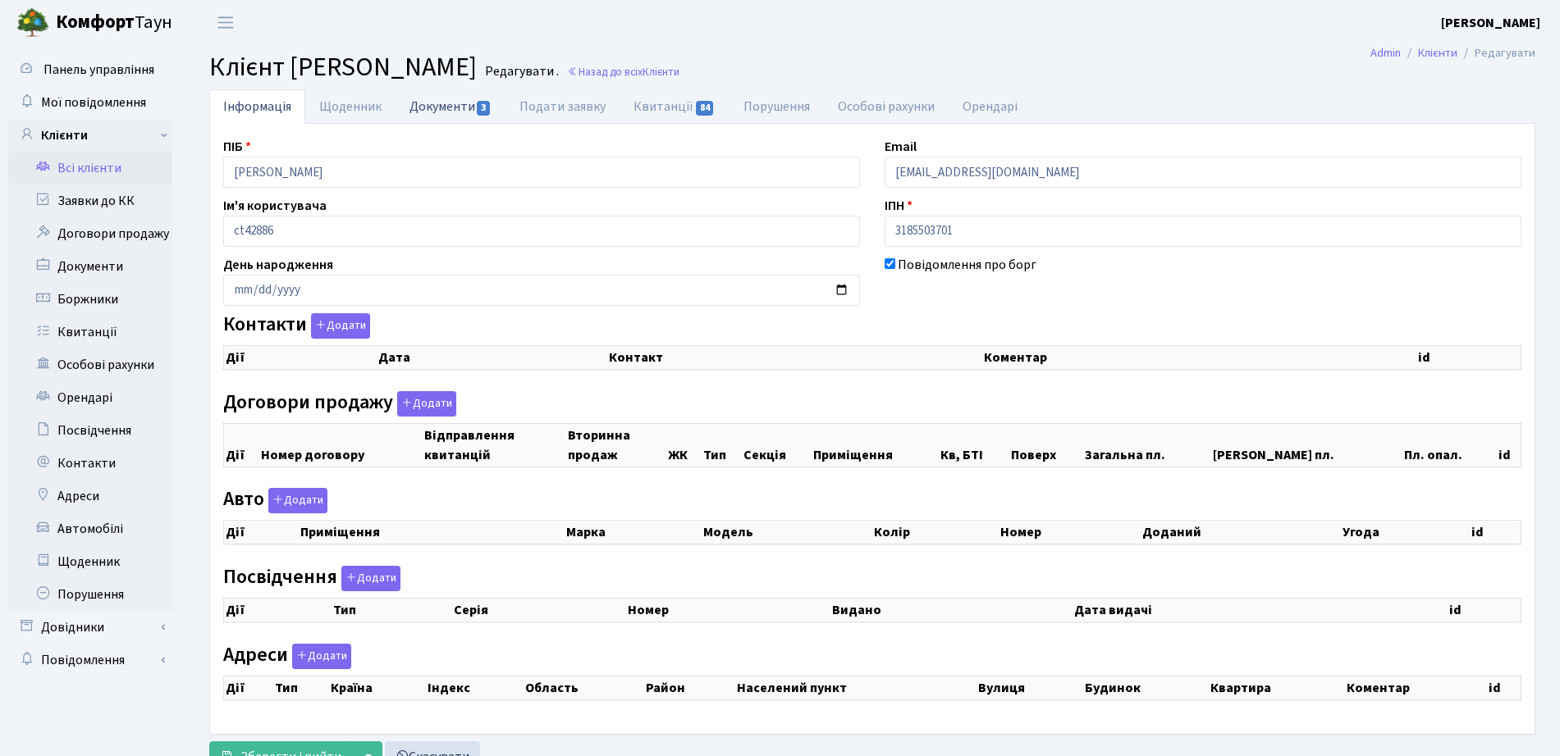
select select "25"
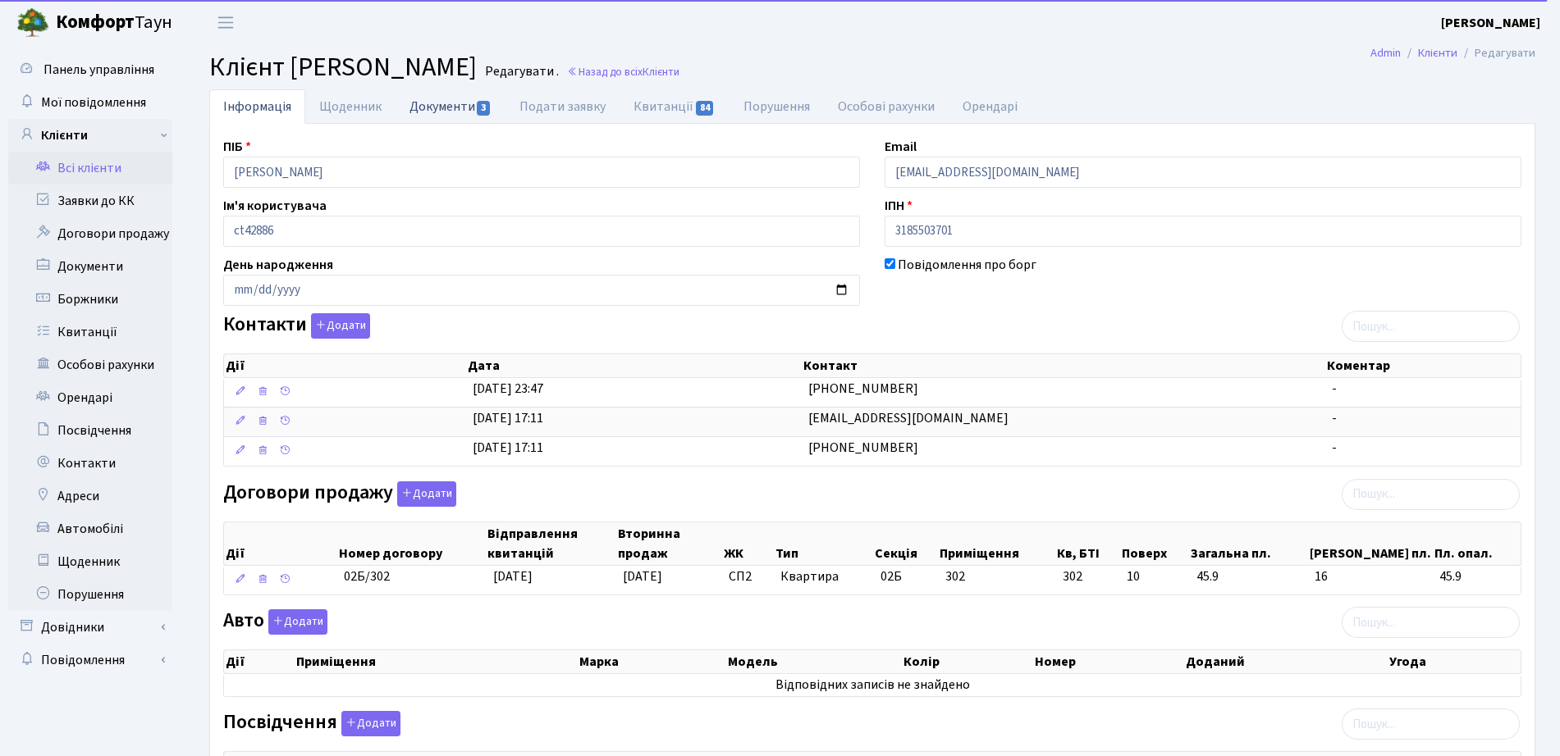
click at [477, 111] on span "3" at bounding box center [483, 108] width 13 height 15
select select "25"
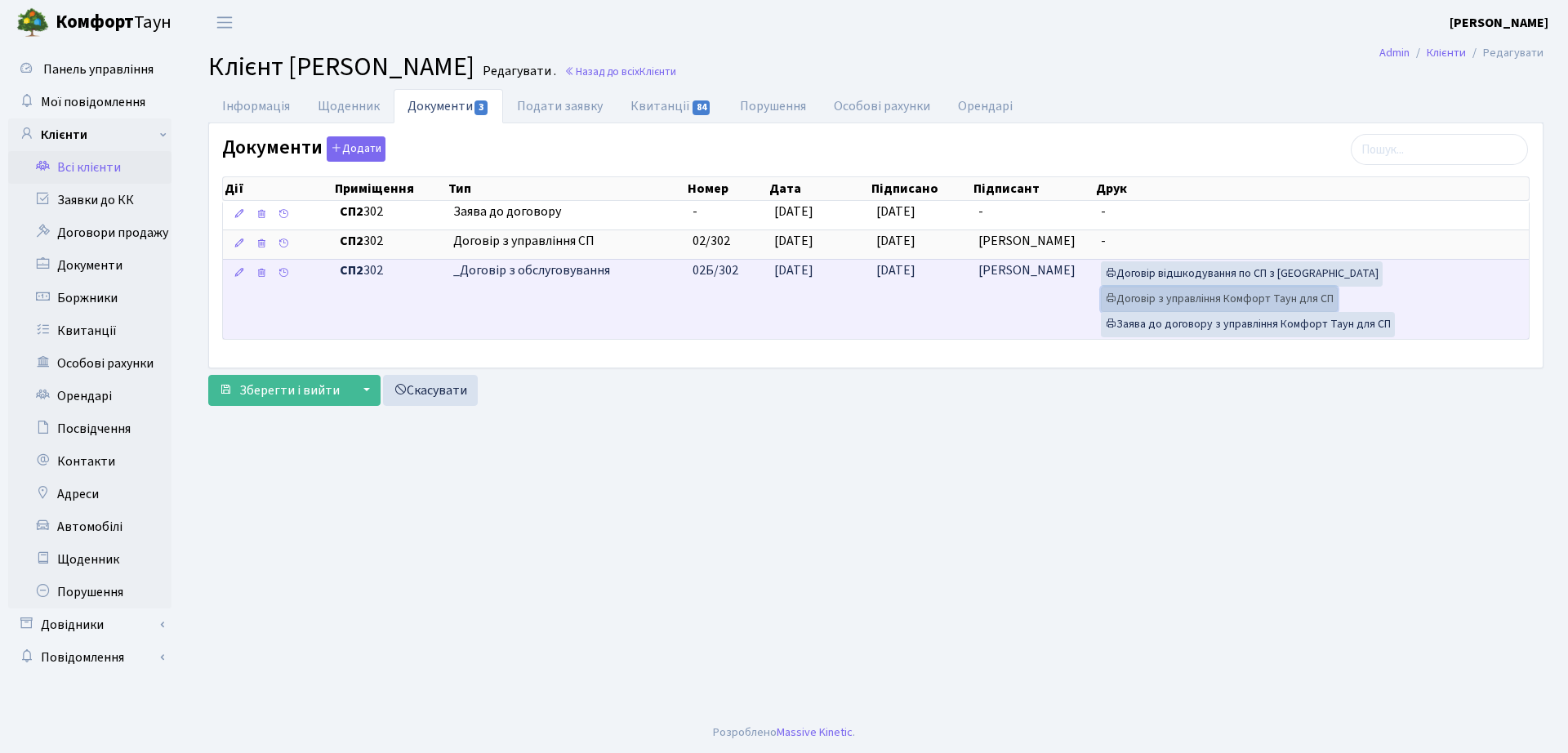
click at [1235, 297] on link "Договір з управління Комфорт Таун для СП" at bounding box center [1220, 299] width 237 height 25
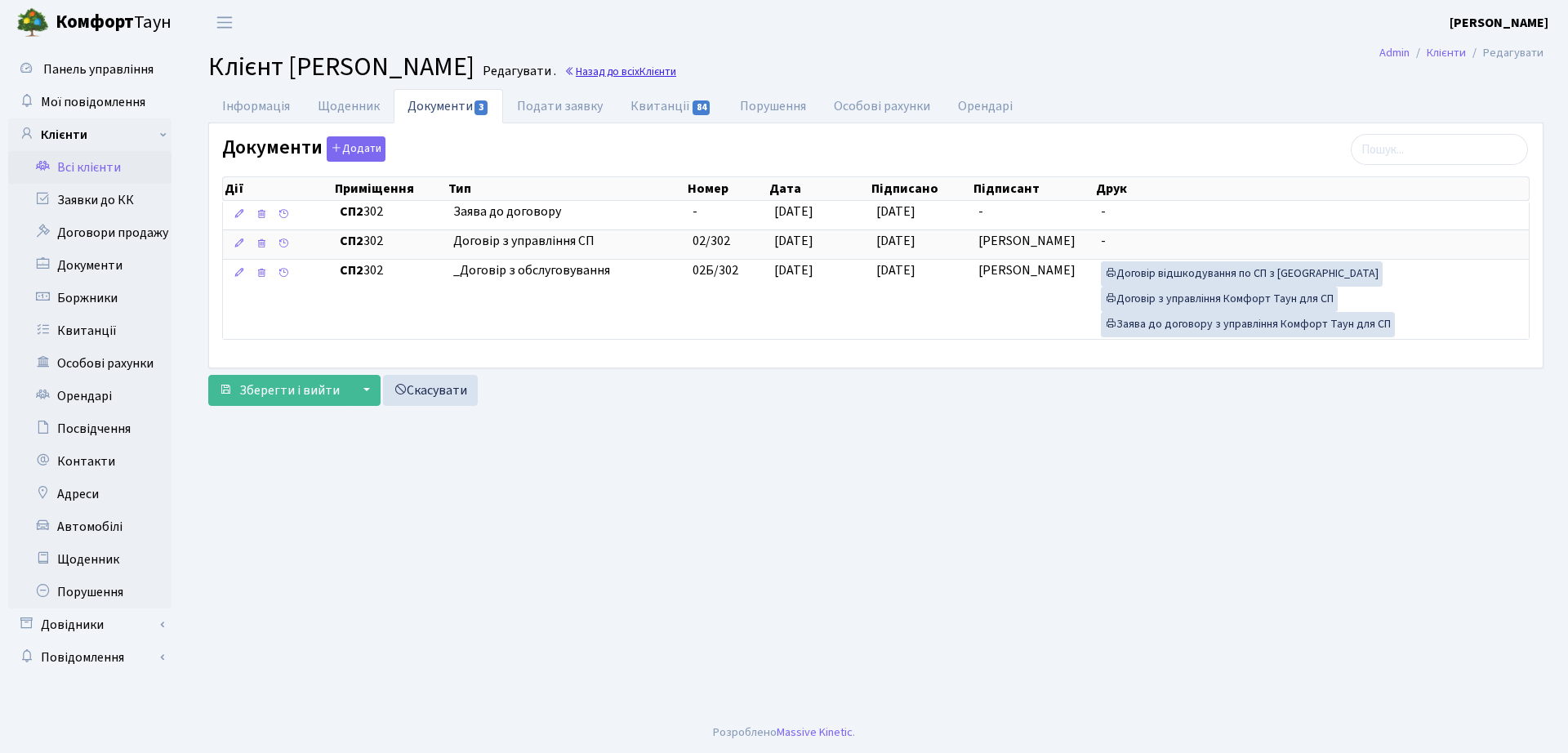
click at [676, 68] on span "Клієнти" at bounding box center [657, 72] width 37 height 16
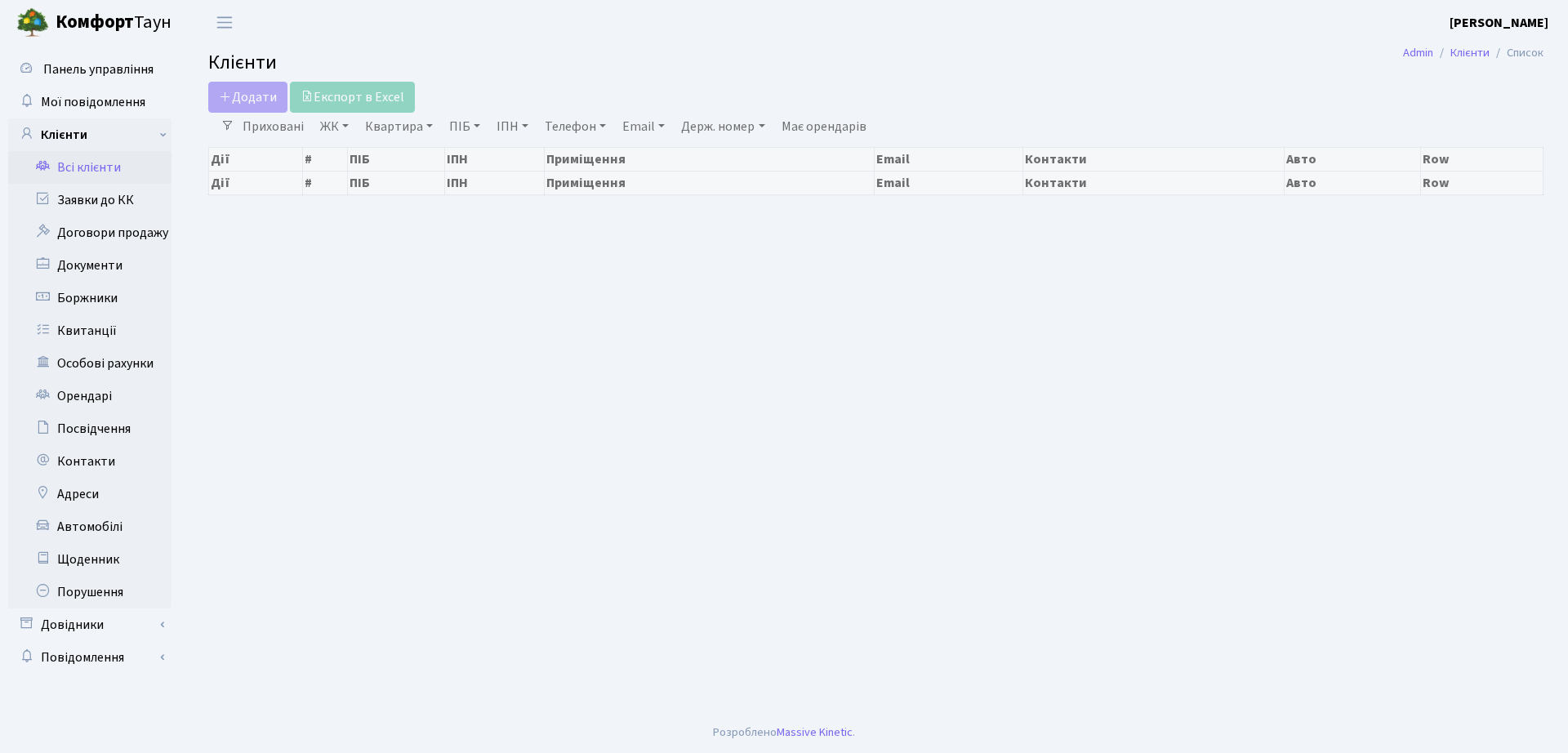
select select "25"
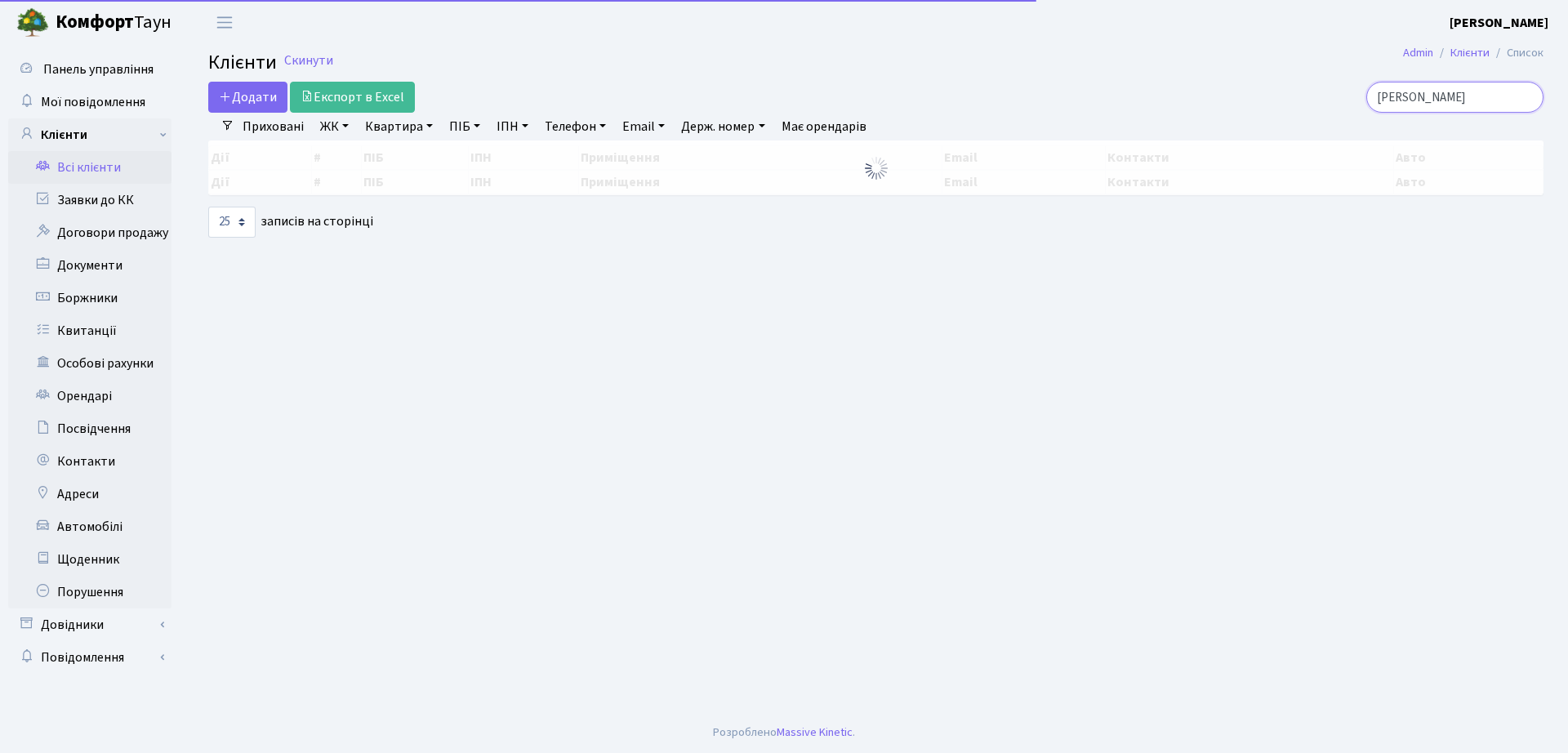
drag, startPoint x: 1464, startPoint y: 103, endPoint x: 1380, endPoint y: 102, distance: 84.0
click at [1352, 102] on div "[PERSON_NAME]" at bounding box center [1329, 97] width 429 height 31
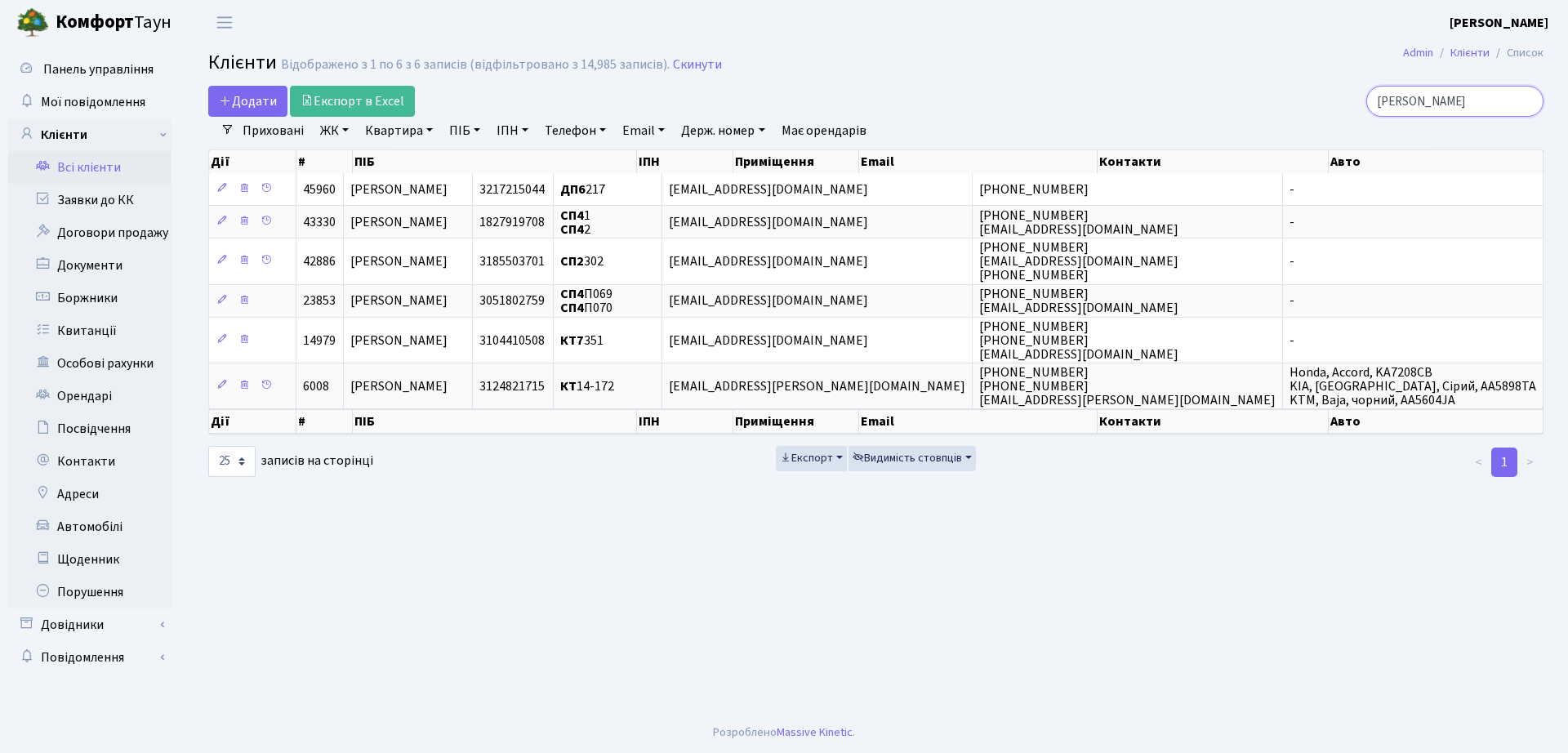
paste input "есанова"
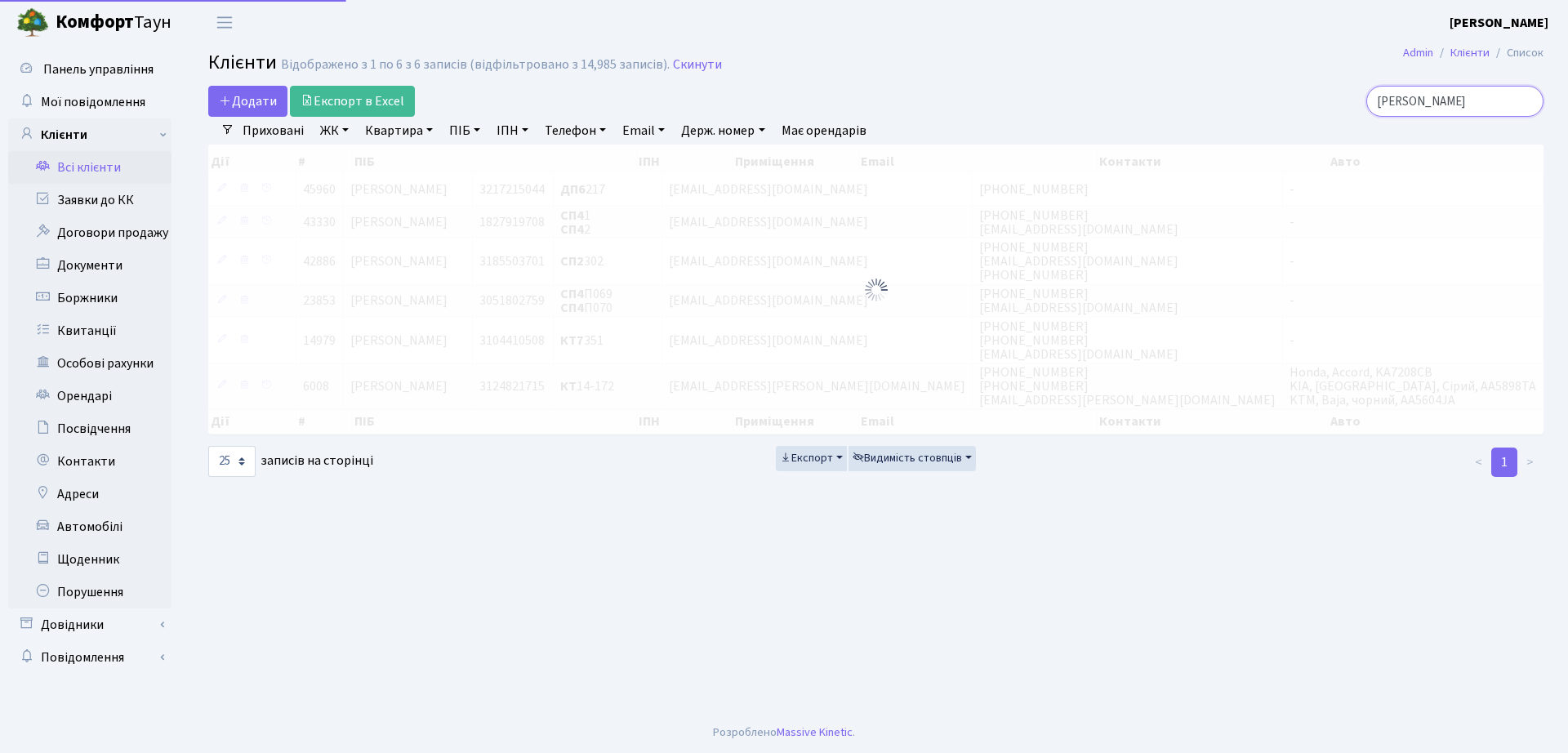
type input "[PERSON_NAME]"
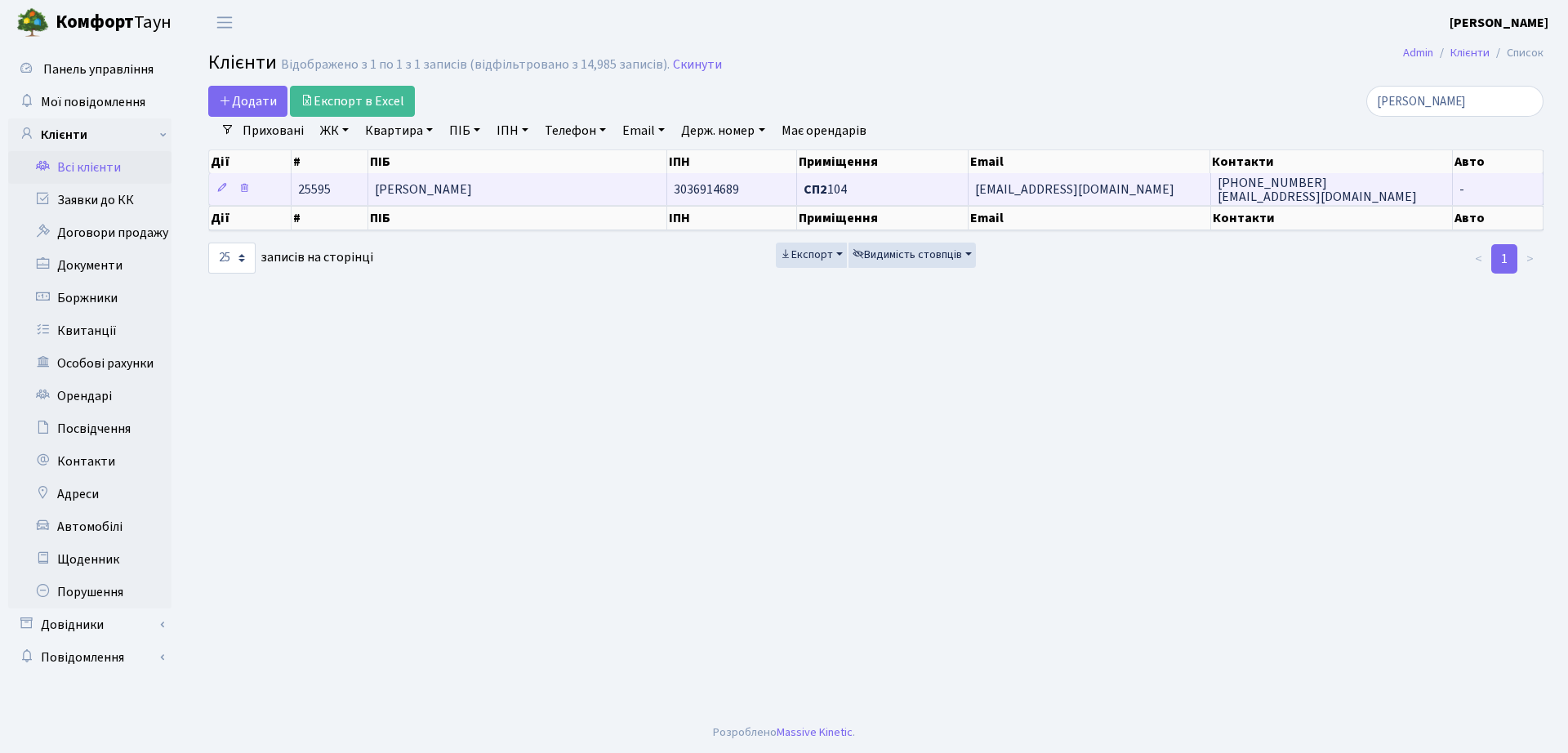
click at [676, 187] on span "3036914689" at bounding box center [707, 189] width 66 height 18
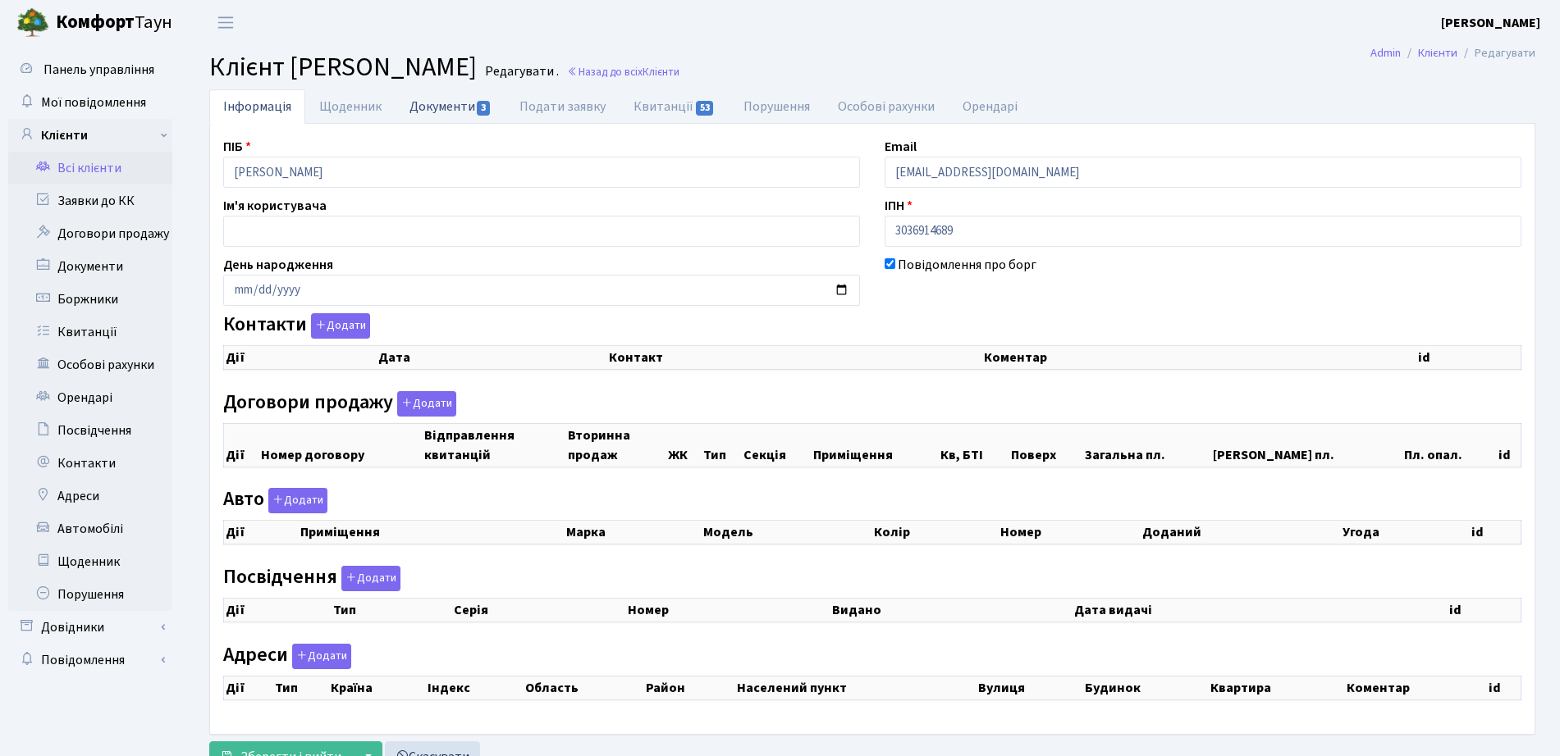
checkbox input "true"
select select "25"
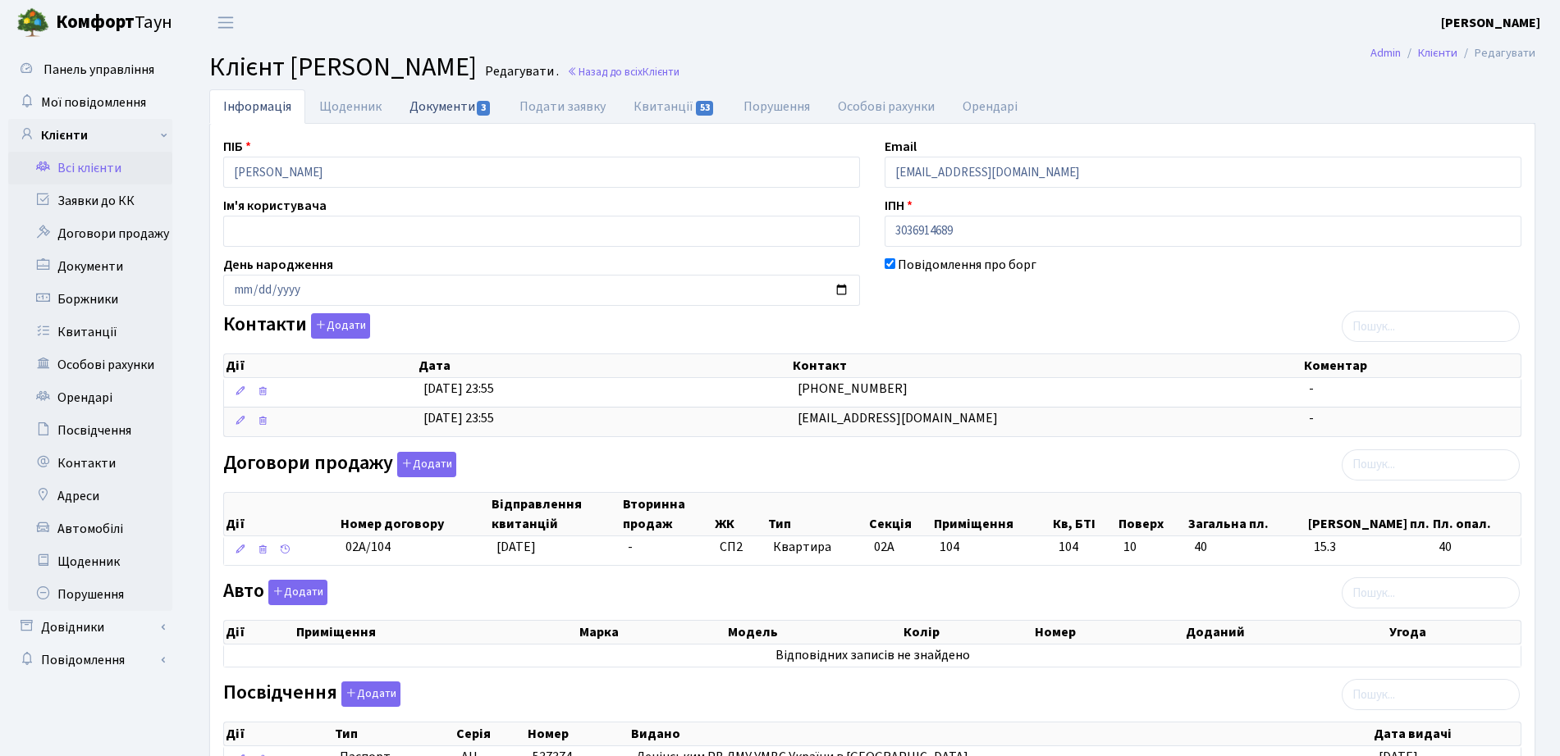
click at [445, 106] on link "Документи 3" at bounding box center [450, 106] width 110 height 34
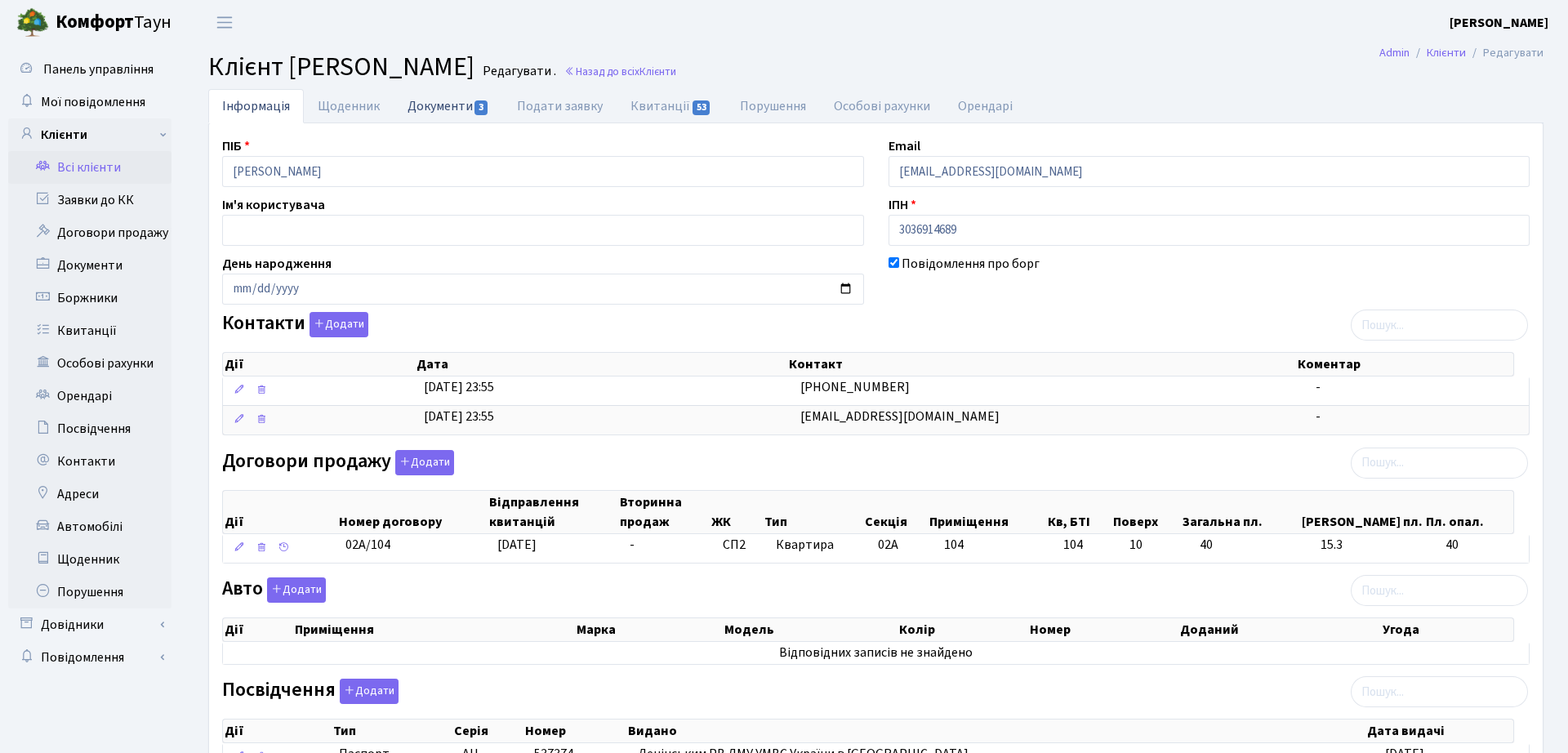
select select "25"
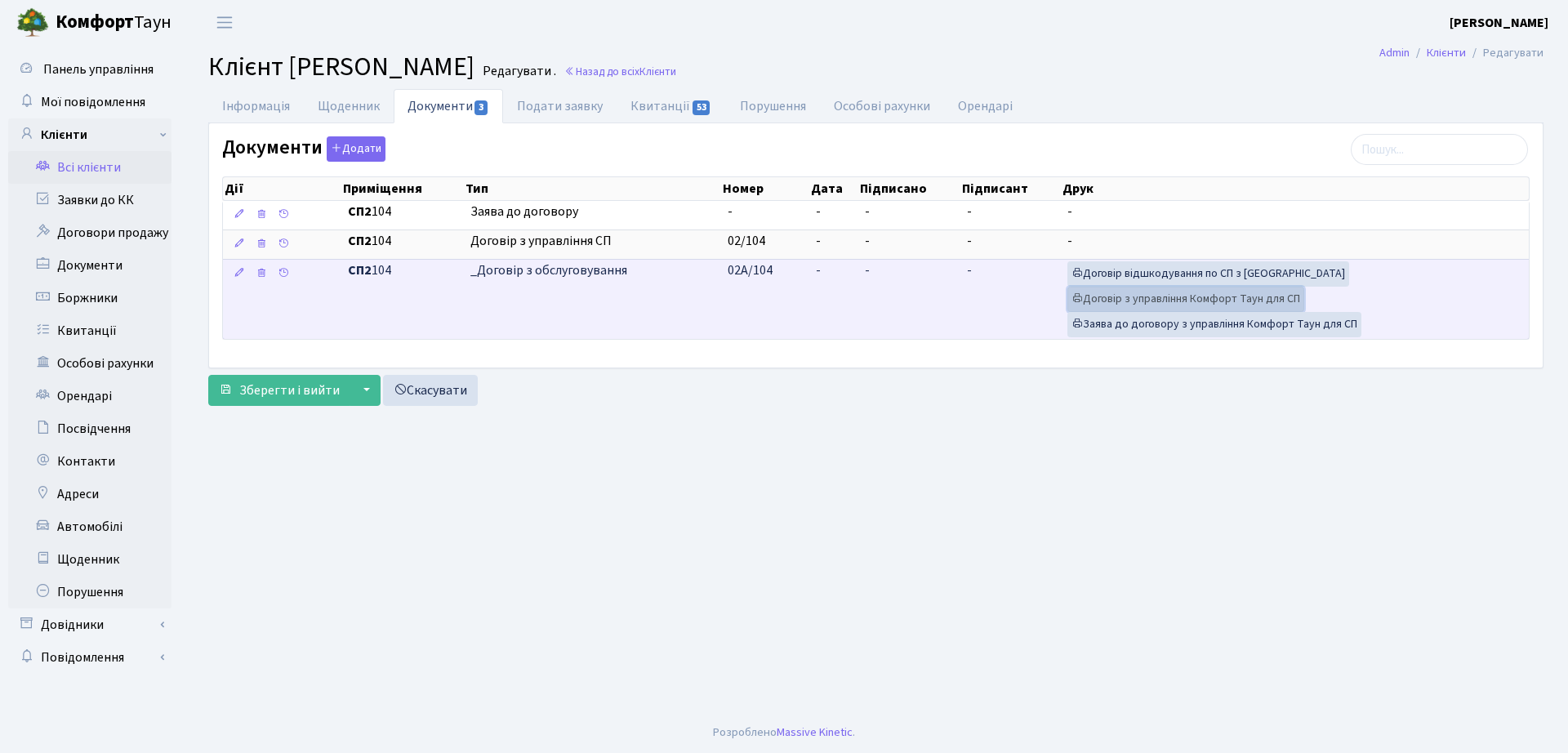
click at [1146, 294] on link "Договір з управління Комфорт Таун для СП" at bounding box center [1186, 299] width 237 height 25
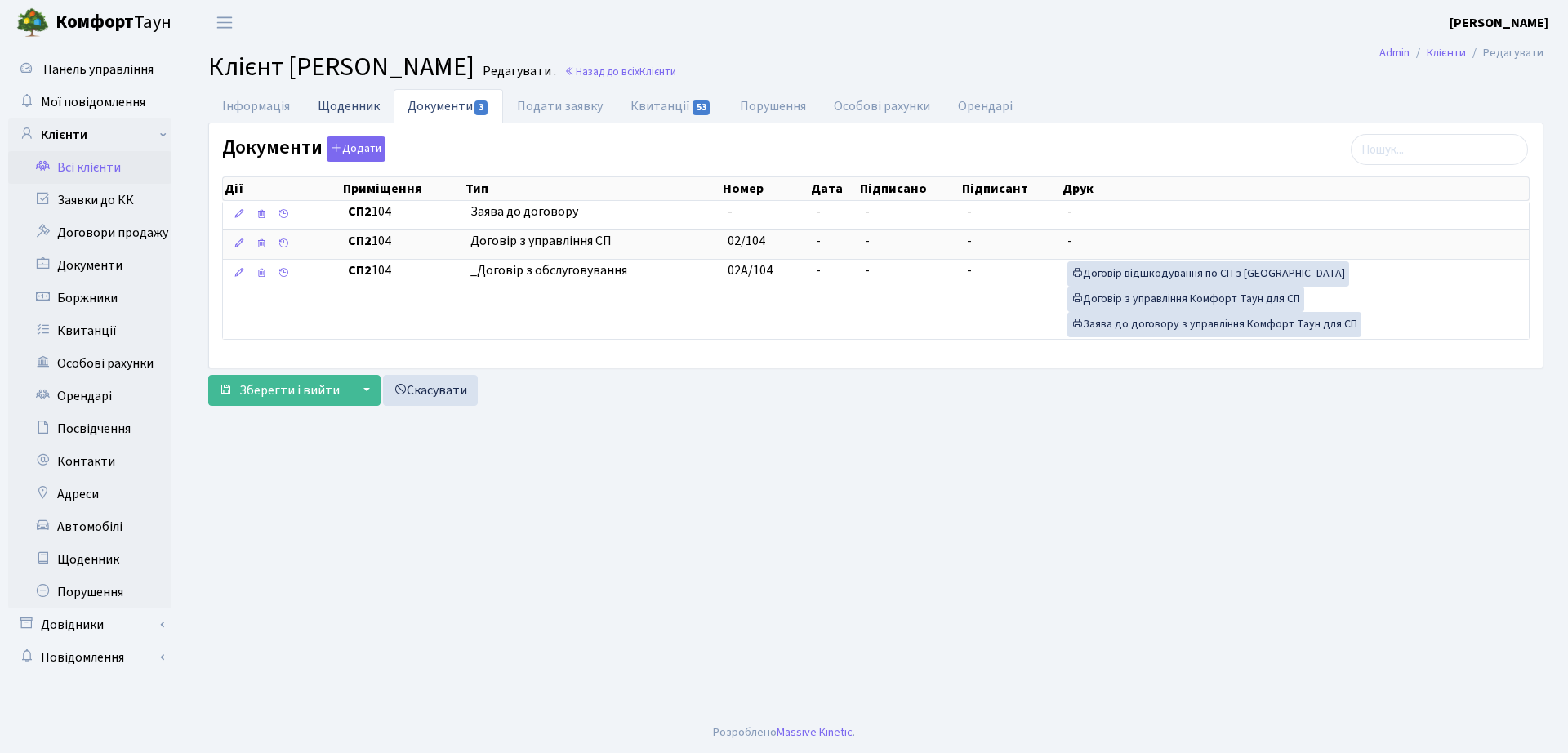
click at [321, 109] on link "Щоденник" at bounding box center [348, 106] width 90 height 34
select select "25"
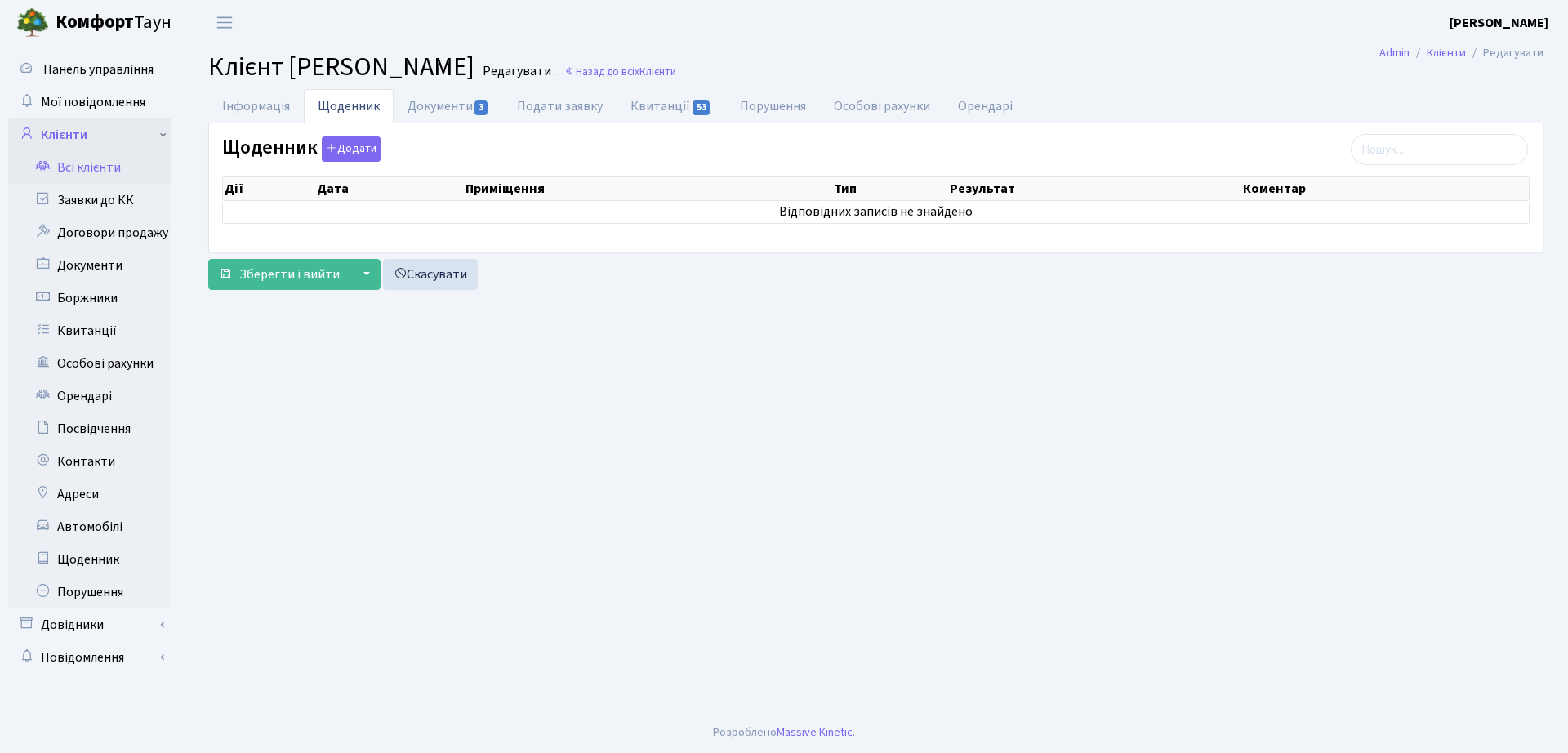
click at [94, 135] on link "Клієнти" at bounding box center [90, 134] width 163 height 33
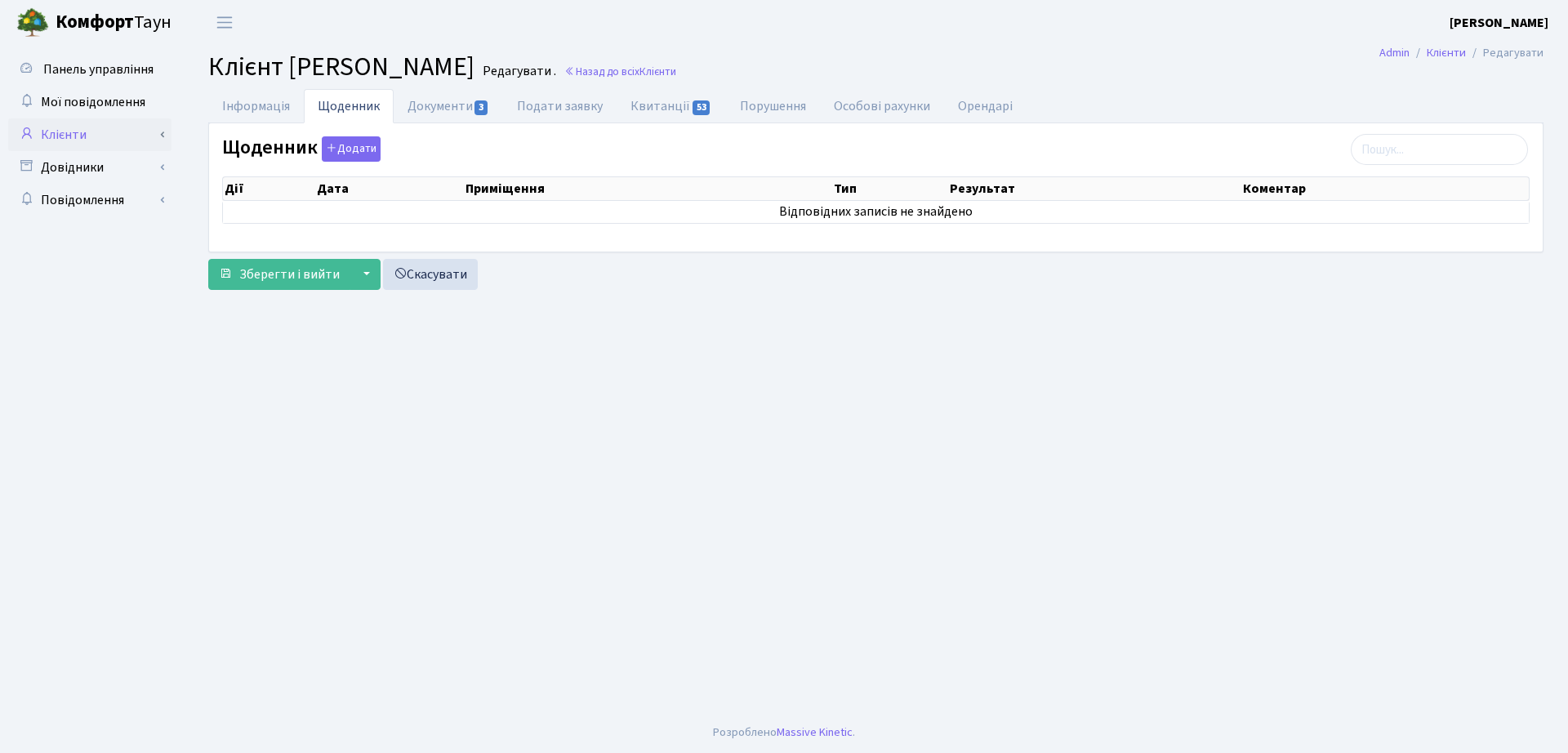
click at [84, 133] on link "Клієнти" at bounding box center [90, 134] width 163 height 33
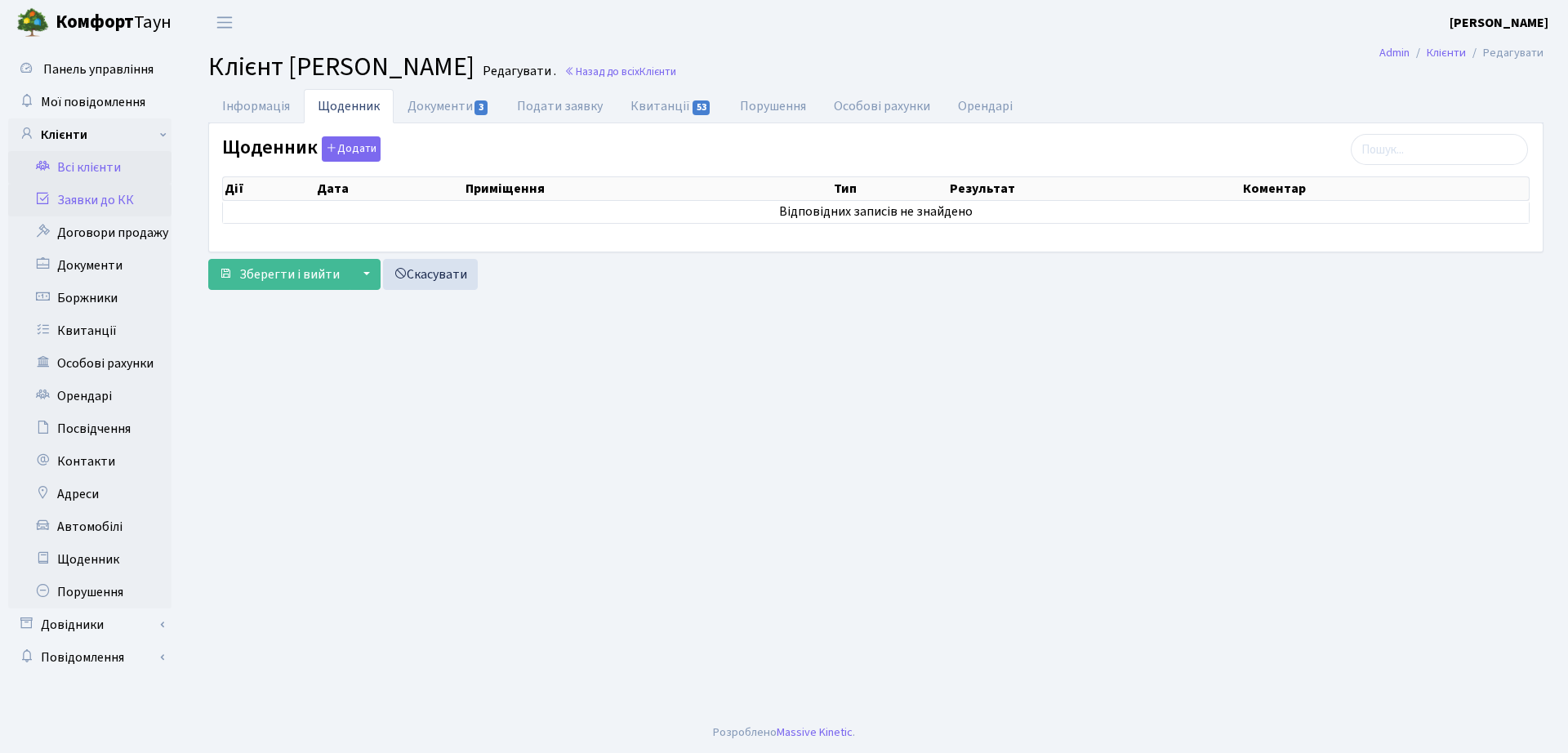
click at [111, 195] on link "Заявки до КК" at bounding box center [90, 200] width 163 height 33
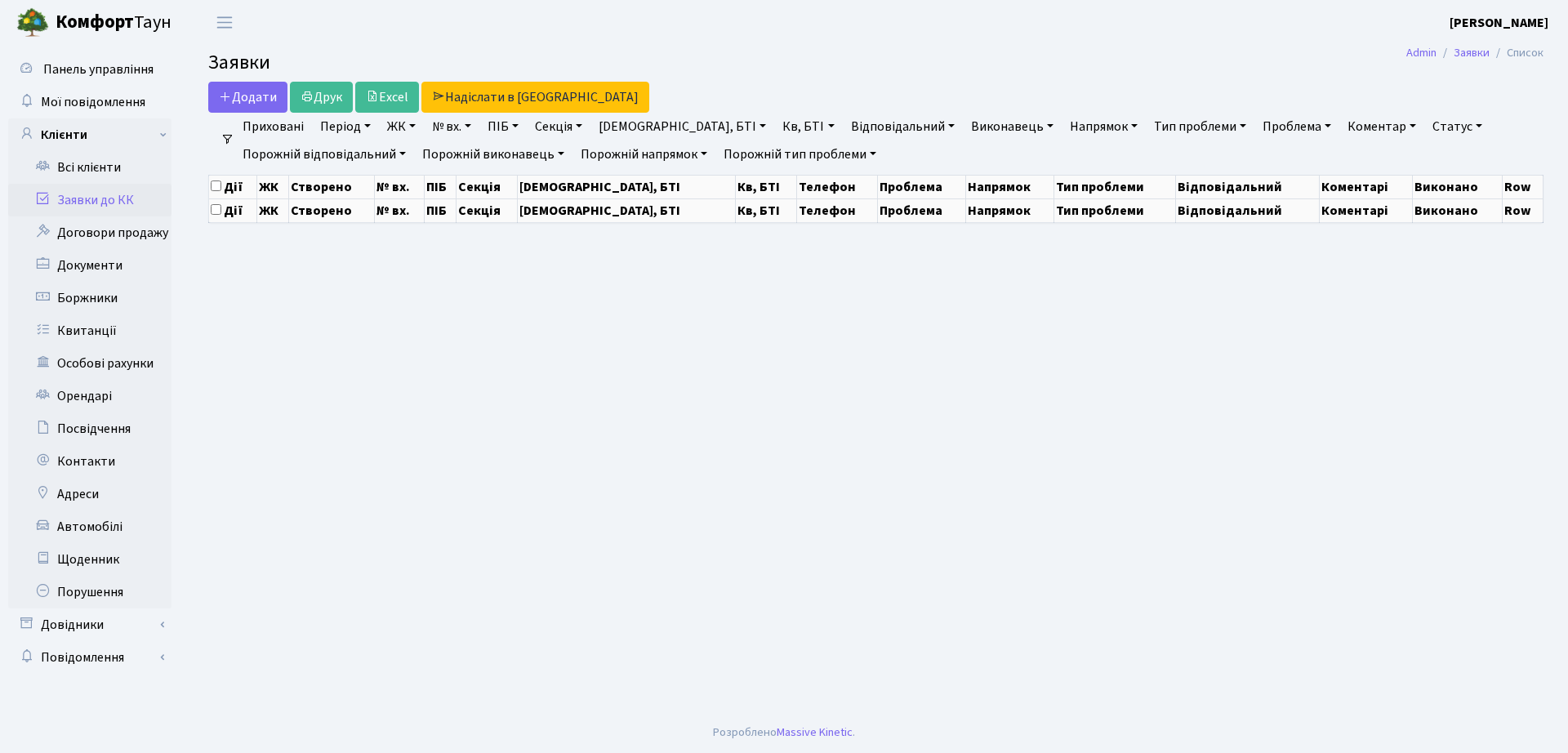
select select "25"
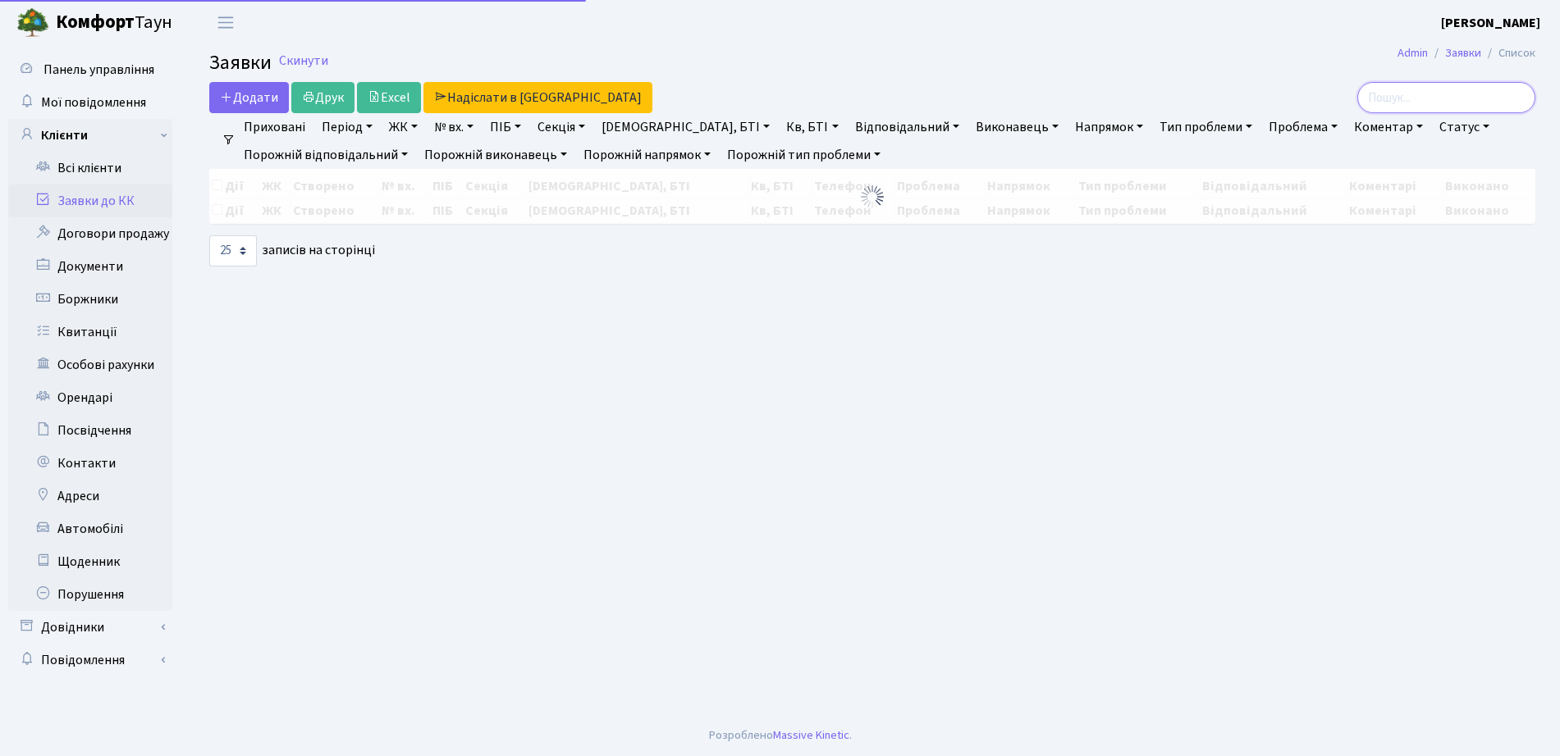
click at [1474, 98] on input "search" at bounding box center [1446, 97] width 178 height 31
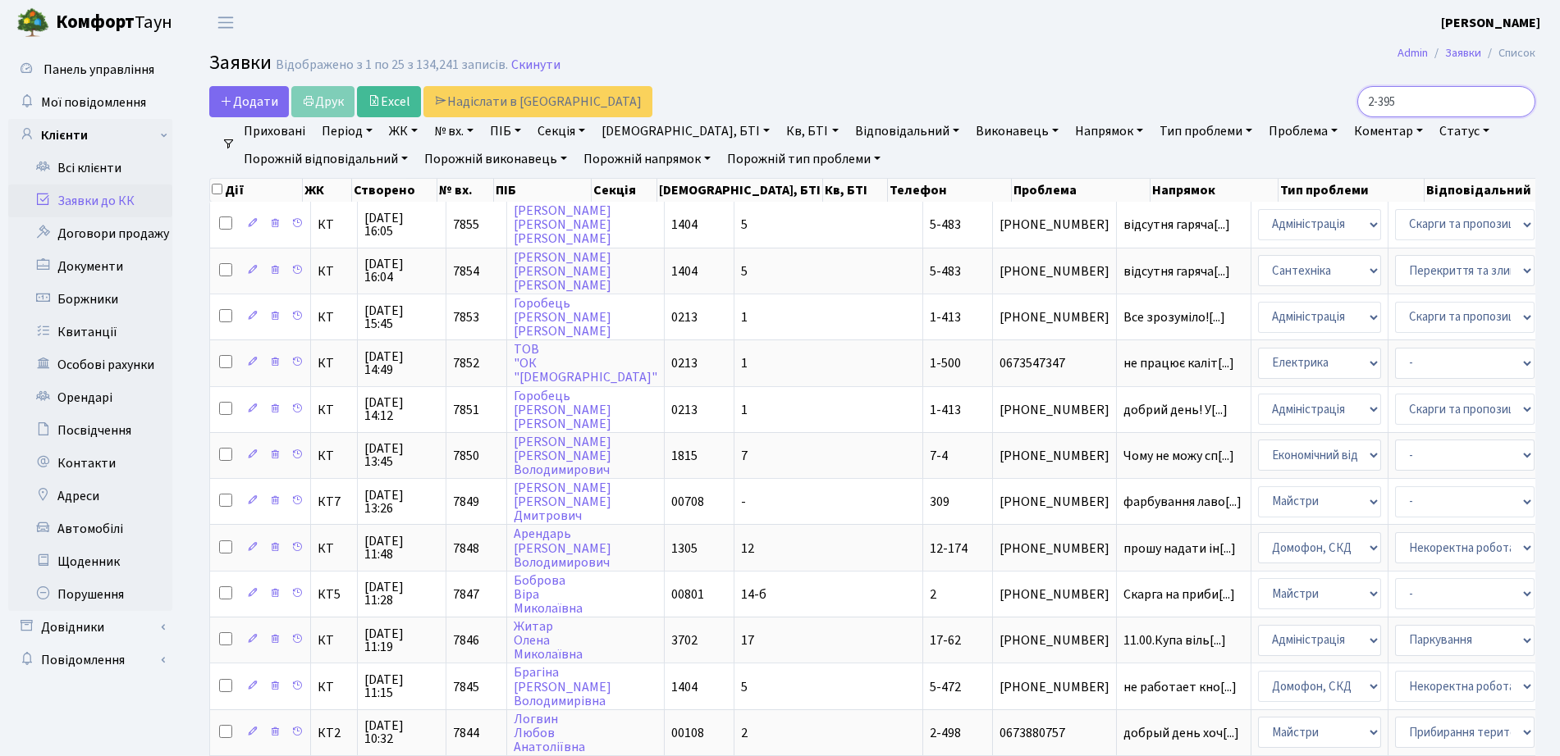
type input "2-395"
